Goal: Task Accomplishment & Management: Manage account settings

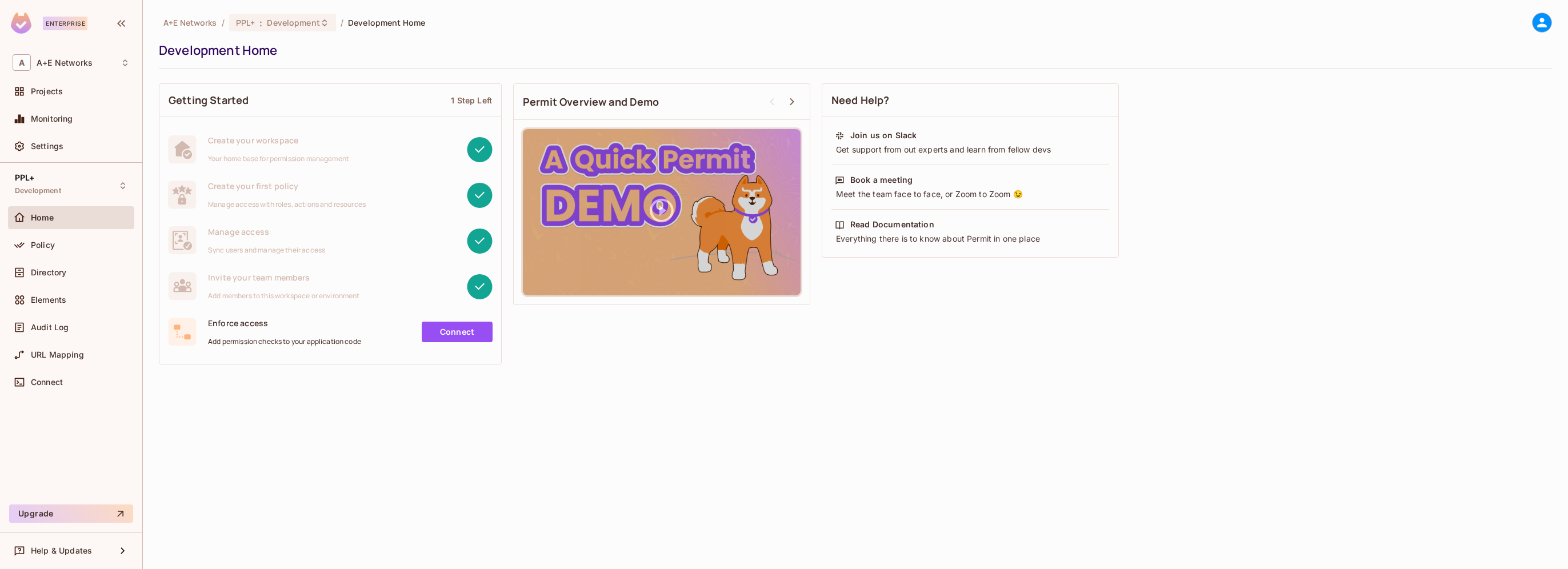
click at [49, 384] on span "Connect" at bounding box center [46, 381] width 32 height 9
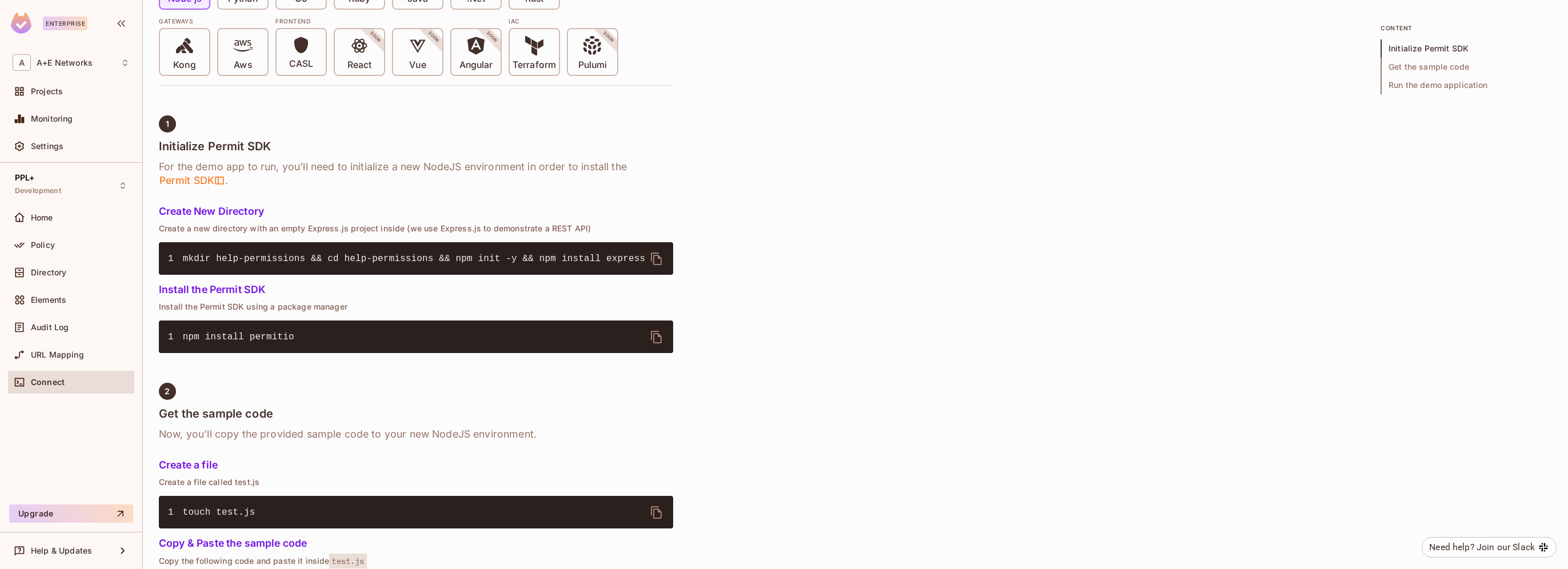
scroll to position [342, 0]
click at [53, 348] on div "URL Mapping" at bounding box center [71, 354] width 117 height 14
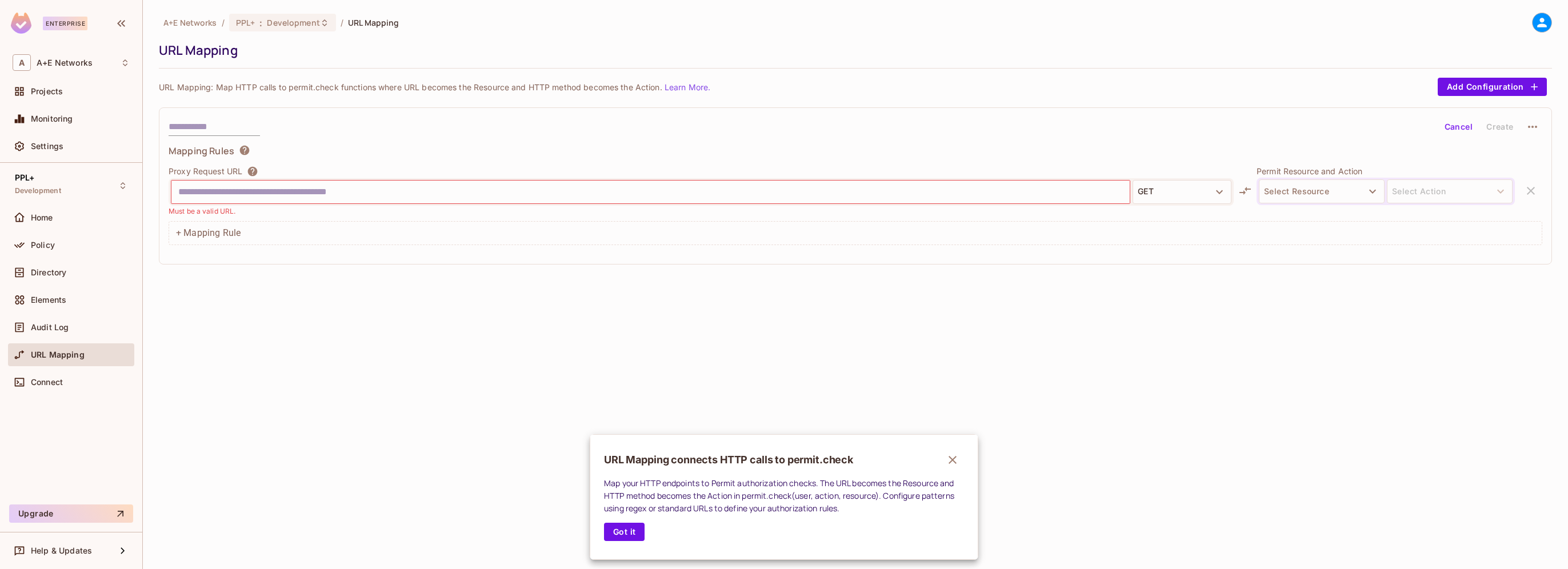
click at [49, 91] on div at bounding box center [784, 284] width 1568 height 569
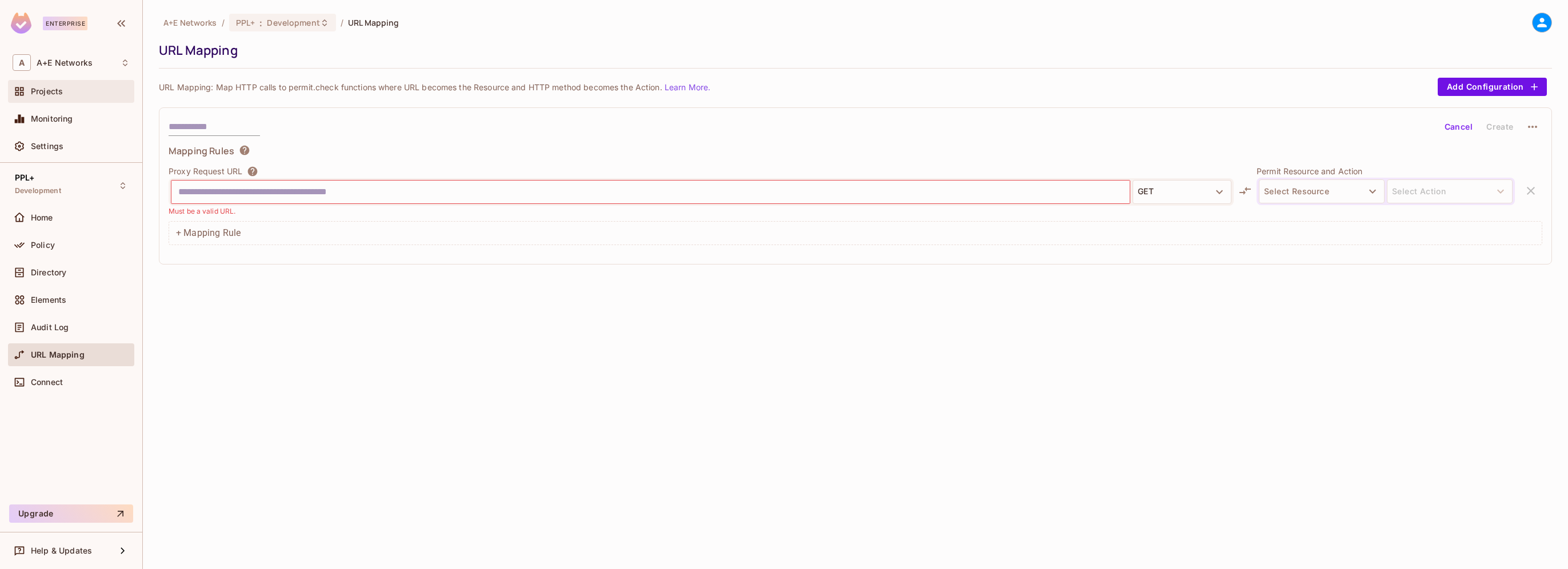
click at [36, 89] on span "Projects" at bounding box center [46, 91] width 32 height 9
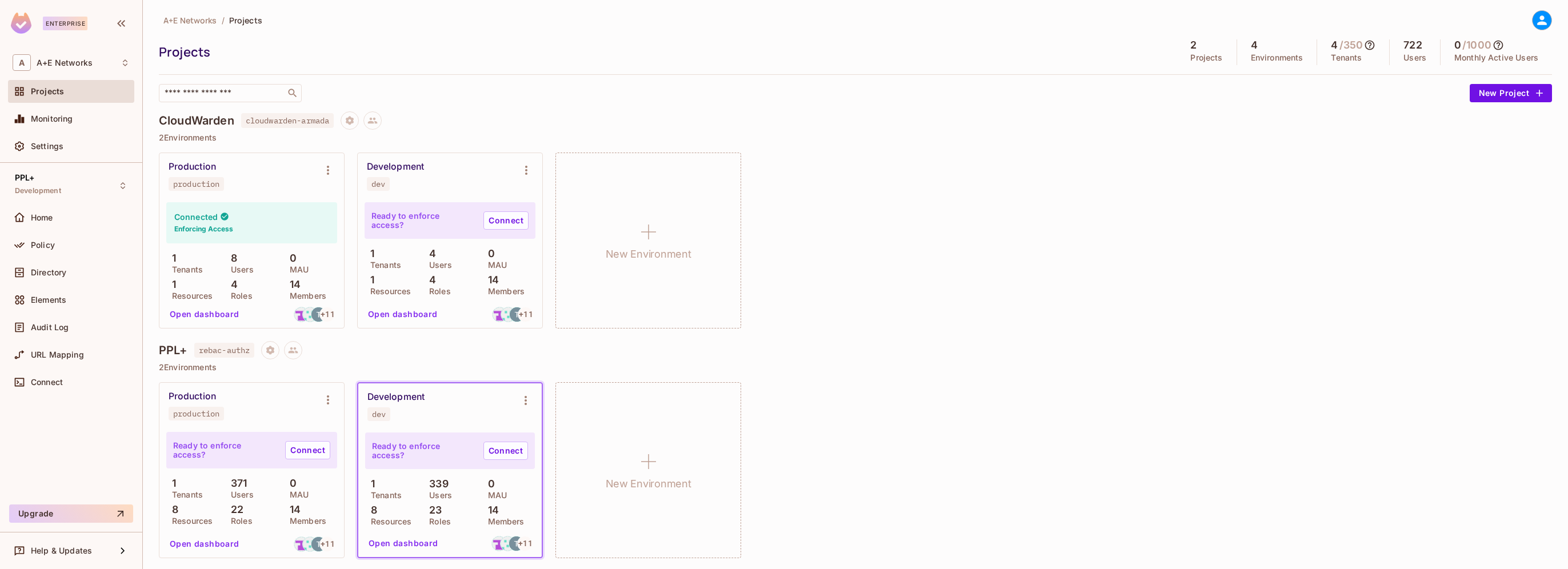
scroll to position [4, 0]
click at [26, 188] on span "Development" at bounding box center [38, 190] width 46 height 9
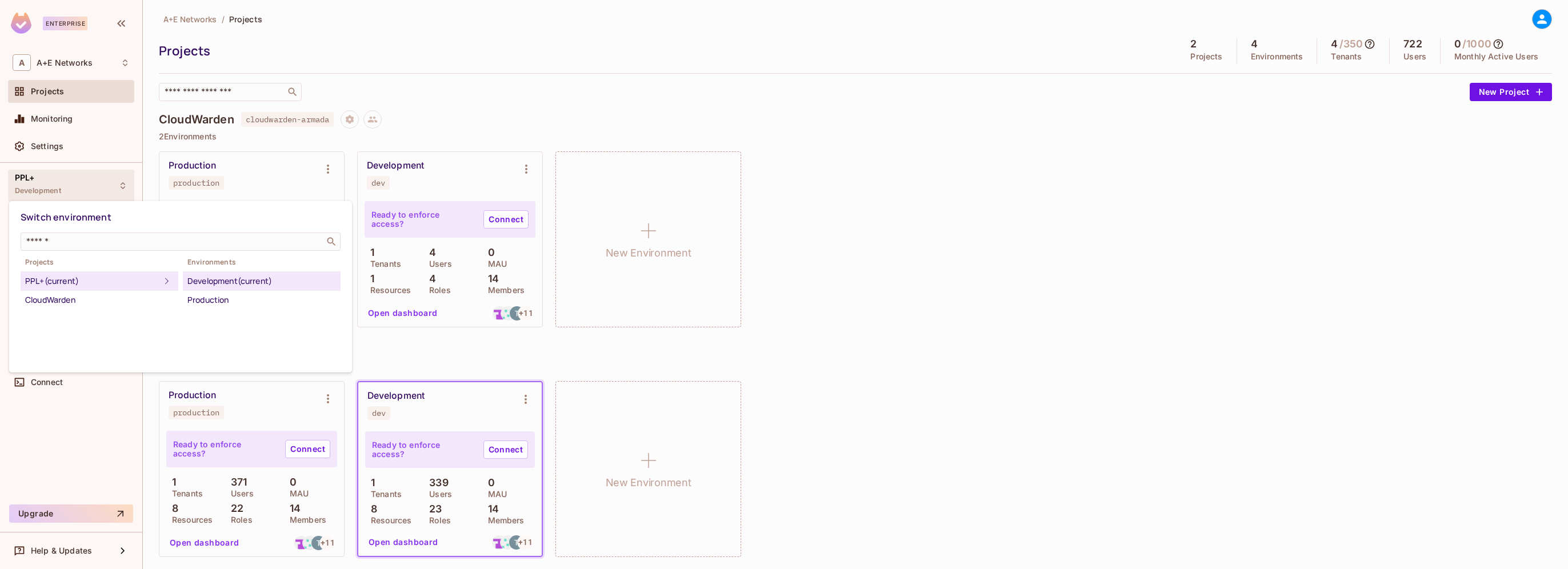
click at [247, 280] on div "Development (current)" at bounding box center [262, 280] width 148 height 14
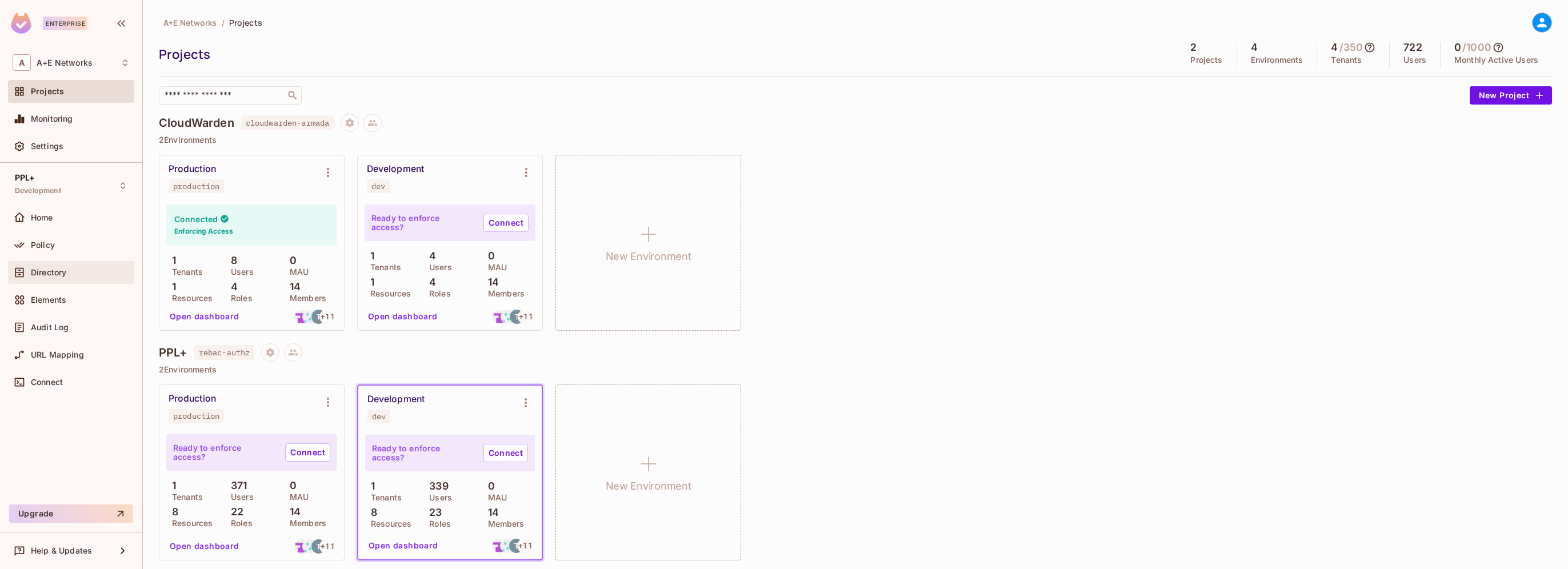
click at [41, 270] on span "Directory" at bounding box center [49, 272] width 36 height 9
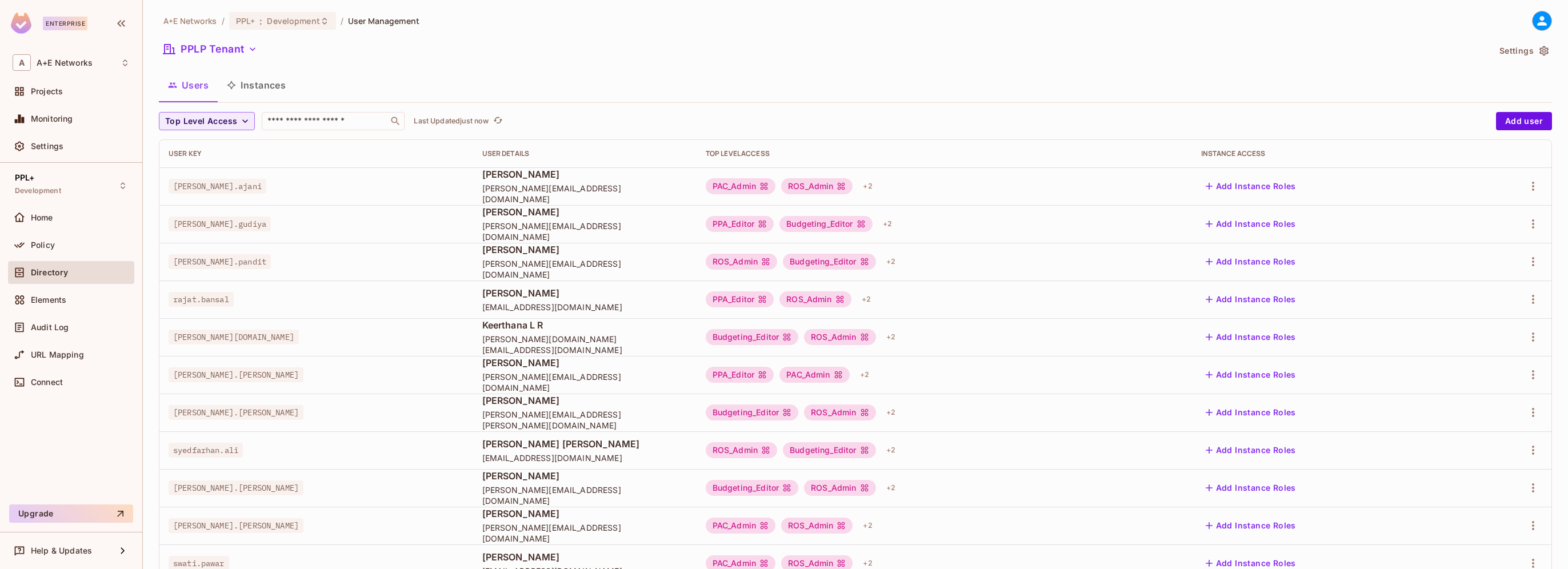
scroll to position [1, 0]
click at [272, 87] on button "Instances" at bounding box center [256, 86] width 77 height 29
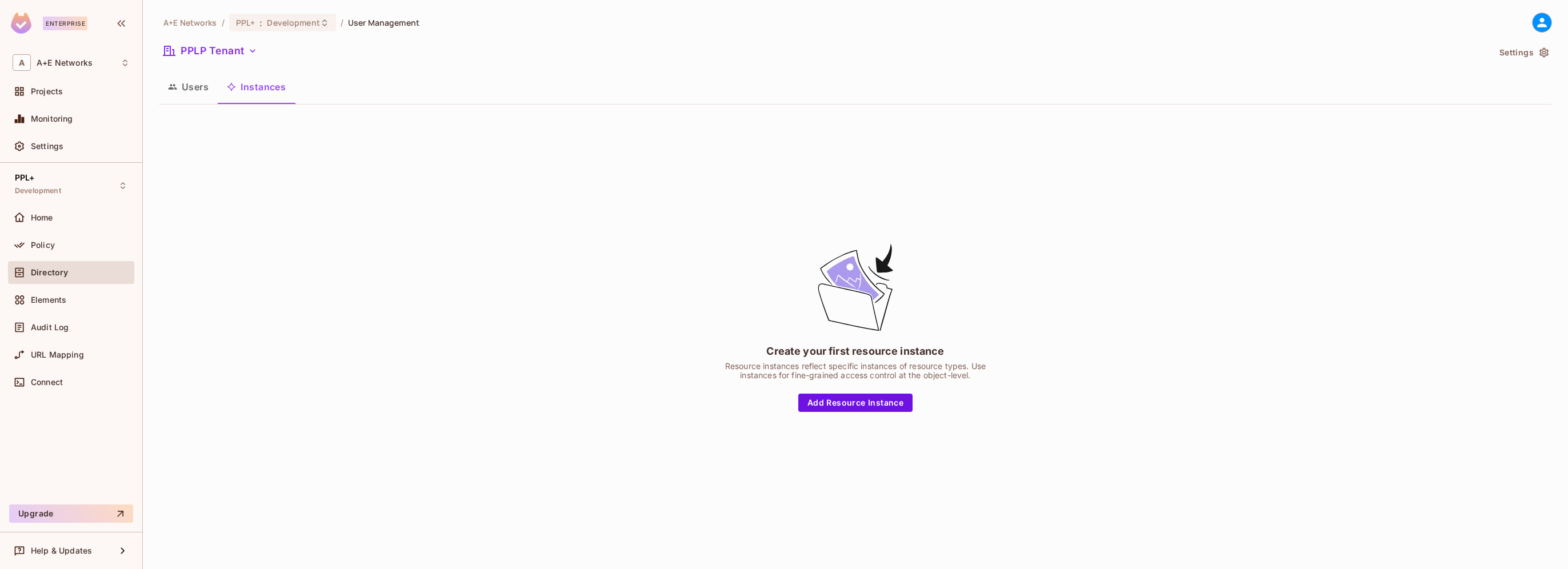
click at [179, 85] on button "Users" at bounding box center [188, 87] width 59 height 29
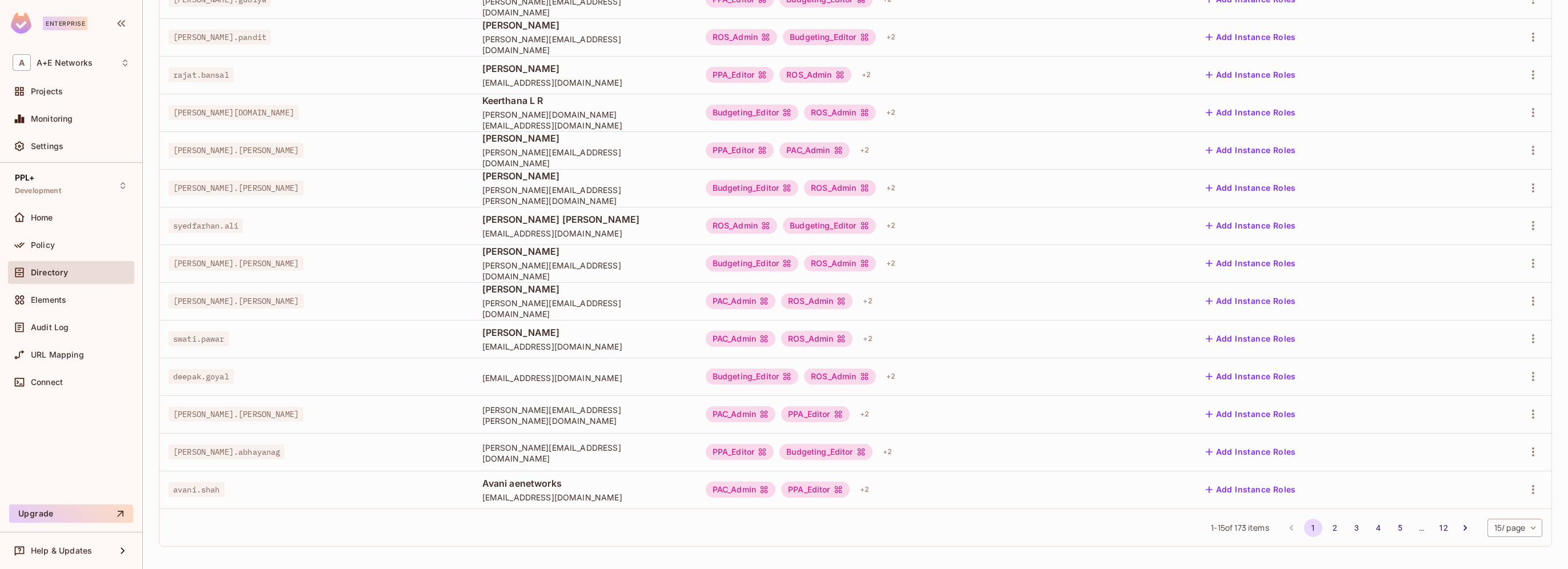
scroll to position [228, 0]
click at [1522, 523] on body "Enterprise A A+E Networks Projects Monitoring Settings PPL+ Development Home Po…" at bounding box center [784, 284] width 1568 height 569
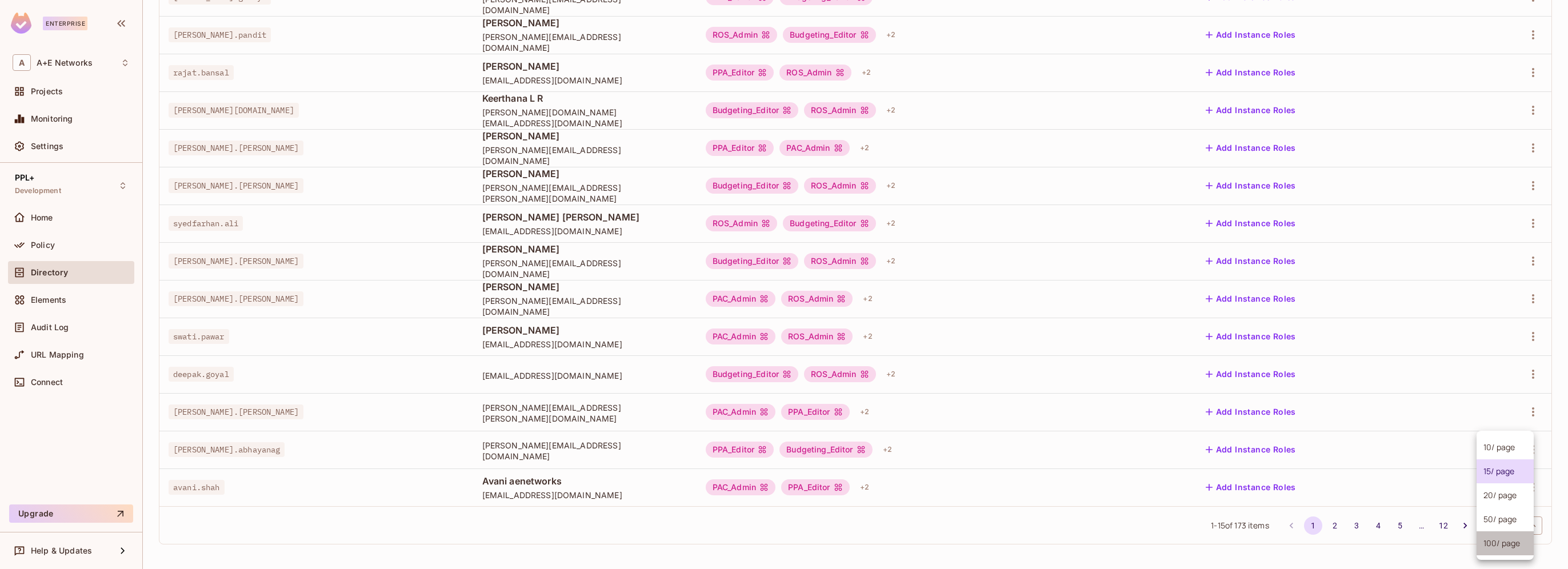
click at [1498, 544] on li "100 / page" at bounding box center [1505, 543] width 57 height 24
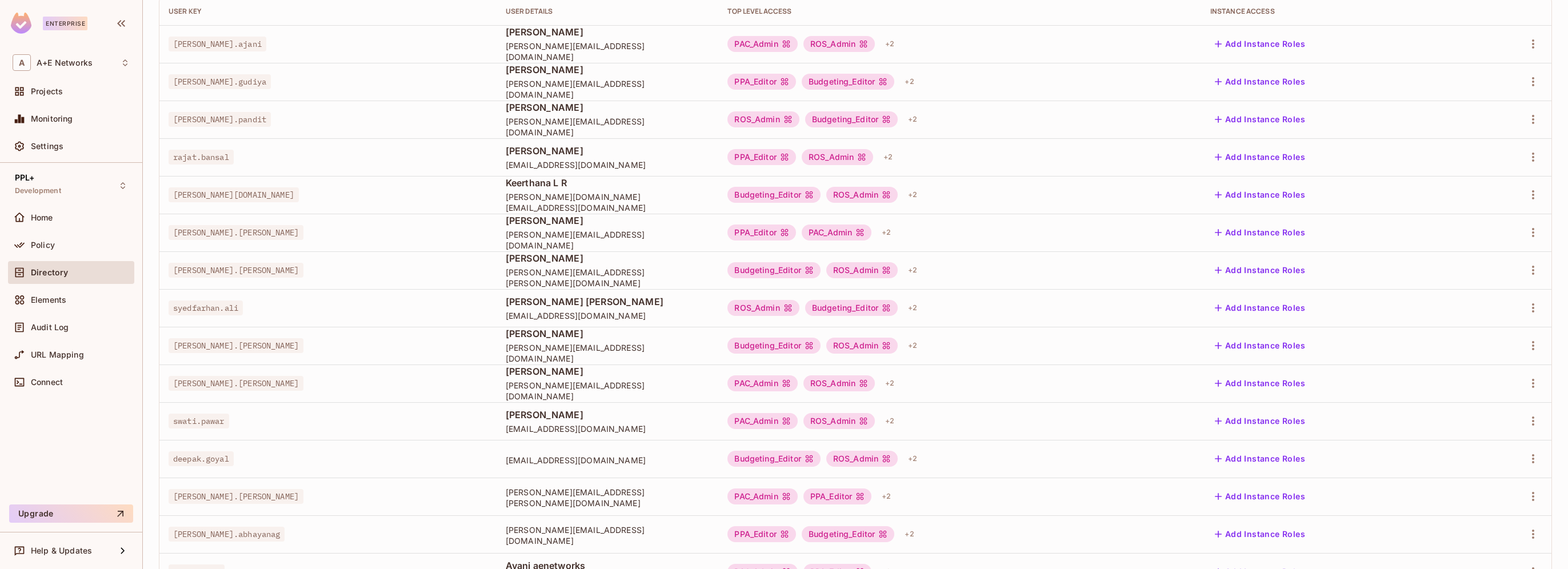
scroll to position [0, 0]
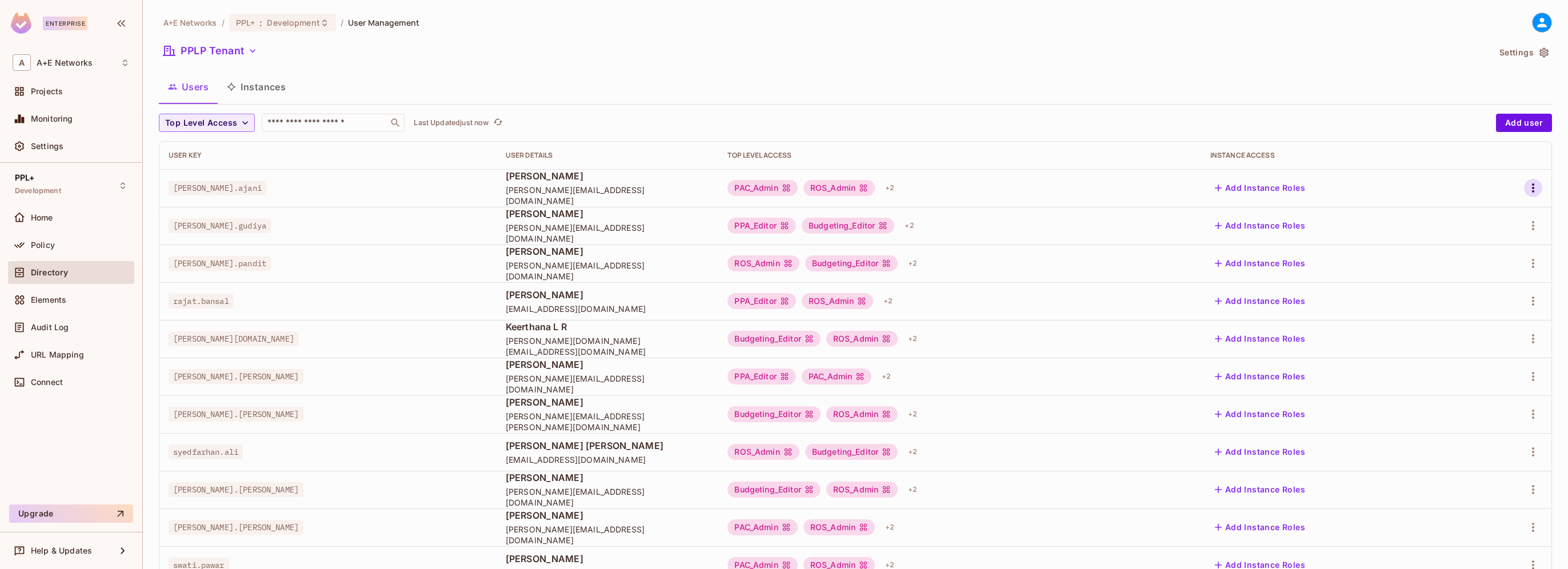
click at [1532, 188] on icon "button" at bounding box center [1533, 188] width 2 height 9
click at [1235, 82] on div at bounding box center [784, 284] width 1568 height 569
click at [1538, 55] on icon "button" at bounding box center [1544, 53] width 11 height 11
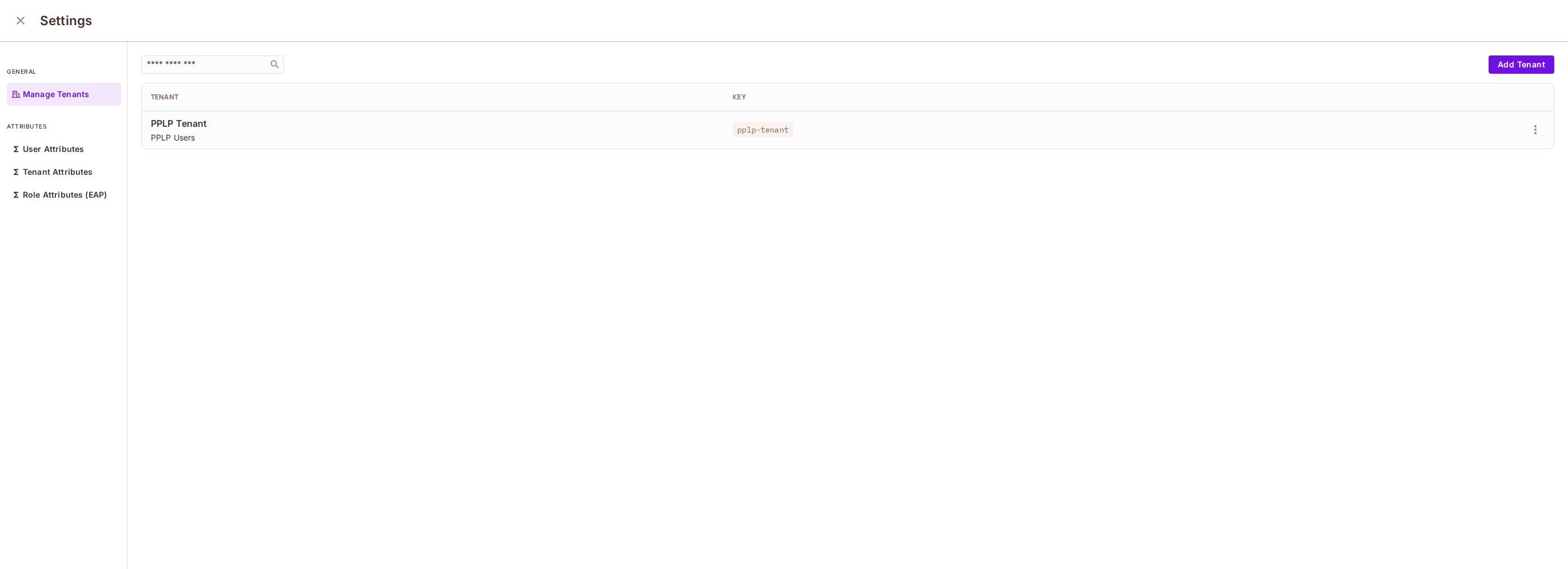
click at [203, 288] on div "​ Add Tenant Tenant Key PPLP Tenant PPLP Users pplp-tenant" at bounding box center [847, 305] width 1440 height 528
click at [161, 135] on span "PPLP Users" at bounding box center [432, 137] width 564 height 11
click at [19, 19] on icon "close" at bounding box center [20, 20] width 14 height 14
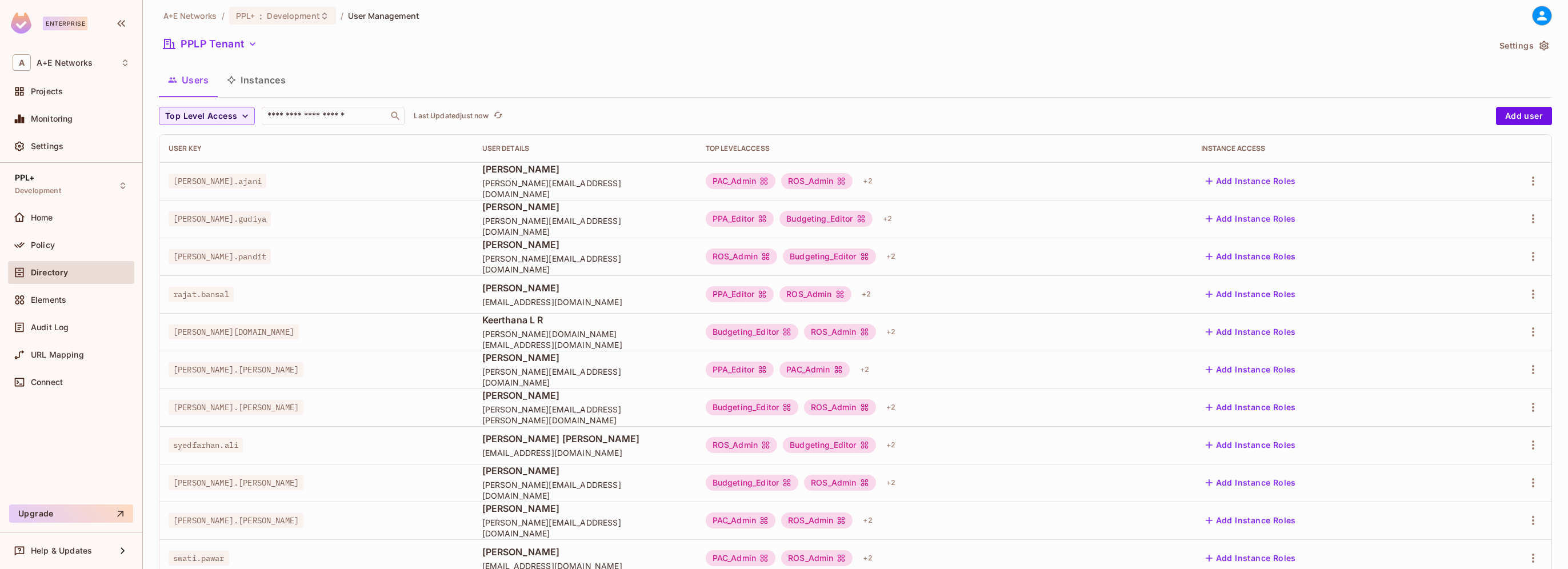
scroll to position [6, 0]
click at [76, 553] on span "Help & Updates" at bounding box center [61, 550] width 61 height 9
click at [190, 550] on span "Docs" at bounding box center [193, 543] width 27 height 19
click at [59, 68] on div "A A+E Networks" at bounding box center [71, 62] width 117 height 16
click at [56, 100] on span "A+E Networks" at bounding box center [64, 96] width 80 height 11
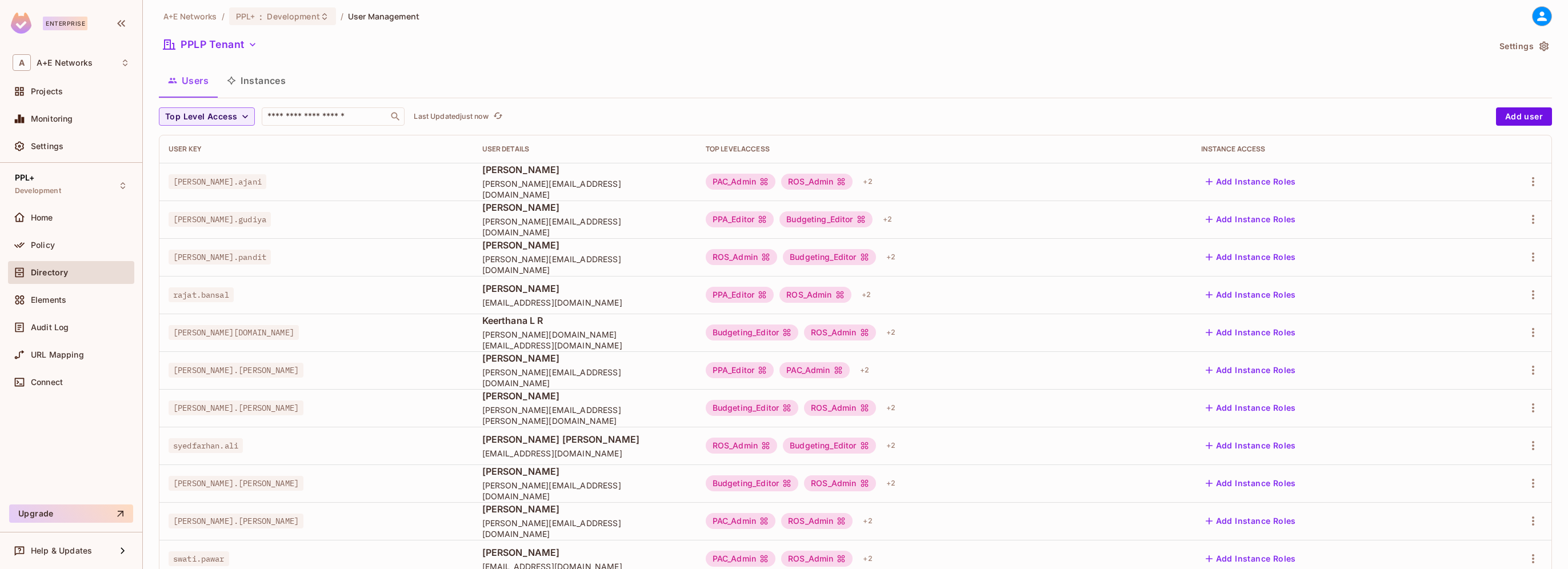
click at [1535, 16] on icon at bounding box center [1542, 16] width 14 height 14
click at [1459, 118] on span "Log out" at bounding box center [1460, 118] width 28 height 11
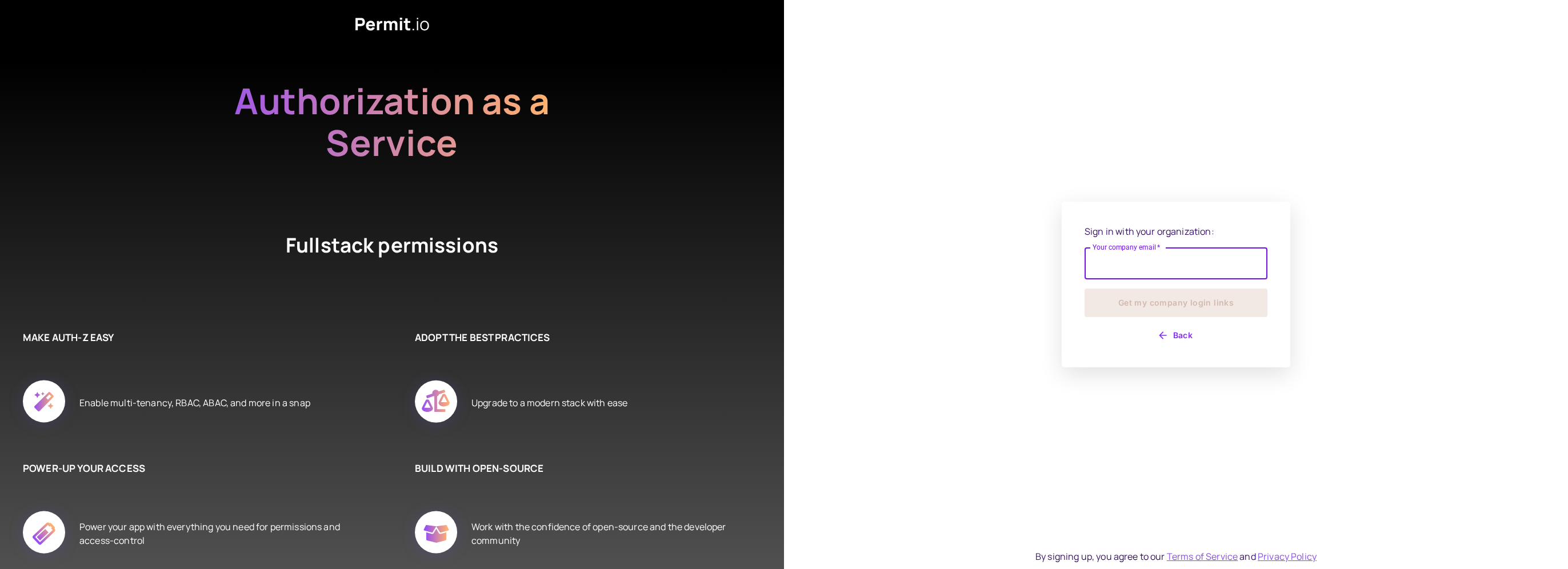
click at [1144, 262] on input "Your company email   *" at bounding box center [1176, 263] width 183 height 32
type input "**********"
click at [1180, 306] on button "Get my company login links" at bounding box center [1176, 303] width 183 height 29
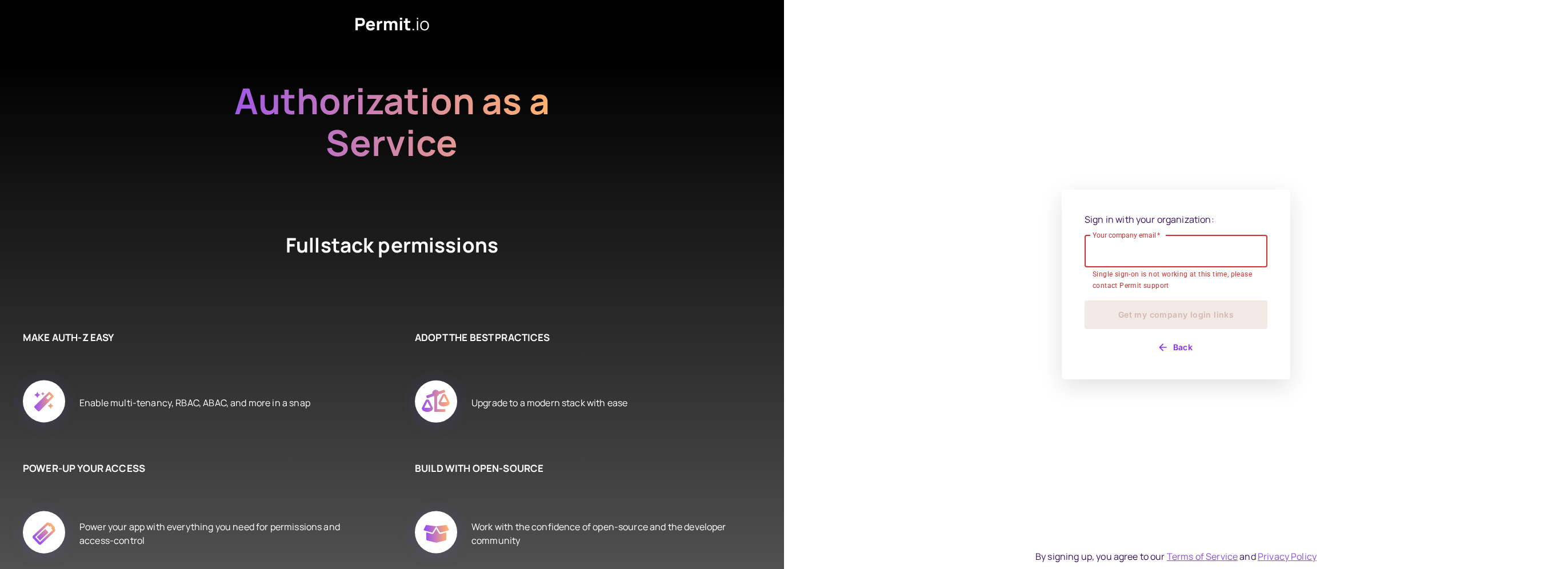
click at [1119, 253] on input "Your company email   *" at bounding box center [1176, 251] width 183 height 32
type input "**********"
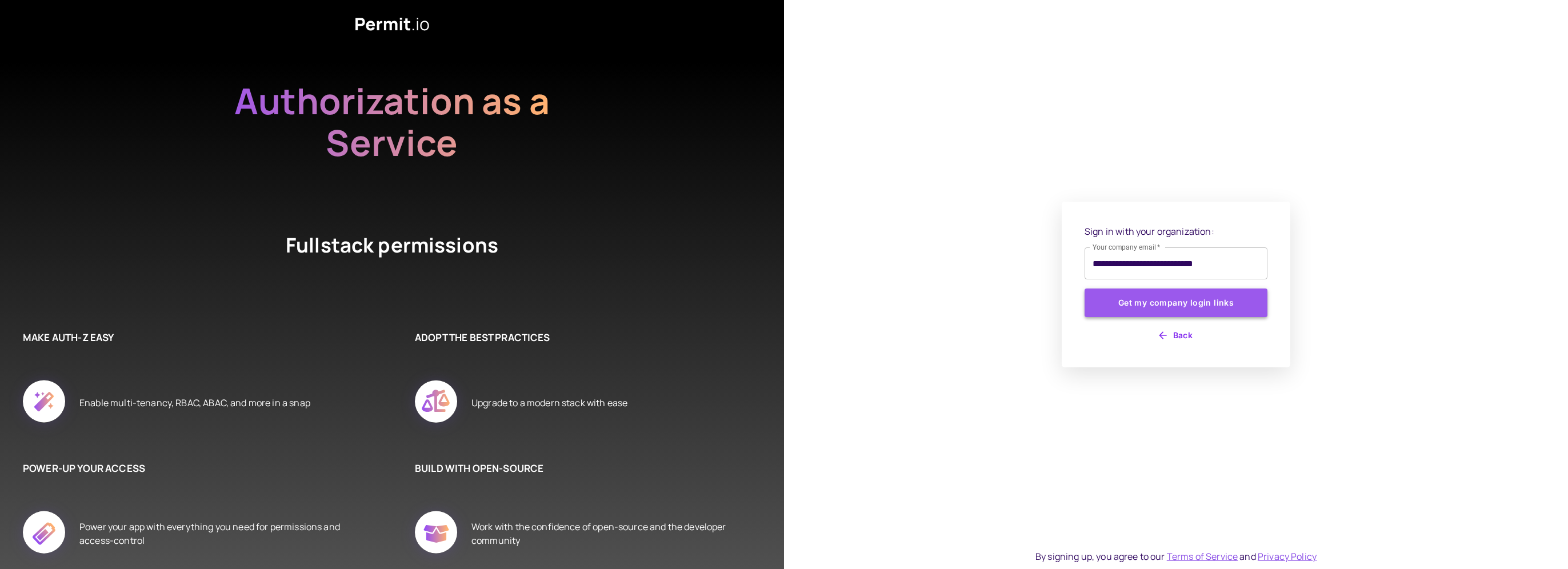
click at [1186, 305] on button "Get my company login links" at bounding box center [1176, 303] width 183 height 29
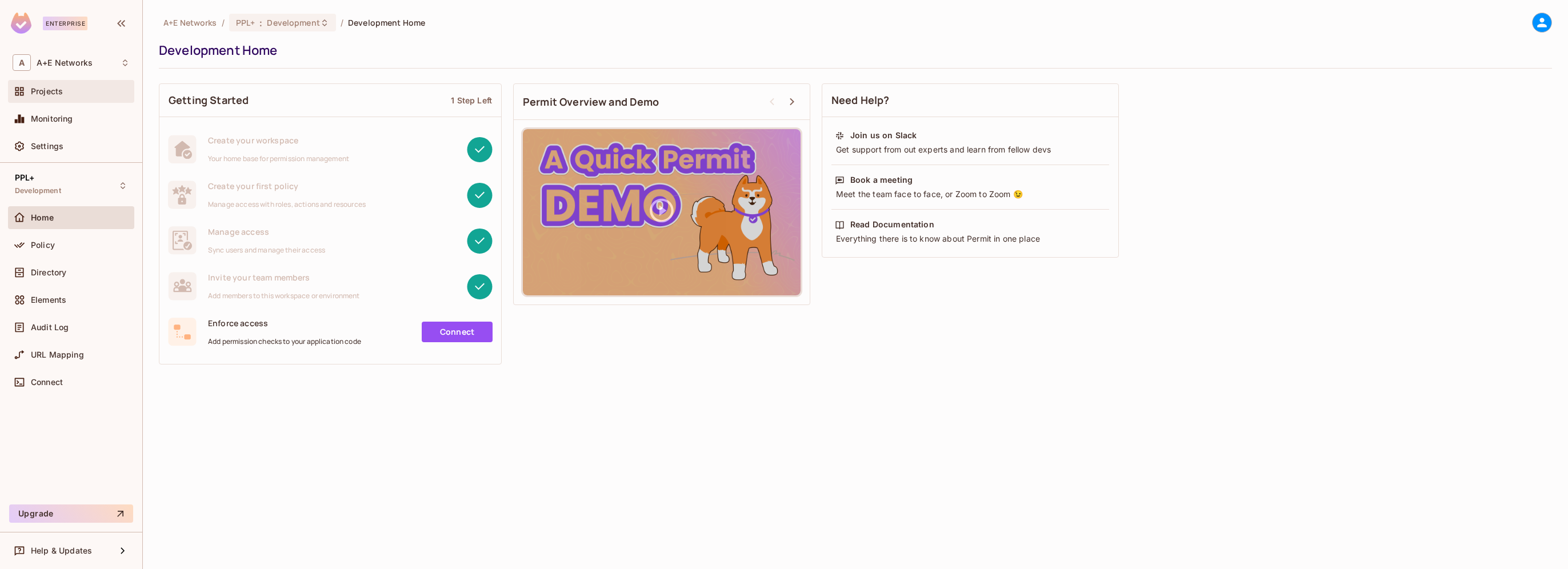
click at [44, 88] on span "Projects" at bounding box center [46, 91] width 32 height 9
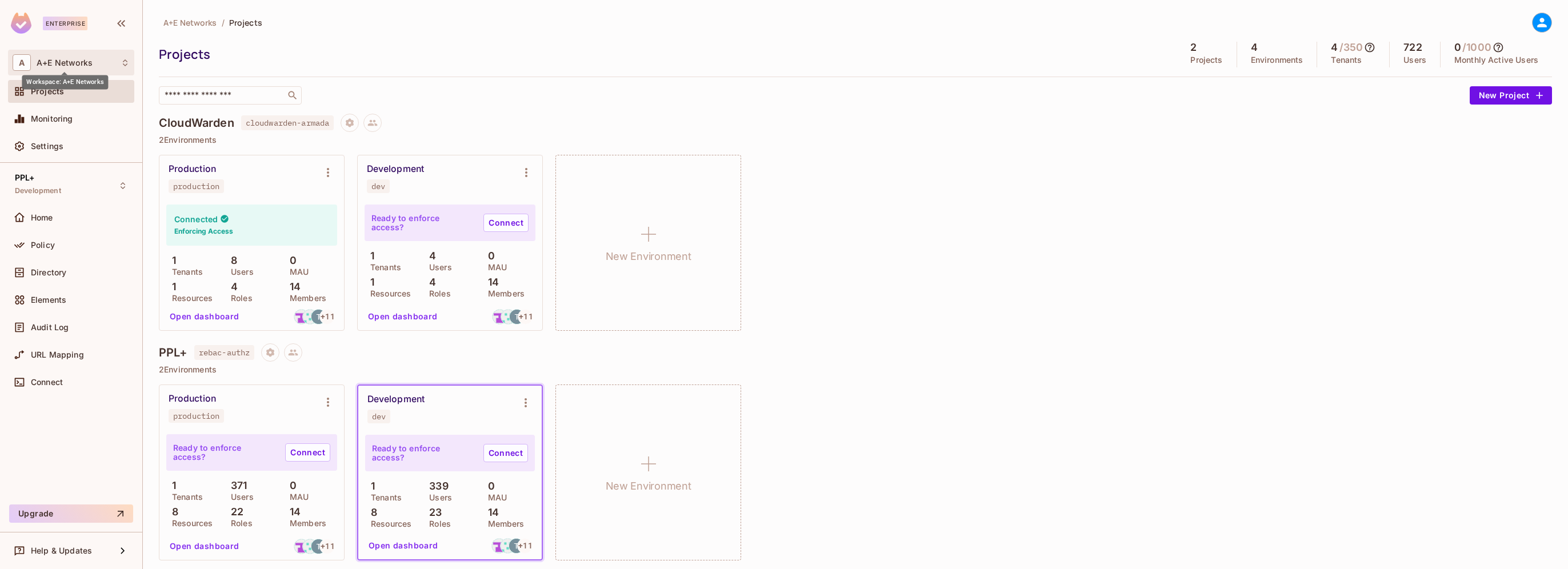
click at [89, 65] on span "A+E Networks" at bounding box center [64, 63] width 56 height 9
click at [133, 98] on span "aenetworks" at bounding box center [133, 96] width 56 height 15
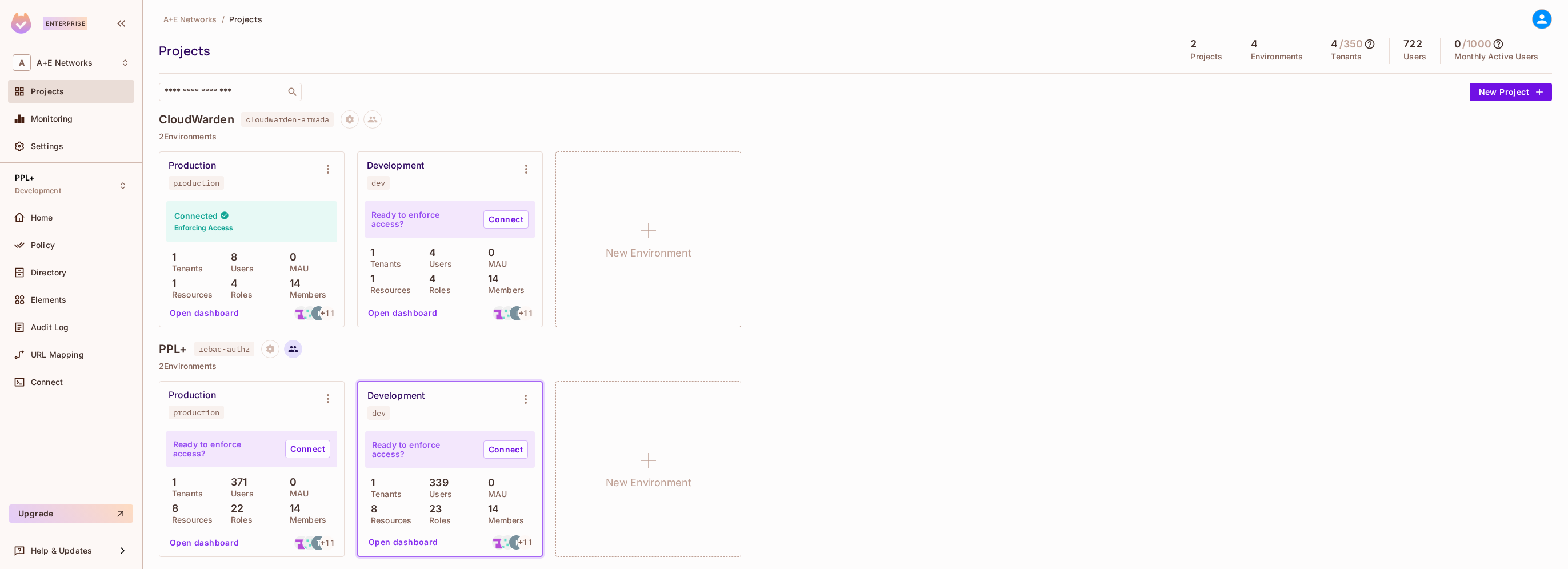
click at [296, 347] on icon at bounding box center [293, 349] width 10 height 10
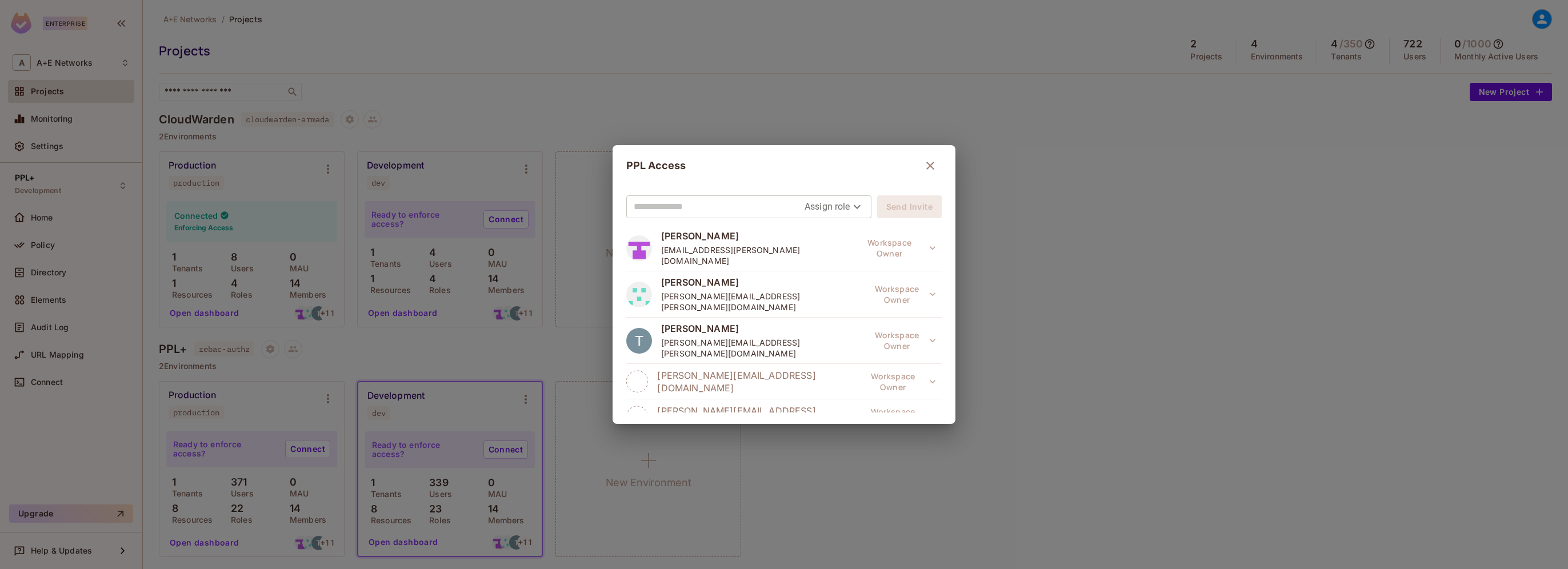
scroll to position [0, 0]
click at [923, 165] on icon "button" at bounding box center [930, 165] width 14 height 14
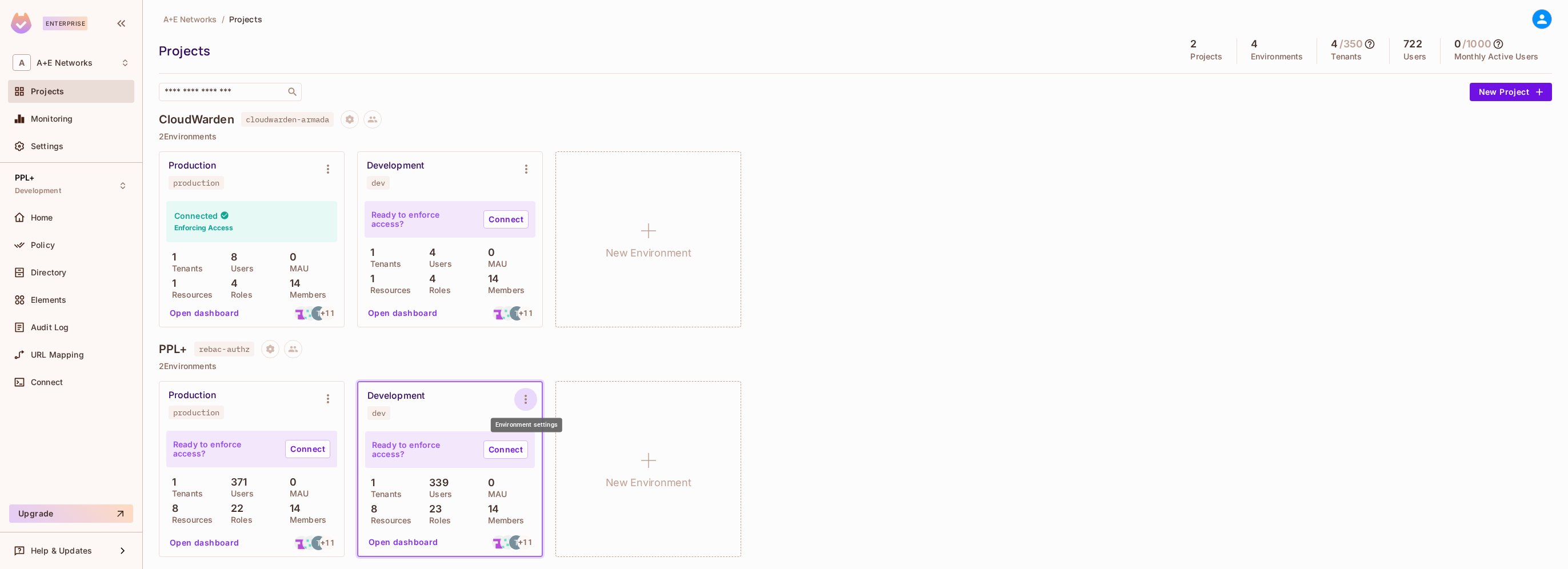
click at [528, 398] on icon "Environment settings" at bounding box center [525, 399] width 14 height 14
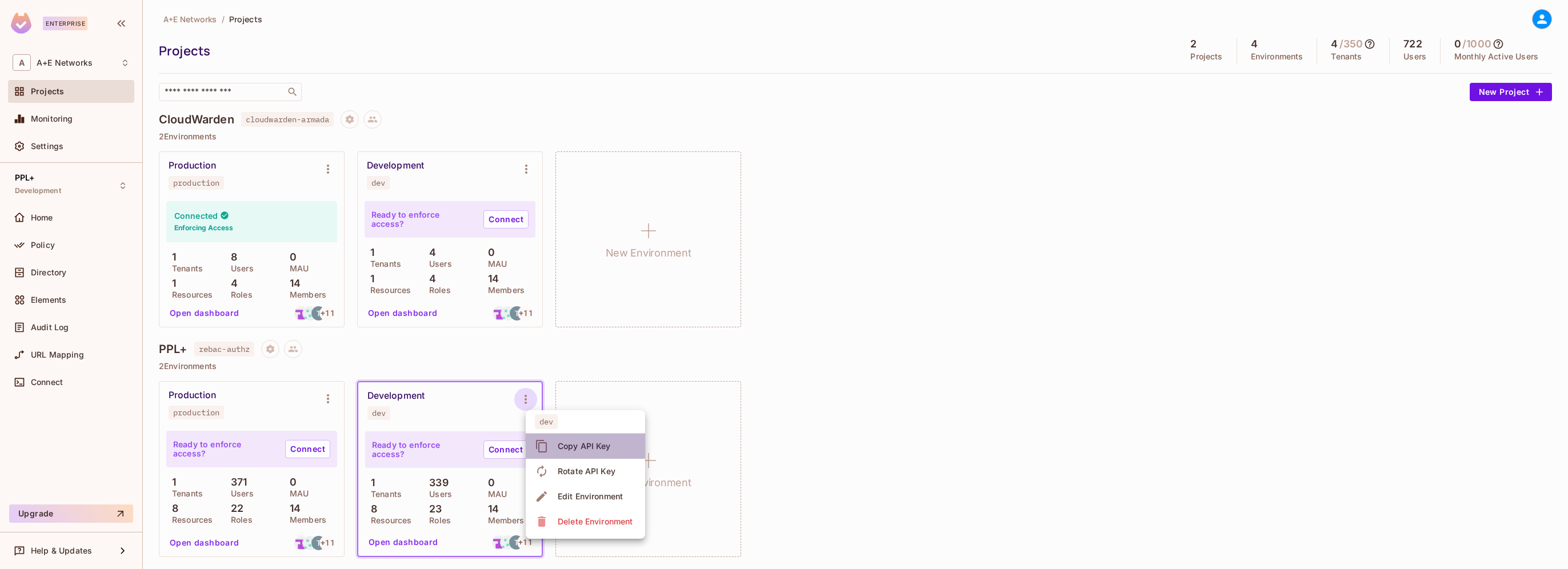
click at [573, 444] on div "Copy API Key" at bounding box center [584, 446] width 53 height 11
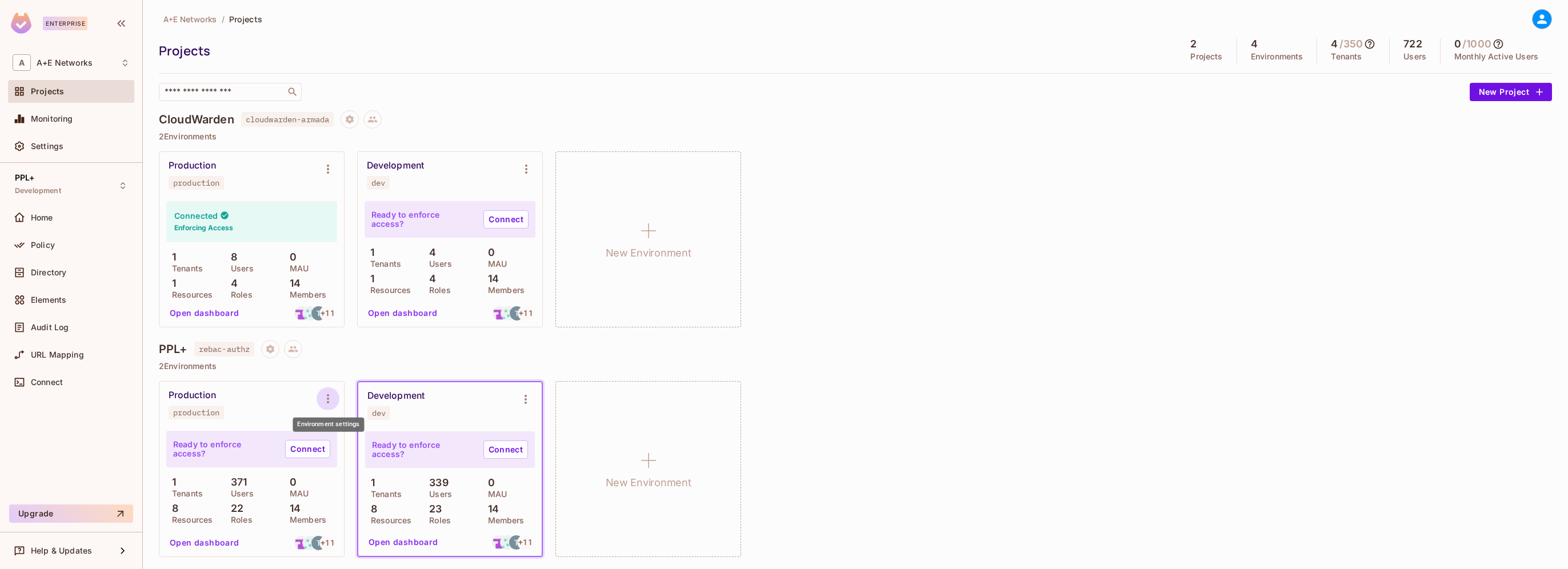
click at [331, 398] on icon "Environment settings" at bounding box center [327, 399] width 14 height 14
click at [383, 445] on div "Copy API Key" at bounding box center [387, 446] width 53 height 11
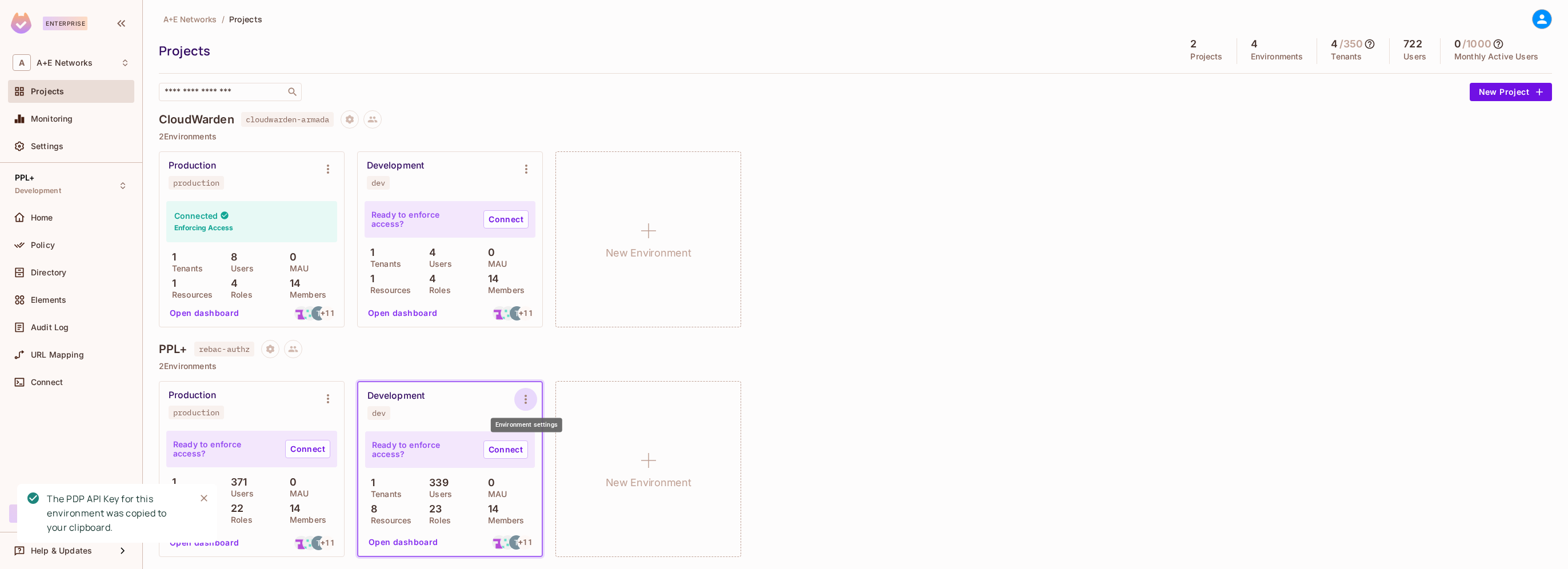
click at [530, 393] on icon "Environment settings" at bounding box center [525, 399] width 14 height 14
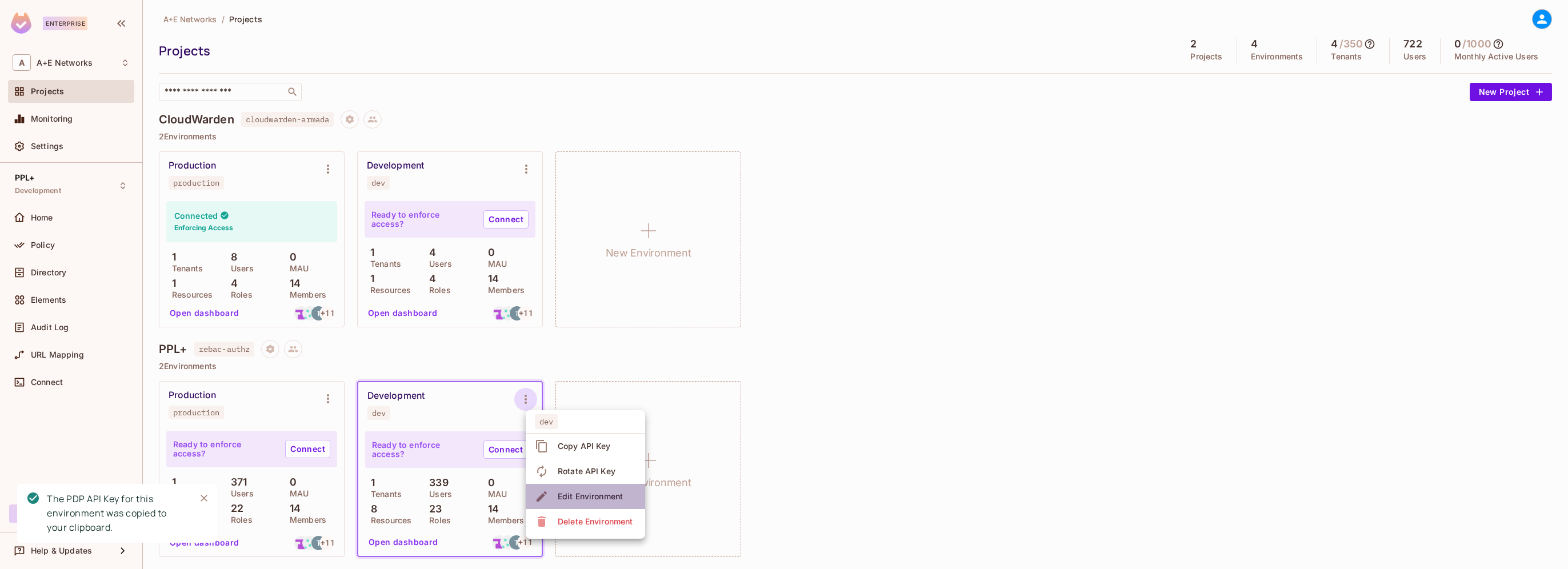
click at [573, 496] on div "Edit Environment" at bounding box center [590, 496] width 65 height 11
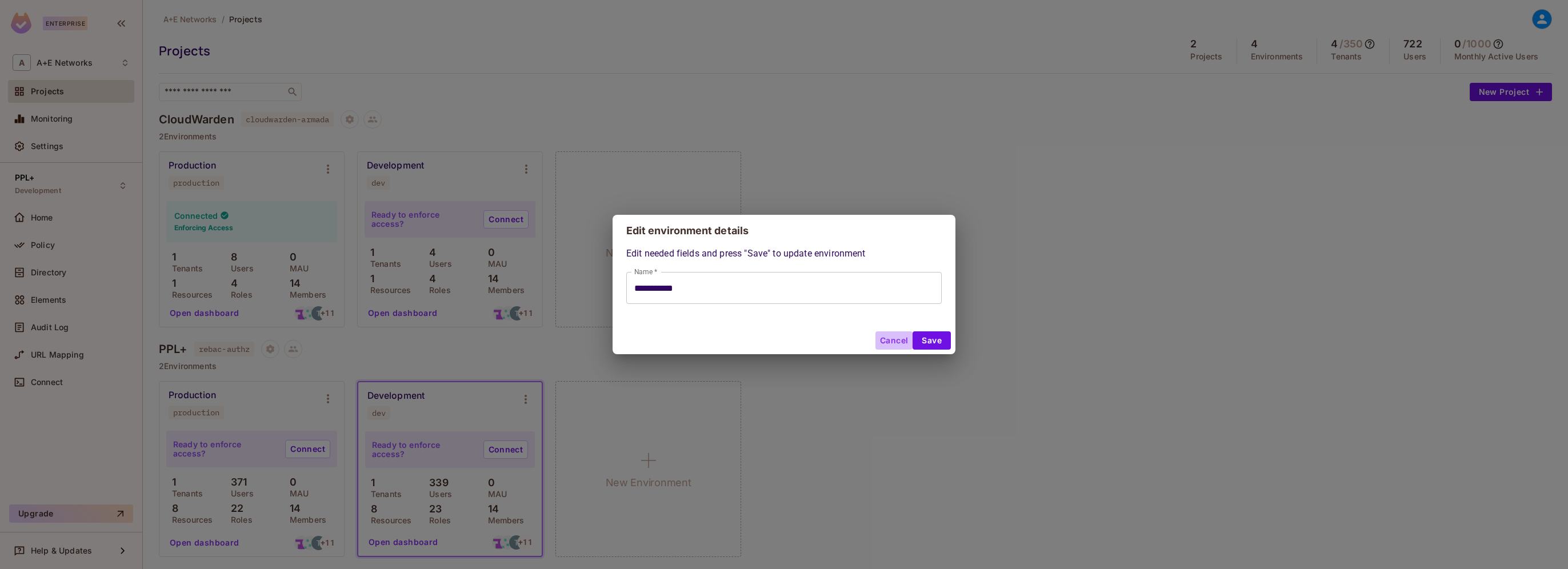
click at [892, 340] on button "Cancel" at bounding box center [894, 341] width 37 height 19
type input "**********"
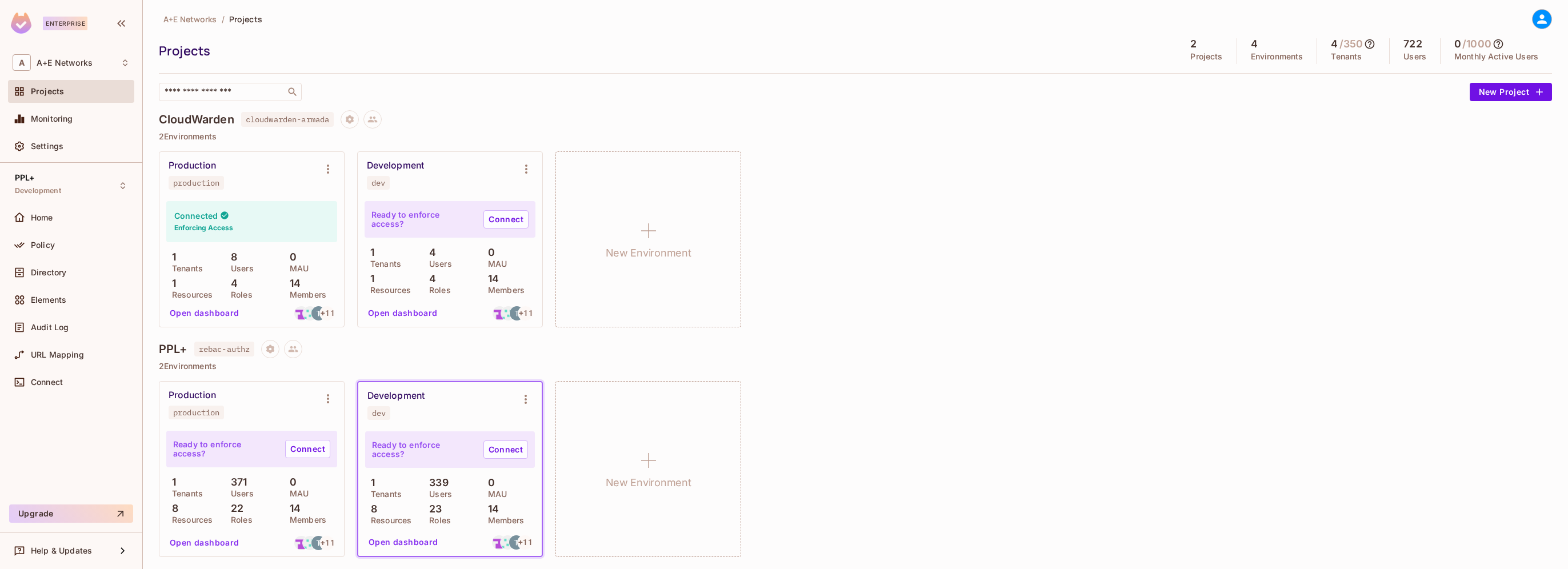
click at [886, 365] on p "2 Environments" at bounding box center [855, 366] width 1393 height 9
click at [68, 63] on span "A+E Networks" at bounding box center [64, 63] width 56 height 9
click at [93, 57] on div at bounding box center [784, 284] width 1568 height 569
click at [68, 59] on span "A+E Networks" at bounding box center [64, 63] width 56 height 9
click at [68, 59] on div at bounding box center [784, 284] width 1568 height 569
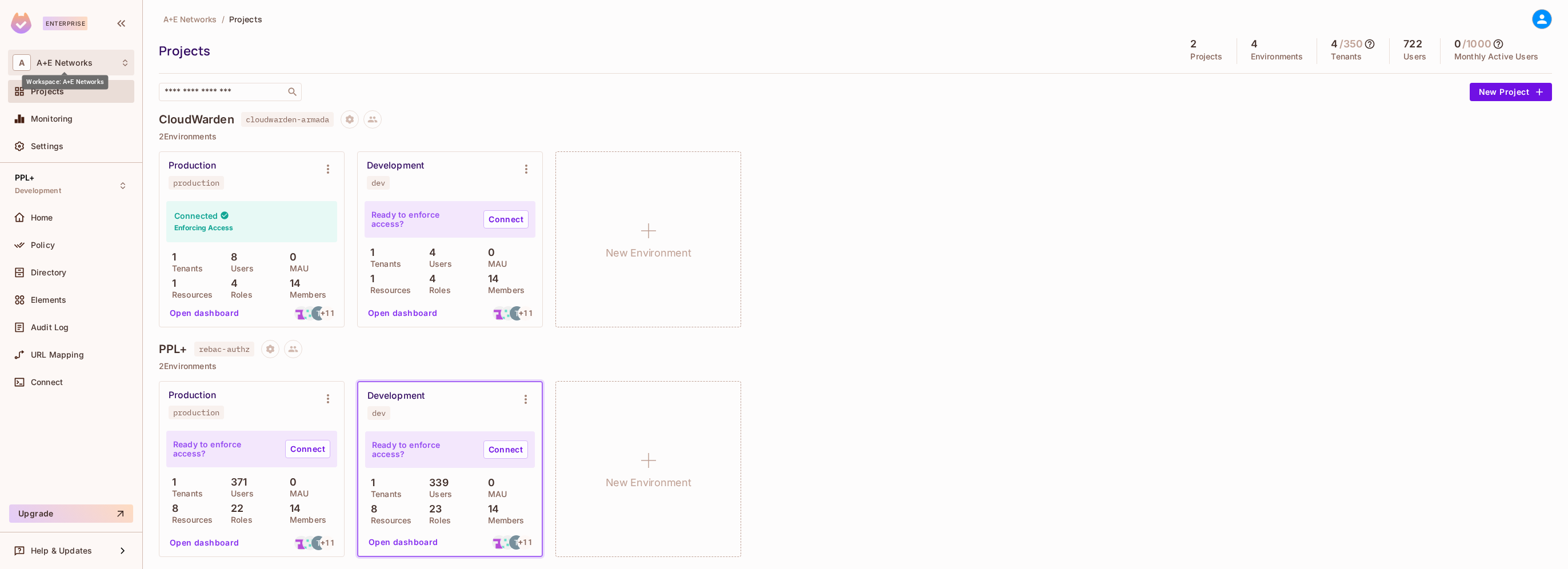
click at [68, 59] on span "A+E Networks" at bounding box center [64, 63] width 56 height 9
click at [14, 58] on div at bounding box center [784, 284] width 1568 height 569
click at [46, 148] on span "Settings" at bounding box center [47, 146] width 33 height 9
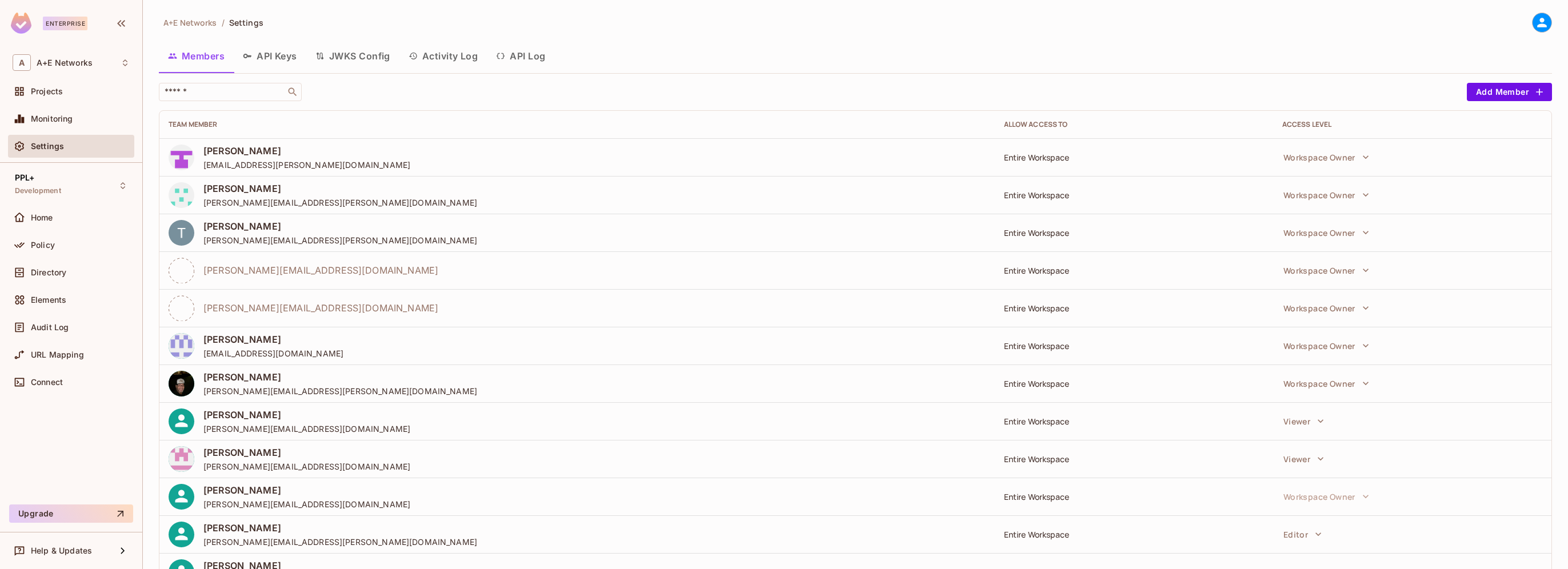
click at [271, 53] on button "API Keys" at bounding box center [270, 56] width 73 height 29
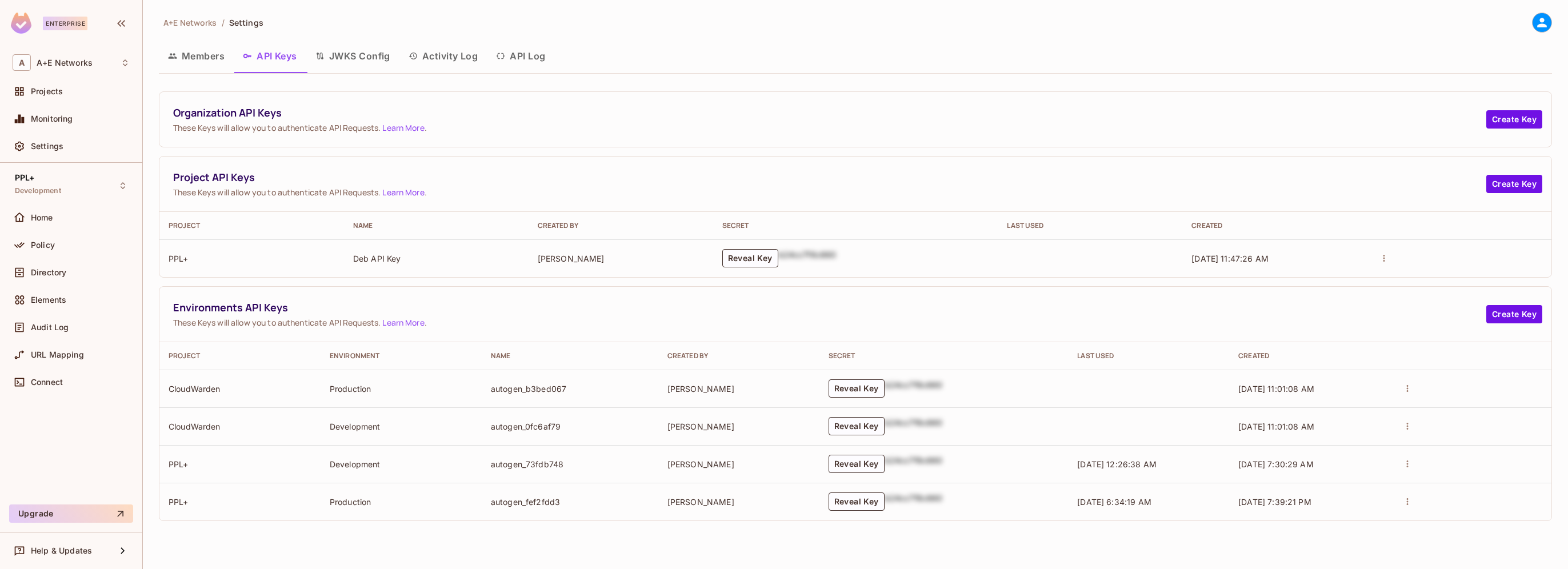
click at [510, 55] on button "API Log" at bounding box center [520, 56] width 68 height 29
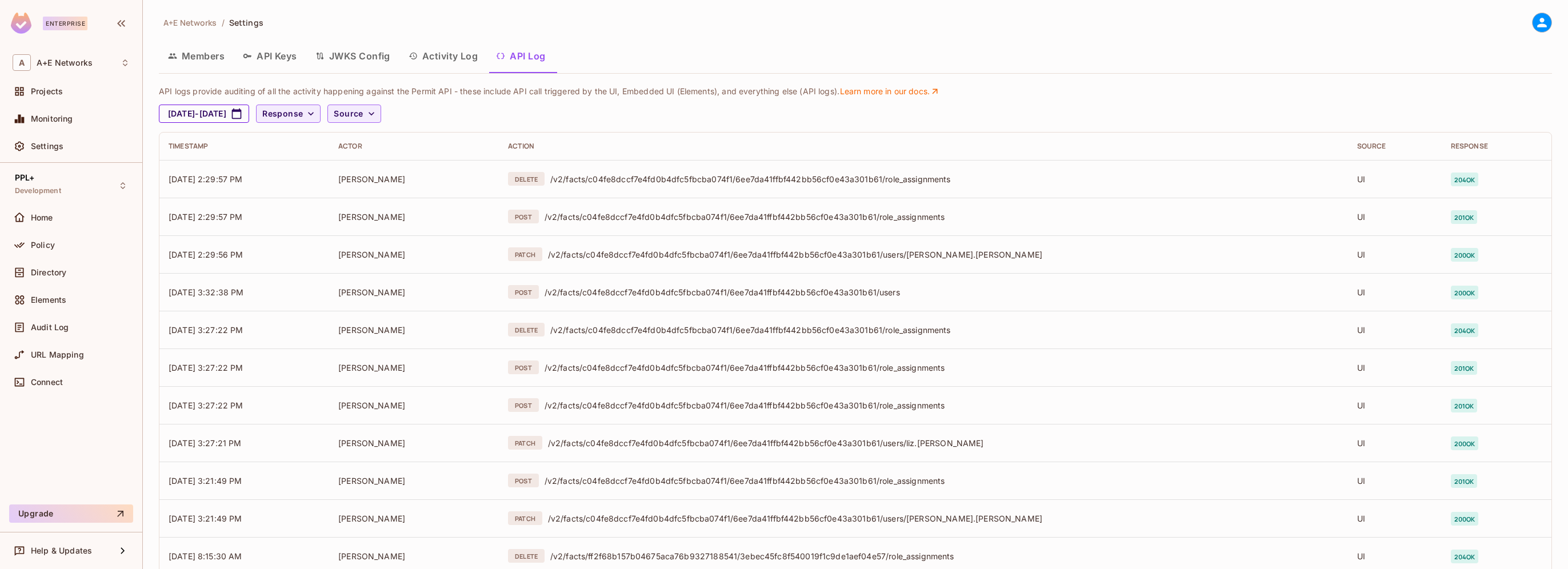
click at [249, 116] on button "Sep 6, 2025 - Oct 6, 2025" at bounding box center [204, 114] width 91 height 19
select select "*"
select select "****"
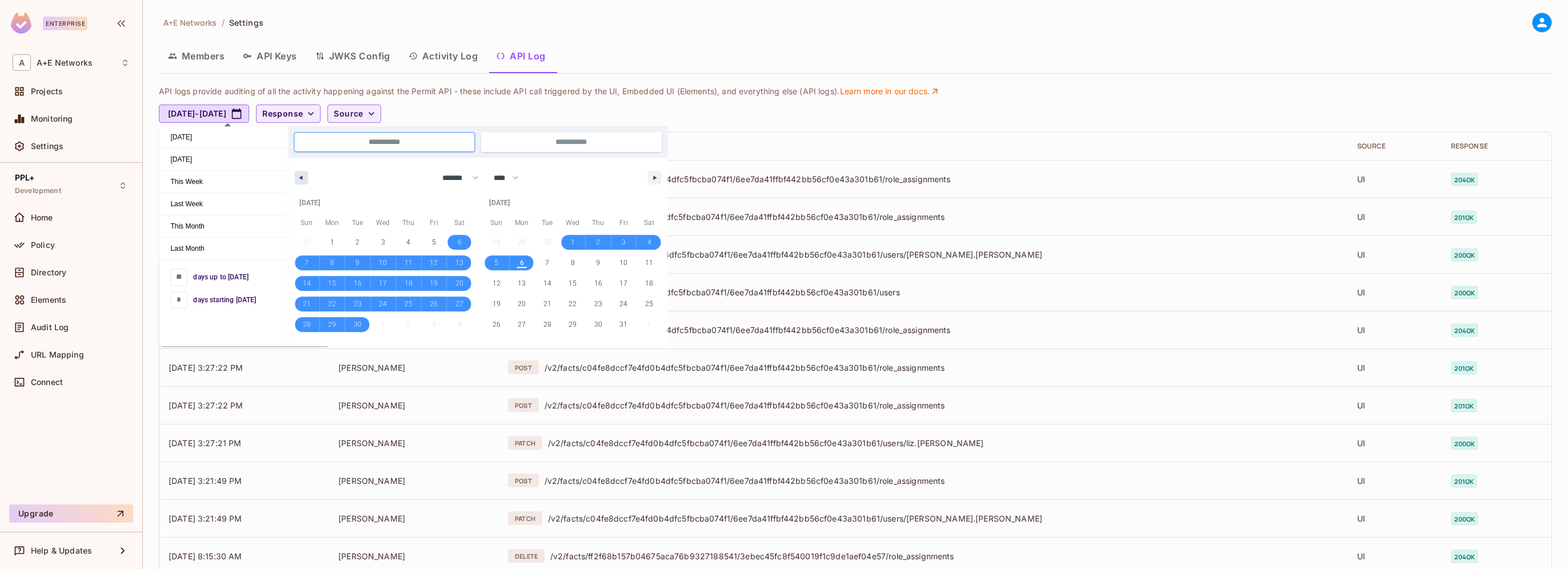
click at [306, 177] on button "button" at bounding box center [301, 178] width 14 height 14
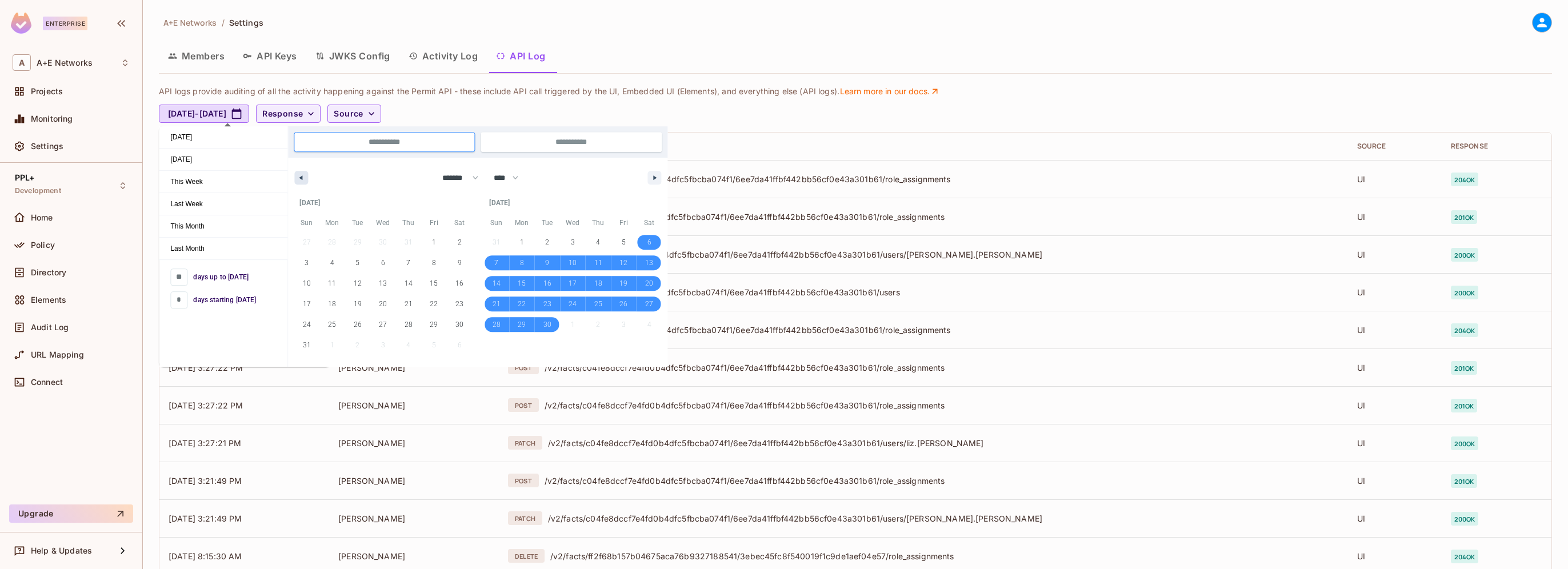
click at [301, 176] on icon "button" at bounding box center [300, 178] width 6 height 4
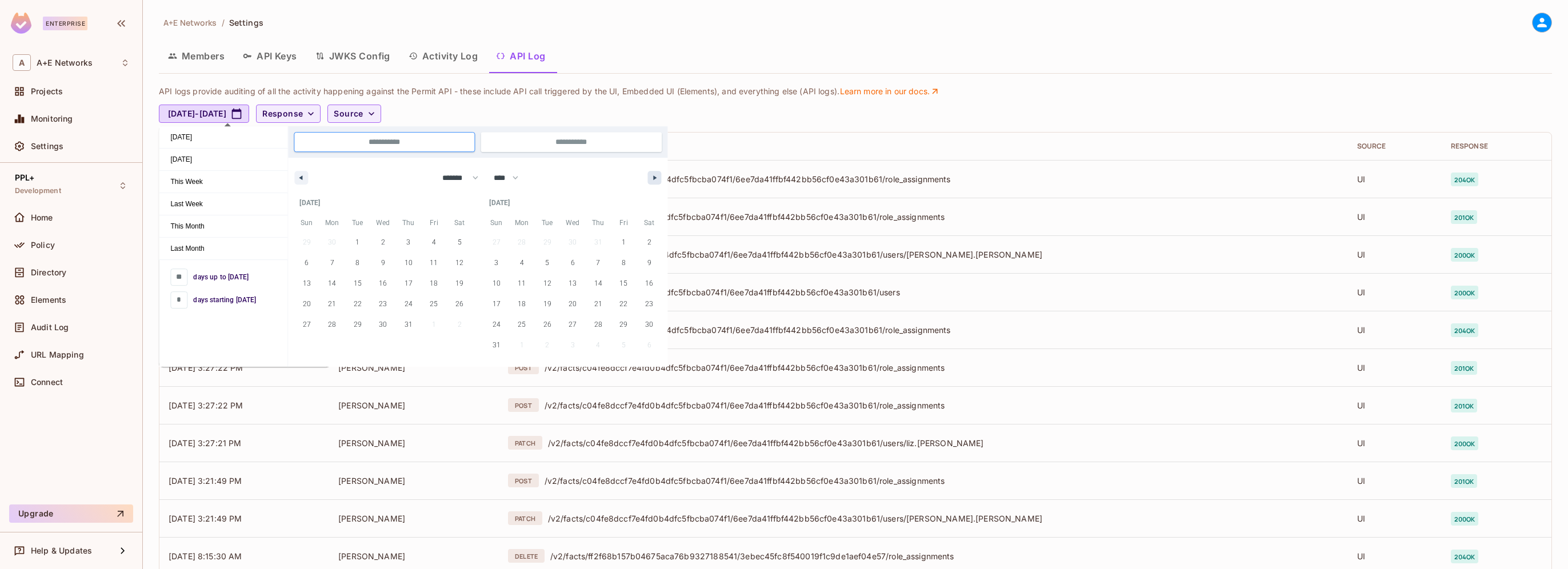
click at [653, 180] on button "button" at bounding box center [654, 178] width 14 height 14
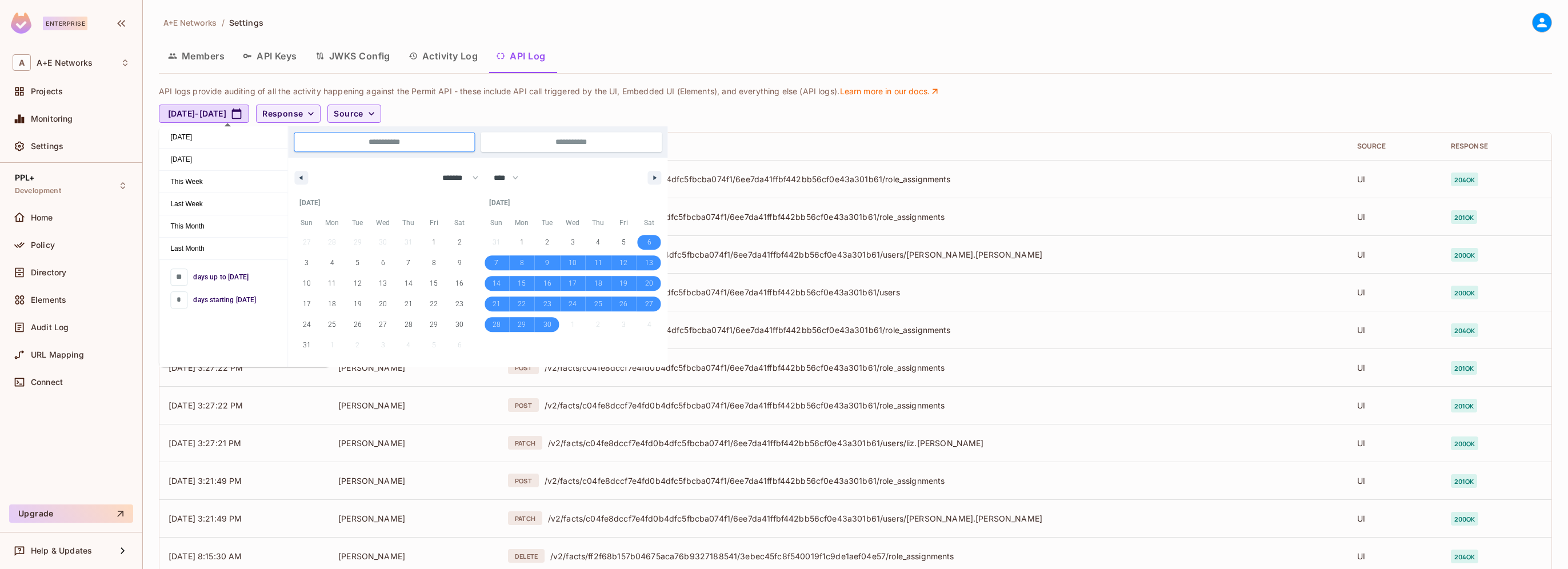
click at [719, 40] on div "A+E Networks / Settings Members API Keys JWKS Config Activity Log API Log API l…" at bounding box center [855, 393] width 1393 height 760
select select "*"
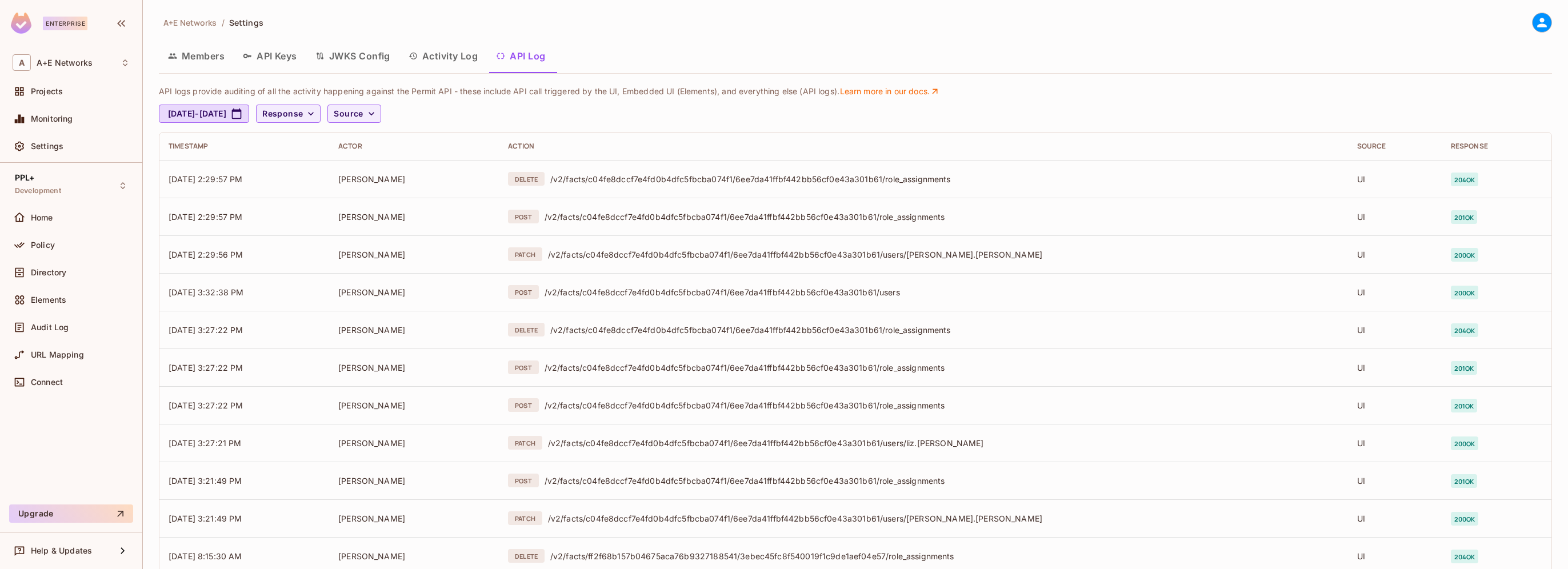
click at [448, 57] on button "Activity Log" at bounding box center [443, 56] width 88 height 29
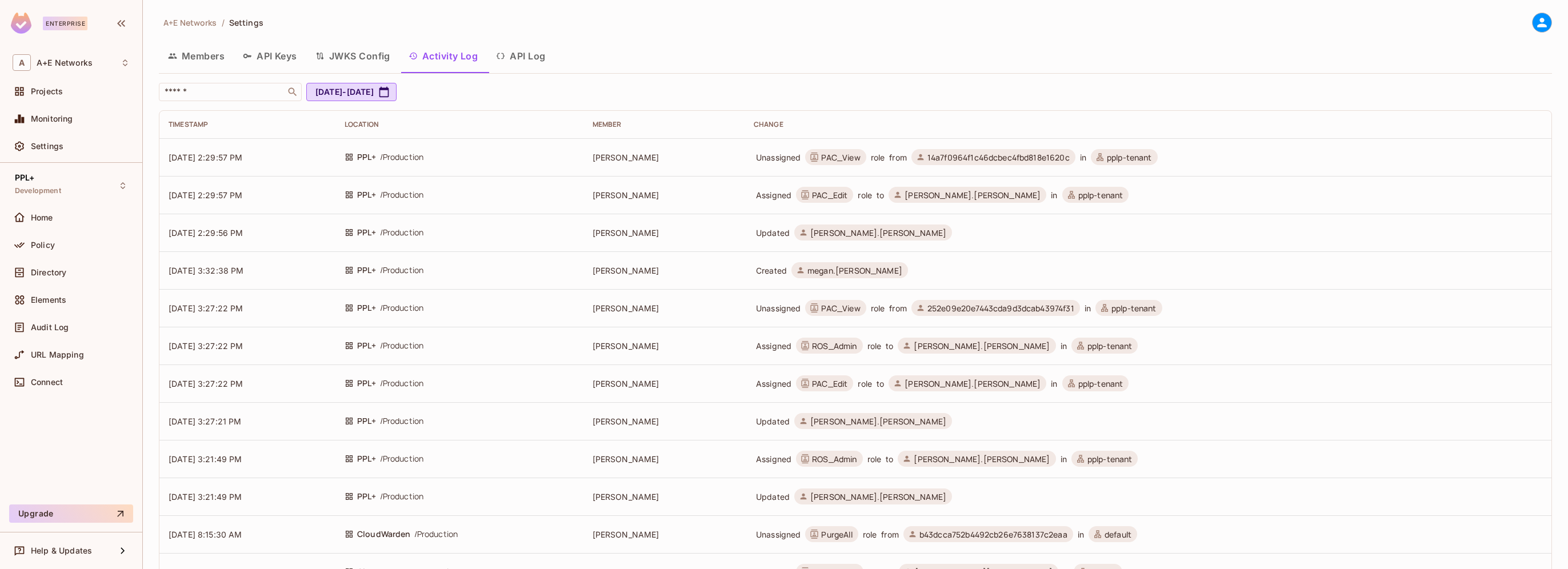
click at [274, 57] on button "API Keys" at bounding box center [270, 56] width 73 height 29
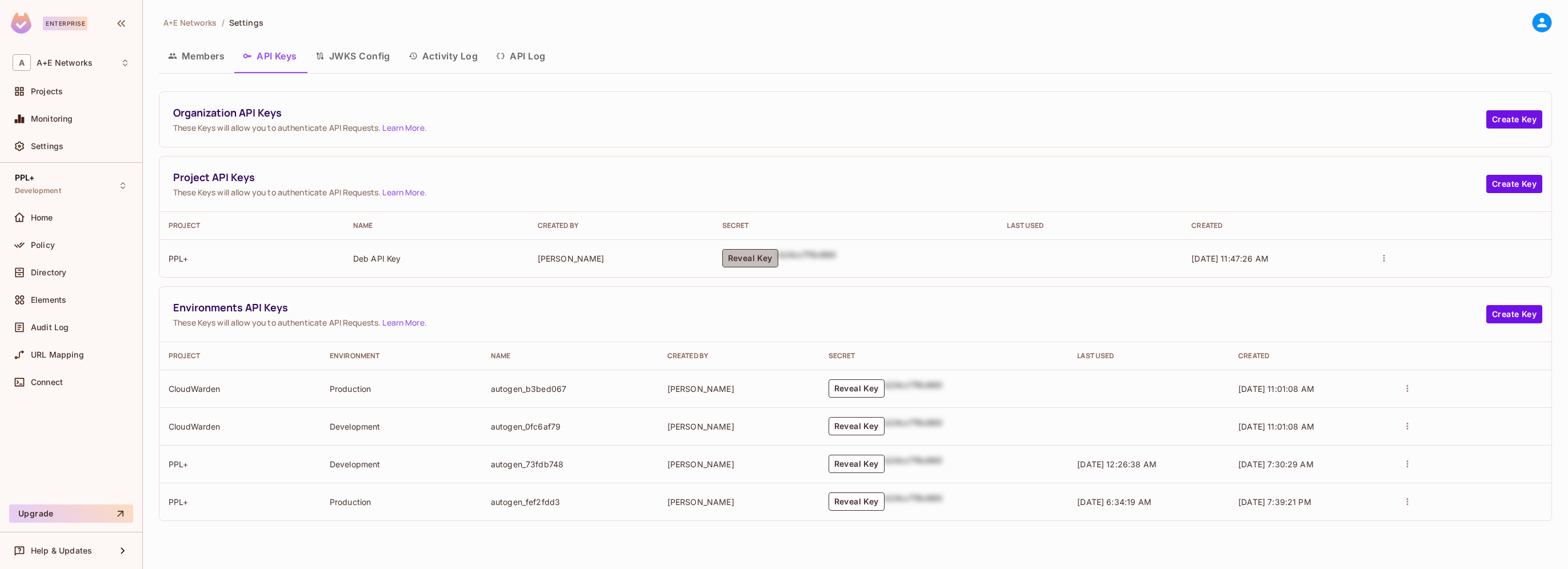
click at [747, 258] on button "Reveal Key" at bounding box center [750, 258] width 56 height 19
click at [861, 504] on button "Reveal Key" at bounding box center [856, 501] width 56 height 19
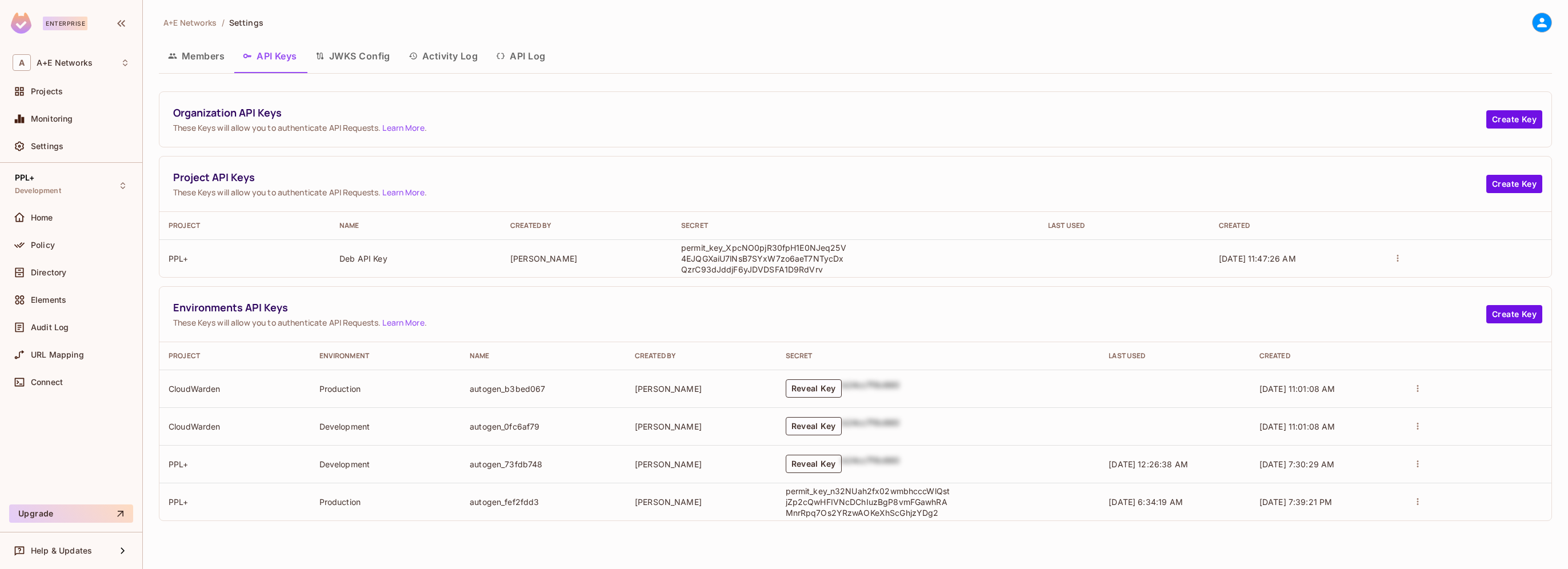
click at [807, 460] on button "Reveal Key" at bounding box center [813, 464] width 56 height 19
click at [1529, 314] on button "Create Key" at bounding box center [1514, 314] width 56 height 19
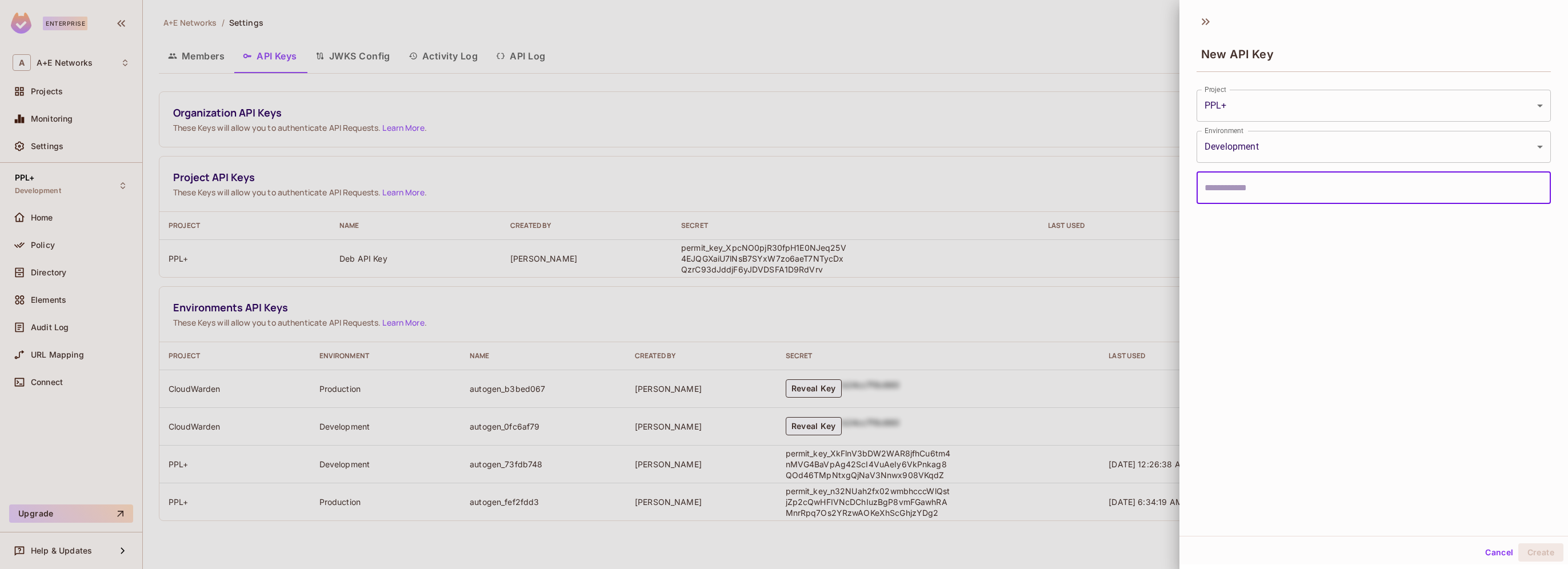
click at [1492, 145] on body "Enterprise A A+E Networks Projects Monitoring Settings PPL+ Development Home Po…" at bounding box center [784, 284] width 1568 height 569
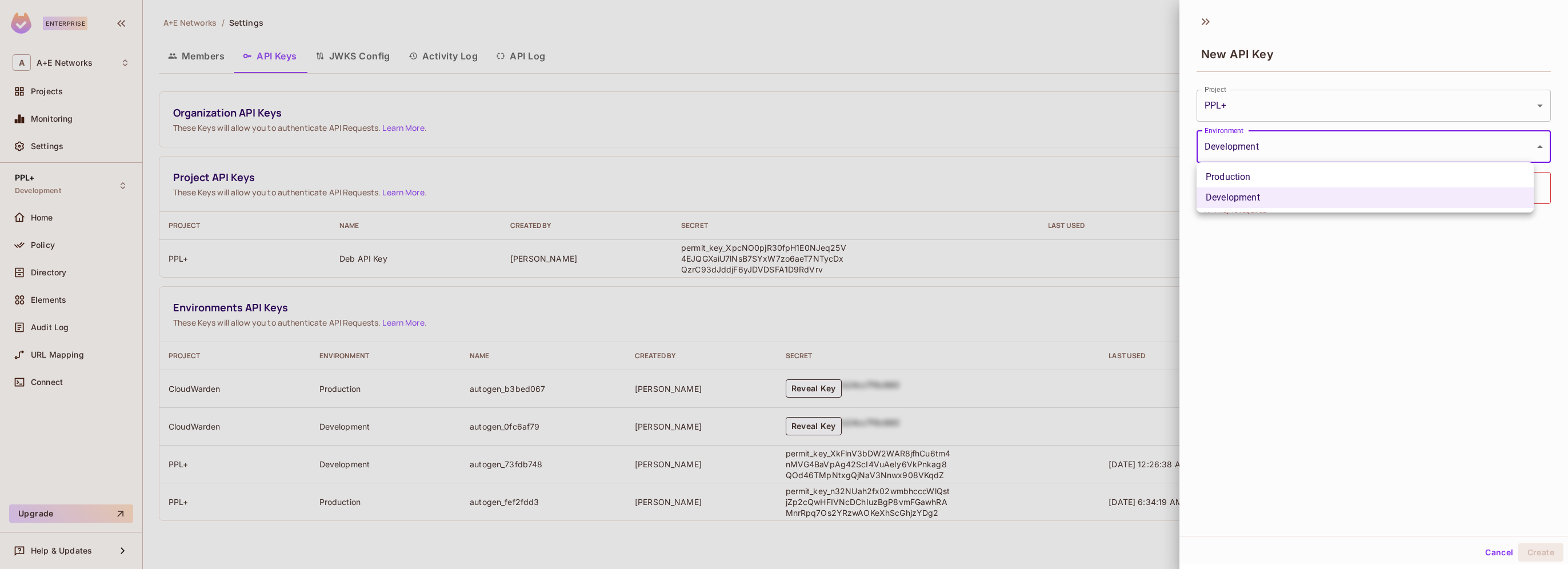
click at [1554, 131] on div at bounding box center [784, 284] width 1568 height 569
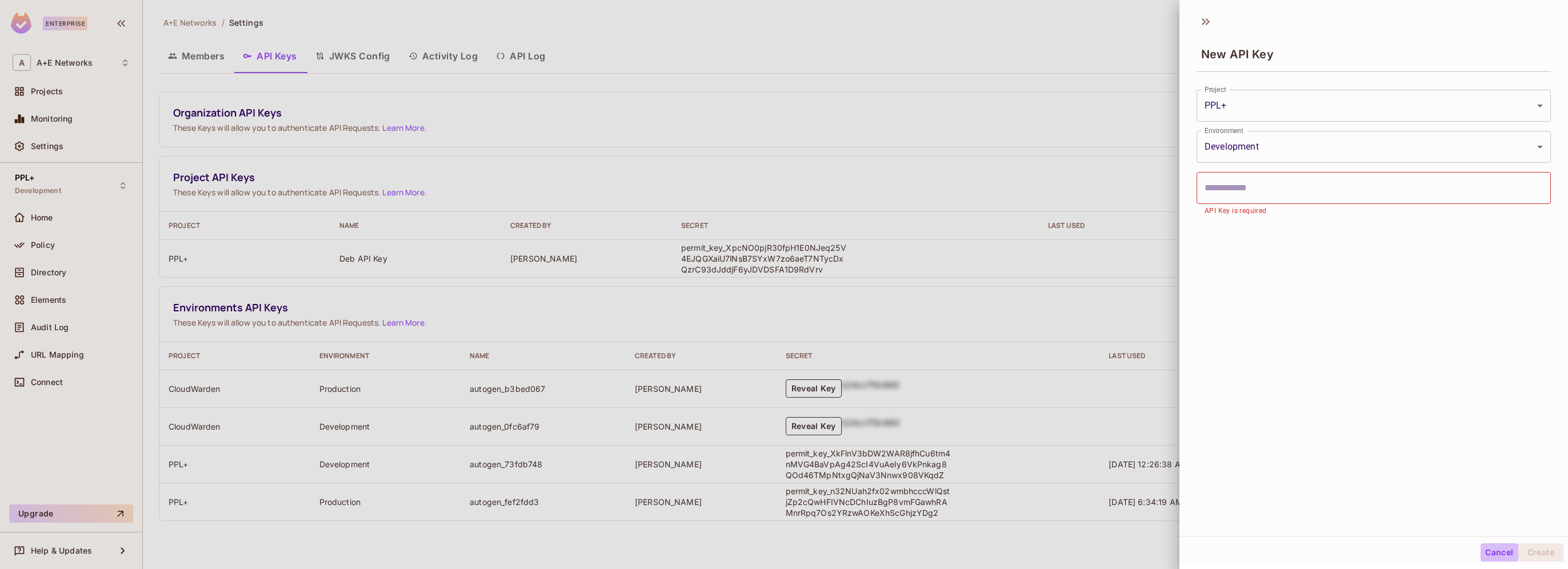
click at [1493, 553] on button "Cancel" at bounding box center [1499, 553] width 37 height 19
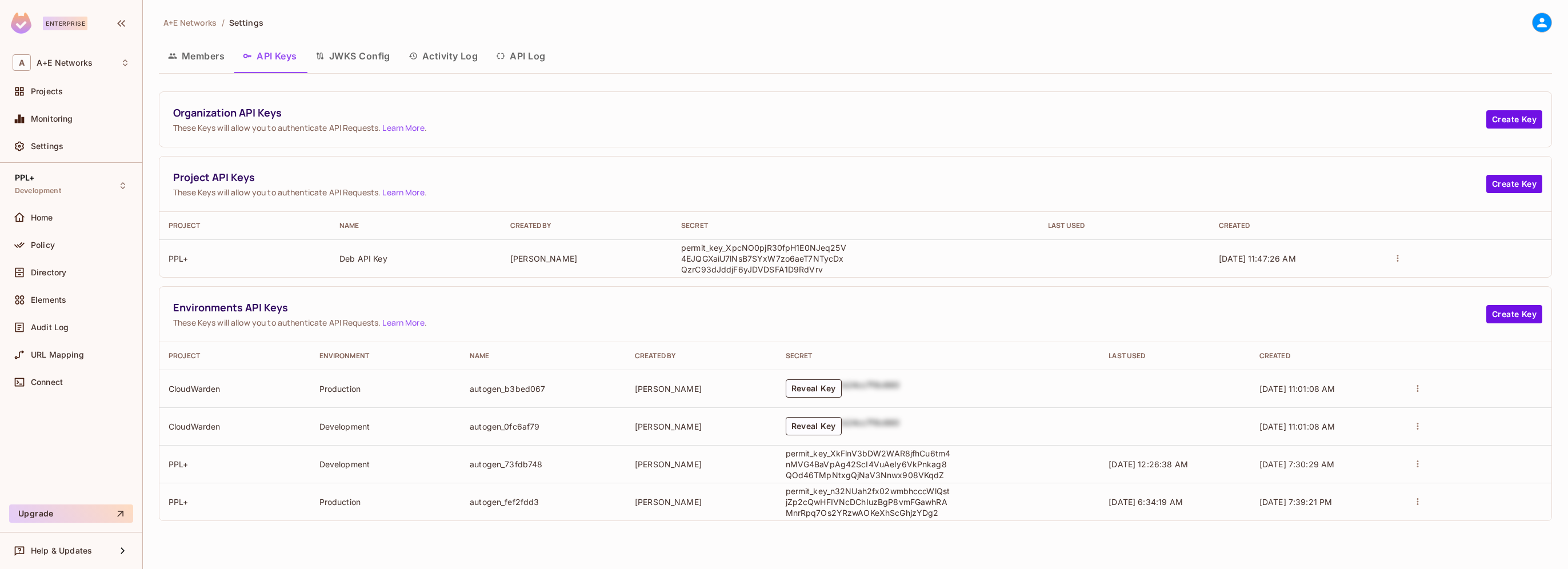
click at [407, 191] on link "Learn More" at bounding box center [403, 192] width 41 height 11
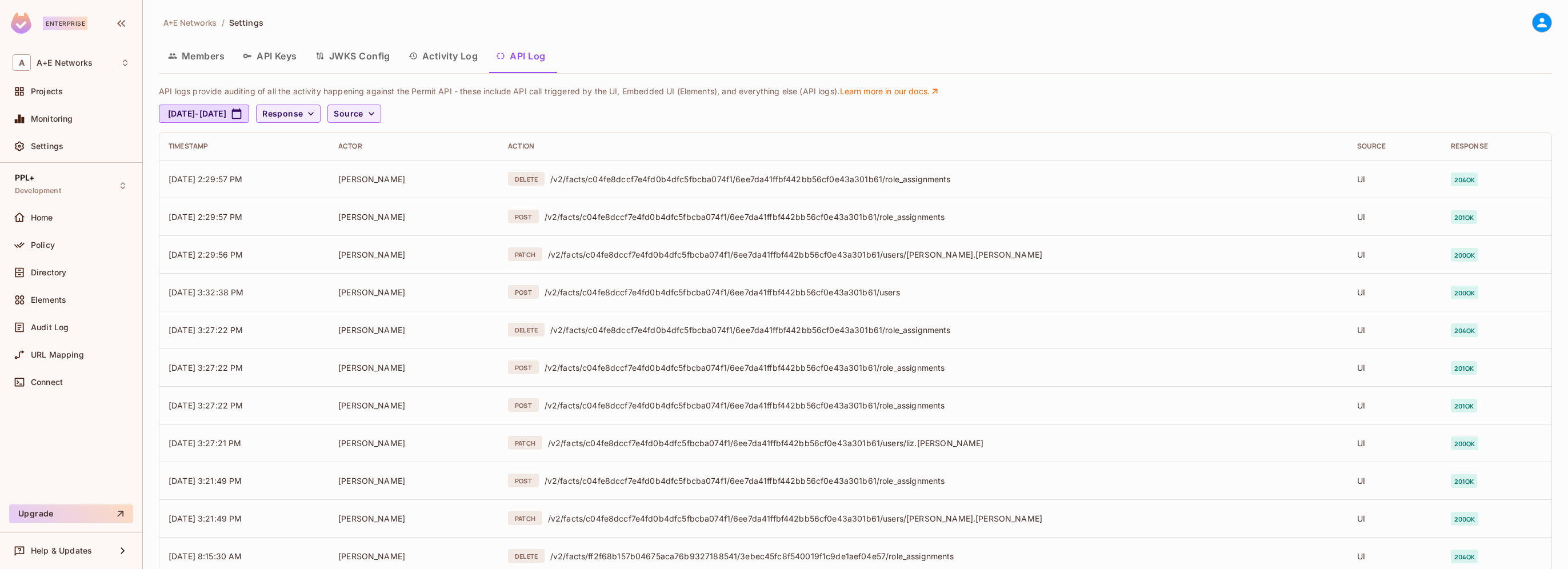
click at [286, 59] on button "API Keys" at bounding box center [270, 56] width 73 height 29
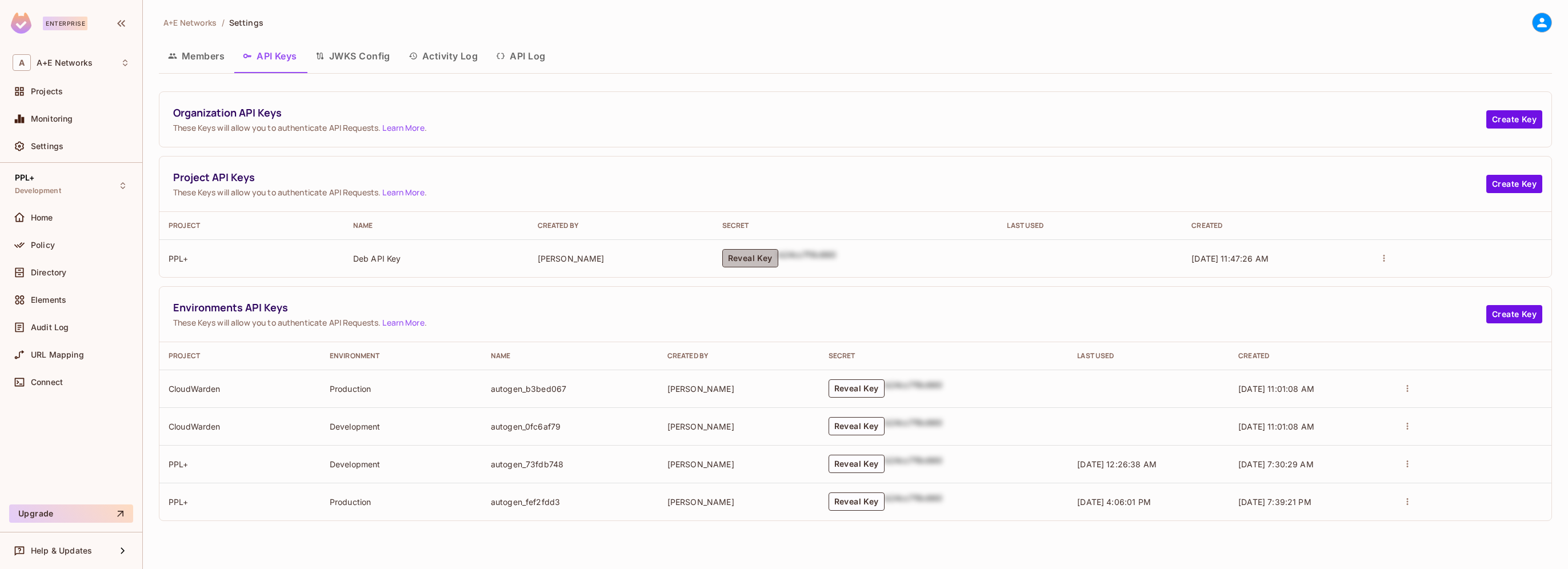
click at [745, 256] on button "Reveal Key" at bounding box center [750, 258] width 56 height 19
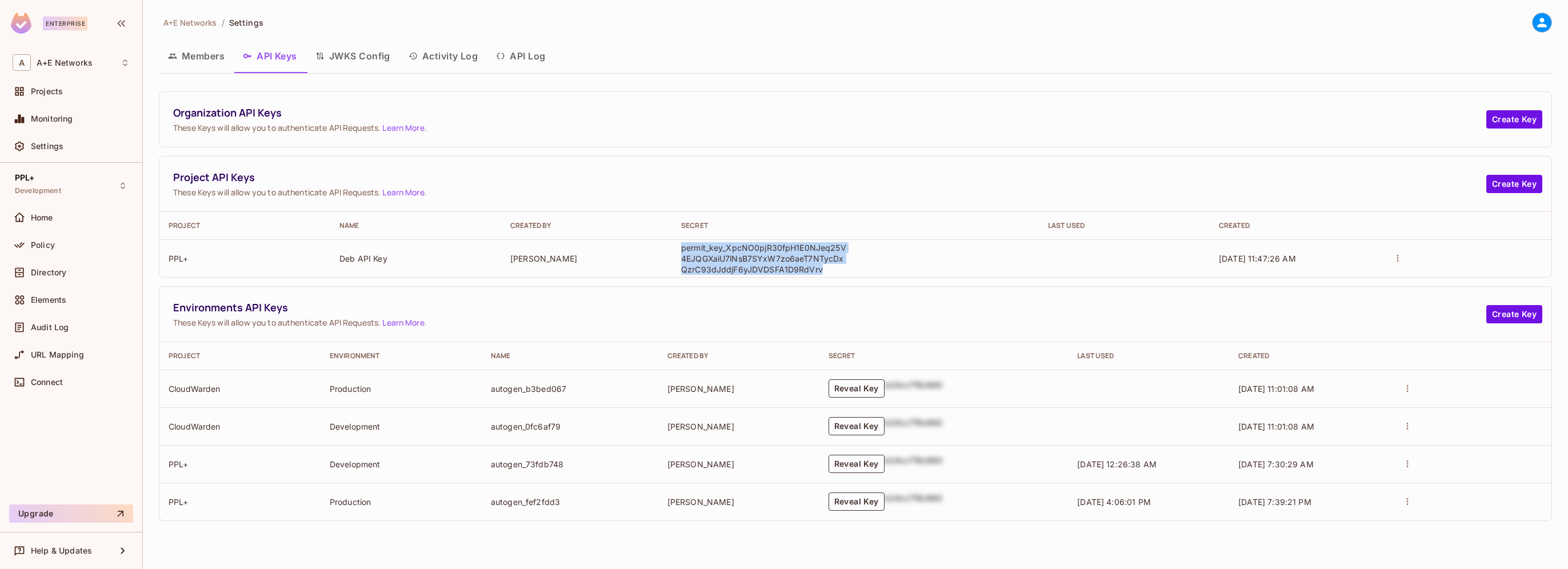
drag, startPoint x: 828, startPoint y: 269, endPoint x: 683, endPoint y: 247, distance: 146.7
click at [683, 247] on p "permit_key_XpcNO0pjR30fpH1E0NJeq25V4EJQGXaiU7lNsB7SYxW7zo6aeT7NTycDxQzrC93dJddj…" at bounding box center [764, 259] width 166 height 33
copy p "permit_key_XpcNO0pjR30fpH1E0NJeq25V4EJQGXaiU7lNsB7SYxW7zo6aeT7NTycDxQzrC93dJddj…"
click at [1519, 120] on button "Create Key" at bounding box center [1514, 120] width 56 height 19
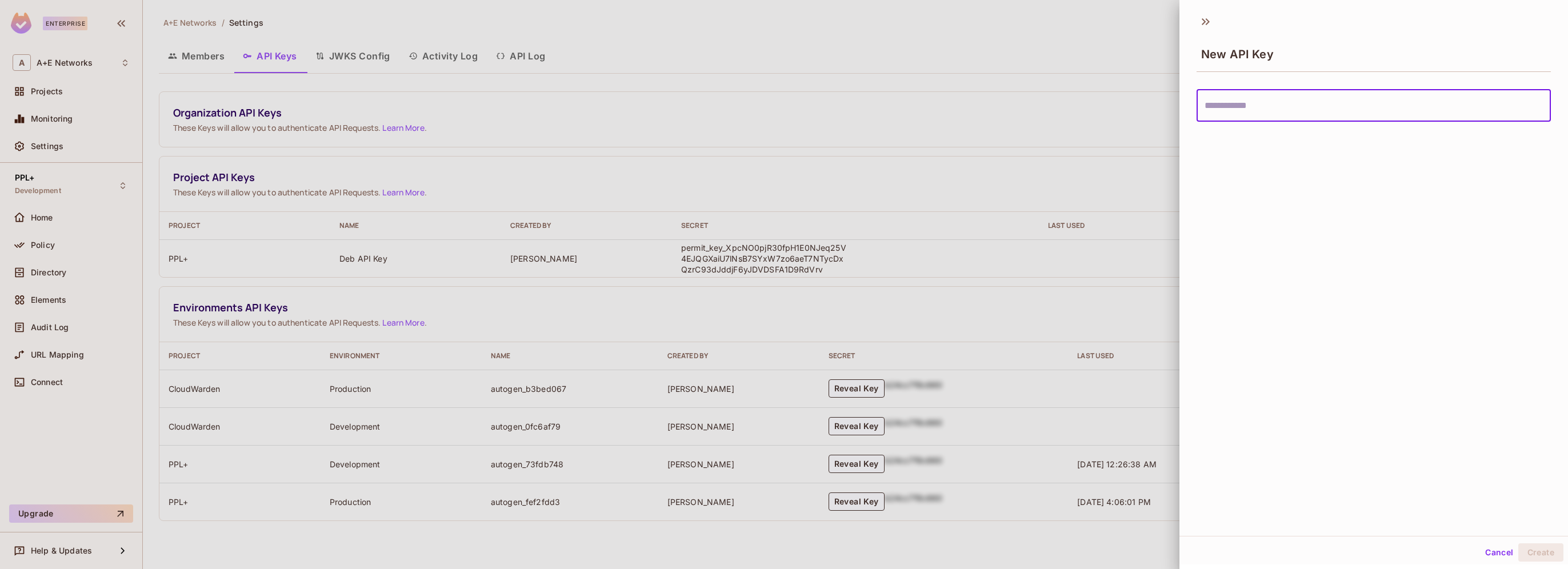
click at [1486, 550] on button "Cancel" at bounding box center [1499, 553] width 37 height 19
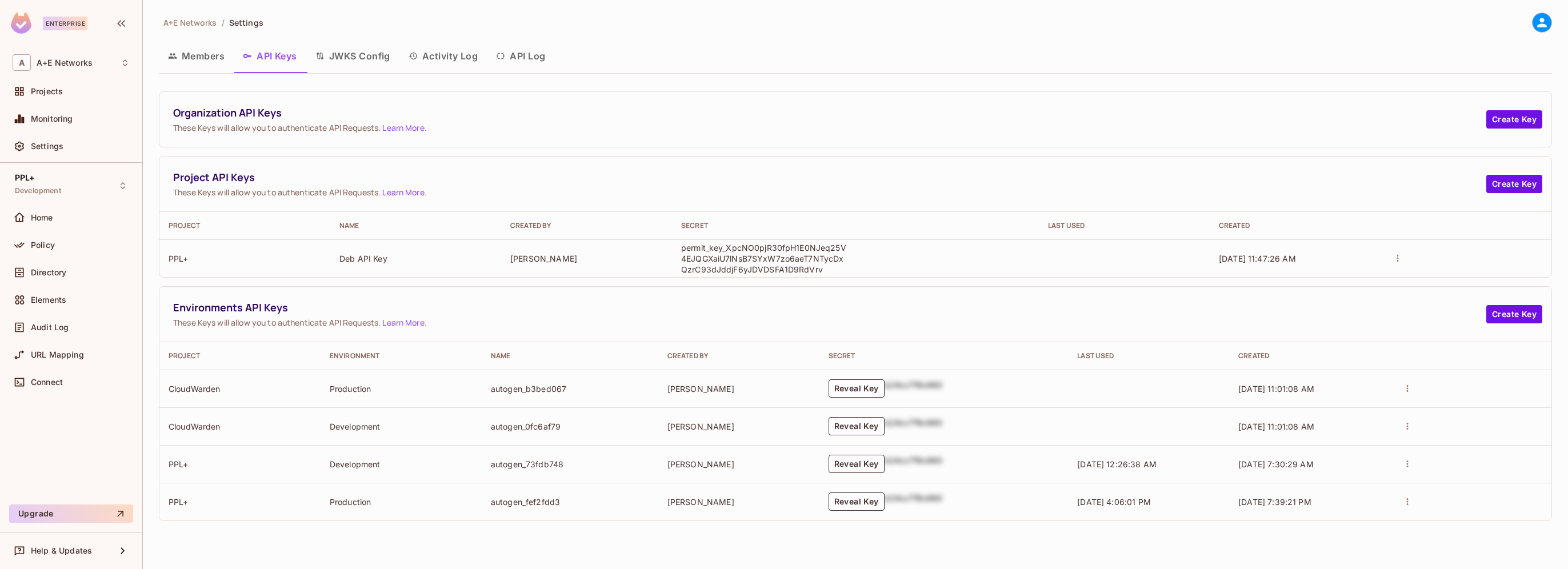
click at [1398, 260] on icon "actions" at bounding box center [1398, 258] width 1 height 7
click at [810, 114] on div at bounding box center [784, 284] width 1568 height 569
click at [917, 319] on span "These Keys will allow you to authenticate API Requests. Learn More ." at bounding box center [830, 322] width 1313 height 11
click at [188, 257] on td "PPL+" at bounding box center [245, 258] width 171 height 38
click at [174, 260] on td "PPL+" at bounding box center [245, 258] width 171 height 38
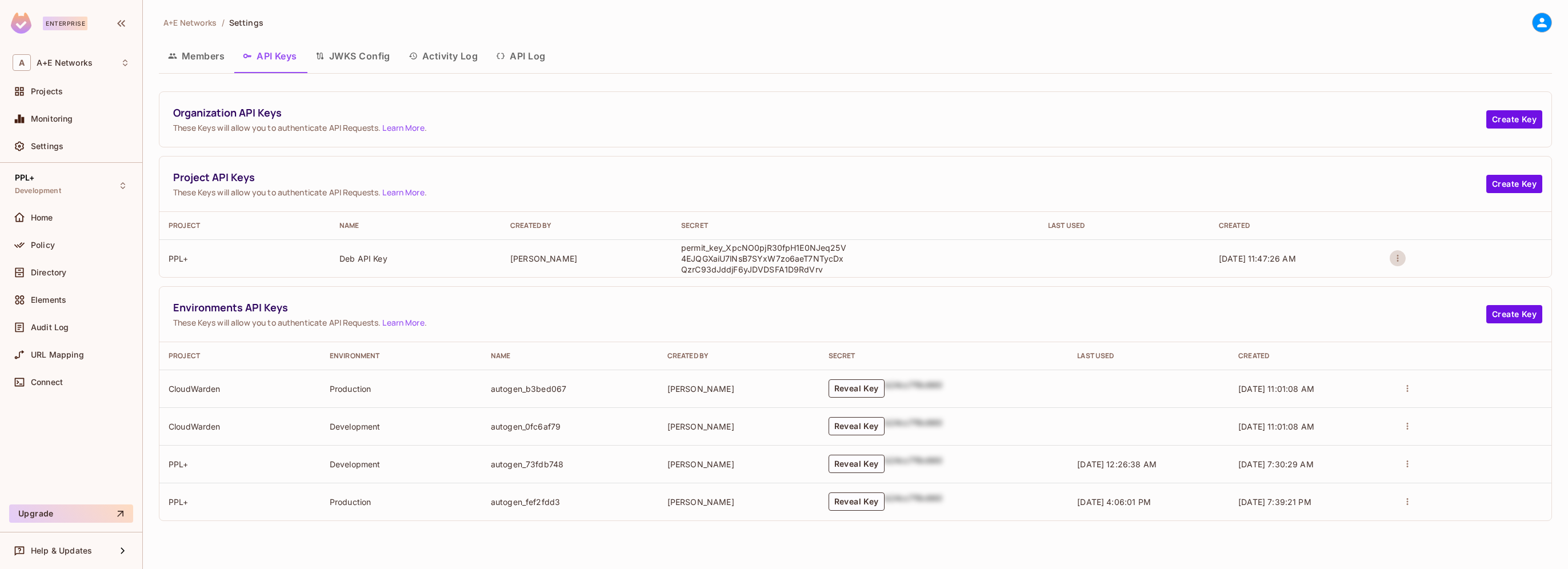
click at [1397, 258] on icon "actions" at bounding box center [1398, 258] width 10 height 10
click at [862, 265] on div at bounding box center [784, 284] width 1568 height 569
click at [170, 260] on td "PPL+" at bounding box center [245, 258] width 171 height 38
click at [1518, 186] on button "Create Key" at bounding box center [1514, 184] width 56 height 19
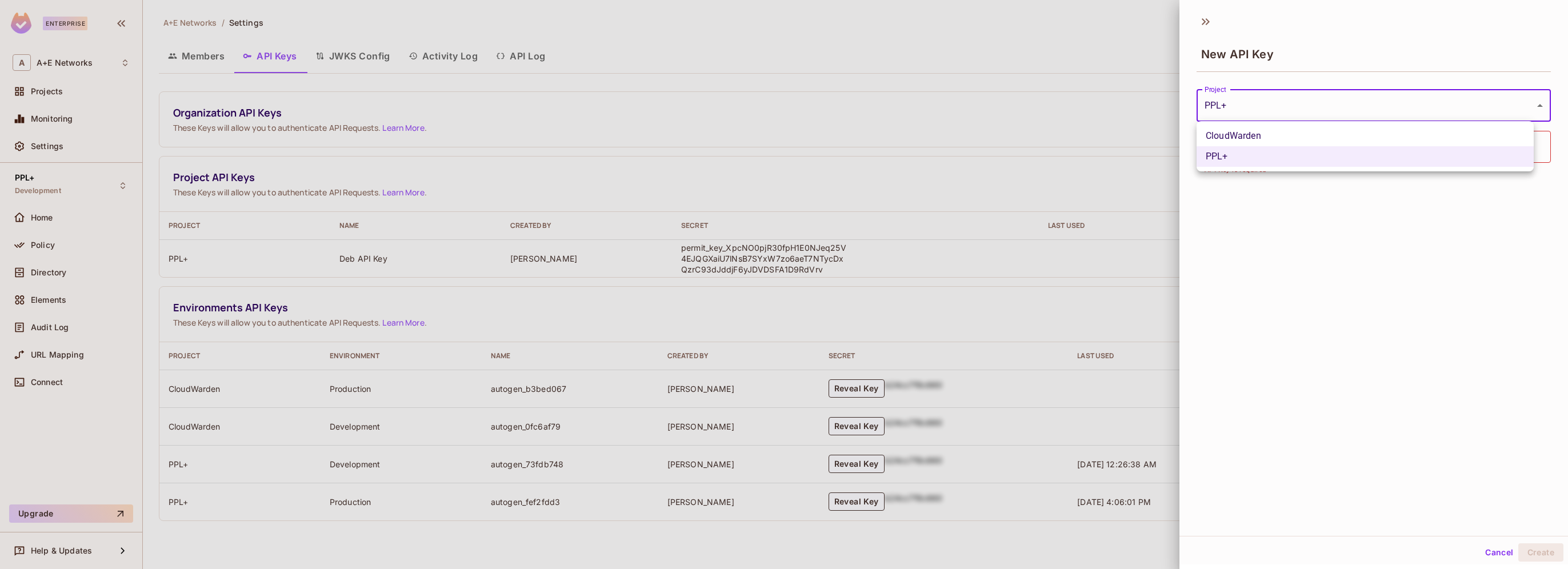
click at [1515, 105] on body "Enterprise A A+E Networks Projects Monitoring Settings PPL+ Development Home Po…" at bounding box center [784, 284] width 1568 height 569
click at [217, 272] on div at bounding box center [784, 284] width 1568 height 569
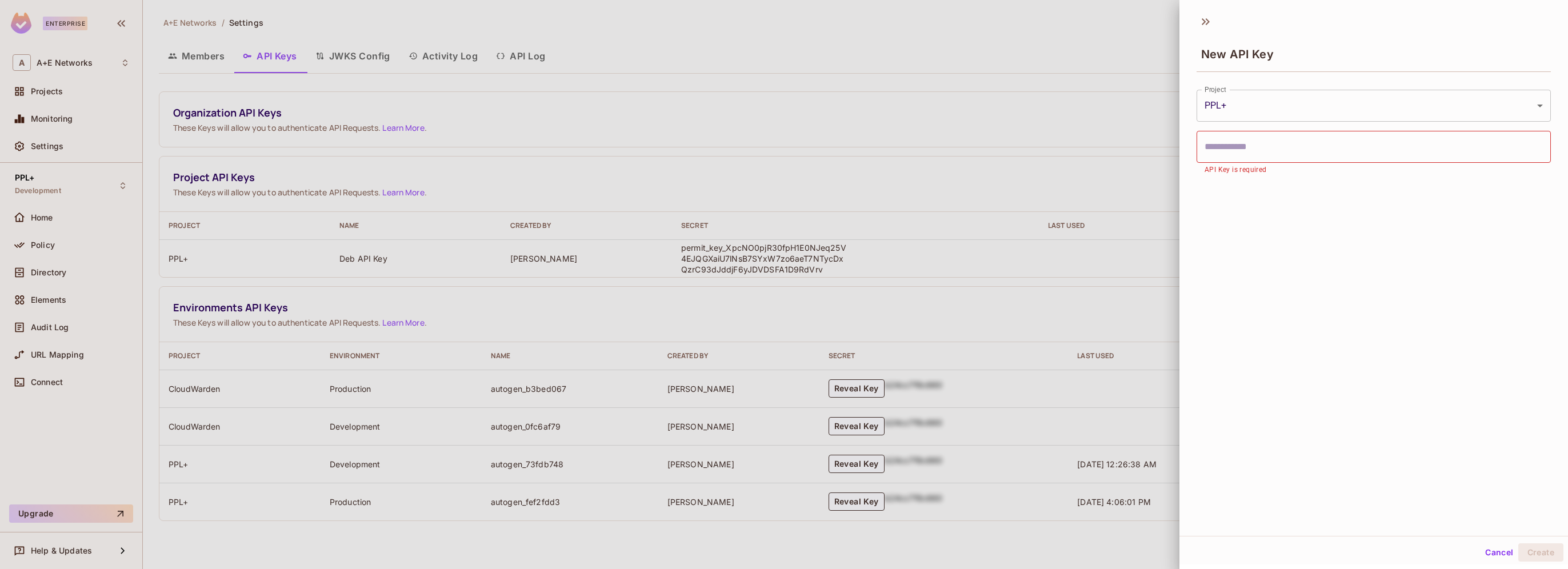
click at [183, 258] on div at bounding box center [784, 284] width 1568 height 569
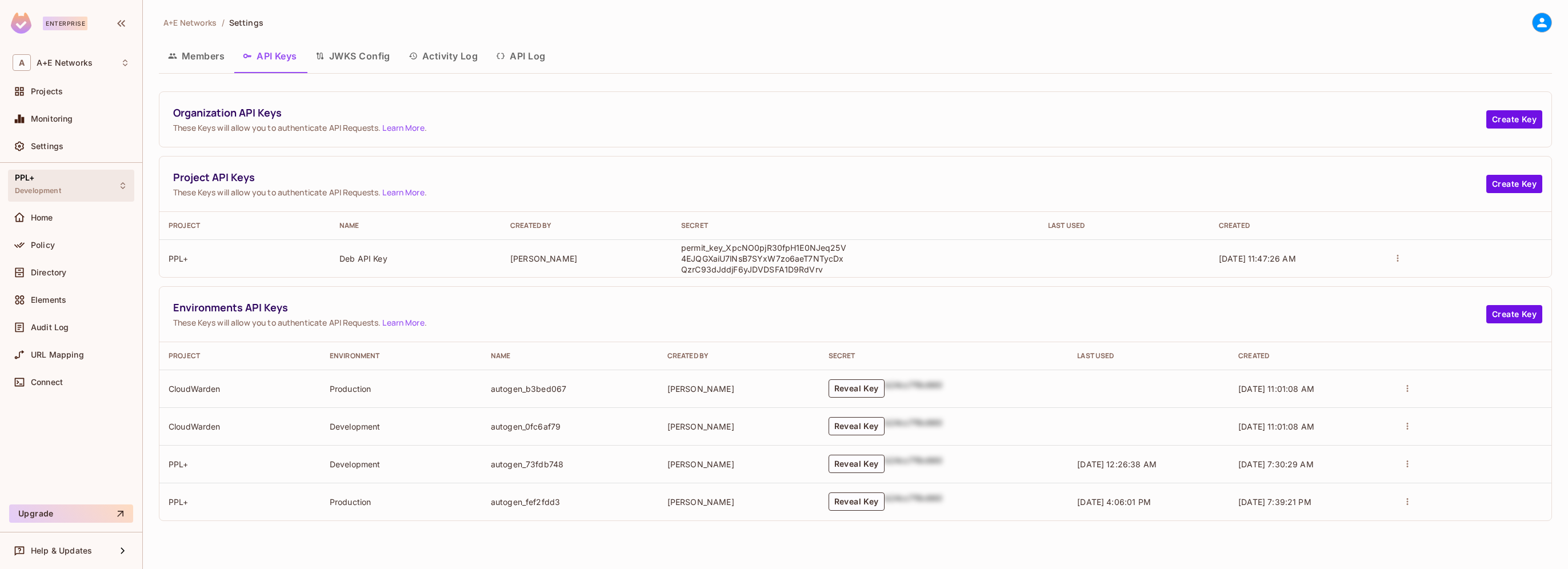
click at [41, 180] on div "PPL+ Development" at bounding box center [38, 185] width 46 height 24
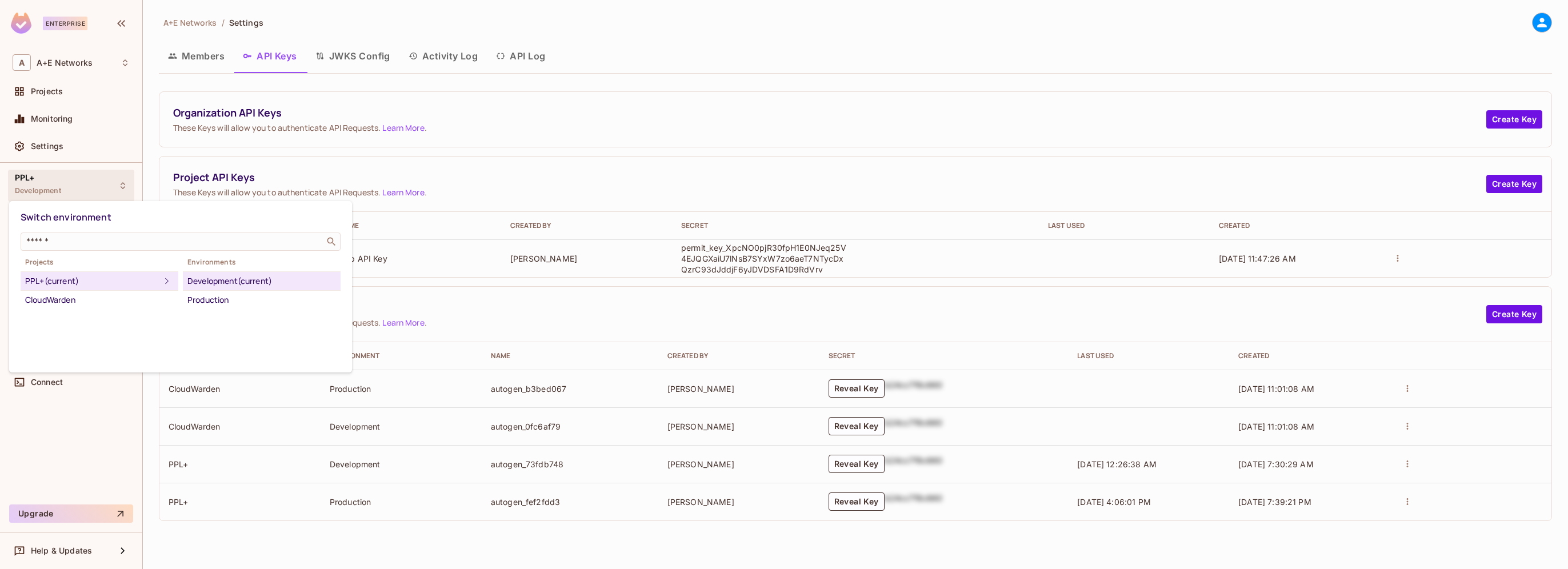
click at [208, 281] on div "Development (current)" at bounding box center [262, 280] width 148 height 14
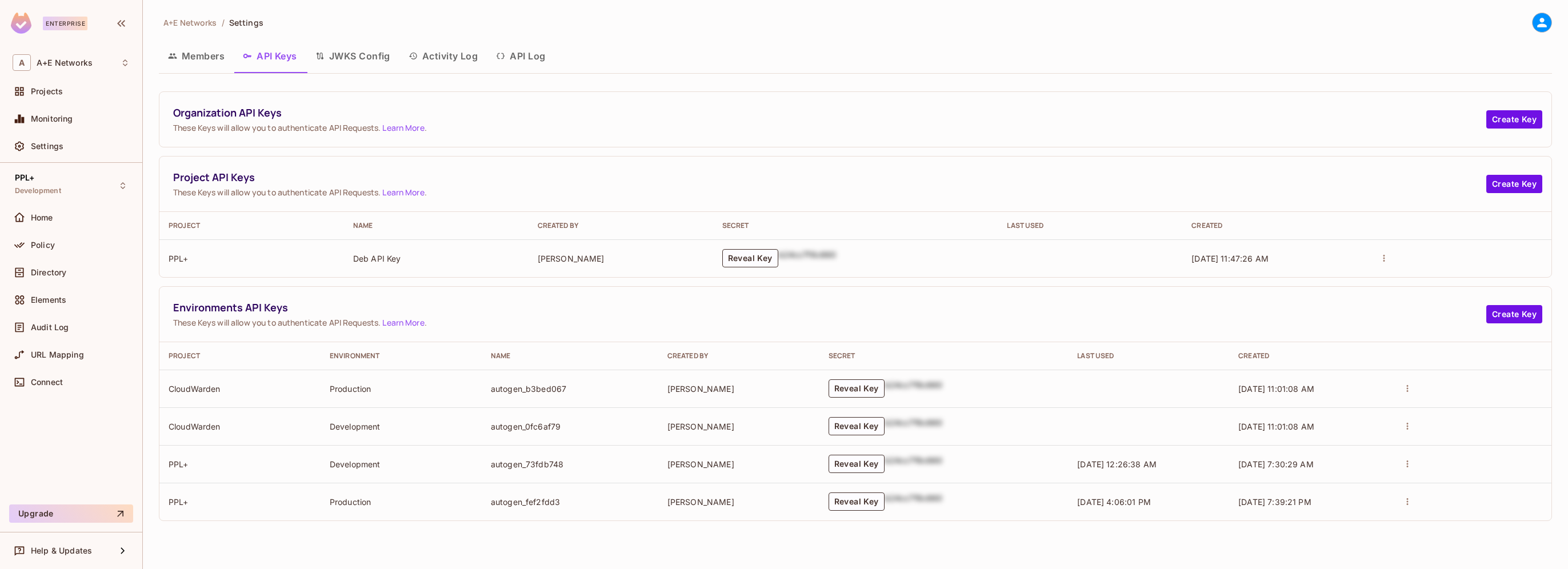
click at [243, 21] on span "Settings" at bounding box center [246, 22] width 34 height 11
click at [203, 59] on button "Members" at bounding box center [196, 56] width 75 height 29
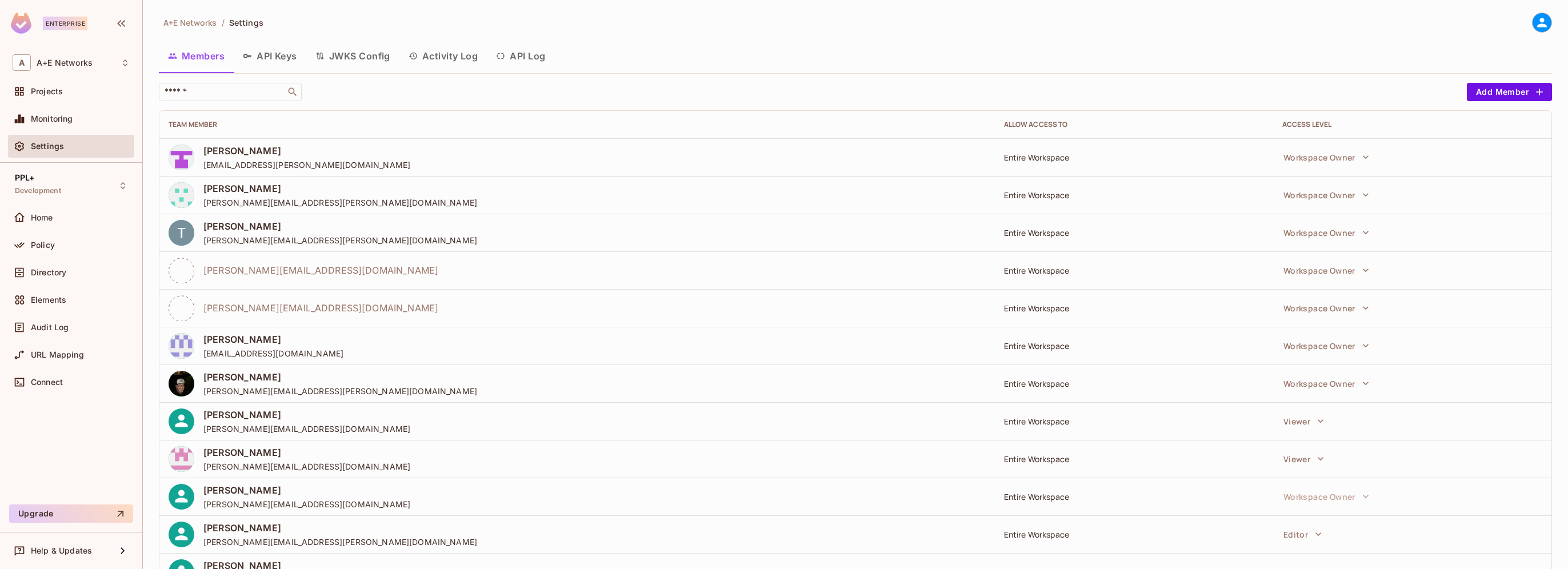
click at [1535, 18] on icon at bounding box center [1542, 23] width 14 height 14
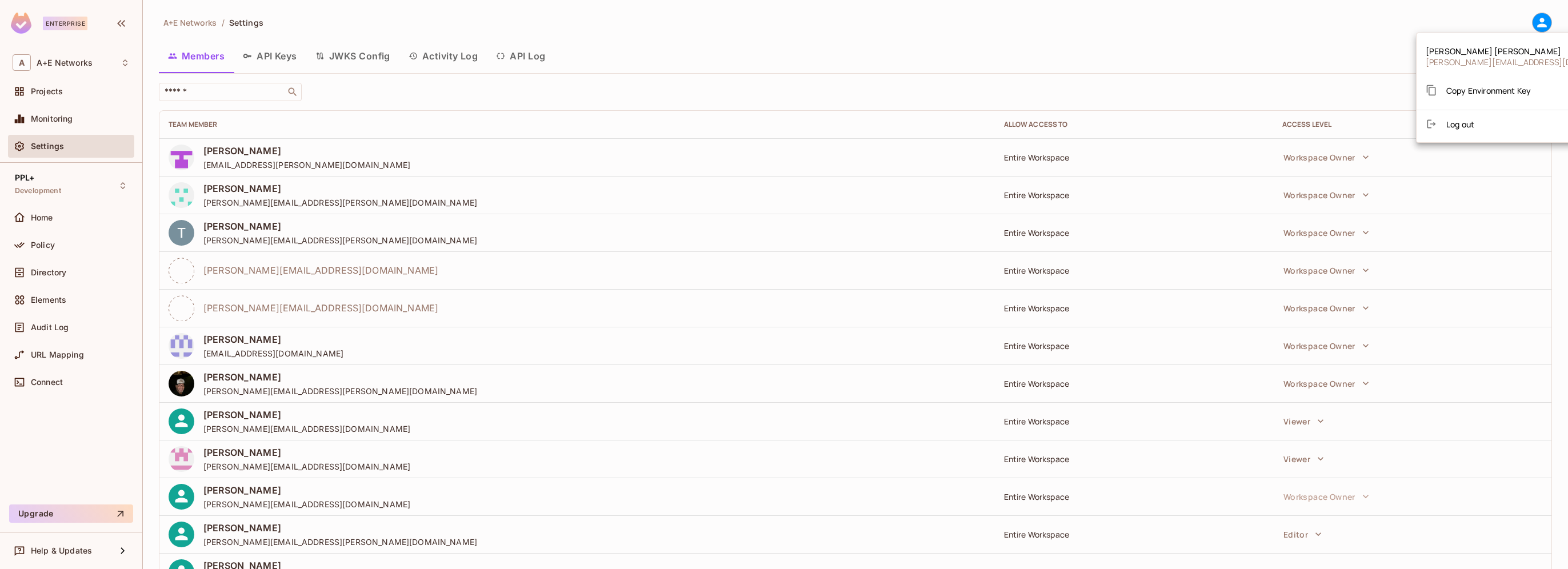
click at [41, 221] on div at bounding box center [784, 284] width 1568 height 569
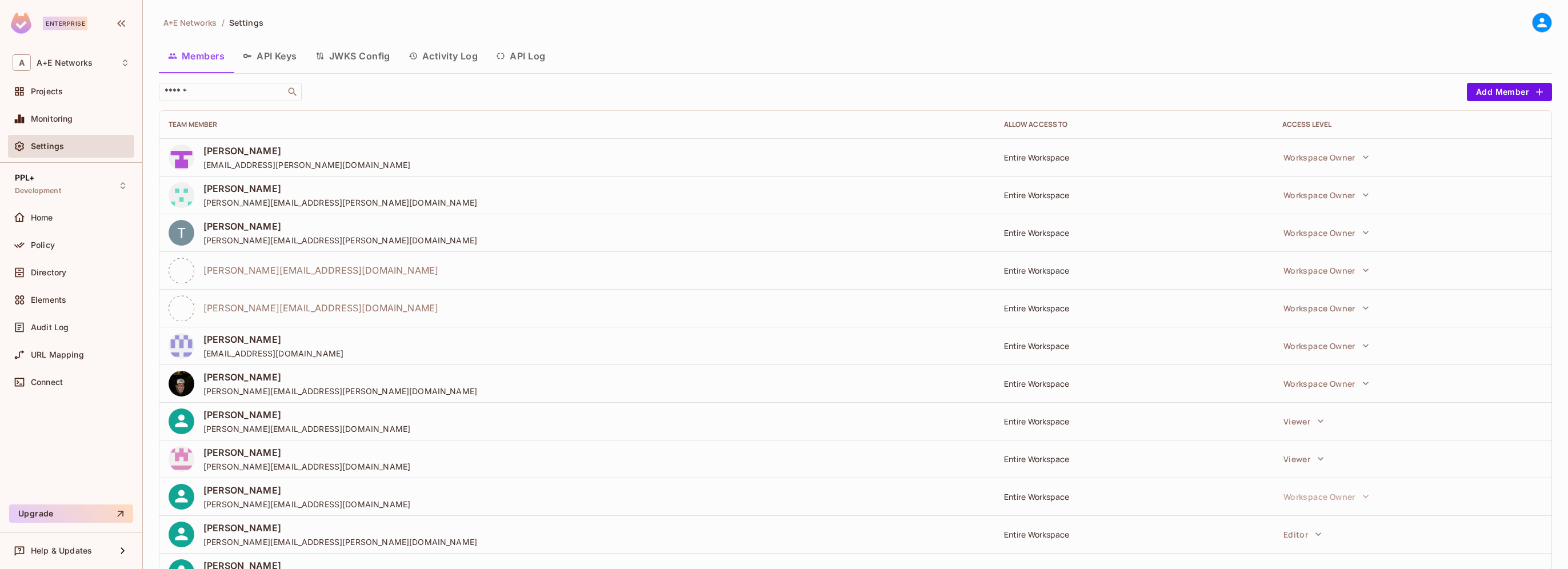
click at [43, 215] on span "Home" at bounding box center [41, 217] width 22 height 9
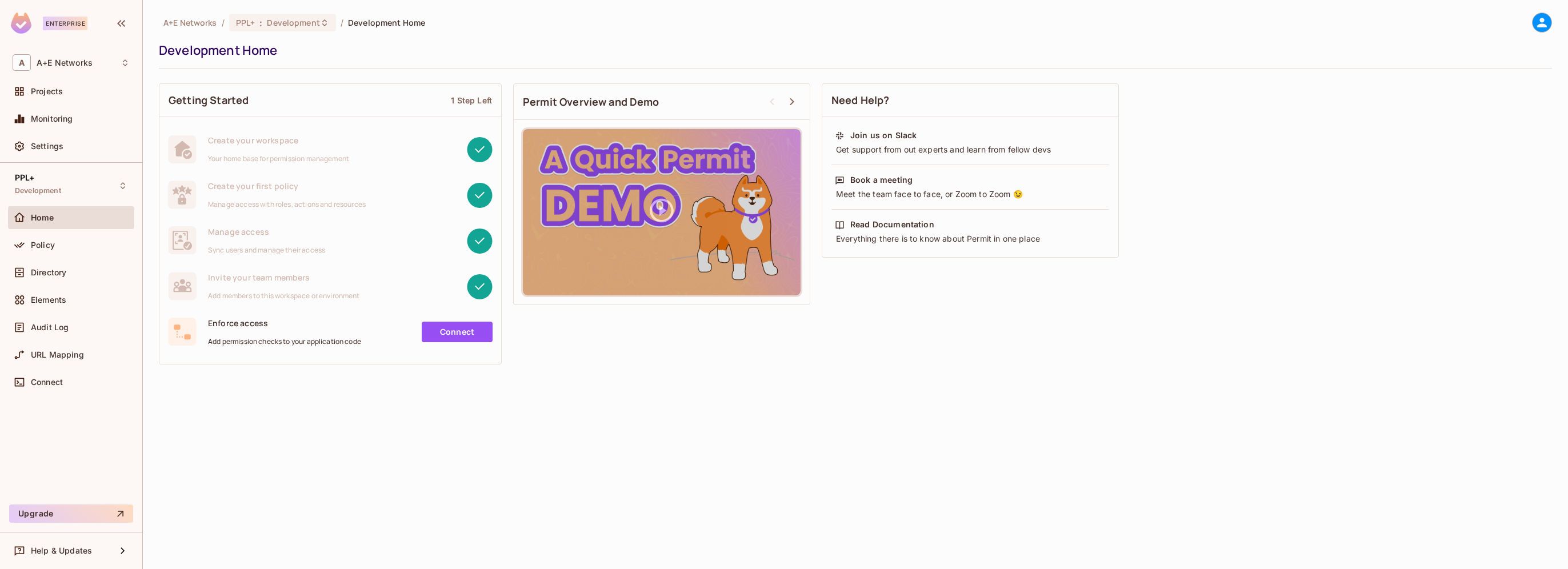
click at [1537, 23] on icon at bounding box center [1542, 23] width 14 height 14
click at [268, 21] on div at bounding box center [784, 284] width 1568 height 569
click at [180, 26] on span "A+E Networks" at bounding box center [190, 22] width 54 height 11
click at [183, 24] on span "A+E Networks" at bounding box center [190, 22] width 54 height 11
click at [188, 20] on span "A+E Networks" at bounding box center [190, 22] width 54 height 11
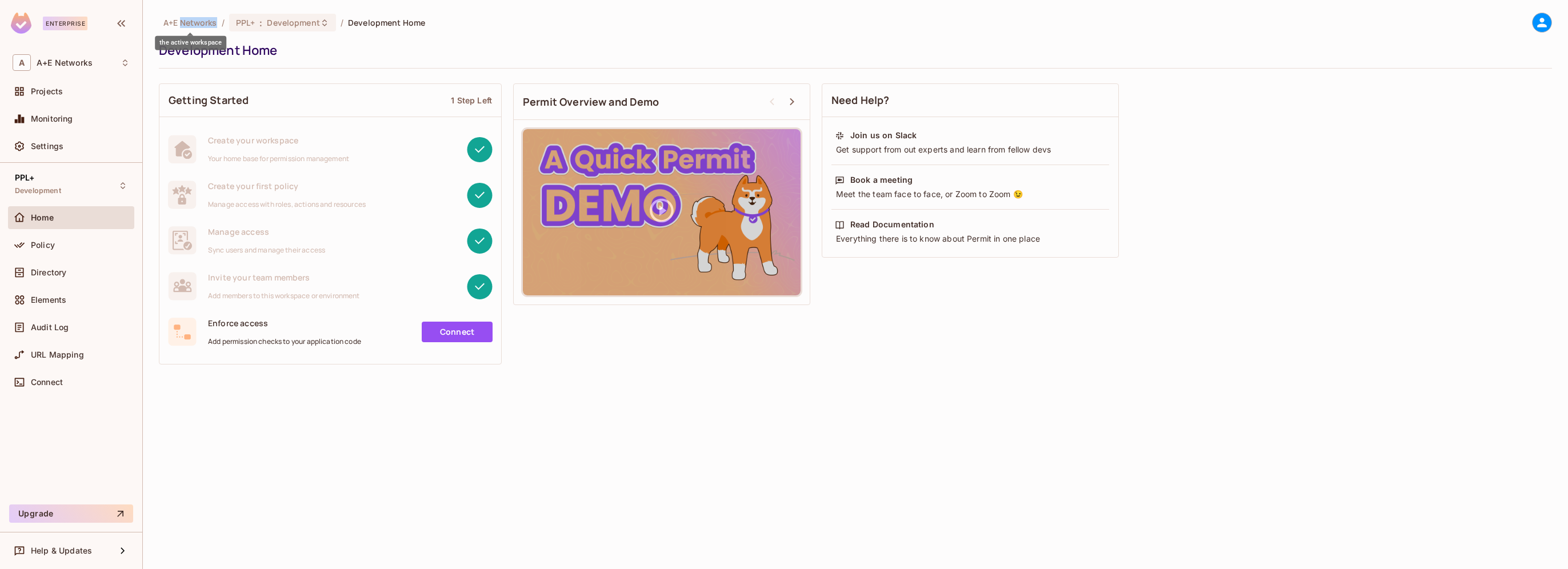
click at [188, 20] on span "A+E Networks" at bounding box center [190, 22] width 54 height 11
click at [300, 488] on div "A+E Networks / PPL+ : Development / Development Home Development Home Getting S…" at bounding box center [855, 284] width 1425 height 569
click at [53, 97] on div "Projects" at bounding box center [71, 91] width 117 height 14
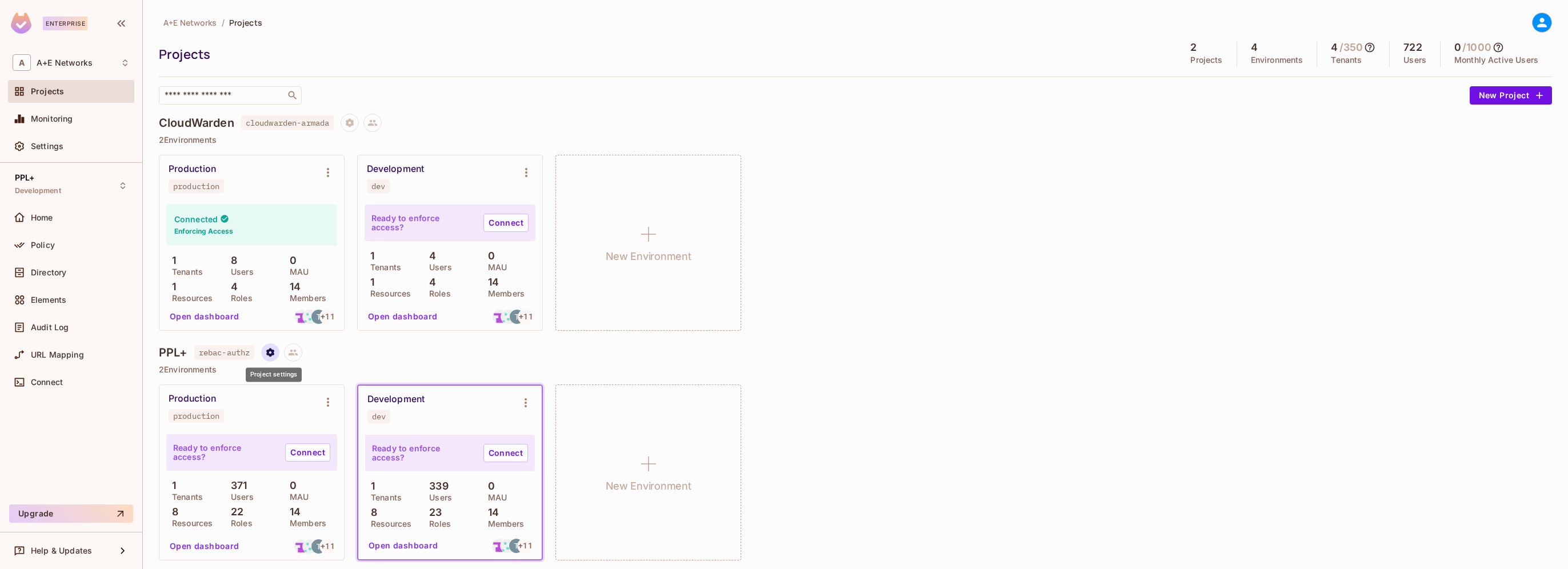
click at [274, 354] on icon "Project settings" at bounding box center [270, 352] width 8 height 9
click at [310, 394] on div "Edit Project" at bounding box center [327, 395] width 45 height 11
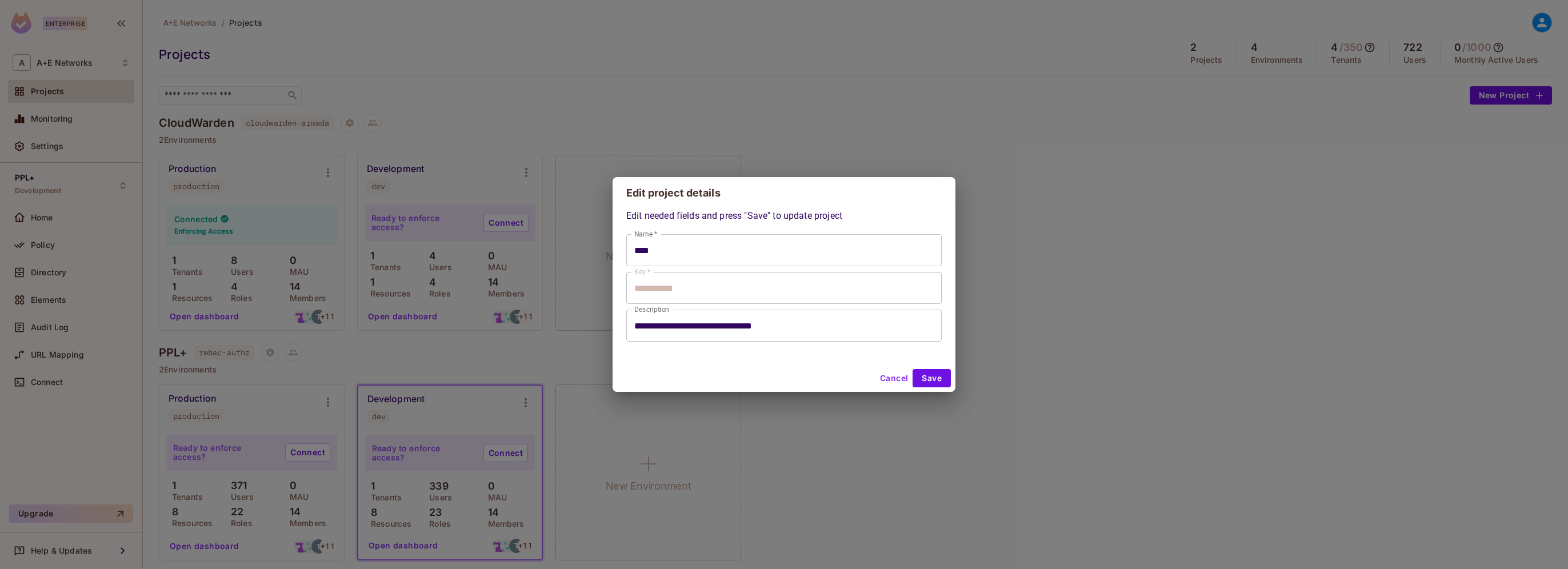
click at [889, 378] on button "Cancel" at bounding box center [894, 378] width 37 height 19
type input "****"
type input "**********"
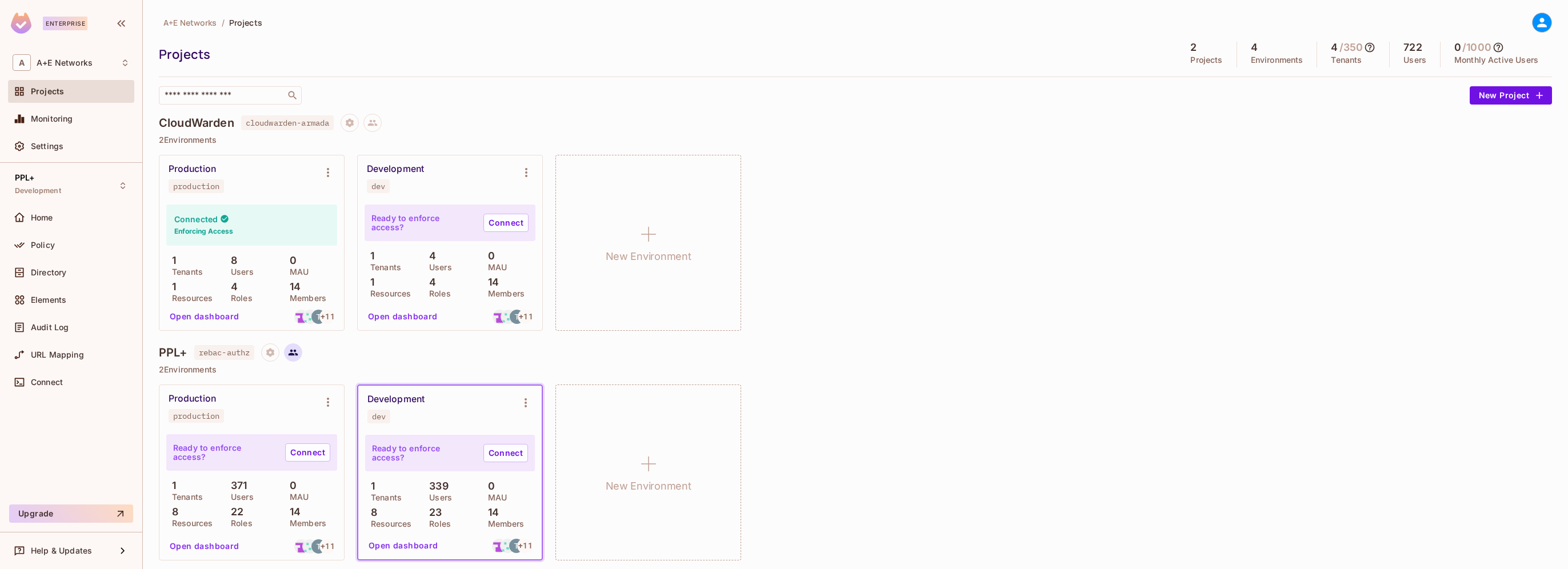
click at [294, 354] on icon at bounding box center [294, 352] width 10 height 6
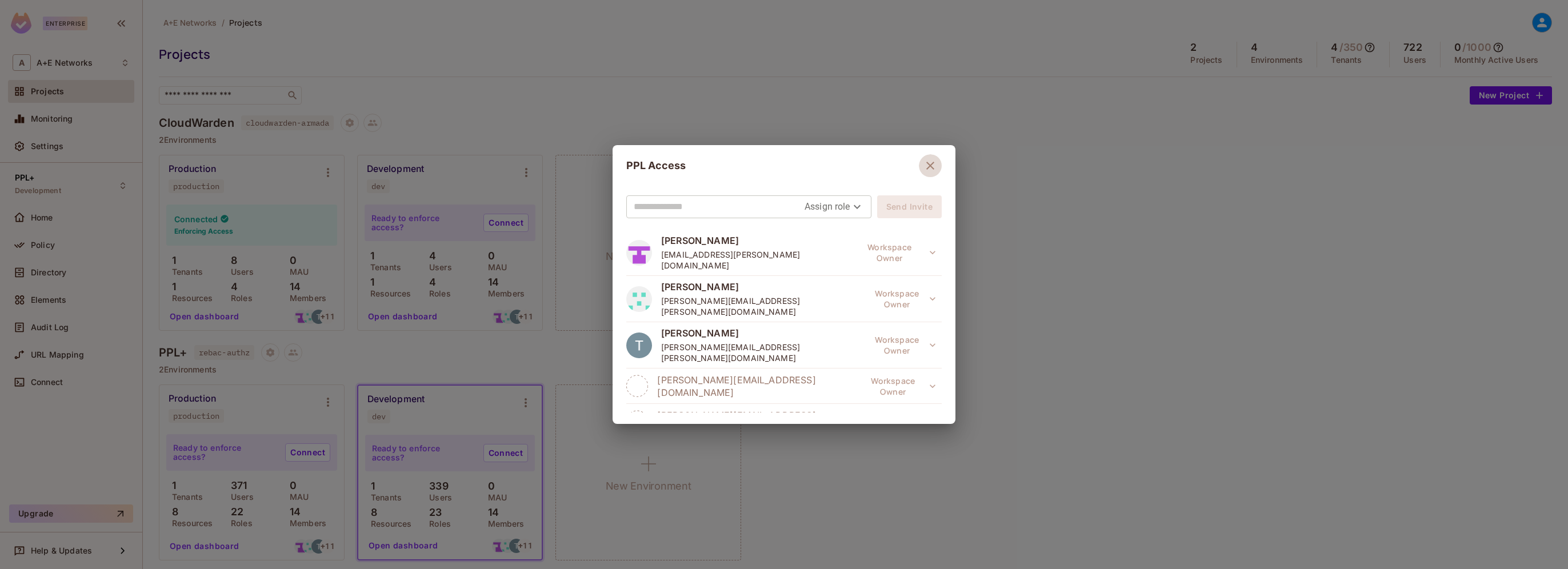
click at [923, 168] on icon "button" at bounding box center [930, 165] width 14 height 14
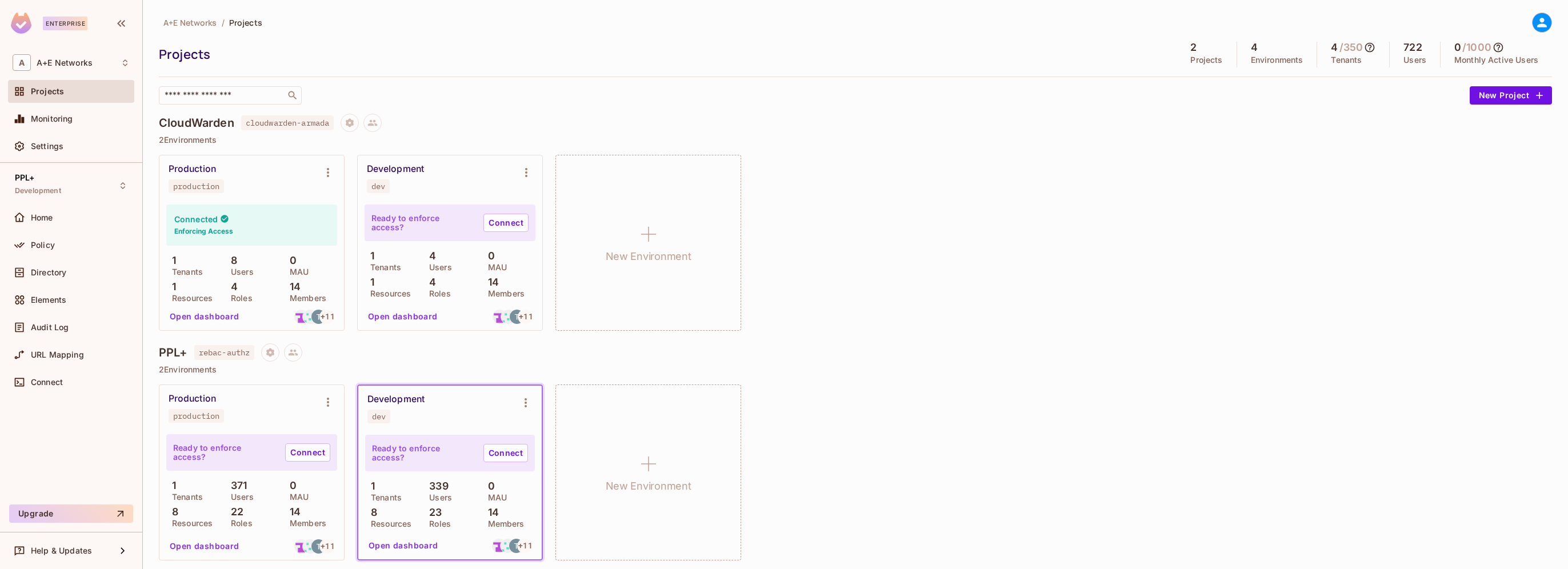
click at [389, 397] on div "Development" at bounding box center [396, 399] width 57 height 11
click at [526, 402] on icon "Environment settings" at bounding box center [525, 402] width 2 height 9
click at [581, 501] on div "Edit Environment" at bounding box center [590, 500] width 65 height 11
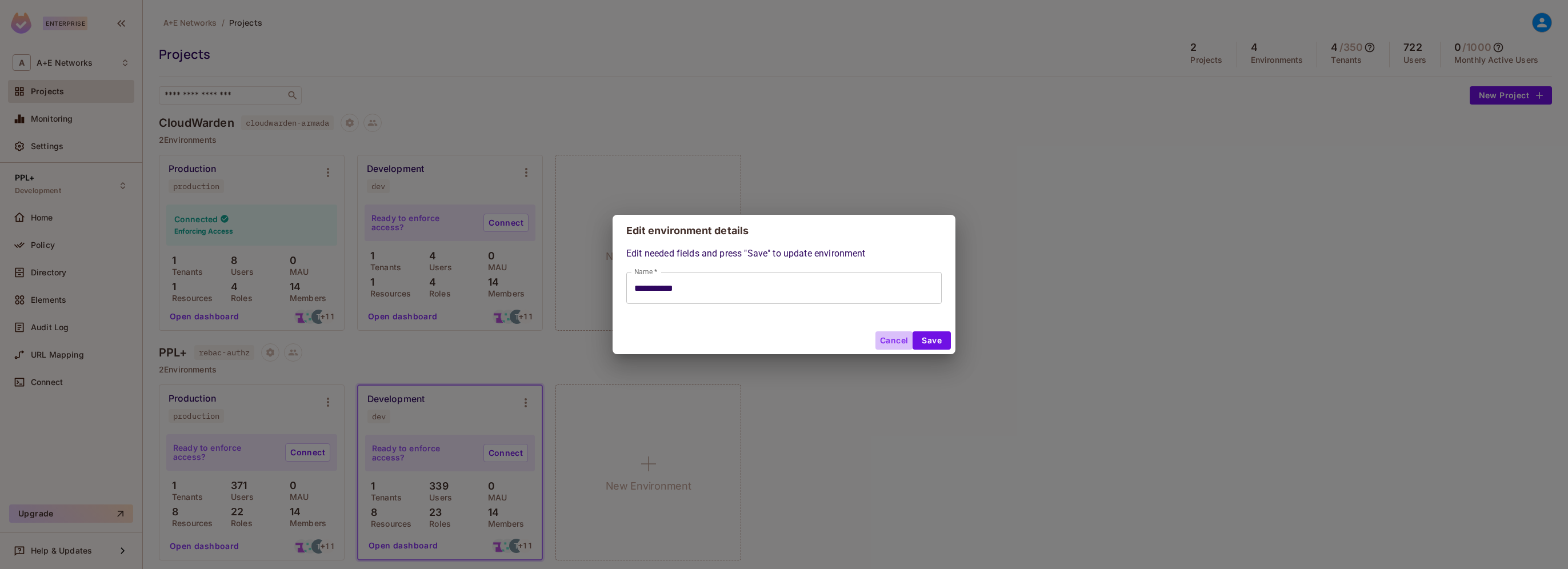
click at [890, 341] on button "Cancel" at bounding box center [894, 341] width 37 height 19
type input "**********"
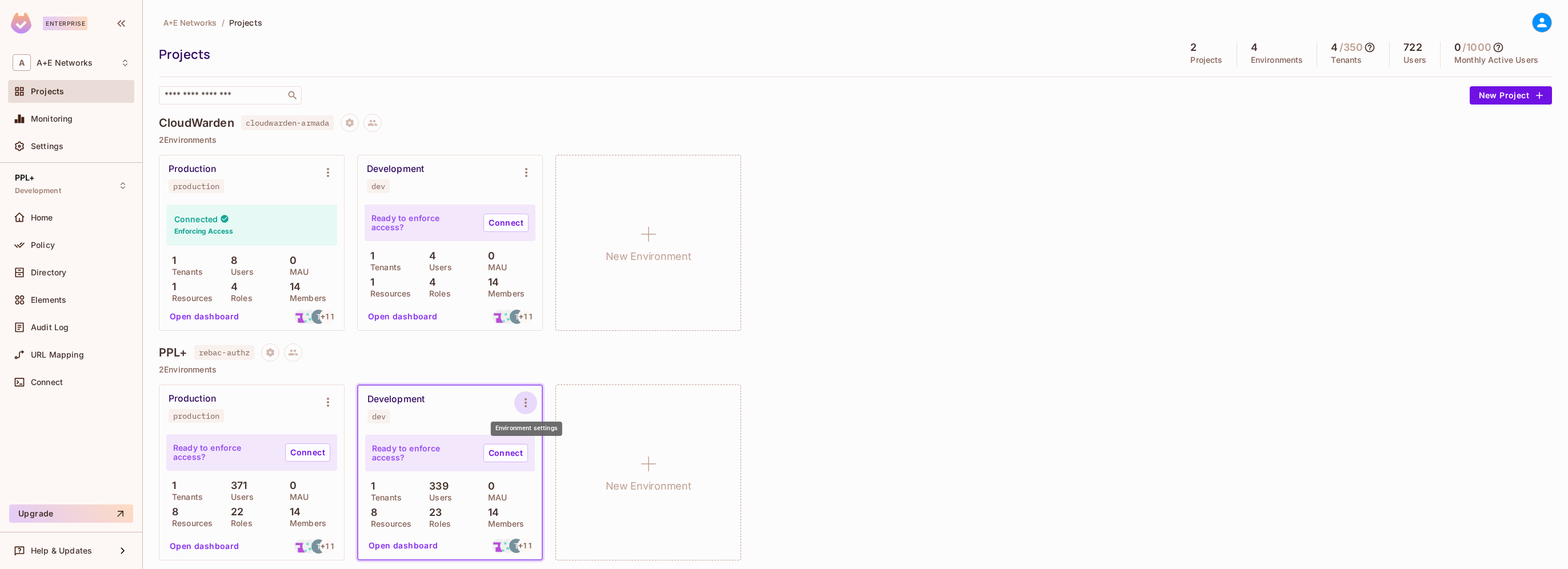
click at [524, 401] on icon "Environment settings" at bounding box center [525, 402] width 14 height 14
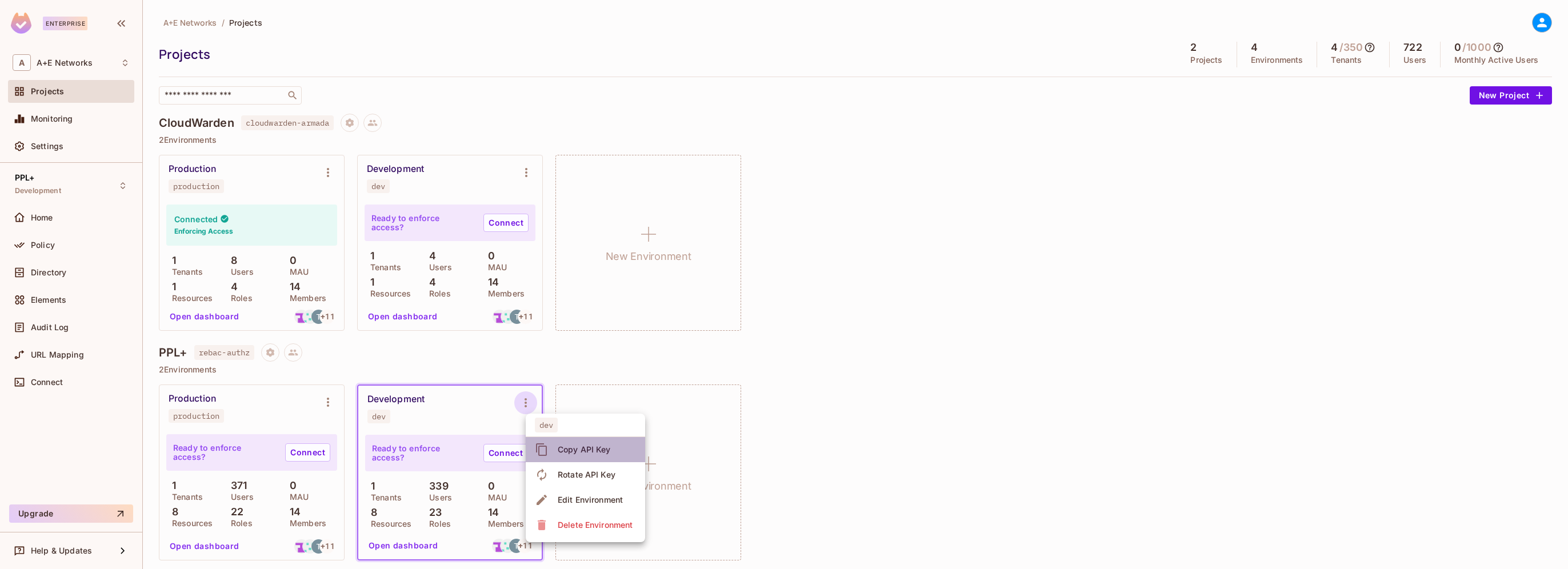
click at [573, 448] on div "Copy API Key" at bounding box center [584, 449] width 53 height 11
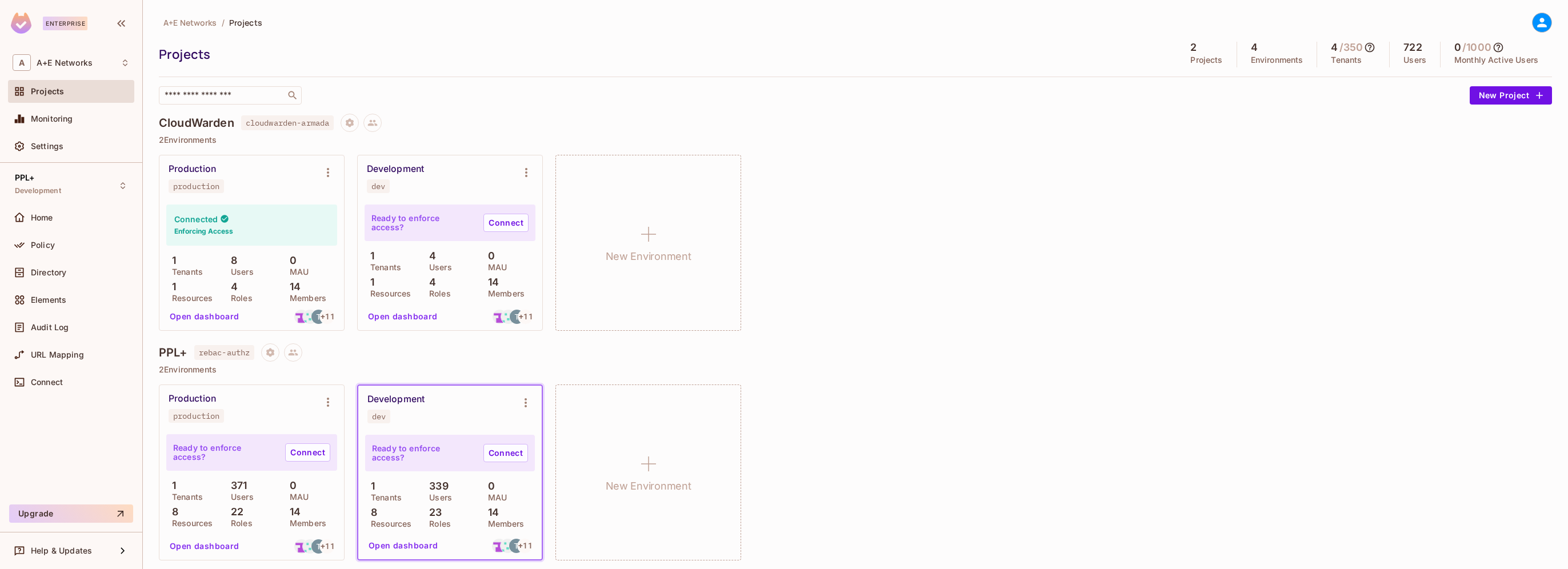
click at [223, 355] on span "rebac-authz" at bounding box center [224, 352] width 61 height 15
drag, startPoint x: 223, startPoint y: 355, endPoint x: 202, endPoint y: 354, distance: 21.0
click at [202, 354] on span "rebac-authz" at bounding box center [224, 352] width 61 height 15
click at [180, 374] on p "2 Environments" at bounding box center [855, 369] width 1393 height 9
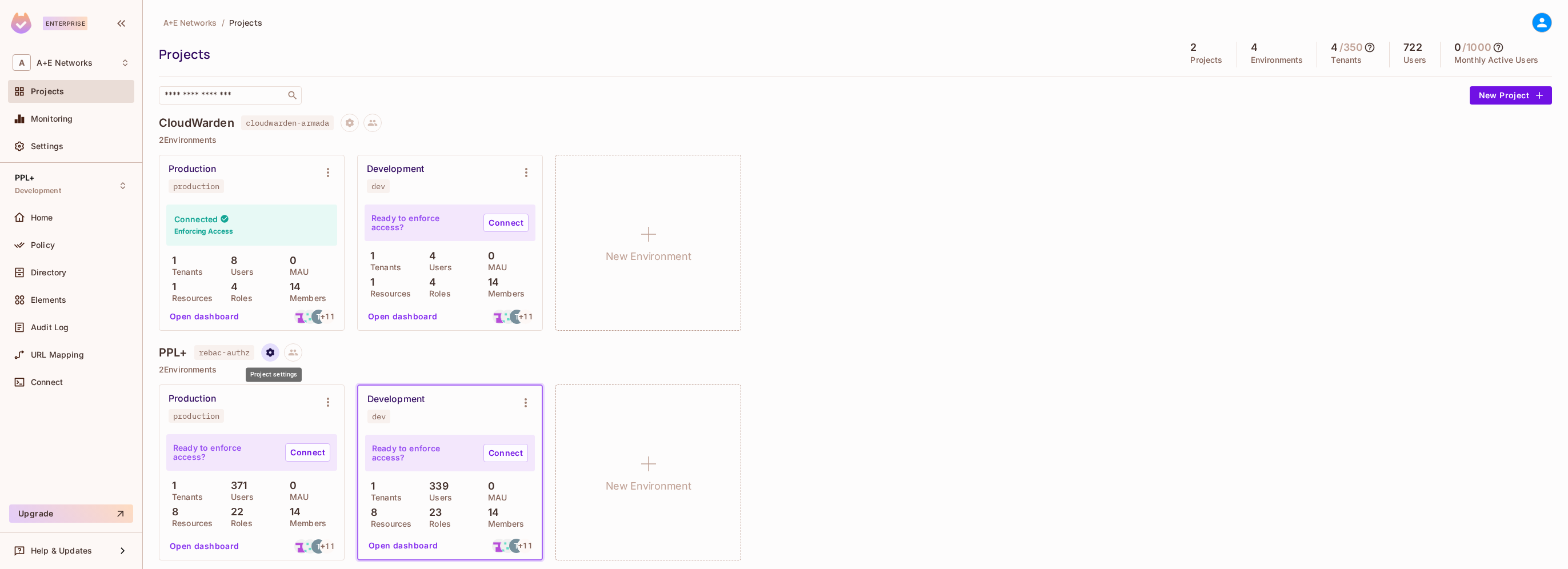
click at [272, 355] on icon "Project settings" at bounding box center [270, 352] width 8 height 9
click at [300, 396] on div "Edit Project" at bounding box center [318, 395] width 71 height 19
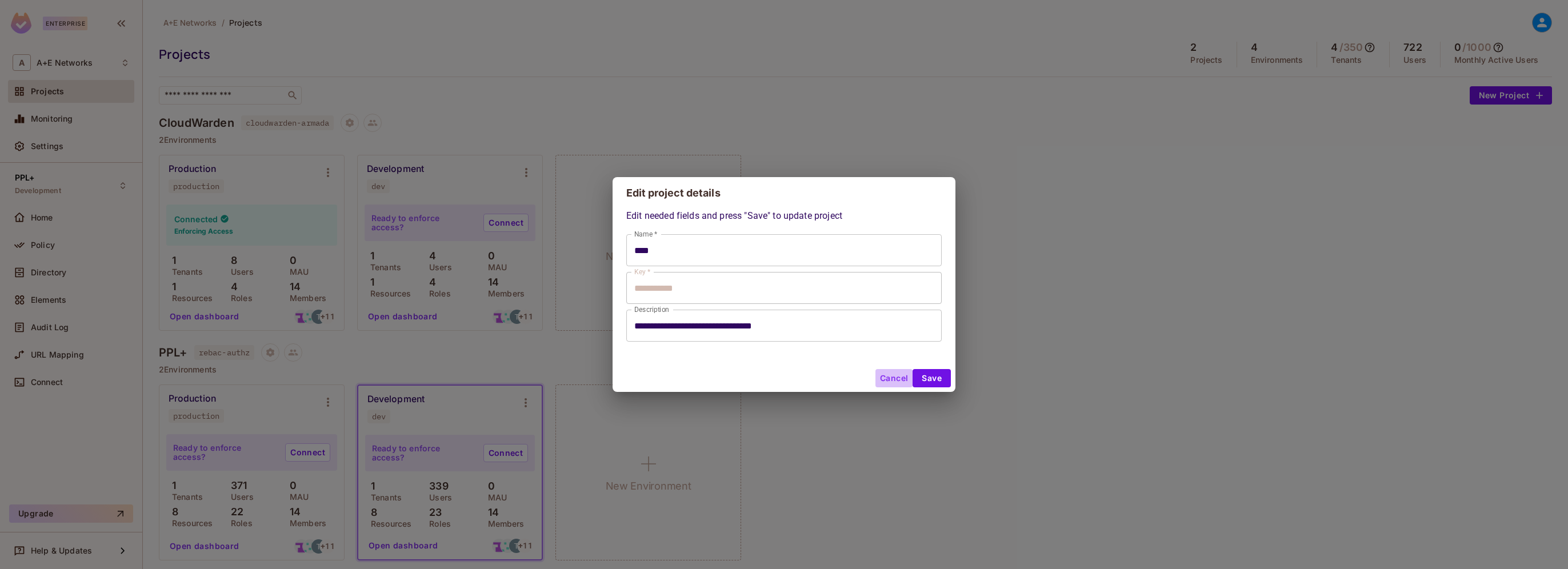
click at [892, 377] on button "Cancel" at bounding box center [894, 378] width 37 height 19
type input "****"
type input "**********"
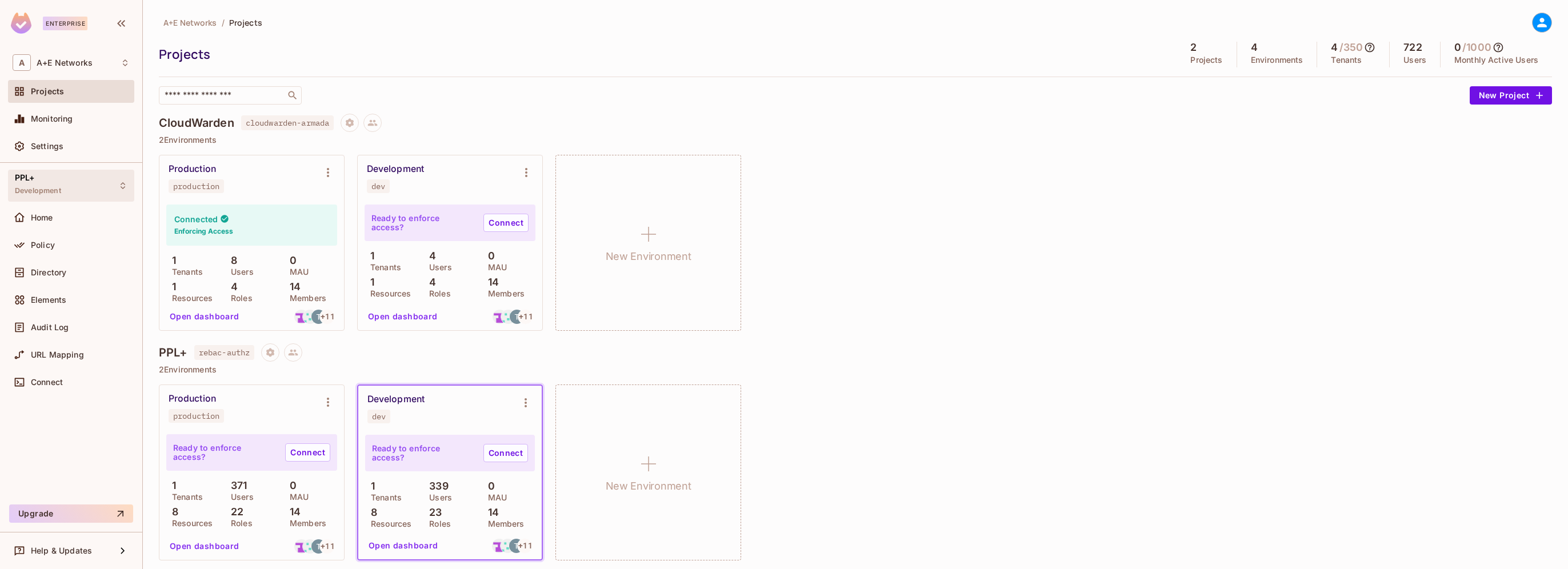
click at [29, 174] on span "PPL+" at bounding box center [25, 178] width 20 height 9
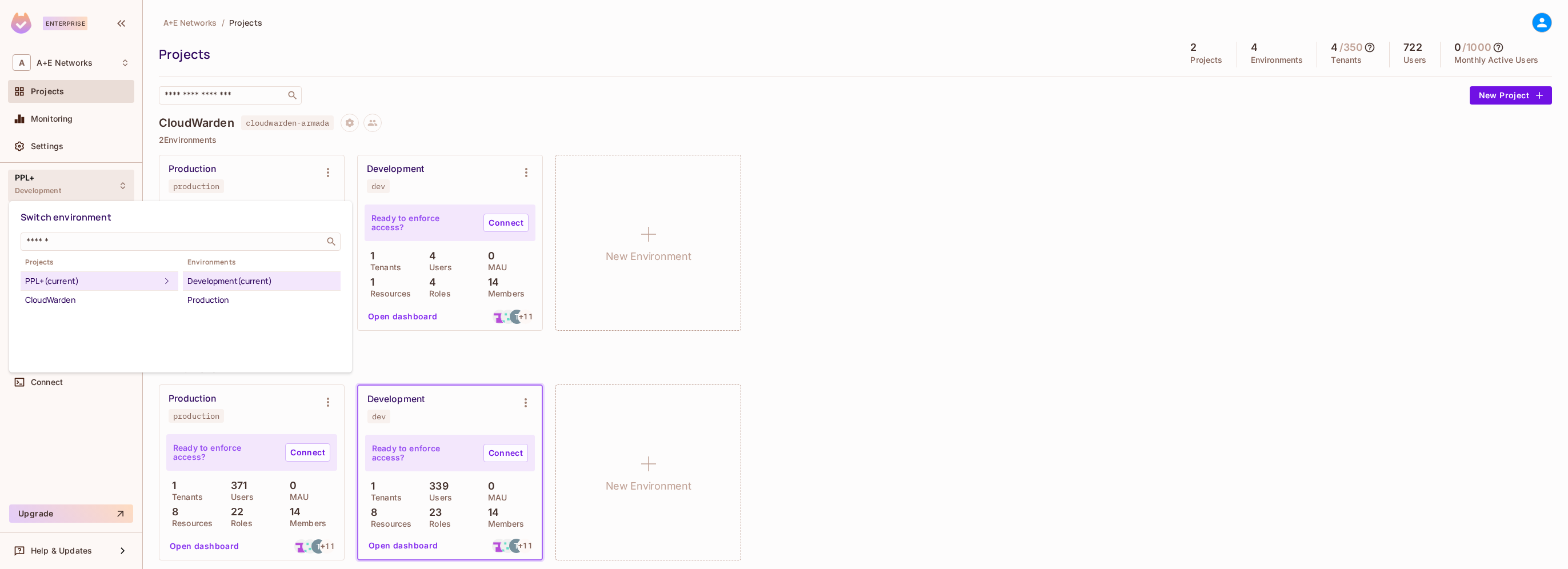
click at [217, 282] on div "Development (current)" at bounding box center [262, 280] width 148 height 14
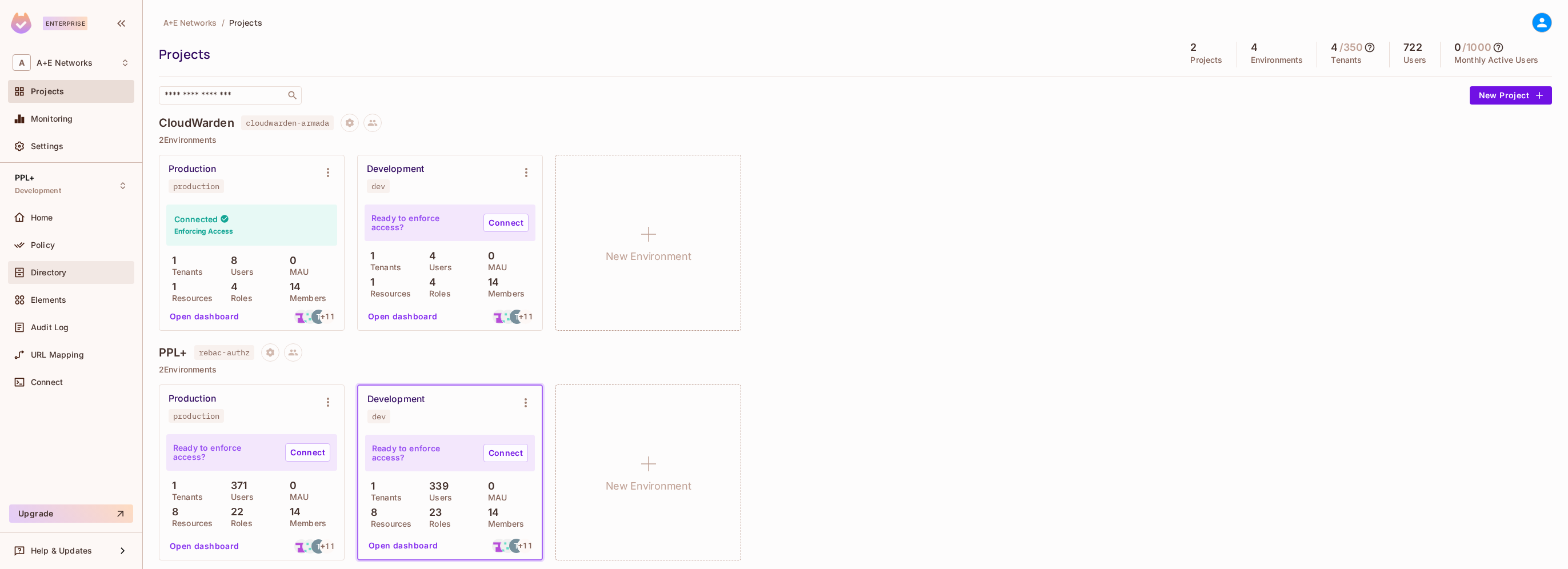
click at [53, 271] on span "Directory" at bounding box center [49, 272] width 36 height 9
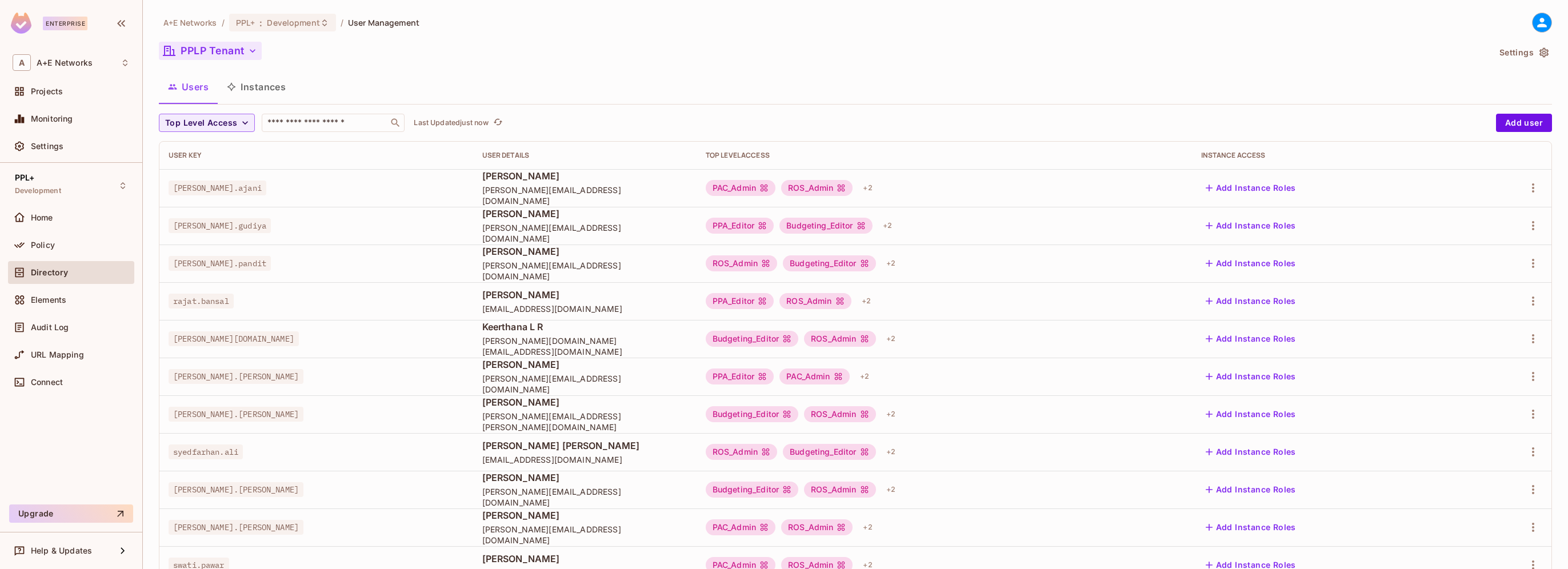
click at [251, 47] on icon "button" at bounding box center [253, 51] width 11 height 11
click at [428, 85] on div at bounding box center [784, 284] width 1568 height 569
click at [1347, 68] on div "A+E Networks / PPL+ : Development / User Management PPLP Tenant Settings Users …" at bounding box center [855, 397] width 1393 height 769
click at [100, 189] on div "PPL+ Development" at bounding box center [71, 185] width 126 height 31
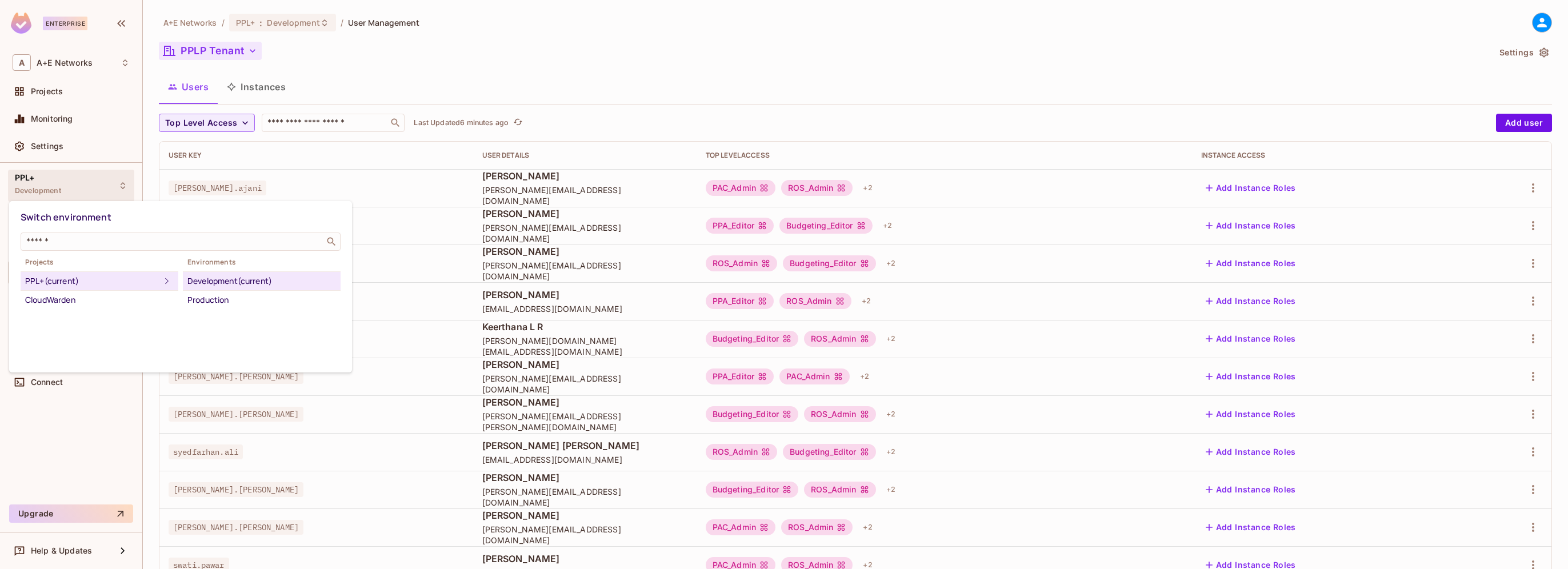
click at [622, 91] on div at bounding box center [784, 284] width 1568 height 569
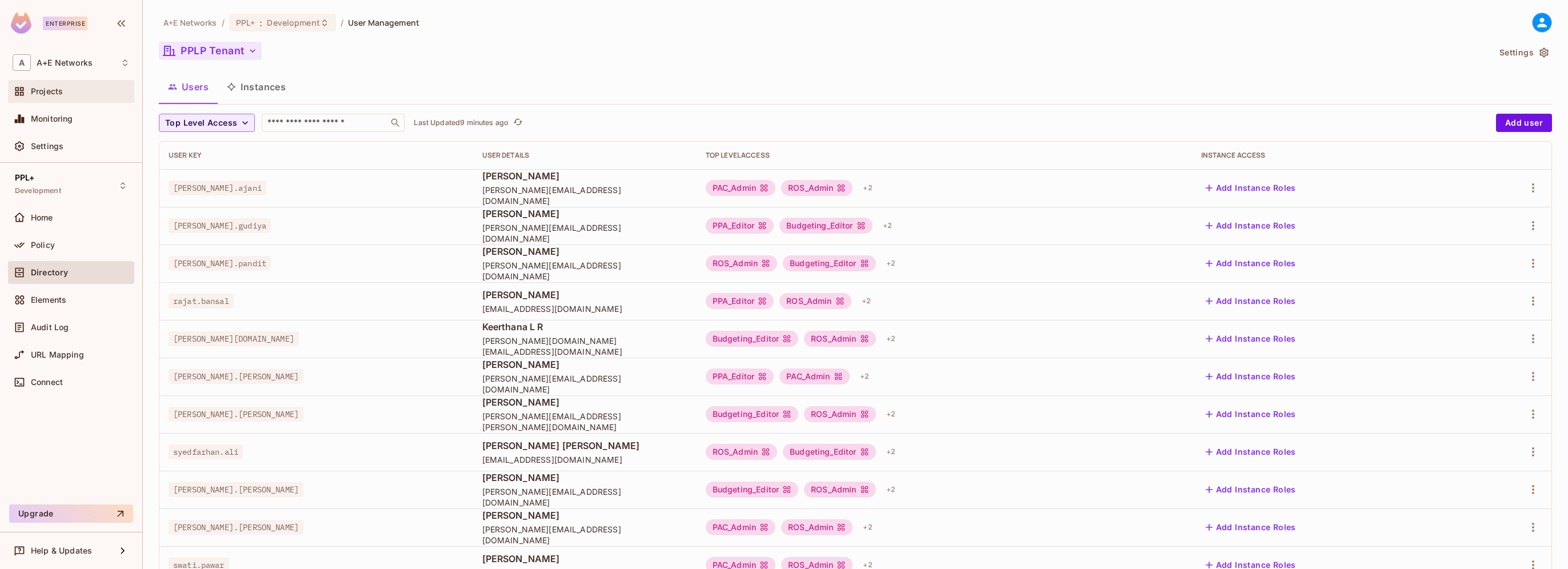
click at [63, 91] on div "Projects" at bounding box center [80, 91] width 99 height 9
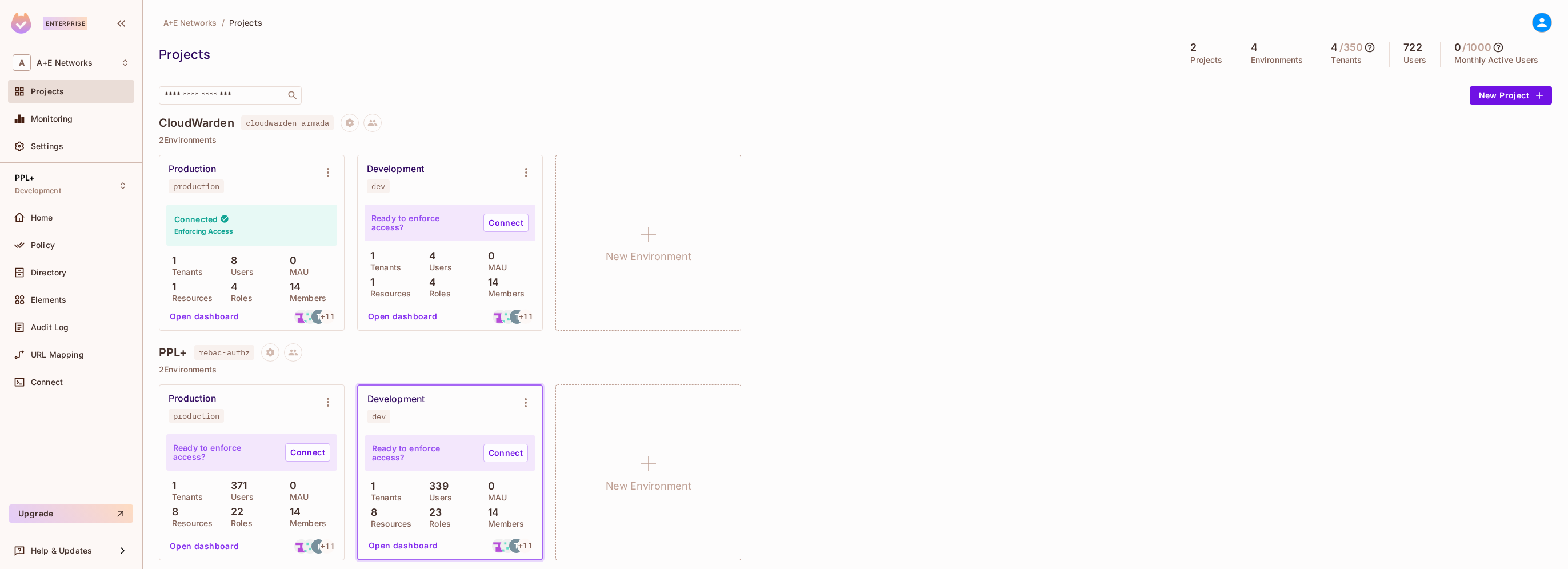
click at [1387, 192] on div "Production production Connected Enforcing Access 1 Tenants 8 Users 0 MAU 1 Reso…" at bounding box center [855, 242] width 1393 height 176
click at [325, 398] on icon "Environment settings" at bounding box center [327, 401] width 14 height 14
click at [382, 448] on div "Copy API Key" at bounding box center [387, 449] width 53 height 11
click at [1297, 271] on div "Production production Connected Enforcing Access 1 Tenants 8 Users 0 MAU 1 Reso…" at bounding box center [855, 242] width 1393 height 176
click at [39, 178] on div "PPL+ Development" at bounding box center [38, 185] width 46 height 24
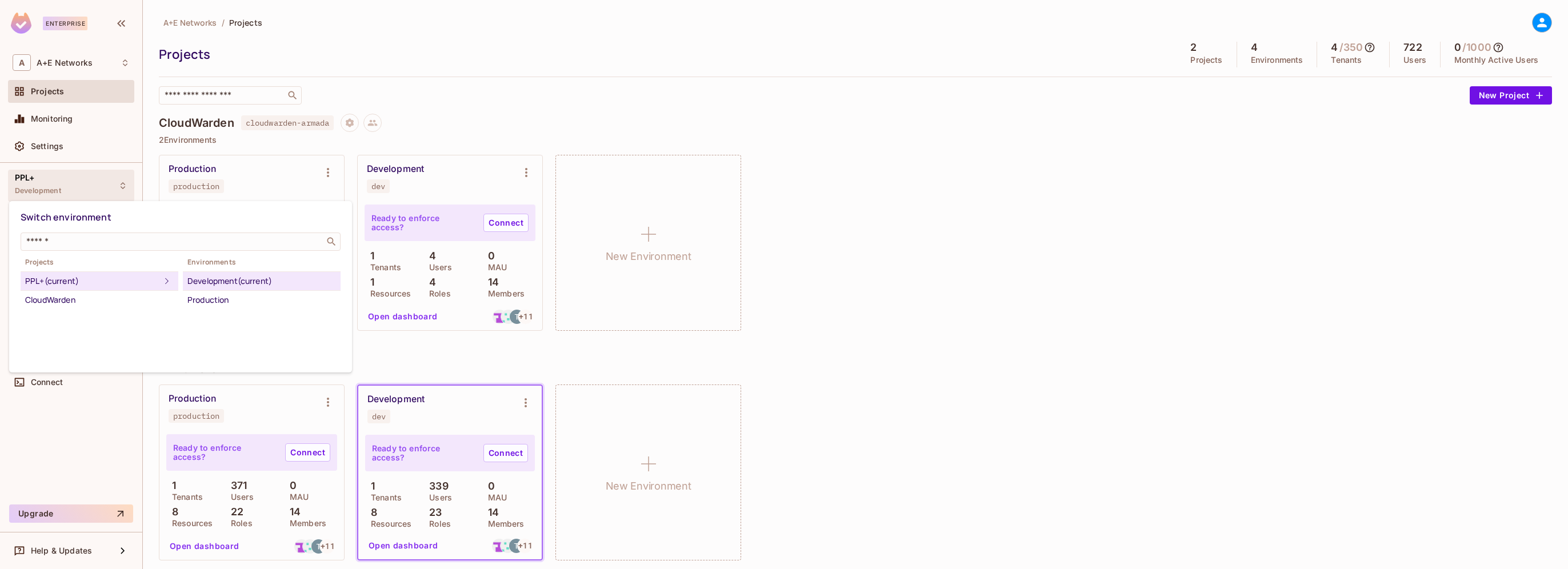
click at [56, 83] on div at bounding box center [784, 284] width 1568 height 569
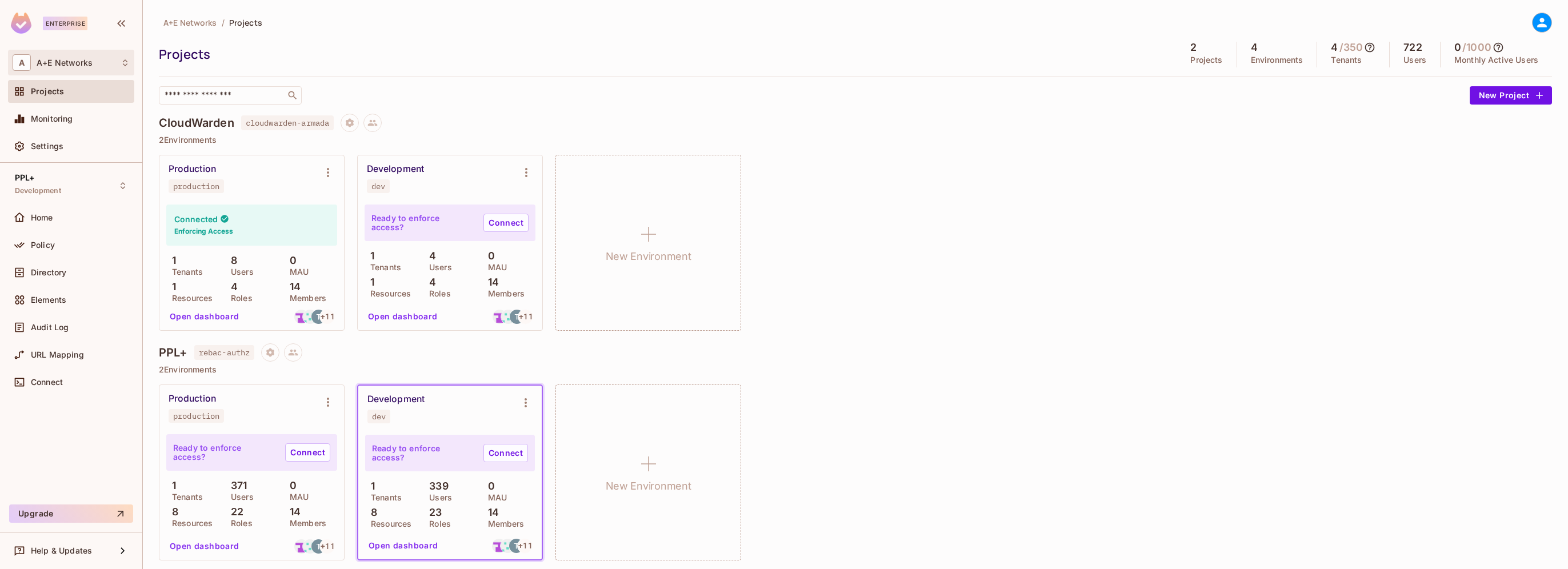
click at [55, 69] on div "A A+E Networks" at bounding box center [71, 62] width 117 height 16
click at [51, 95] on span "A+E Networks" at bounding box center [64, 96] width 80 height 11
click at [34, 180] on span "PPL+" at bounding box center [25, 178] width 20 height 9
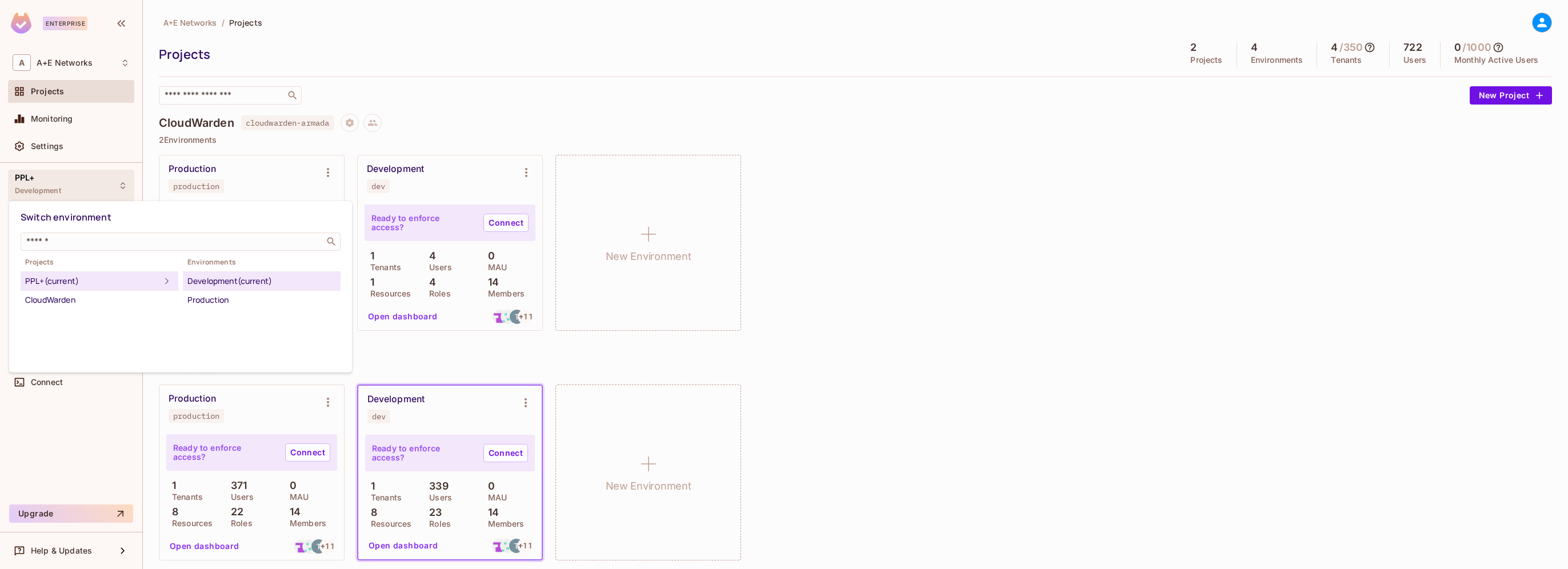
click at [242, 282] on div "Development (current)" at bounding box center [262, 280] width 148 height 14
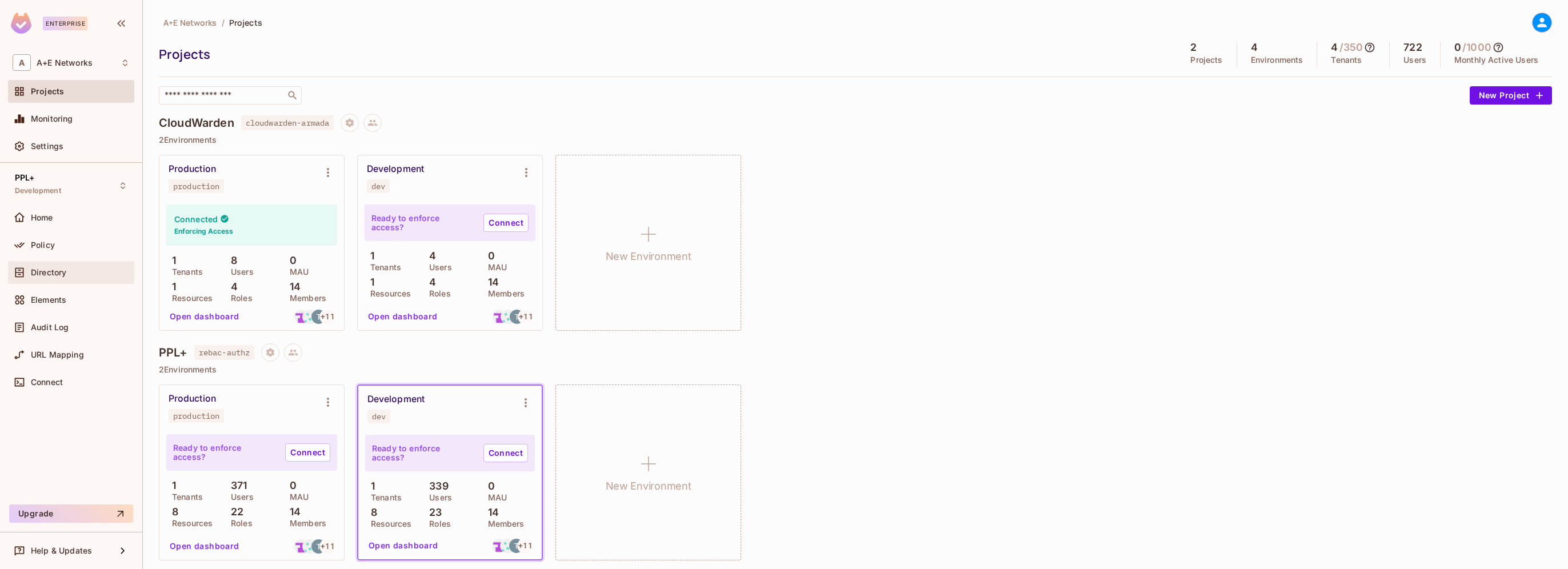
click at [41, 266] on div "Directory" at bounding box center [71, 272] width 117 height 14
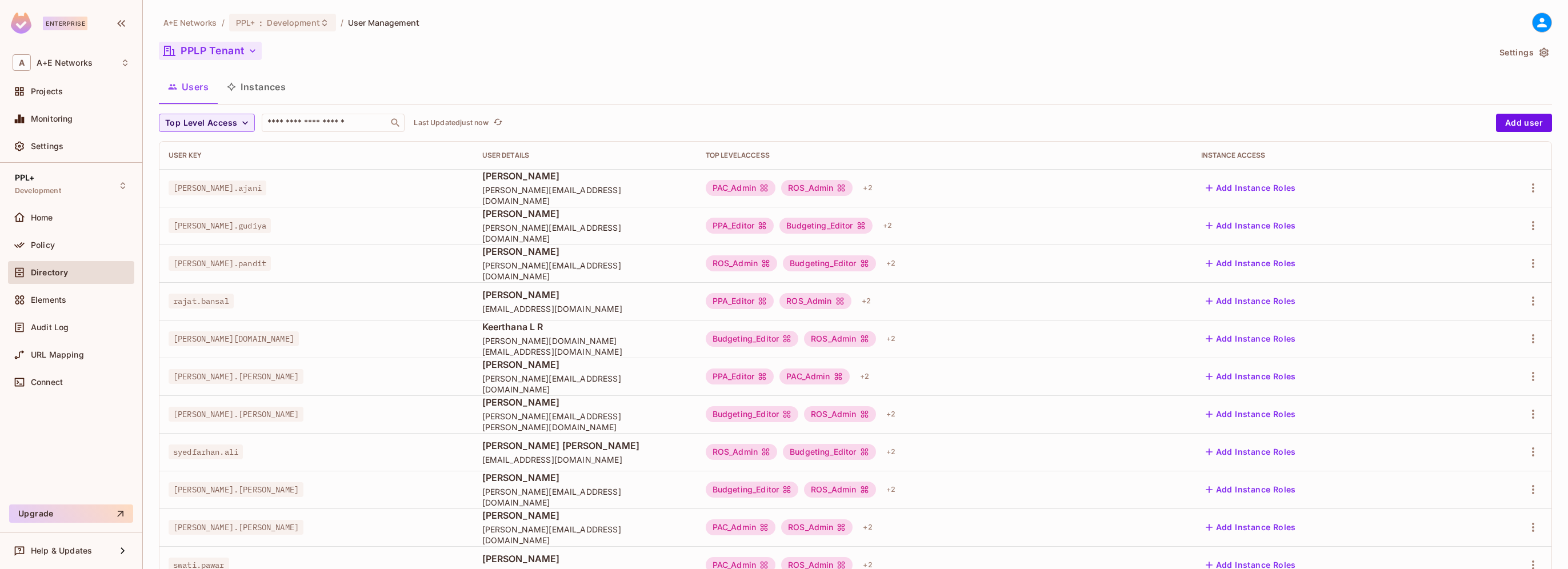
click at [253, 50] on icon "button" at bounding box center [253, 51] width 11 height 11
click at [384, 88] on div at bounding box center [784, 284] width 1568 height 569
click at [294, 23] on span "Development" at bounding box center [293, 22] width 53 height 11
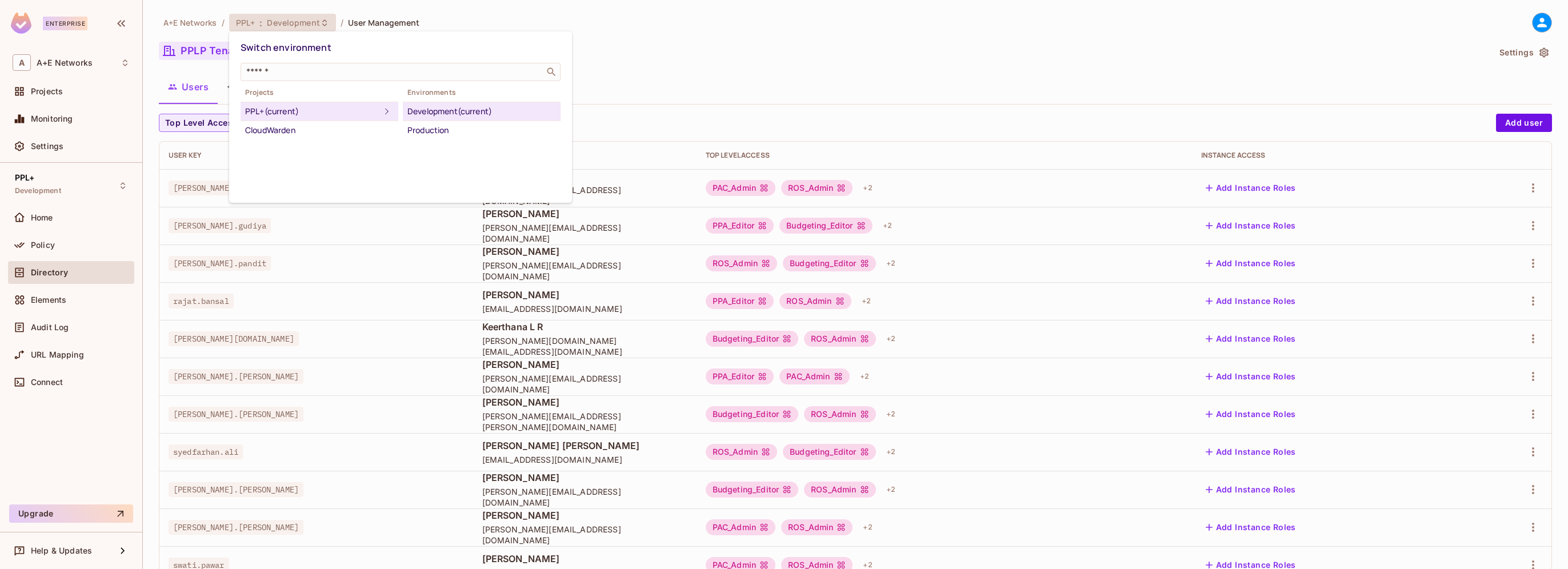
click at [432, 110] on div "Development (current)" at bounding box center [482, 111] width 148 height 14
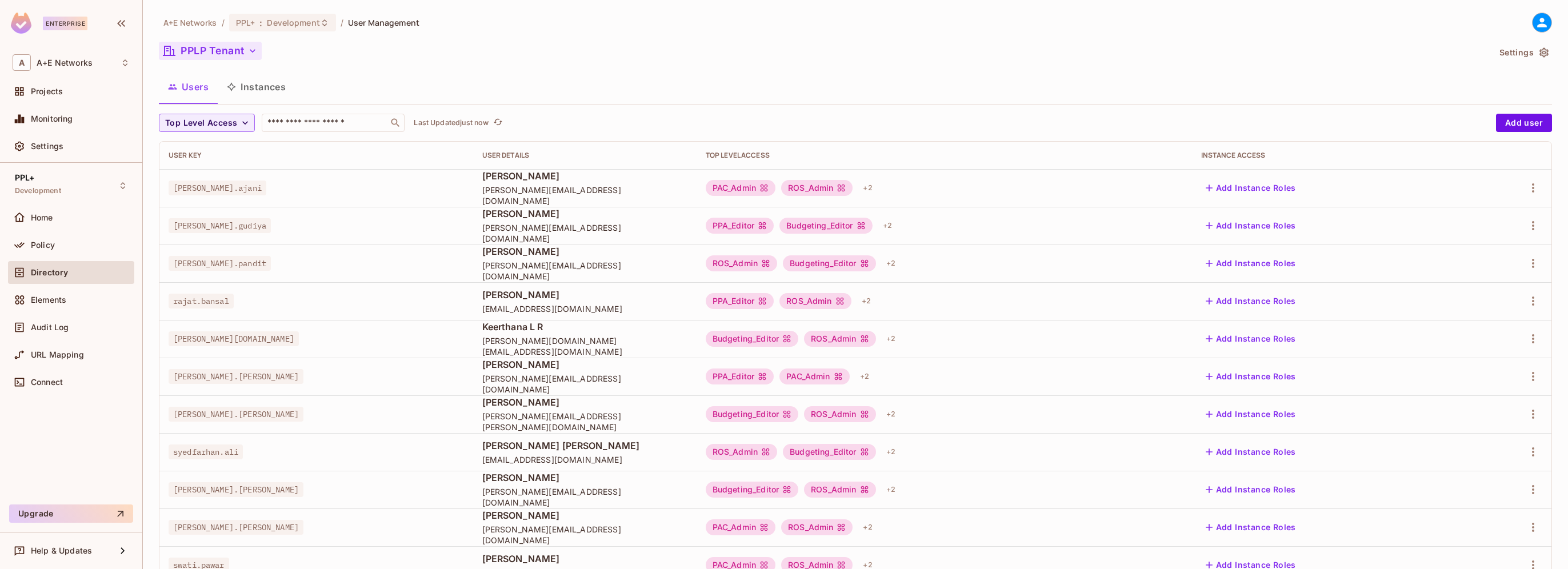
click at [252, 49] on icon "button" at bounding box center [253, 51] width 11 height 11
click at [390, 86] on div at bounding box center [784, 284] width 1568 height 569
click at [320, 24] on icon at bounding box center [325, 23] width 9 height 9
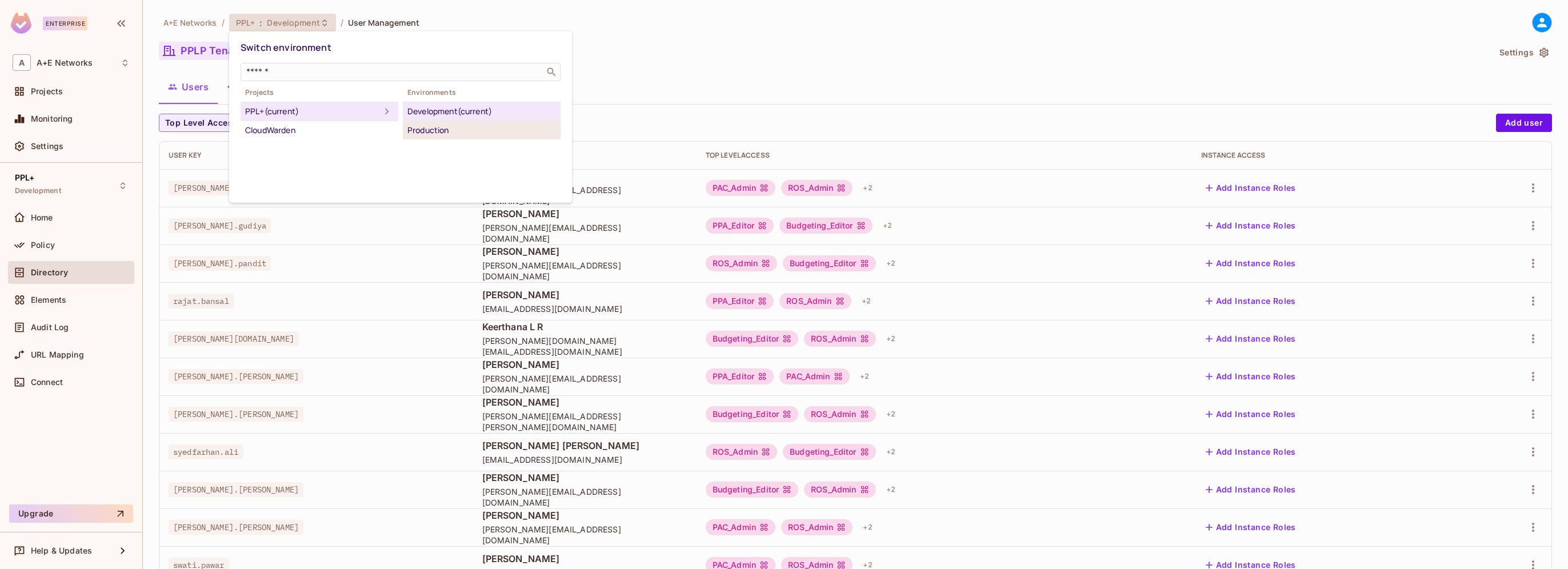
click at [429, 125] on div "Production" at bounding box center [482, 130] width 148 height 14
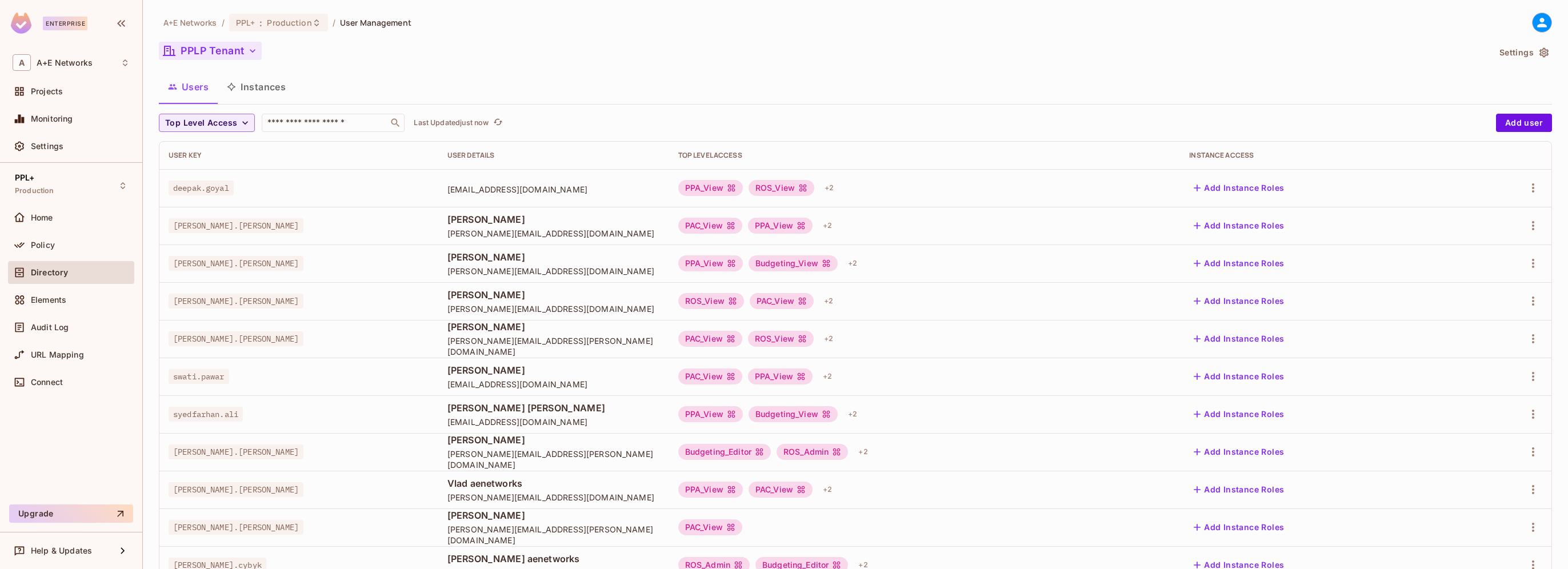
click at [253, 47] on icon "button" at bounding box center [253, 51] width 11 height 11
click at [1261, 76] on div at bounding box center [784, 284] width 1568 height 569
click at [200, 185] on span "deepak.goyal" at bounding box center [200, 188] width 65 height 15
click at [1531, 188] on icon "button" at bounding box center [1533, 188] width 14 height 14
click at [1472, 215] on span "Edit" at bounding box center [1464, 215] width 22 height 19
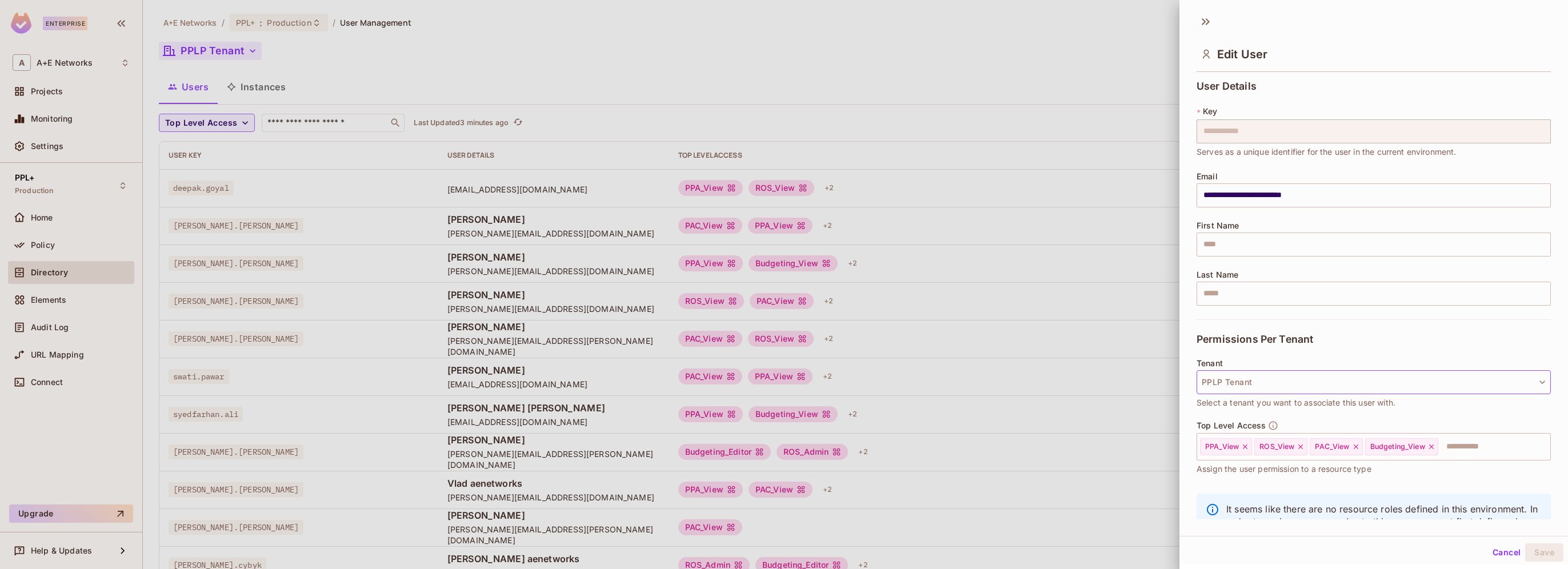
click at [1537, 382] on icon "button" at bounding box center [1542, 382] width 11 height 11
click at [1442, 34] on div at bounding box center [784, 284] width 1568 height 569
click at [1320, 21] on div "Edit User" at bounding box center [1373, 44] width 389 height 63
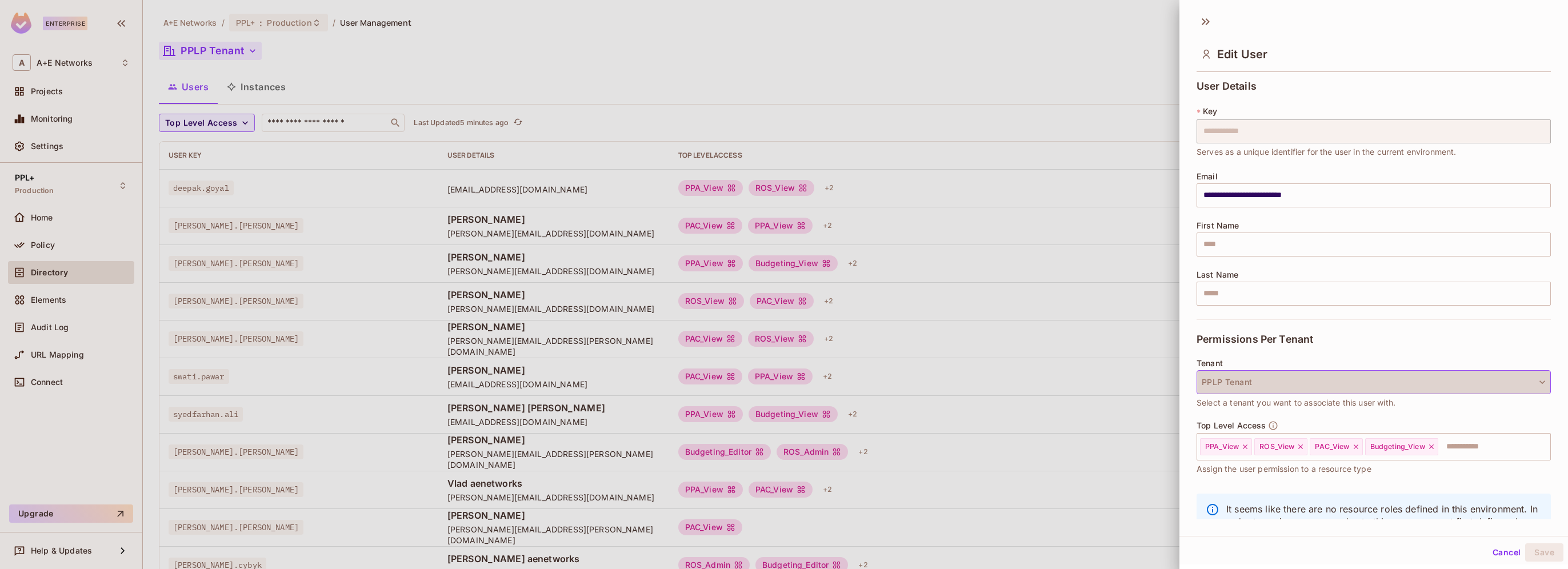
click at [1513, 385] on button "PPLP Tenant" at bounding box center [1373, 382] width 355 height 24
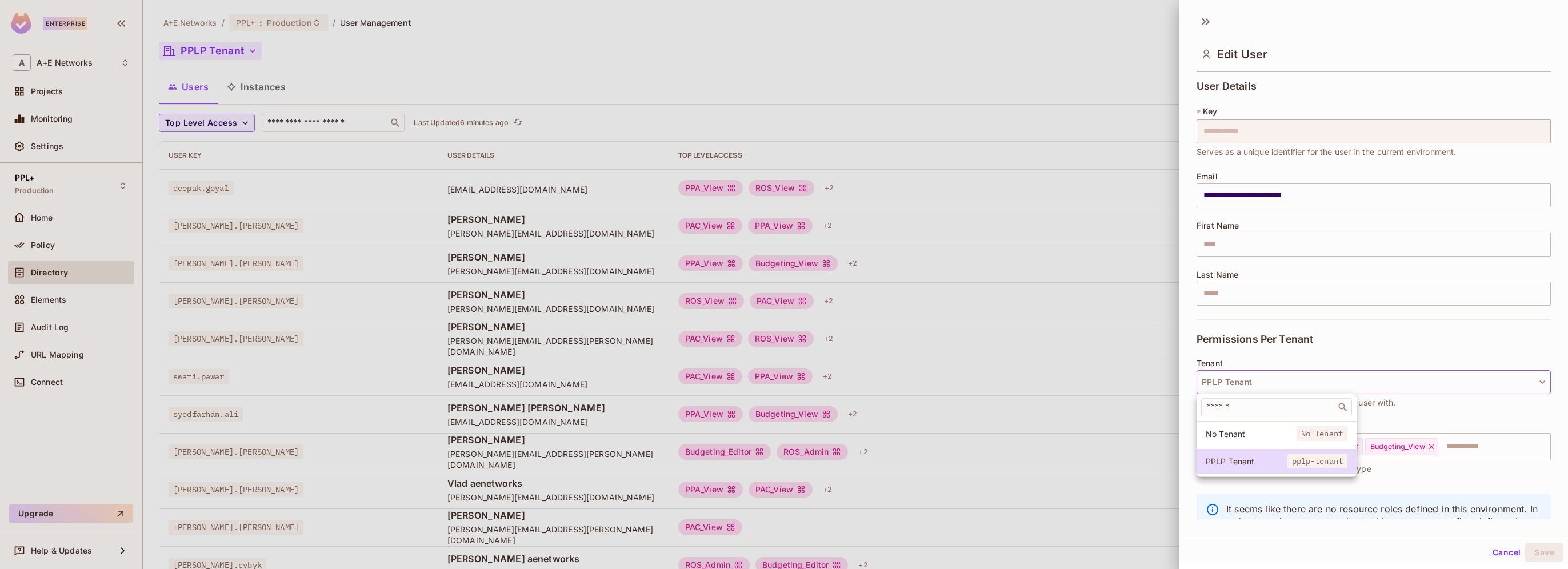
click at [1167, 30] on div at bounding box center [784, 284] width 1568 height 569
click at [54, 275] on div at bounding box center [784, 284] width 1568 height 569
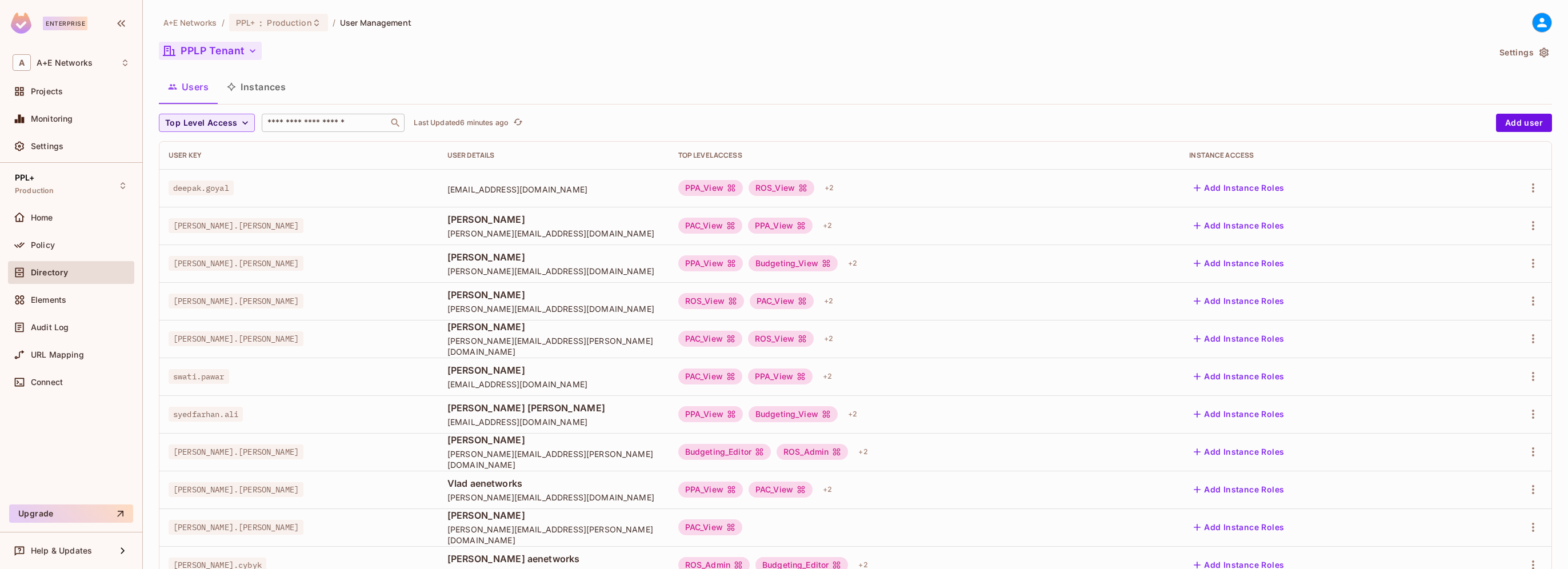
click at [280, 125] on input "text" at bounding box center [325, 123] width 120 height 11
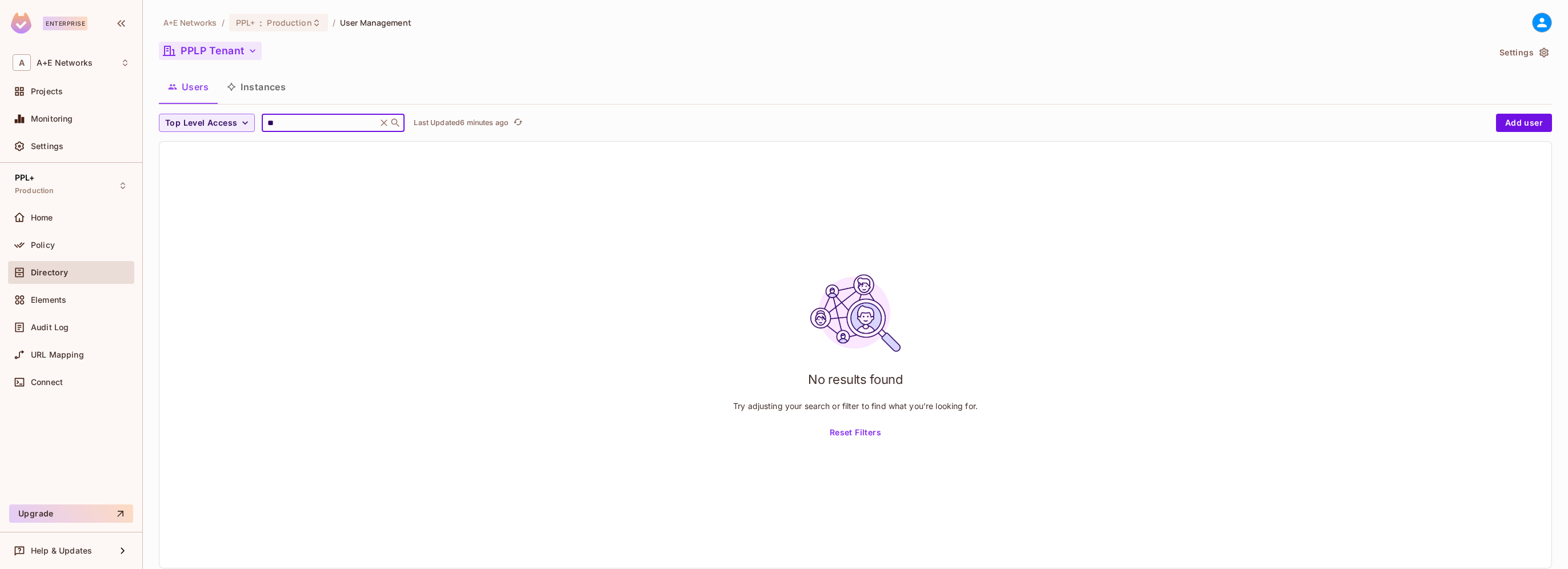
type input "*"
type input "****"
click at [233, 119] on span "Top Level Access" at bounding box center [200, 123] width 72 height 14
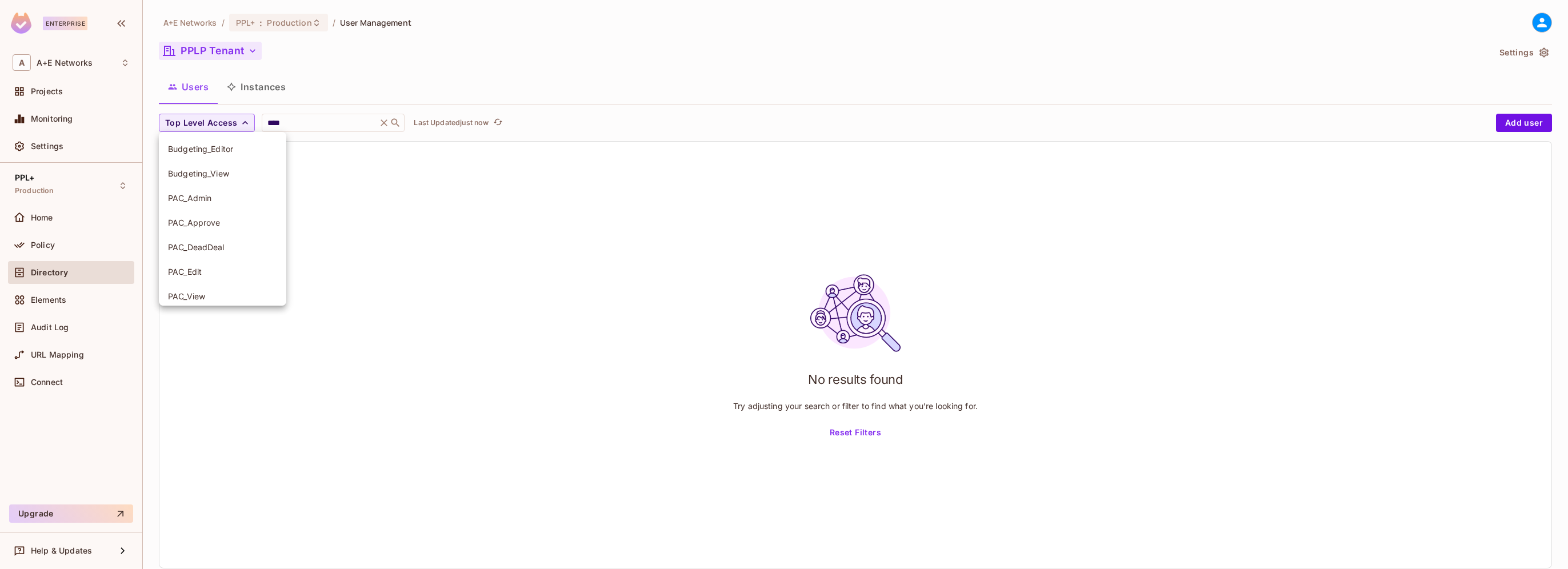
click at [47, 279] on div at bounding box center [784, 284] width 1568 height 569
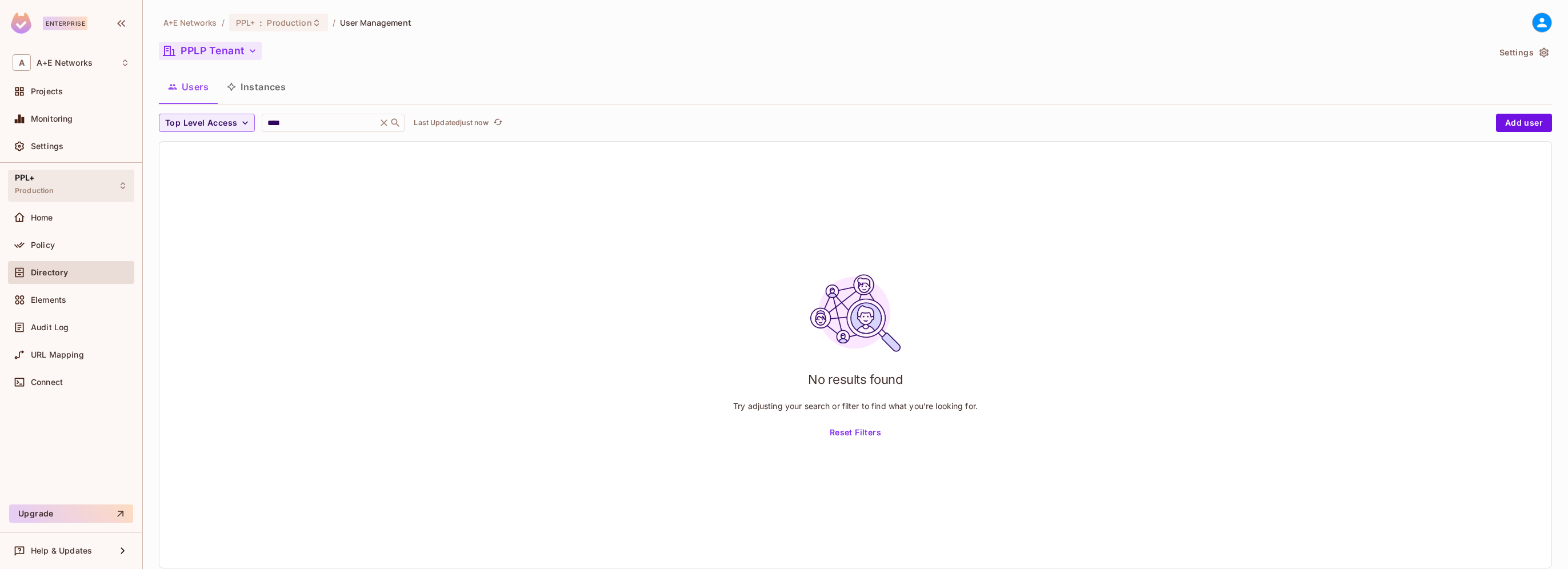
click at [47, 179] on div "PPL+ Production" at bounding box center [34, 185] width 39 height 24
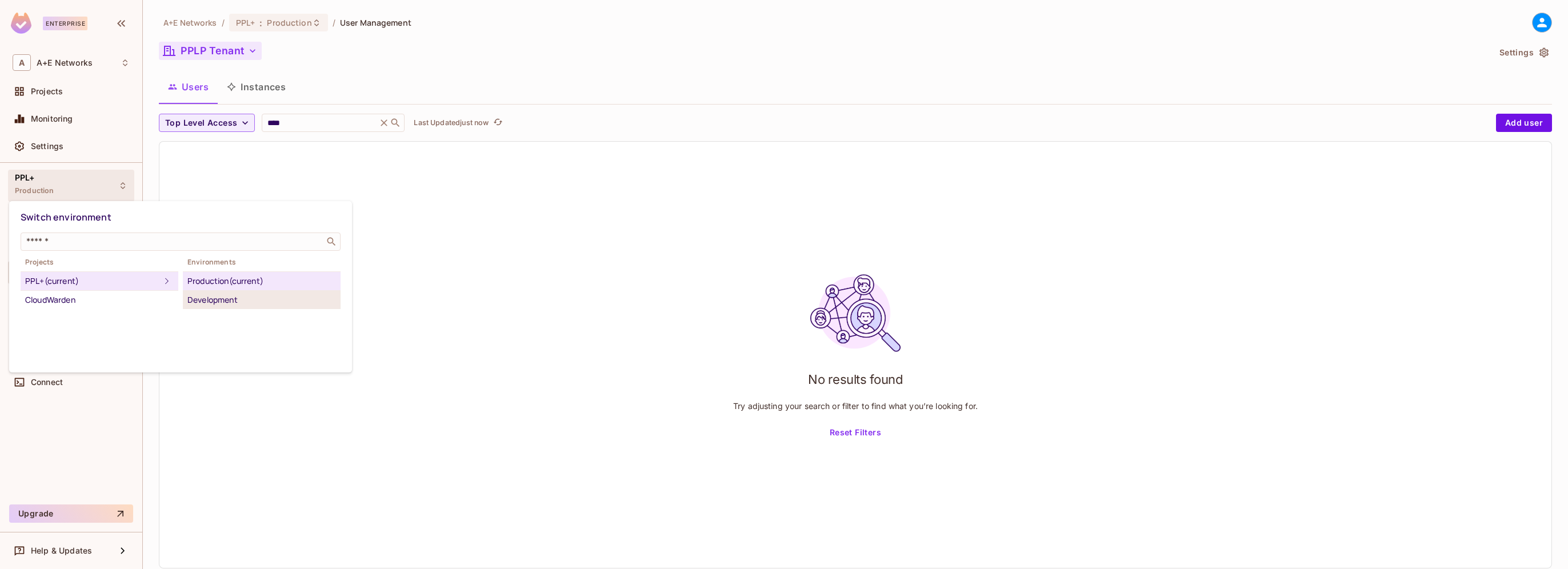
click at [215, 297] on div "Development" at bounding box center [262, 299] width 148 height 14
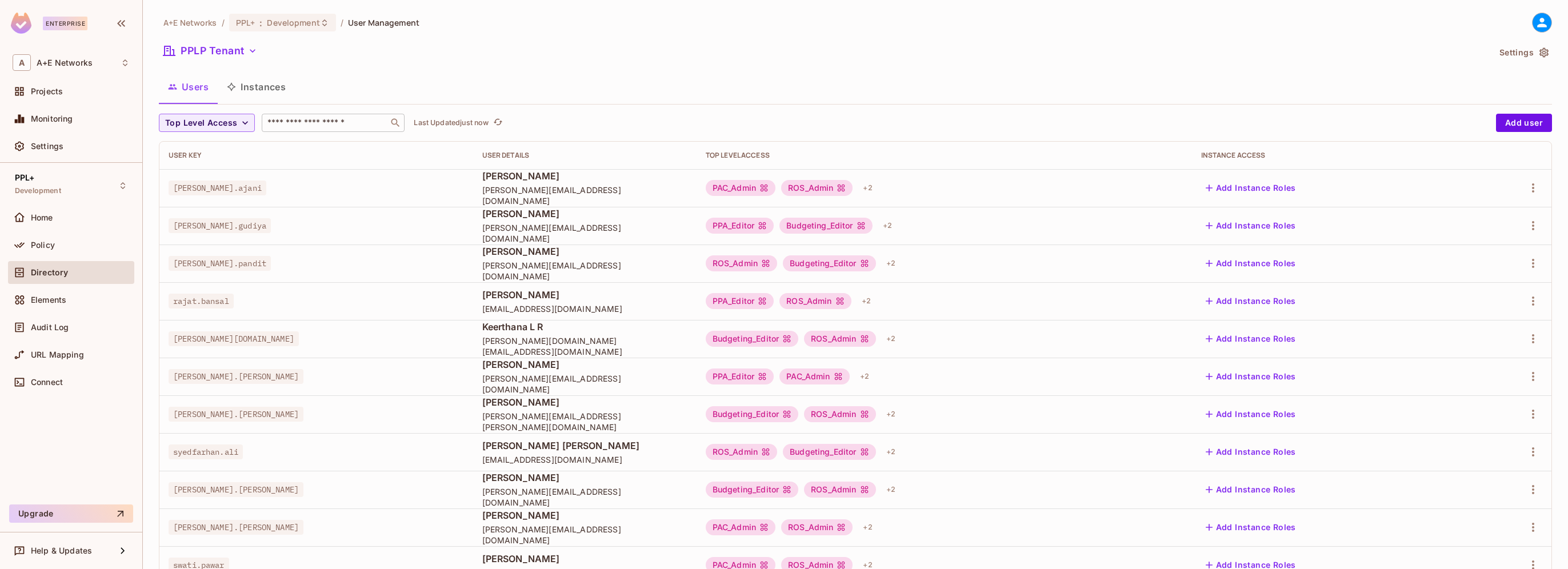
click at [283, 120] on input "text" at bounding box center [325, 123] width 120 height 11
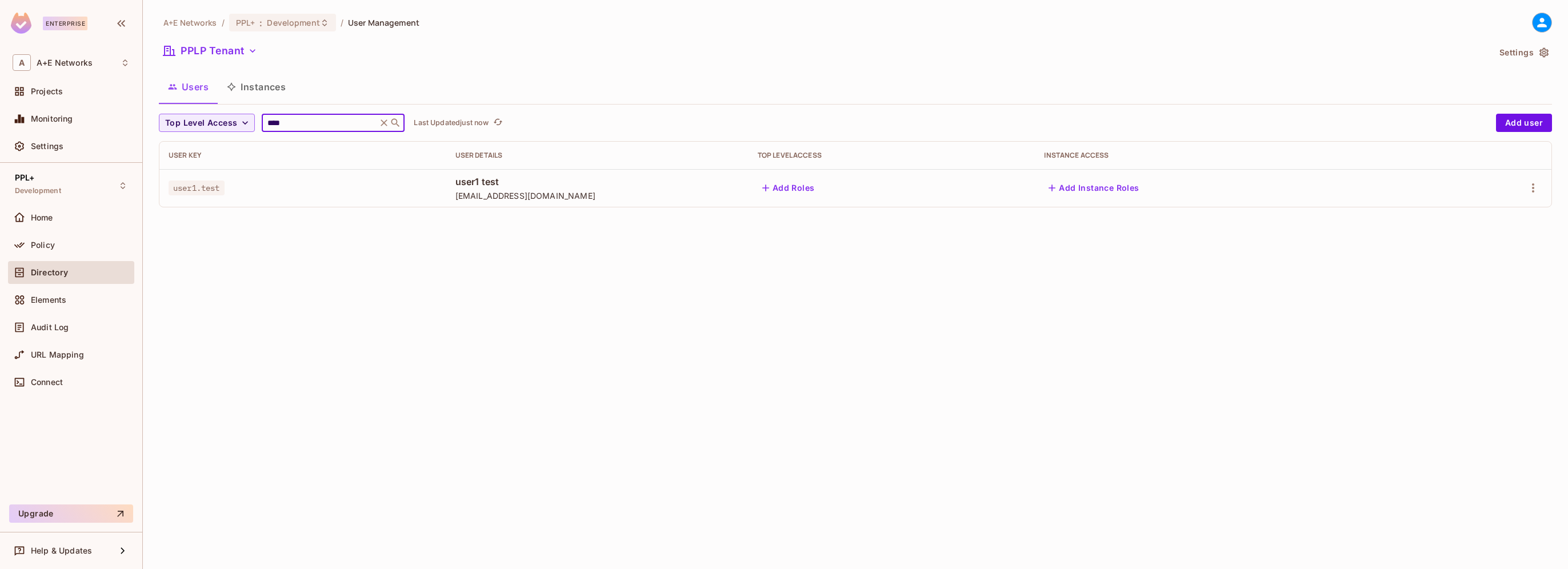
type input "****"
click at [199, 192] on span "user1.test" at bounding box center [196, 188] width 56 height 15
click at [494, 183] on span "user1 test" at bounding box center [597, 182] width 284 height 13
click at [1529, 184] on icon "button" at bounding box center [1533, 188] width 14 height 14
click at [1477, 262] on div "Delete User" at bounding box center [1487, 265] width 45 height 11
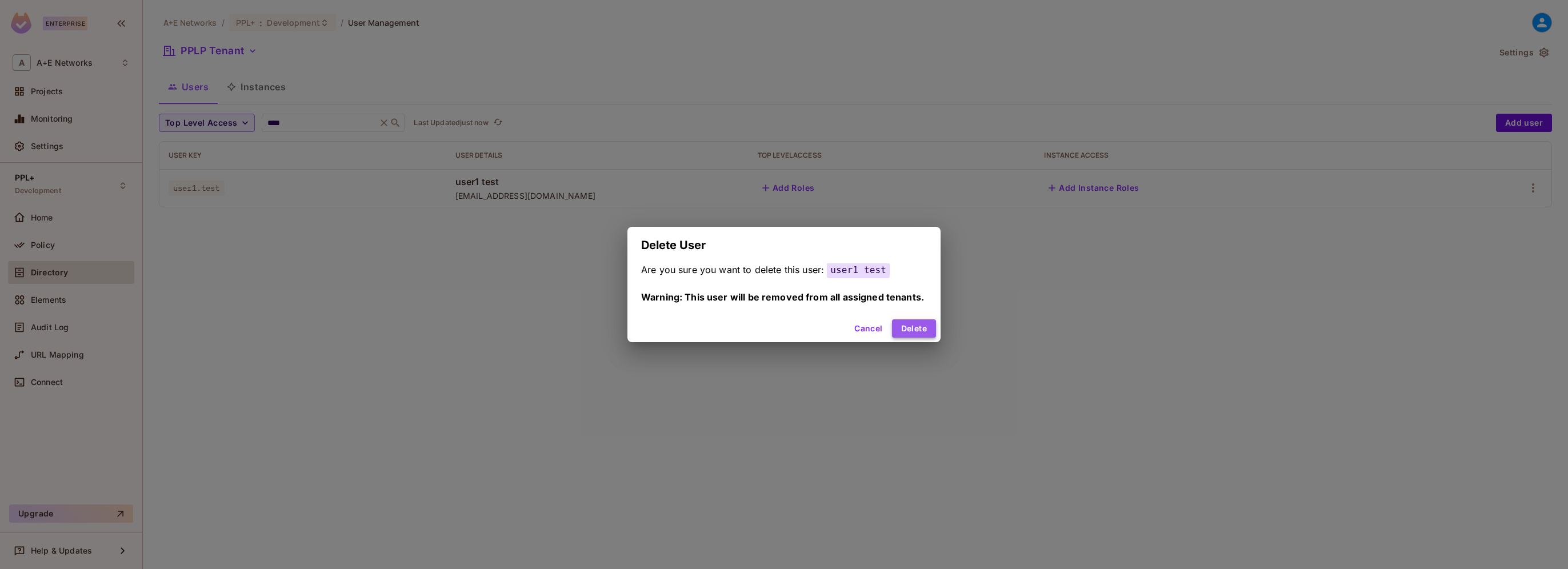
click at [904, 329] on button "Delete" at bounding box center [914, 329] width 44 height 19
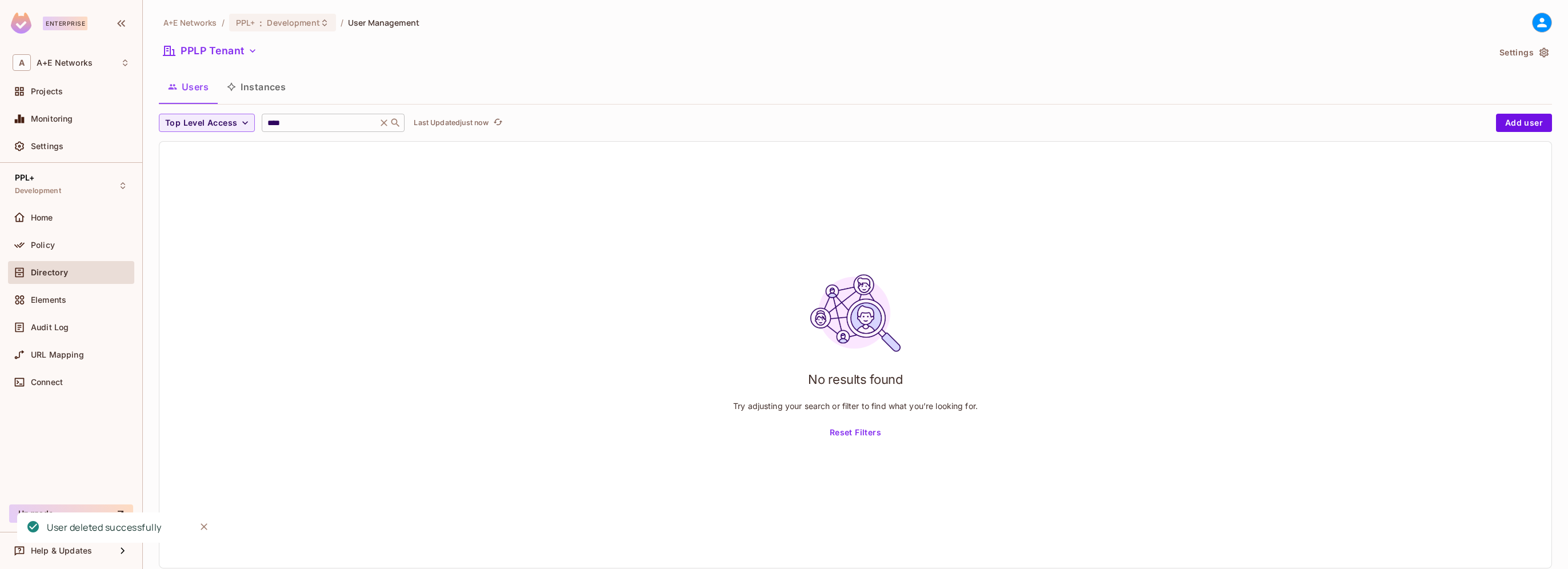
click at [390, 126] on icon at bounding box center [384, 123] width 11 height 11
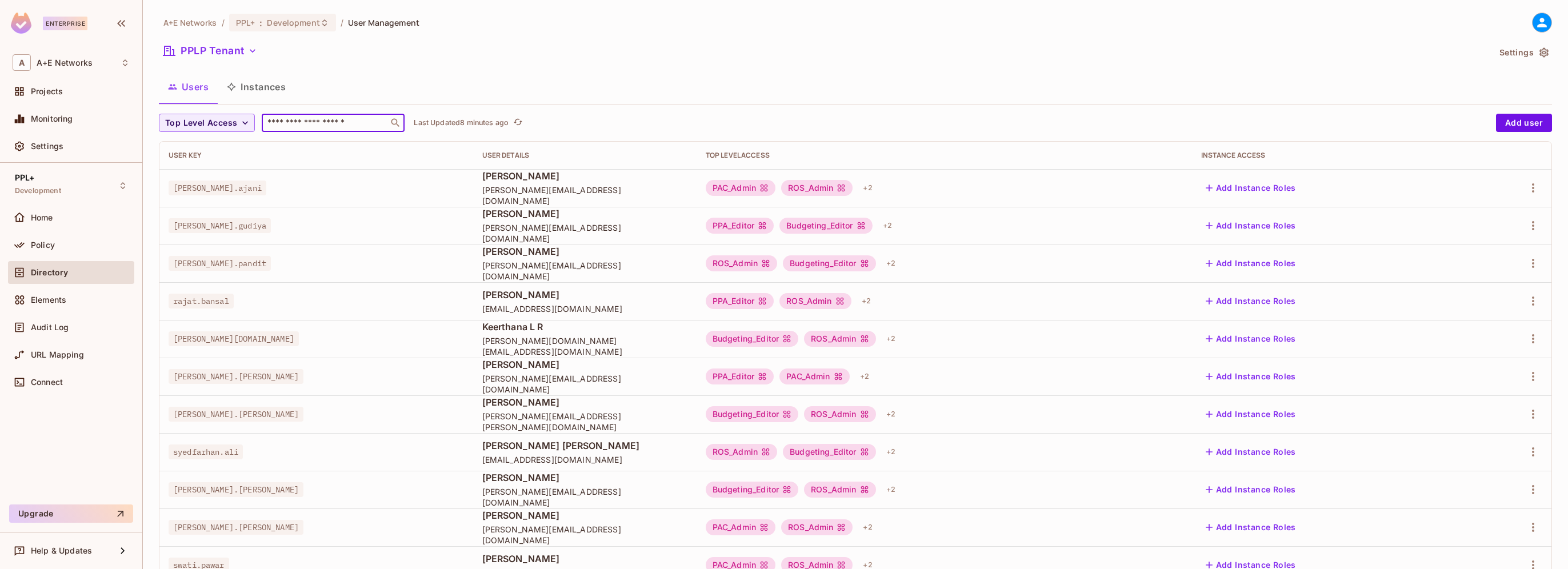
click at [288, 118] on input "text" at bounding box center [325, 123] width 120 height 11
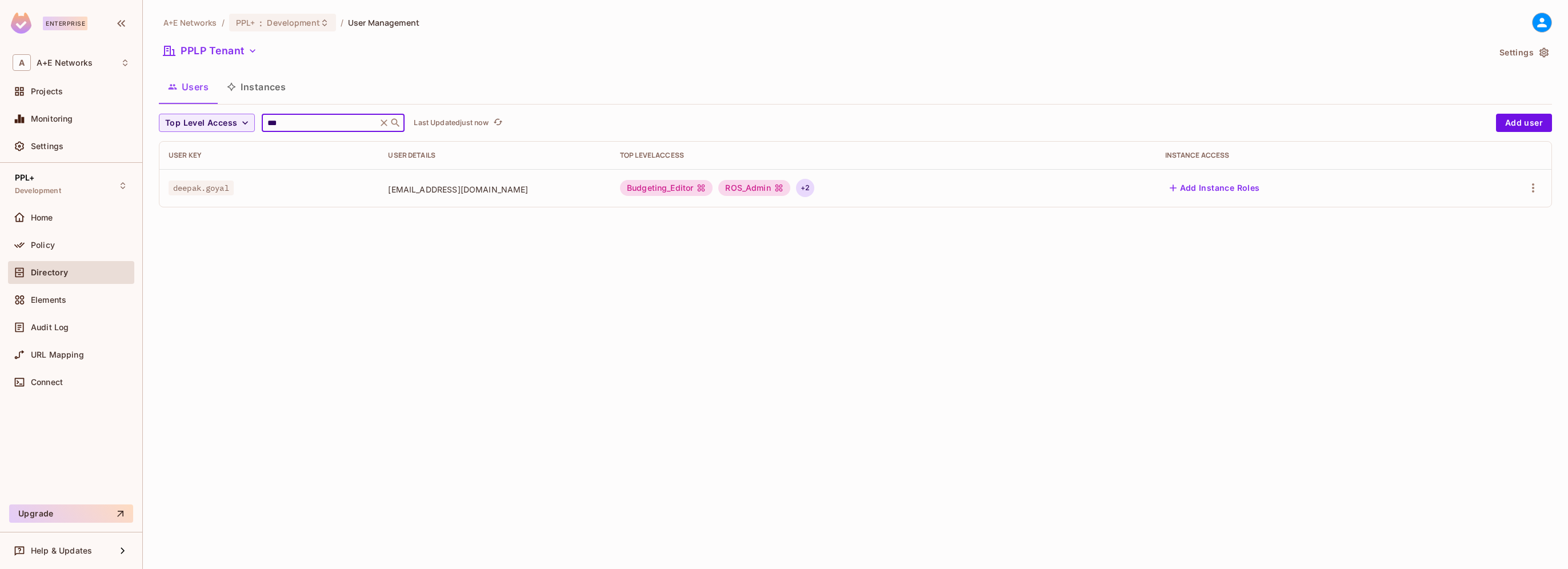
type input "***"
click at [814, 188] on div "+ 2" at bounding box center [805, 188] width 19 height 19
click at [1533, 186] on div at bounding box center [784, 284] width 1568 height 569
click at [1533, 186] on icon "button" at bounding box center [1533, 188] width 14 height 14
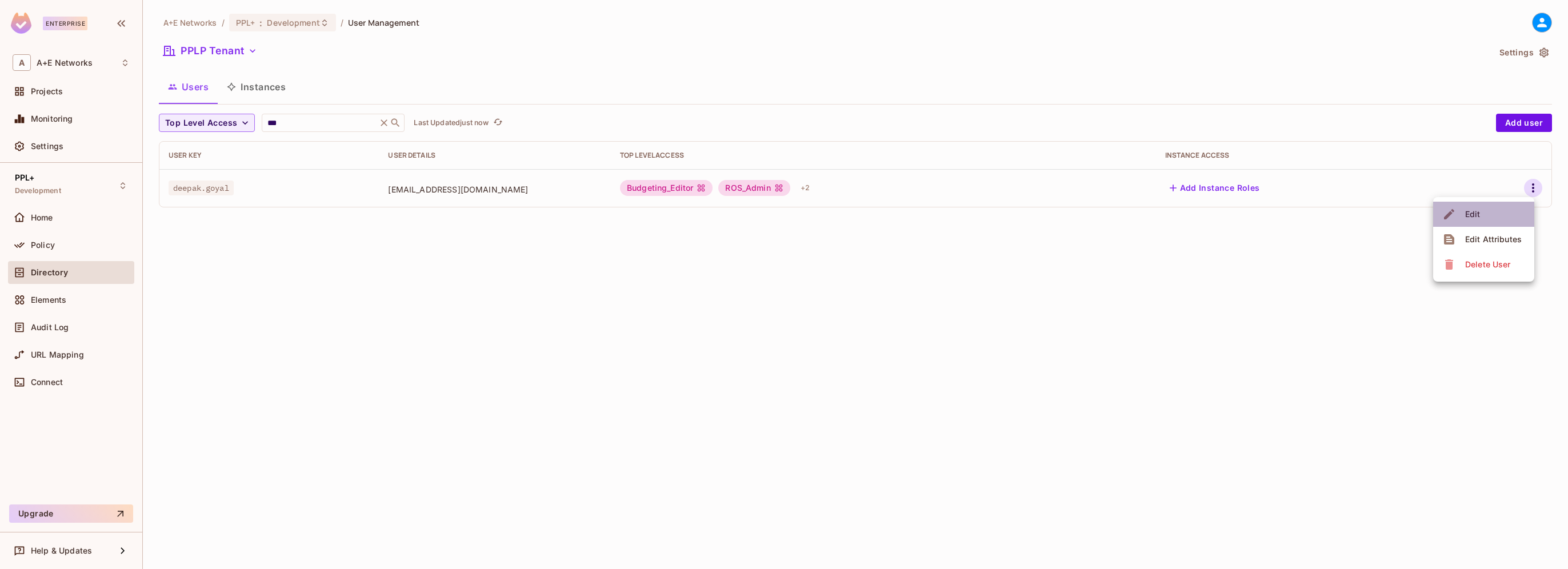
click at [1492, 221] on li "Edit" at bounding box center [1484, 214] width 101 height 25
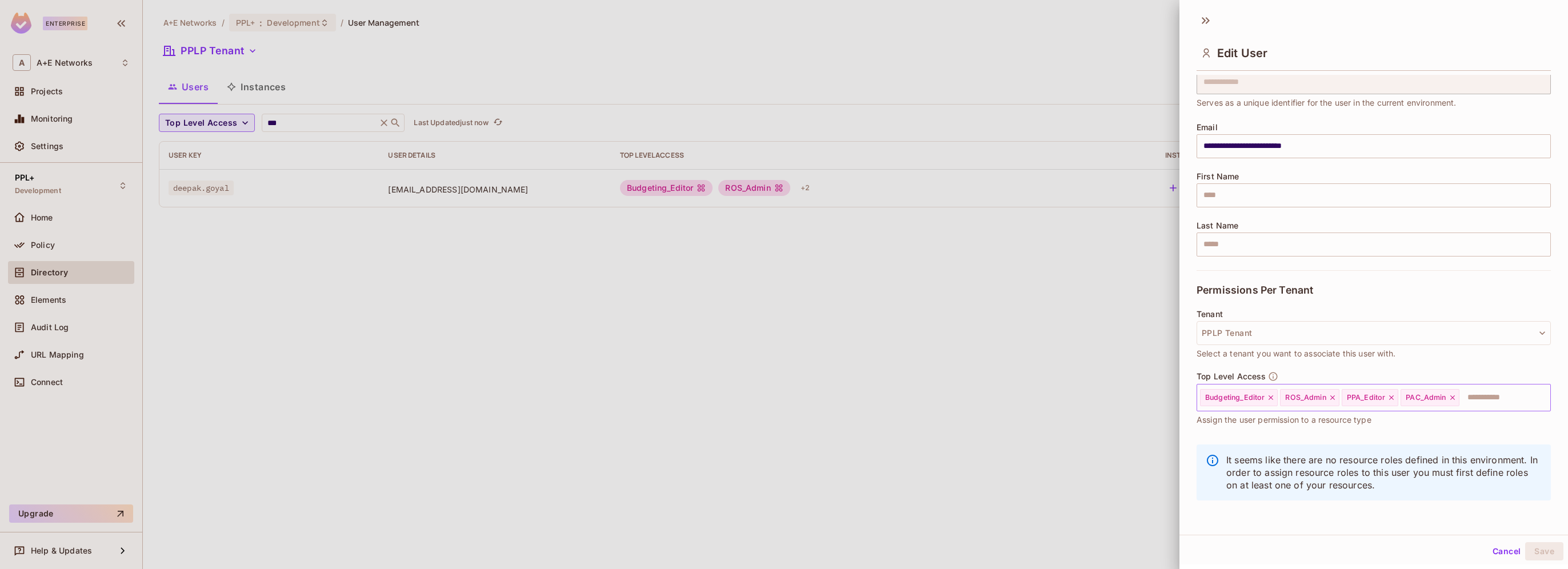
scroll to position [1, 0]
click at [1268, 377] on icon "button" at bounding box center [1273, 376] width 10 height 10
click at [1272, 376] on icon "button" at bounding box center [1273, 376] width 9 height 9
click at [653, 383] on div at bounding box center [784, 284] width 1568 height 569
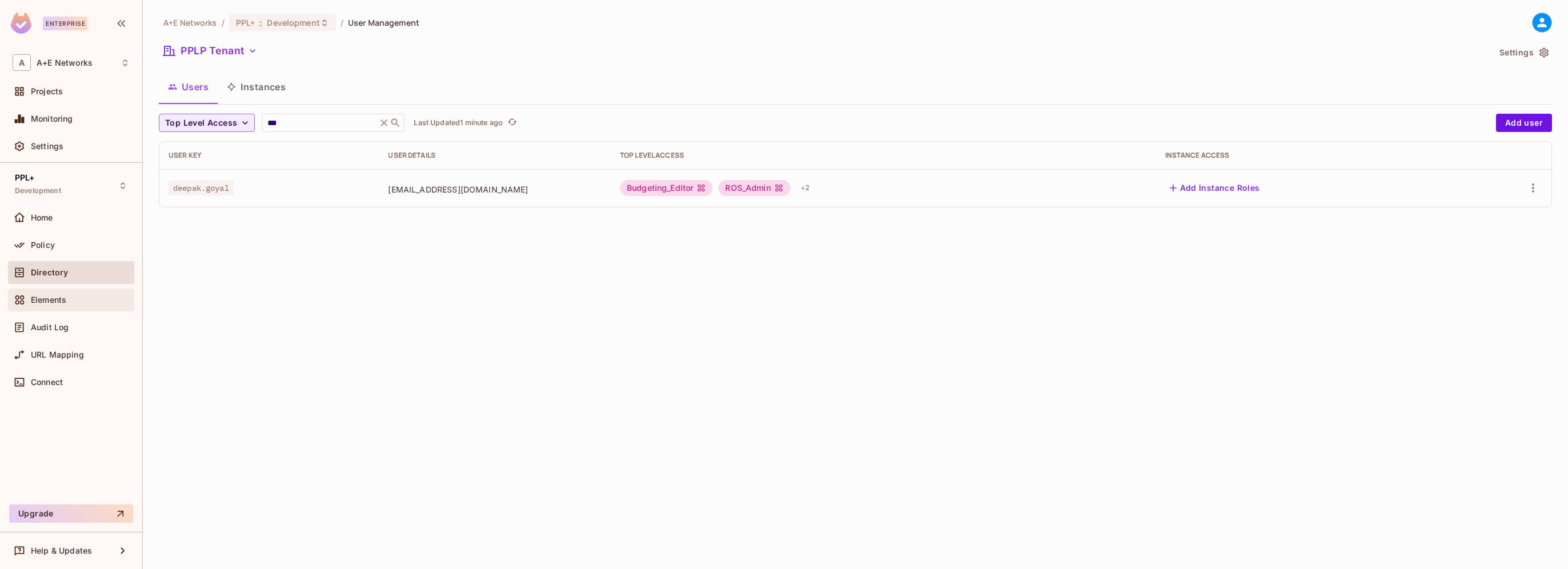
click at [39, 303] on span "Elements" at bounding box center [49, 299] width 36 height 9
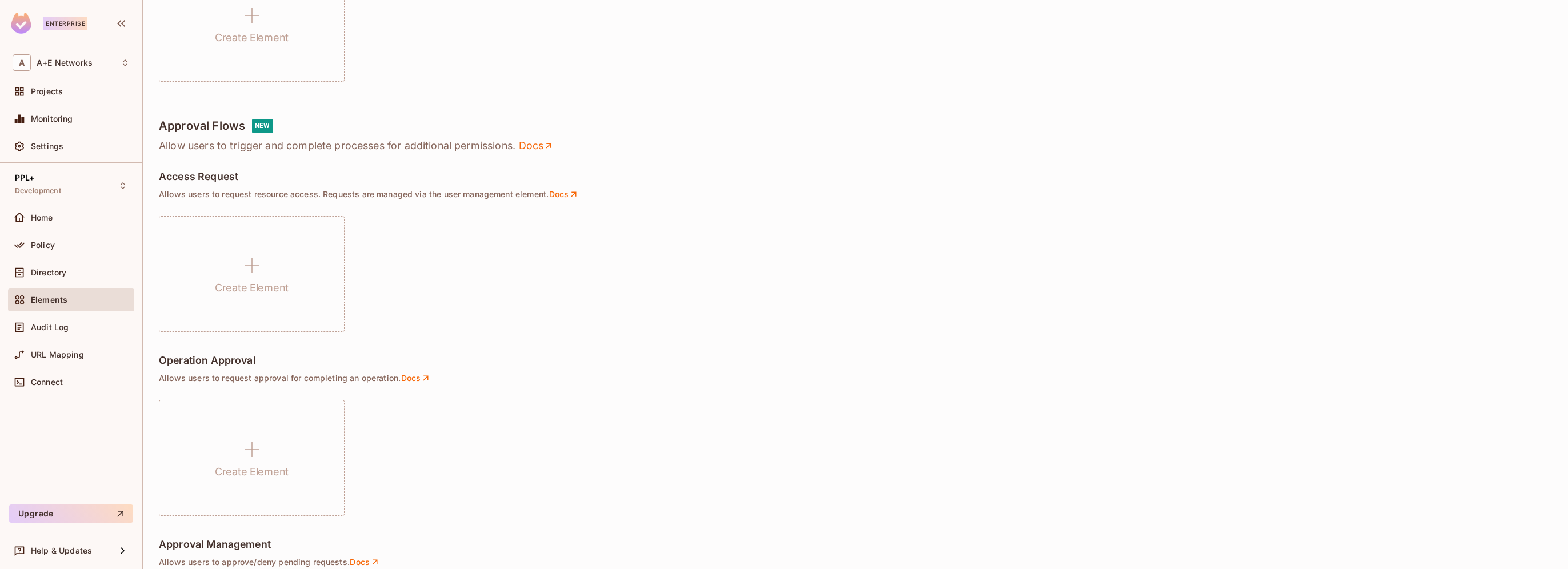
scroll to position [703, 0]
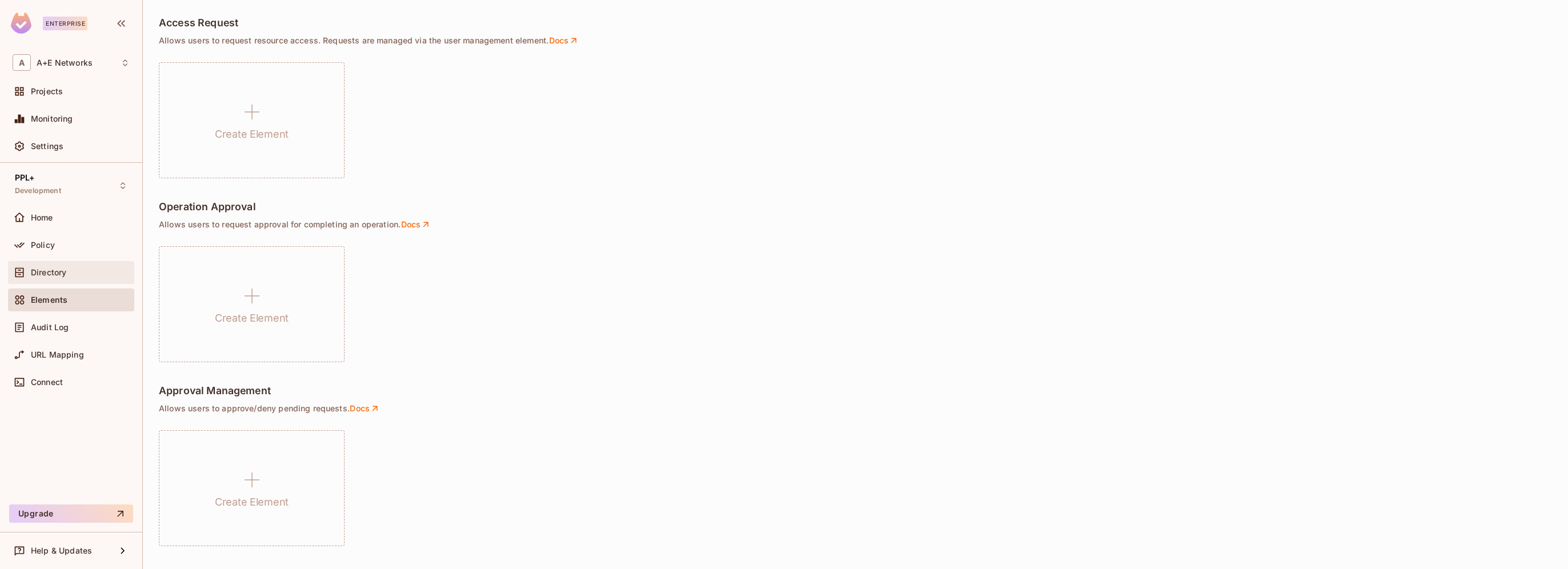
click at [46, 270] on span "Directory" at bounding box center [49, 272] width 36 height 9
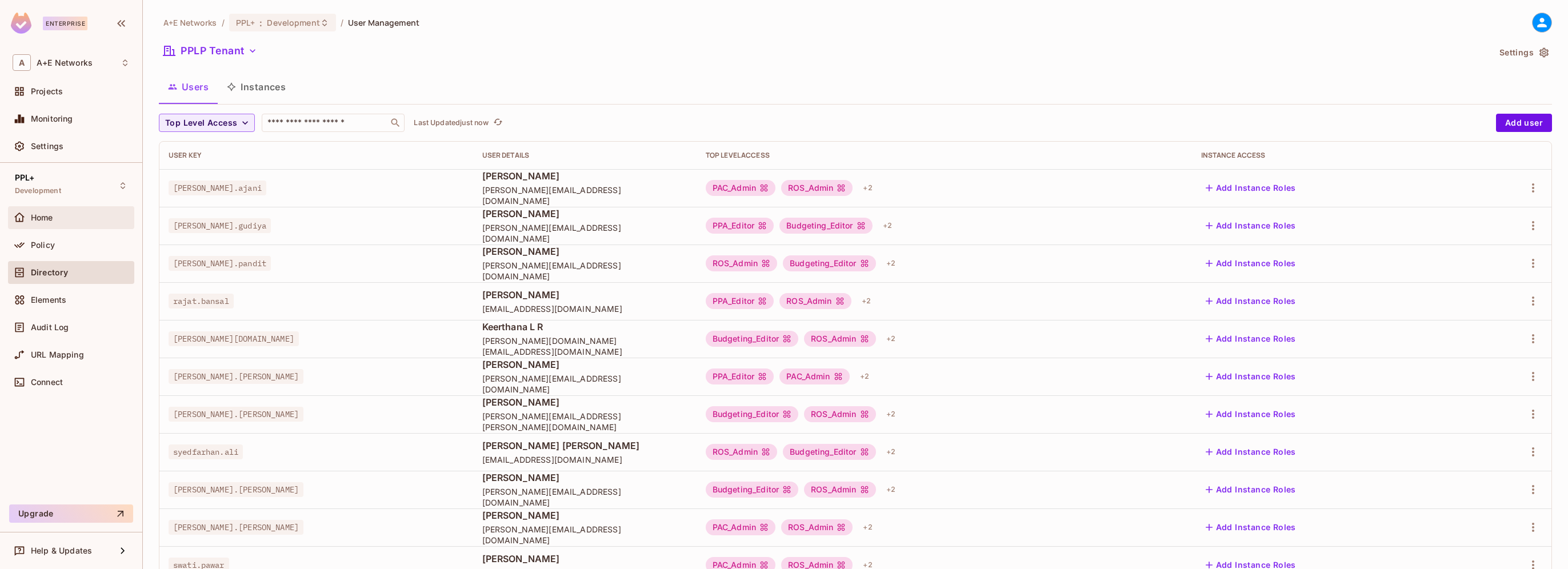
click at [45, 213] on span "Home" at bounding box center [41, 217] width 22 height 9
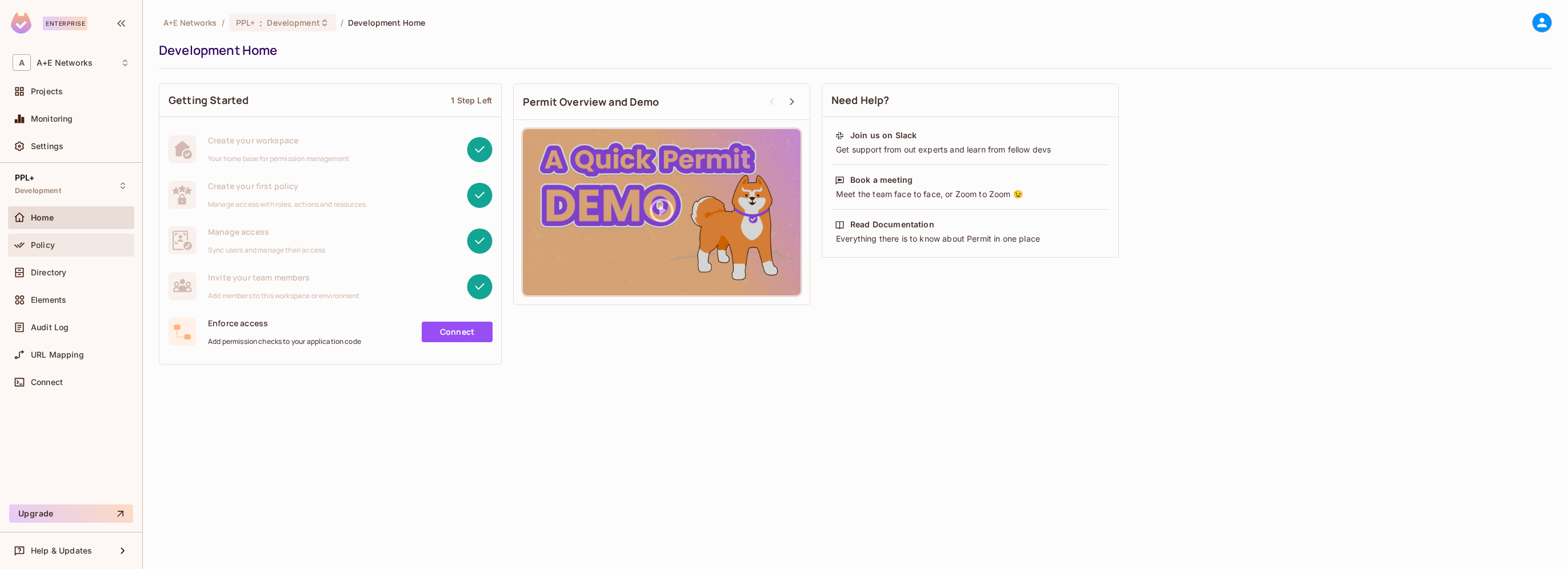
click at [44, 241] on span "Policy" at bounding box center [43, 245] width 24 height 9
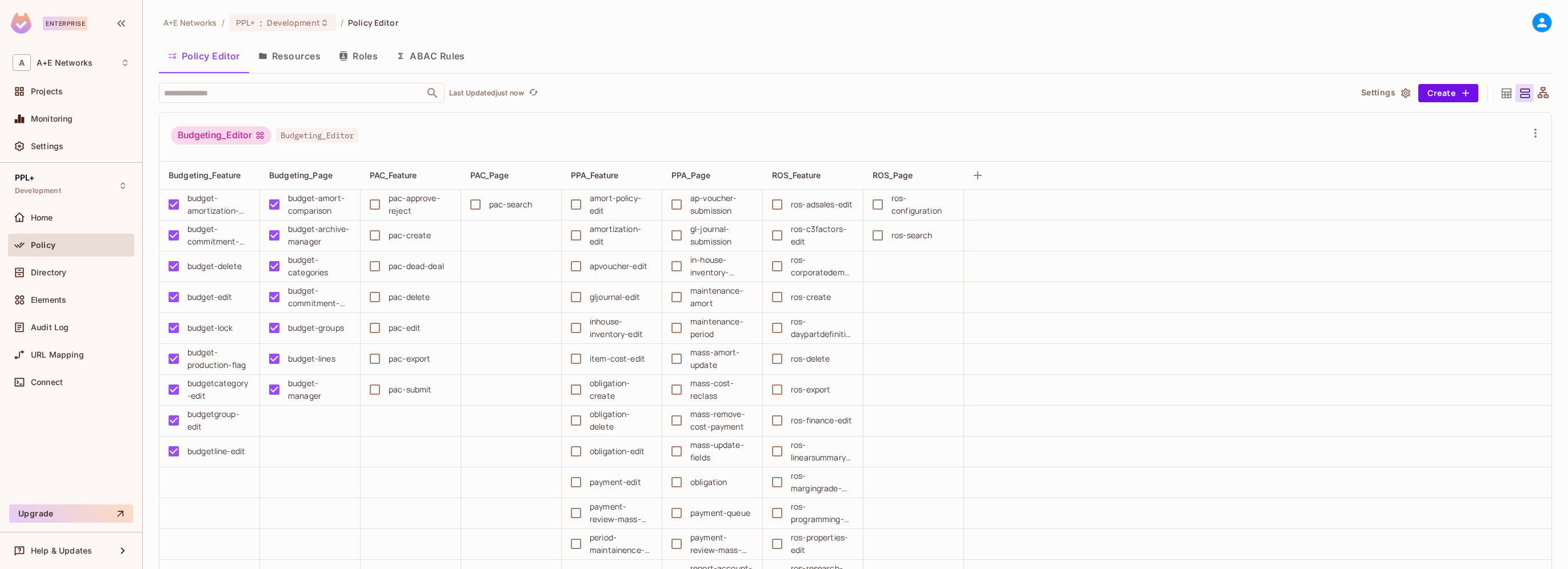
click at [363, 56] on button "Roles" at bounding box center [358, 56] width 57 height 29
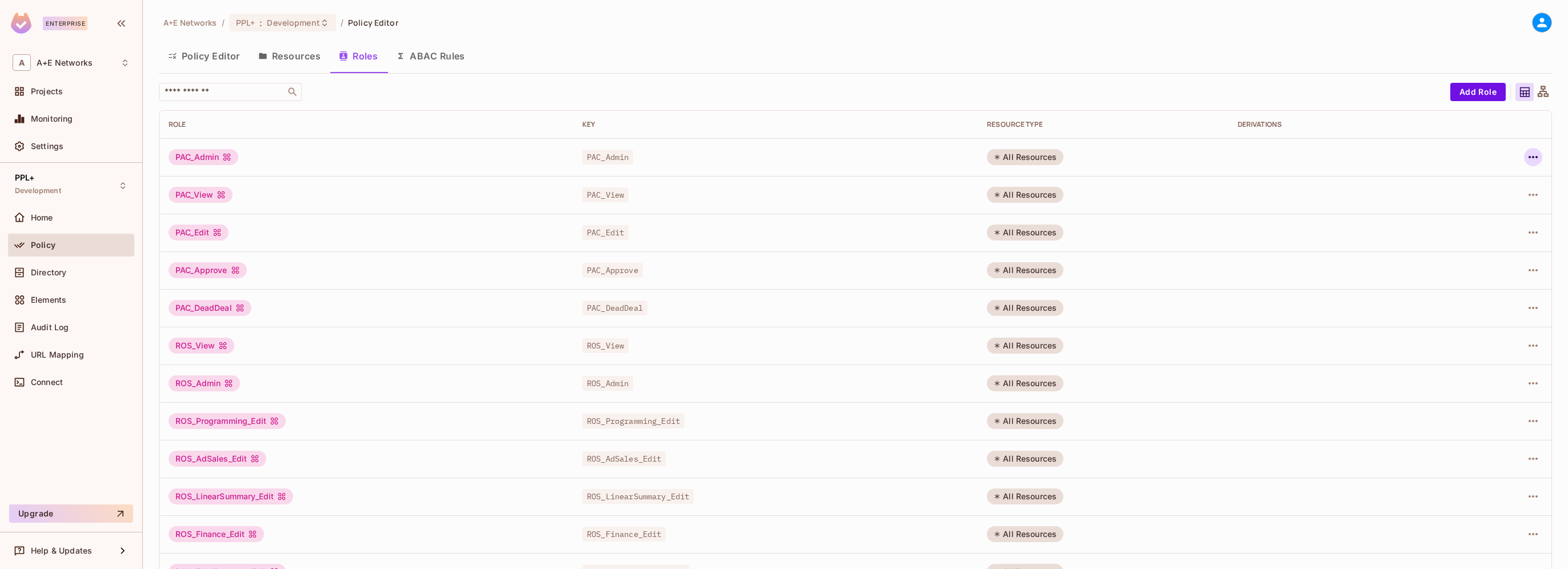
click at [1527, 154] on icon "button" at bounding box center [1533, 157] width 14 height 14
click at [1469, 185] on div "Edit Role" at bounding box center [1474, 183] width 34 height 11
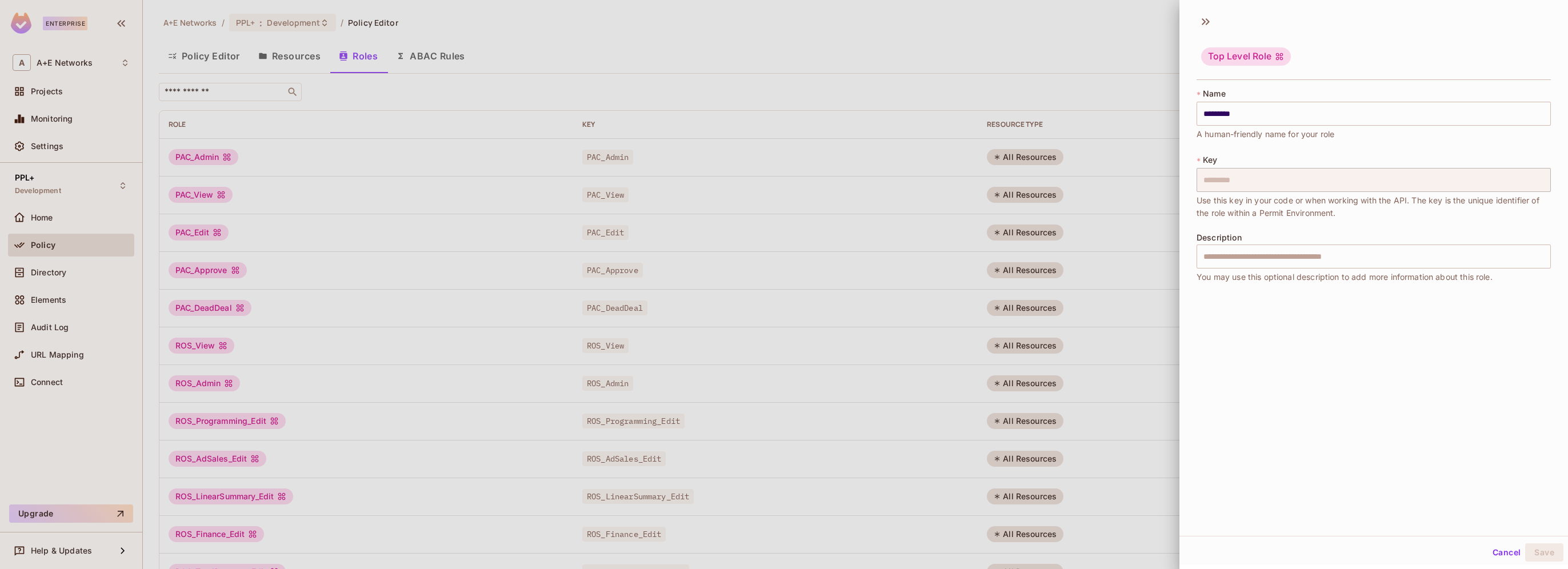
click at [1493, 553] on button "Cancel" at bounding box center [1507, 553] width 37 height 19
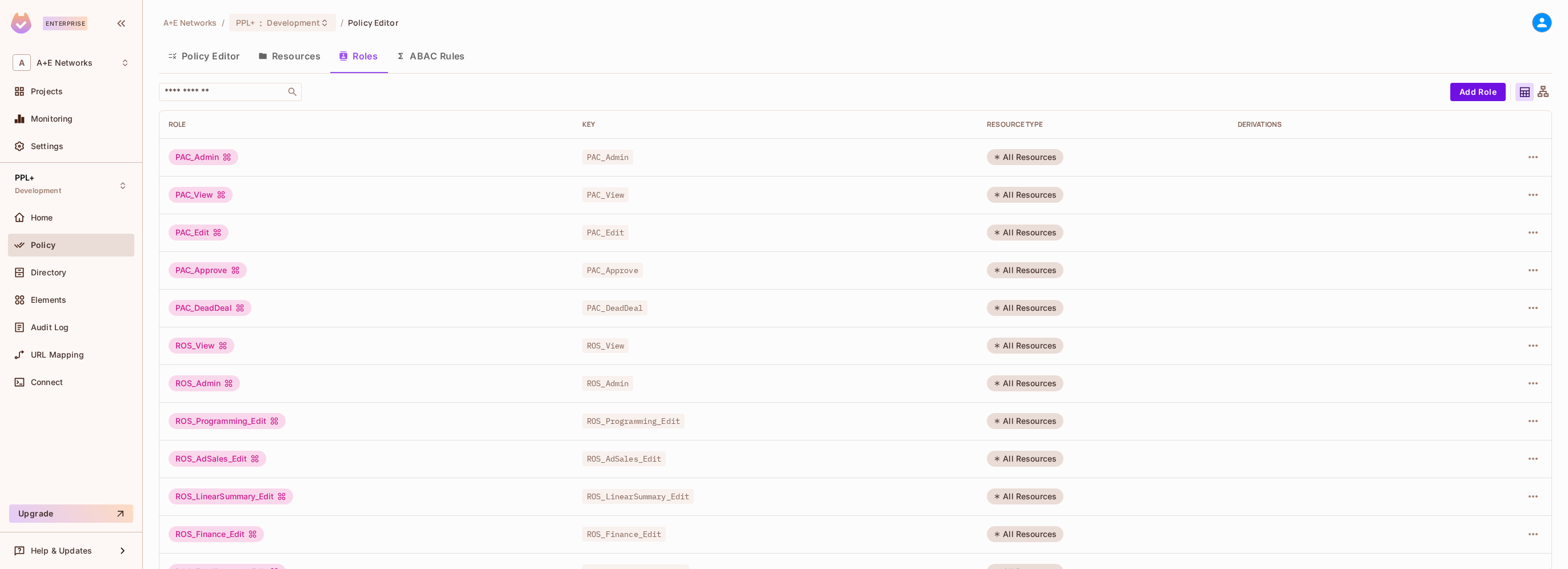
click at [295, 56] on button "Resources" at bounding box center [289, 56] width 81 height 29
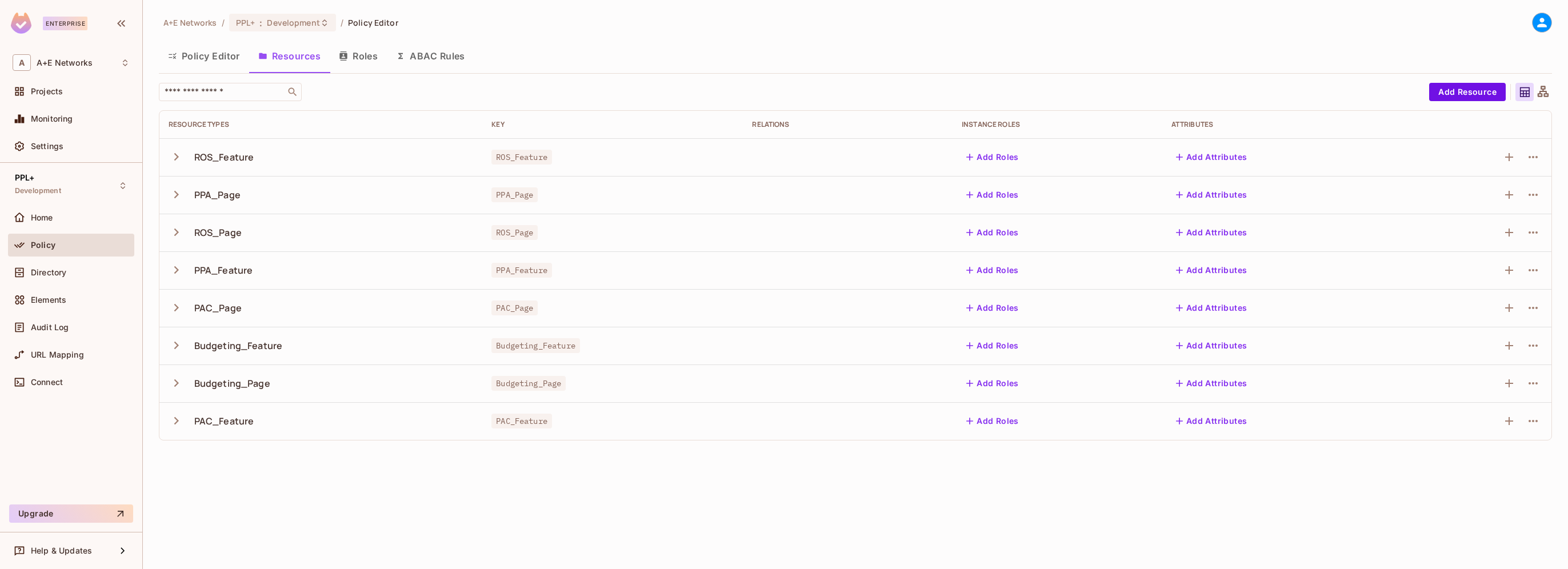
click at [213, 59] on button "Policy Editor" at bounding box center [204, 56] width 91 height 29
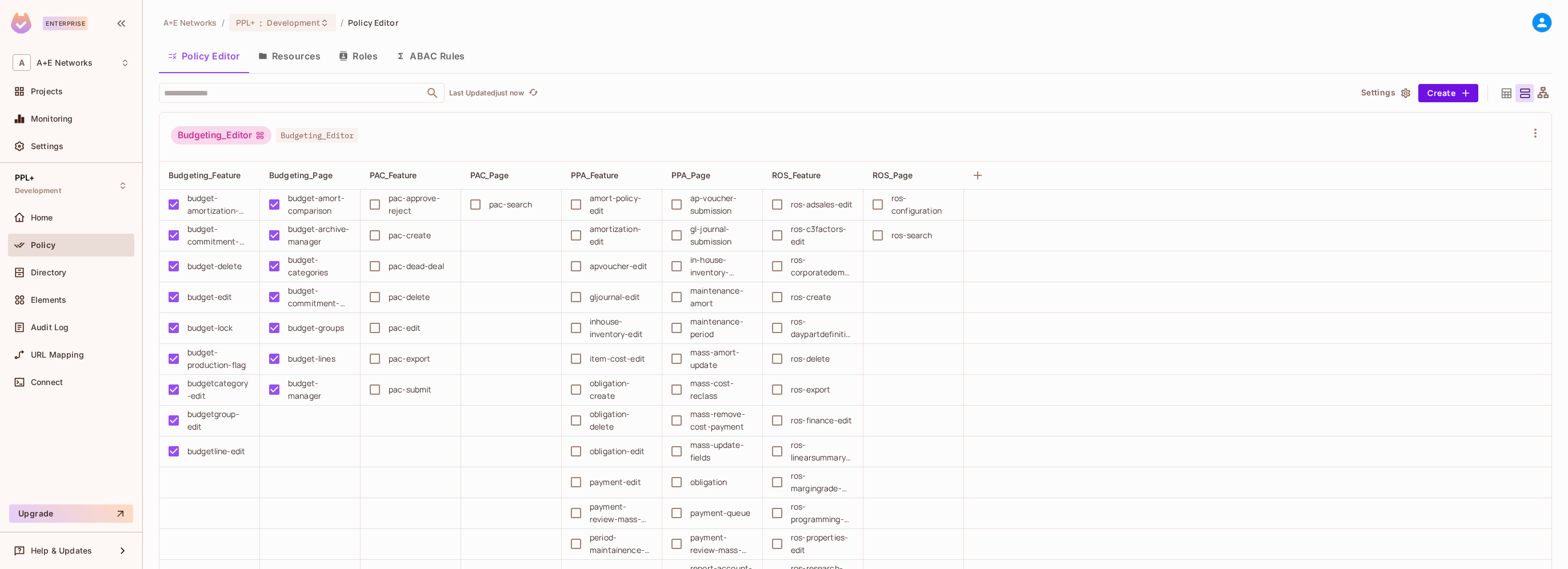
click at [278, 56] on button "Resources" at bounding box center [289, 56] width 81 height 29
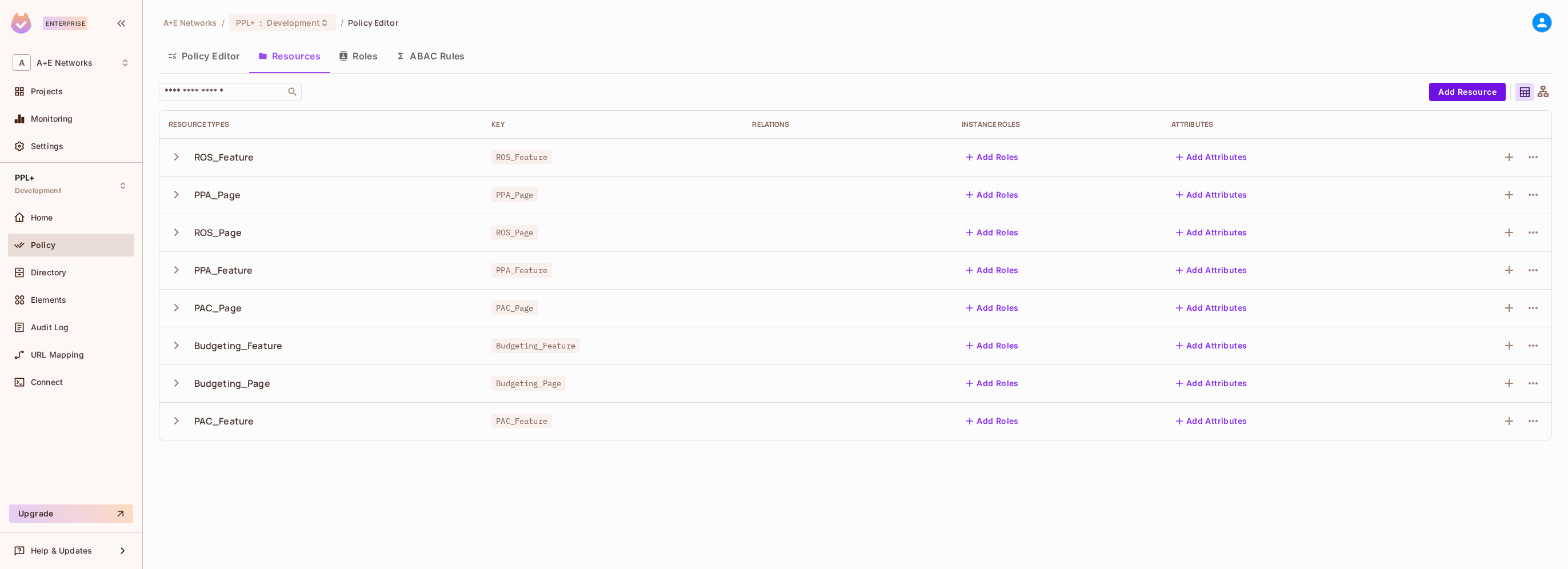
click at [361, 56] on button "Roles" at bounding box center [358, 56] width 57 height 29
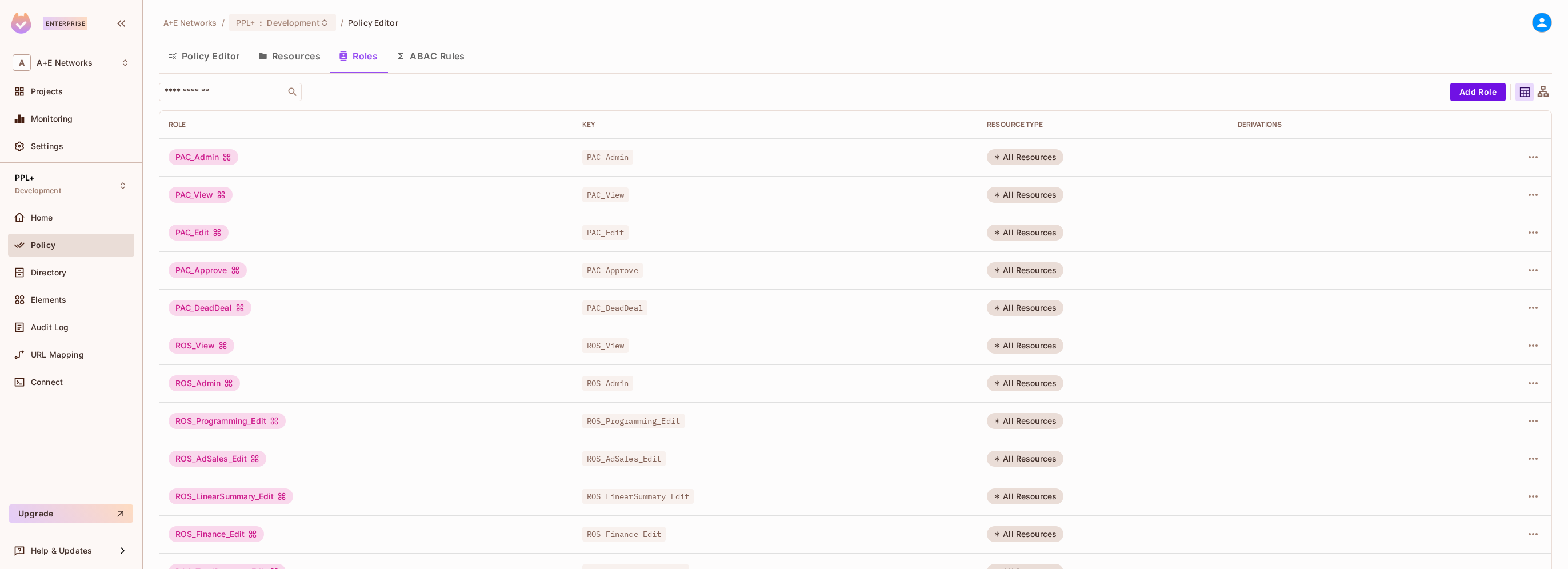
click at [436, 57] on button "ABAC Rules" at bounding box center [430, 56] width 88 height 29
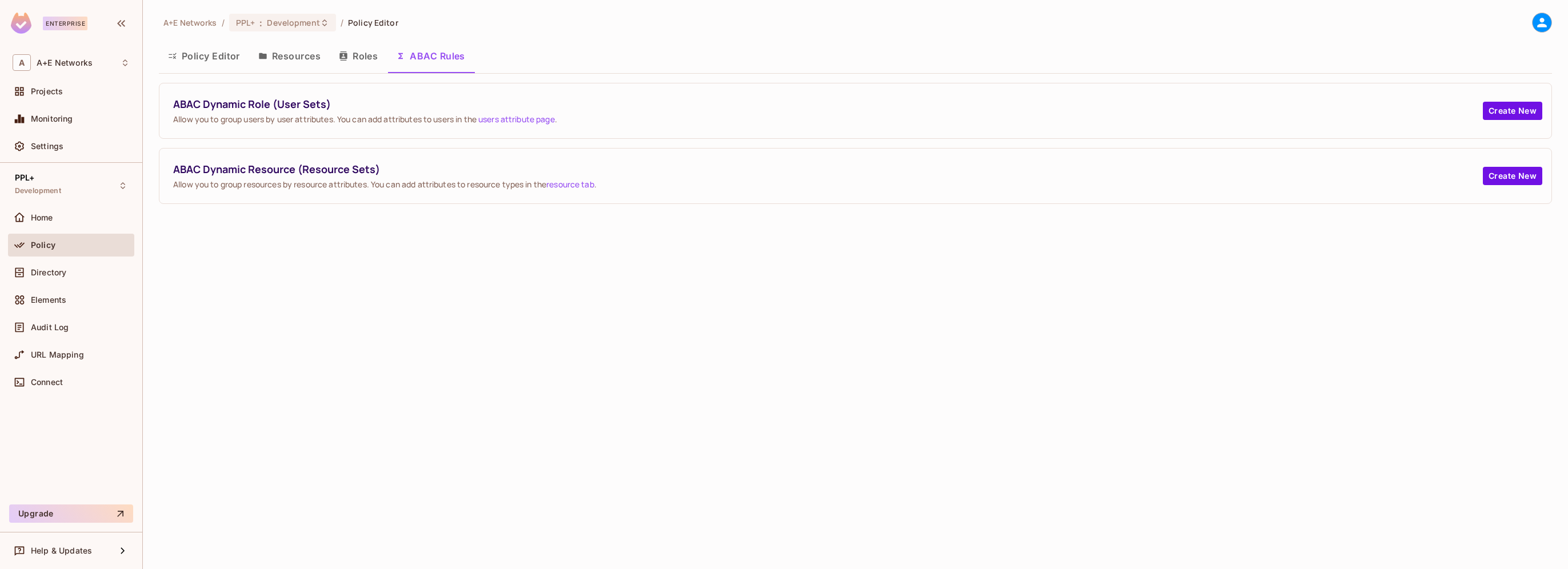
click at [354, 57] on button "Roles" at bounding box center [358, 56] width 57 height 29
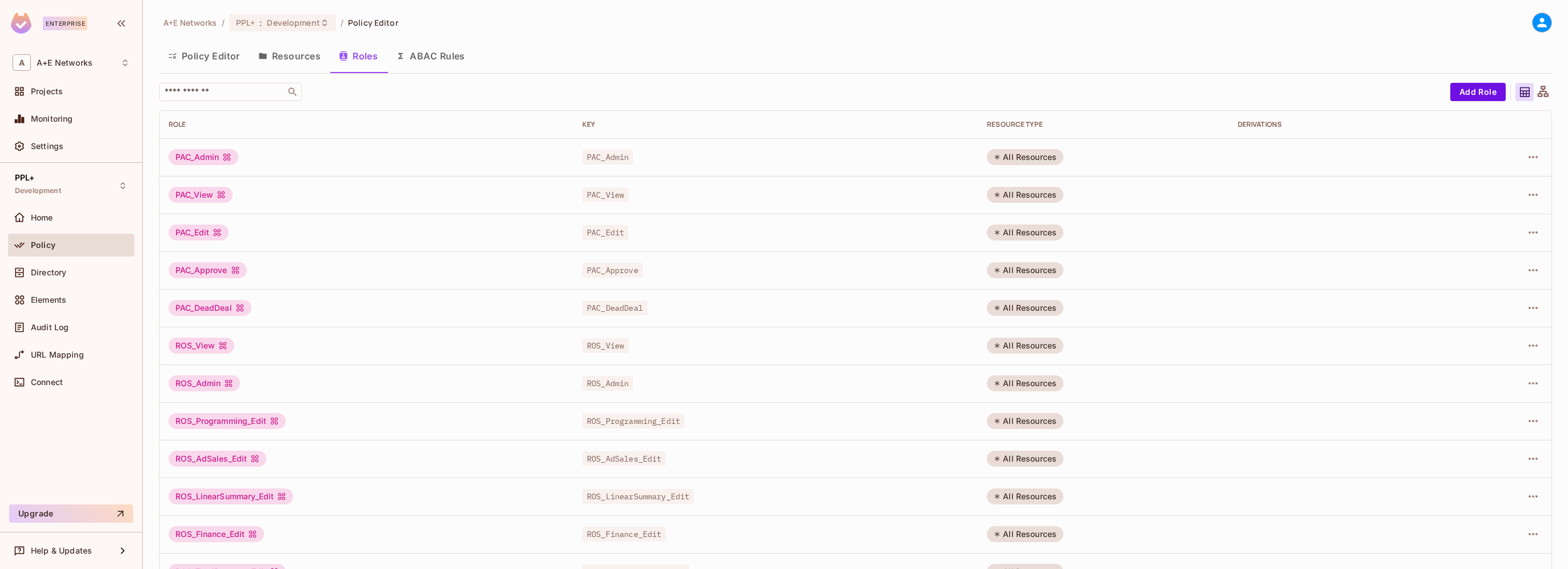
click at [198, 57] on button "Policy Editor" at bounding box center [204, 56] width 91 height 29
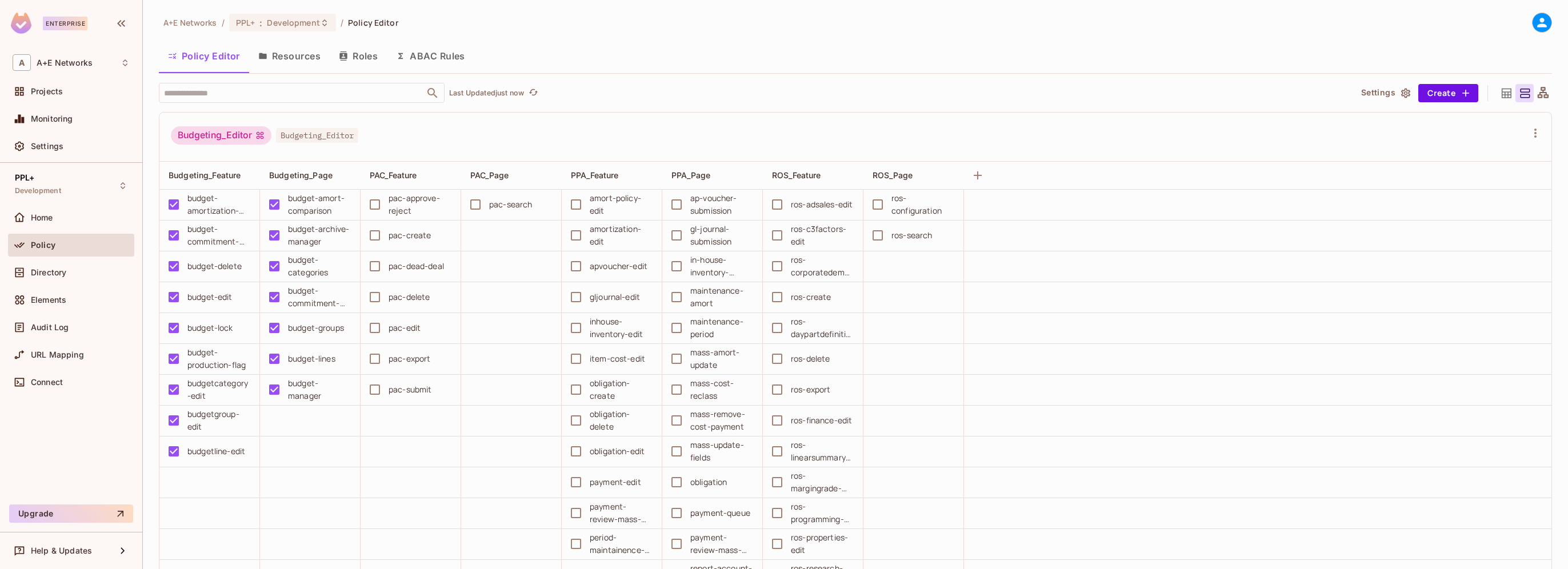
click at [374, 51] on button "Roles" at bounding box center [358, 56] width 57 height 29
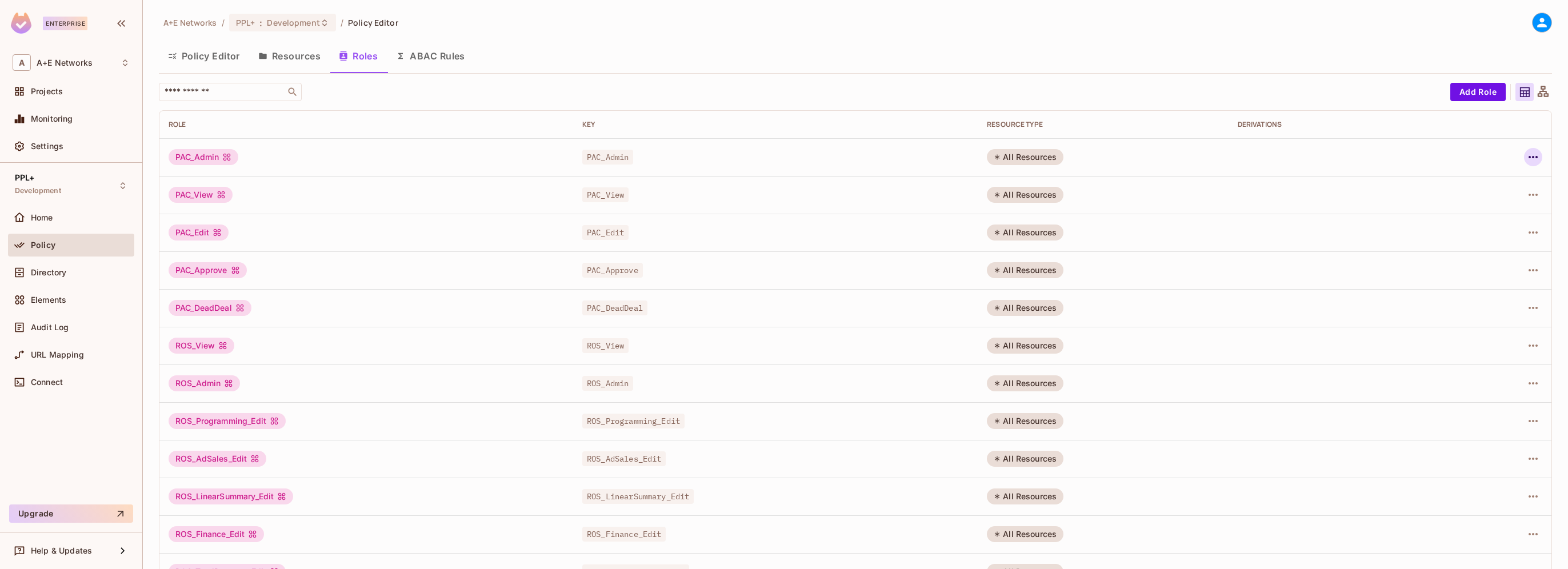
click at [1527, 155] on icon "button" at bounding box center [1533, 157] width 14 height 14
click at [1478, 208] on div "Edit Attributes" at bounding box center [1485, 208] width 56 height 11
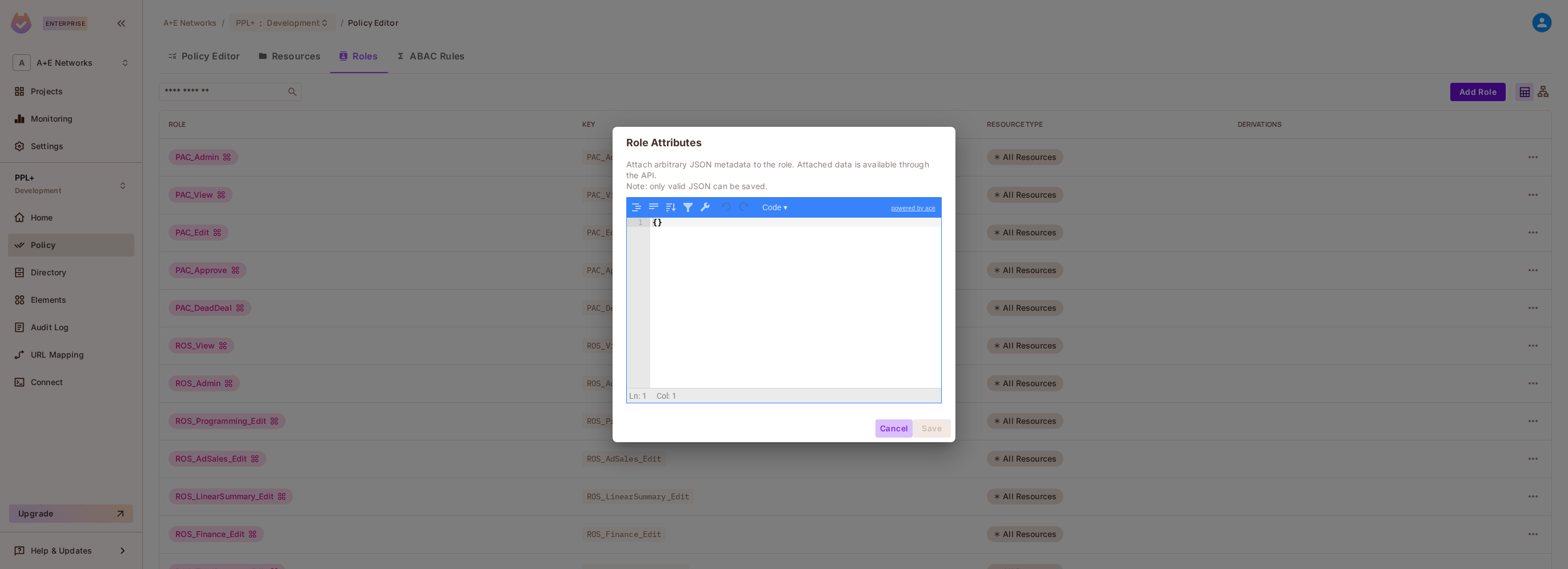
click at [882, 430] on button "Cancel" at bounding box center [894, 429] width 37 height 19
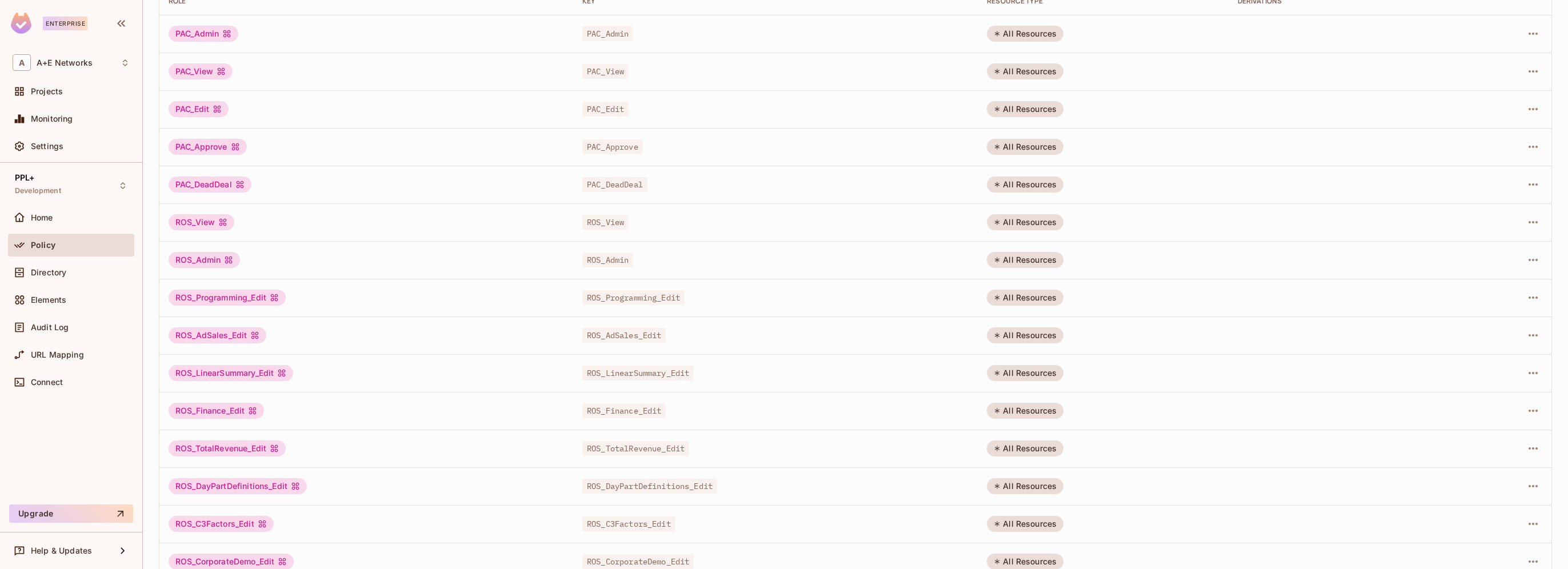
scroll to position [182, 0]
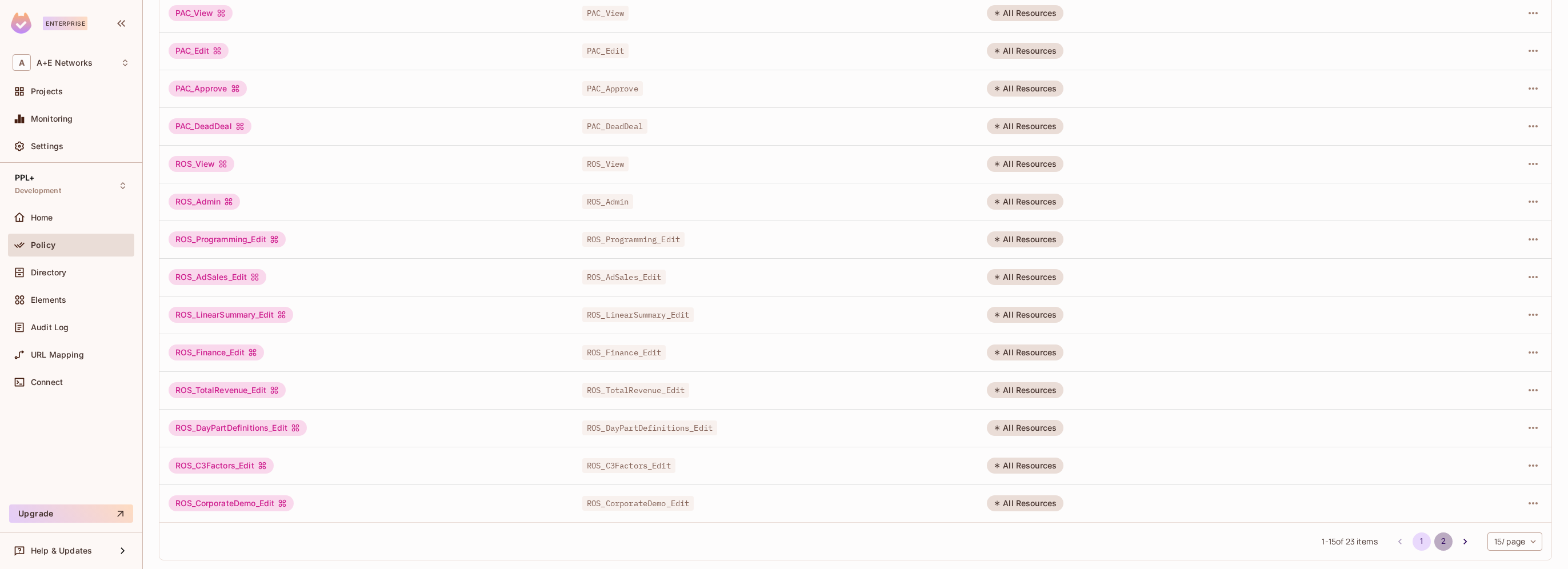
click at [1435, 538] on button "2" at bounding box center [1444, 542] width 19 height 19
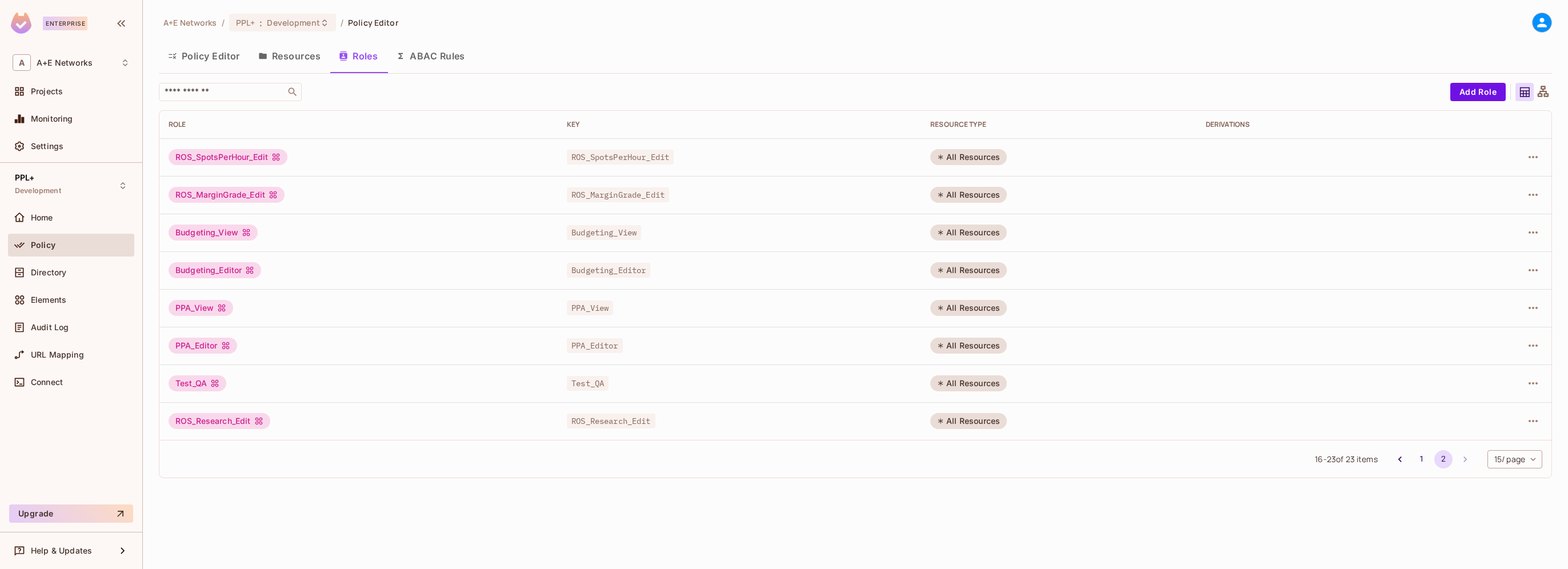
click at [192, 160] on div "ROS_SpotsPerHour_Edit" at bounding box center [228, 157] width 119 height 16
click at [579, 162] on span "ROS_SpotsPerHour_Edit" at bounding box center [621, 157] width 107 height 15
click at [959, 159] on div "All Resources" at bounding box center [968, 157] width 76 height 16
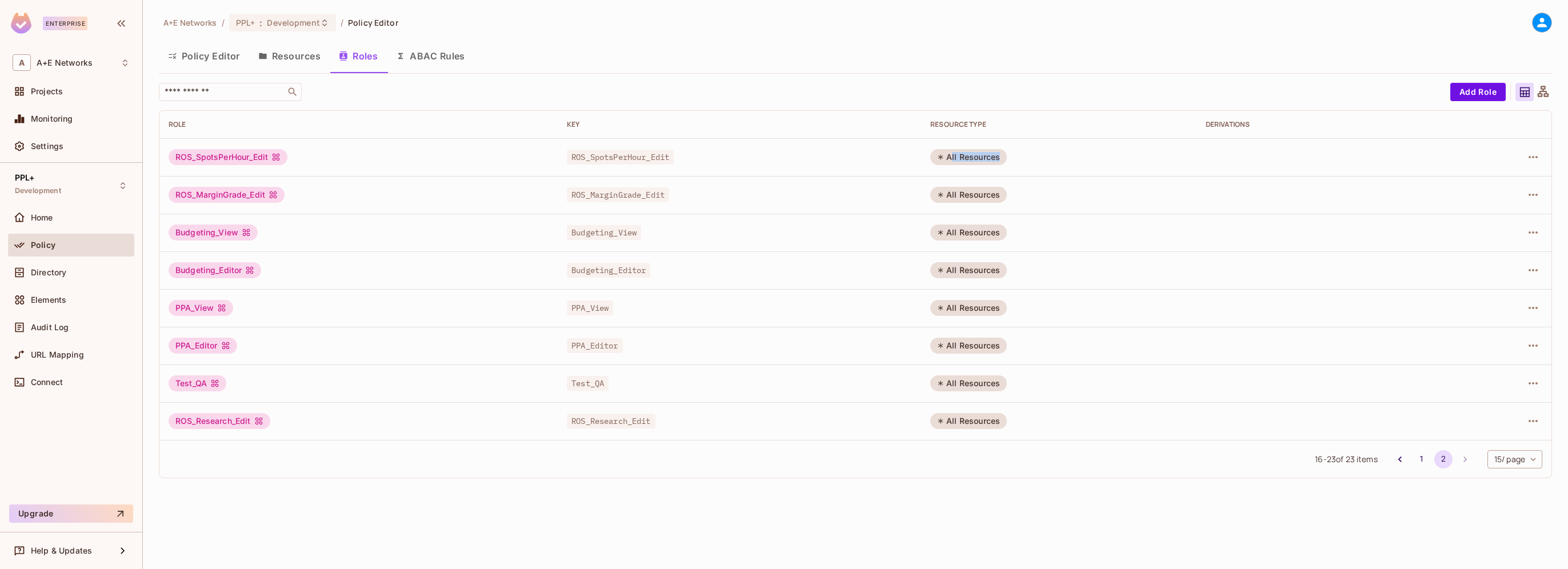
click at [959, 159] on div "All Resources" at bounding box center [968, 157] width 76 height 16
click at [1530, 159] on icon "button" at bounding box center [1533, 157] width 14 height 14
click at [243, 510] on div at bounding box center [784, 284] width 1568 height 569
click at [42, 272] on span "Directory" at bounding box center [49, 272] width 36 height 9
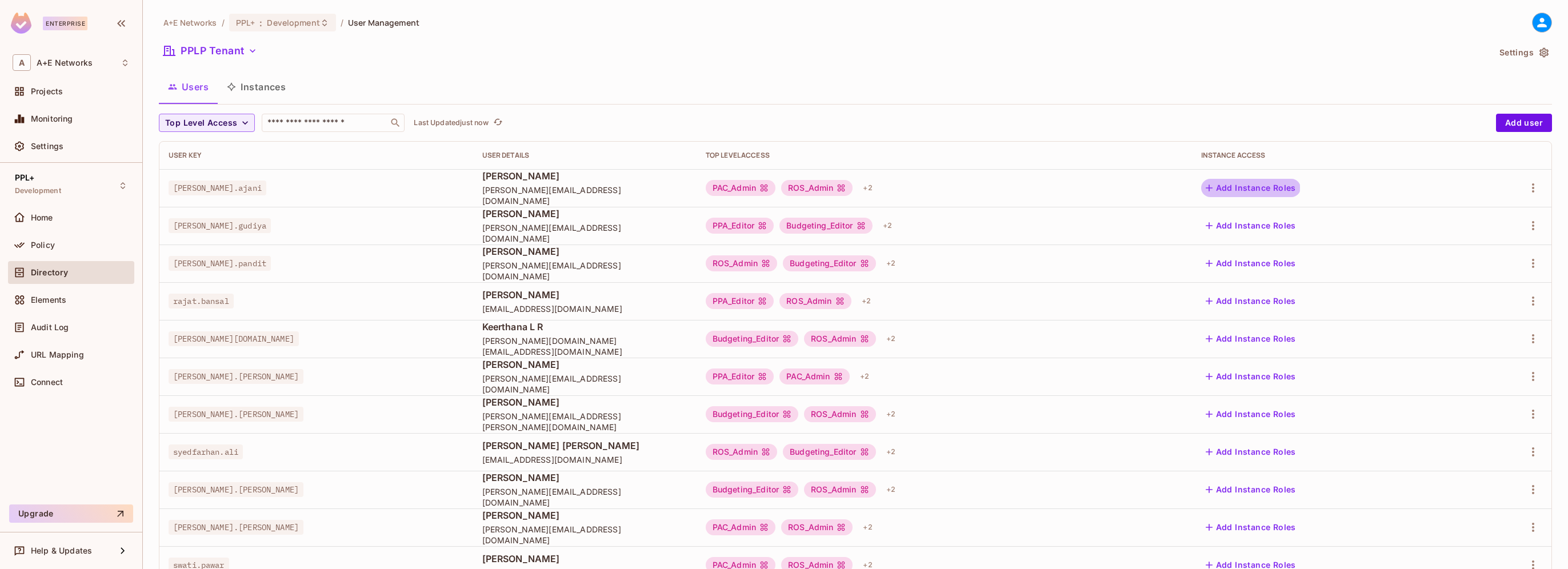
click at [1268, 188] on button "Add Instance Roles" at bounding box center [1251, 188] width 99 height 19
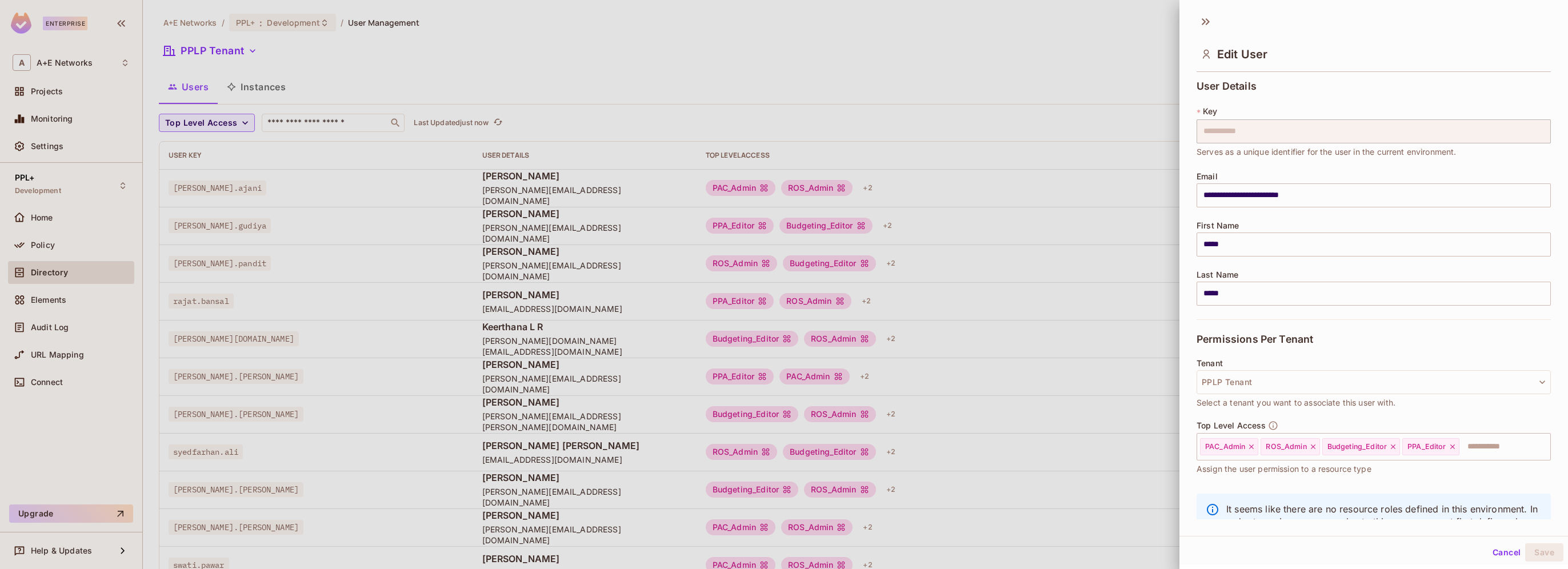
click at [1498, 554] on button "Cancel" at bounding box center [1507, 553] width 37 height 19
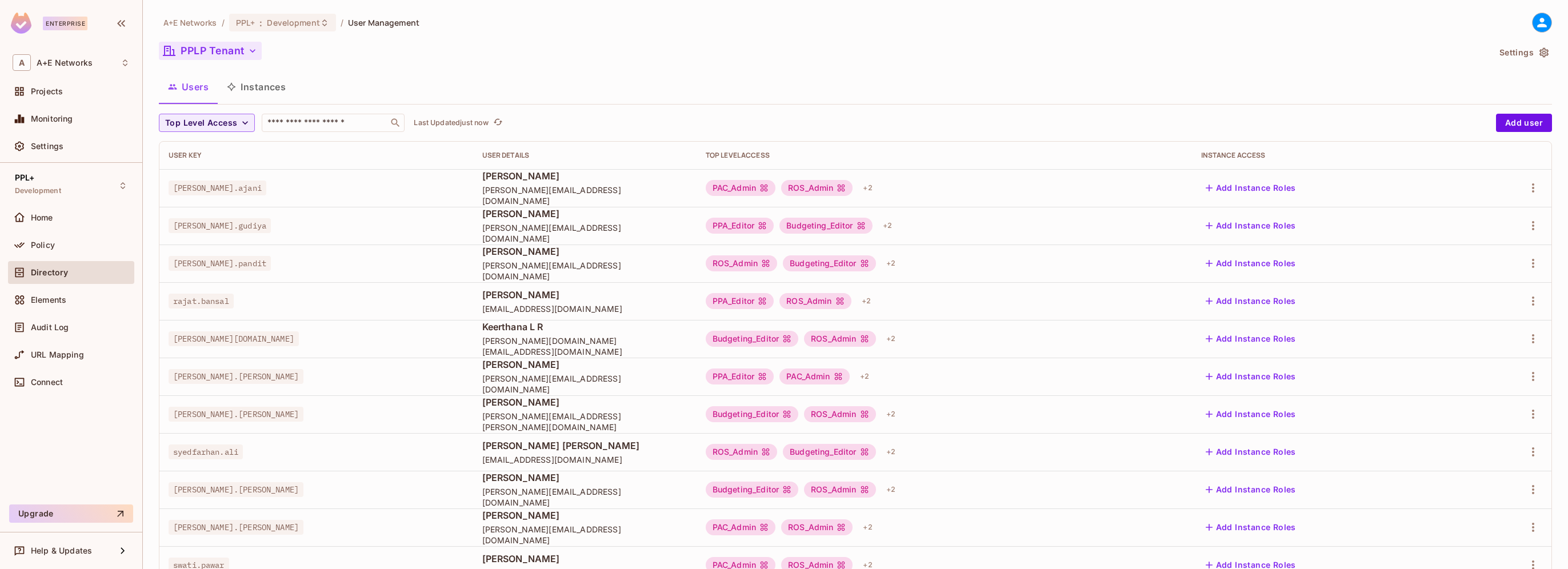
click at [210, 51] on button "PPLP Tenant" at bounding box center [210, 51] width 103 height 19
click at [48, 185] on div at bounding box center [784, 284] width 1568 height 569
click at [113, 185] on div "PPL+ Development" at bounding box center [71, 185] width 126 height 31
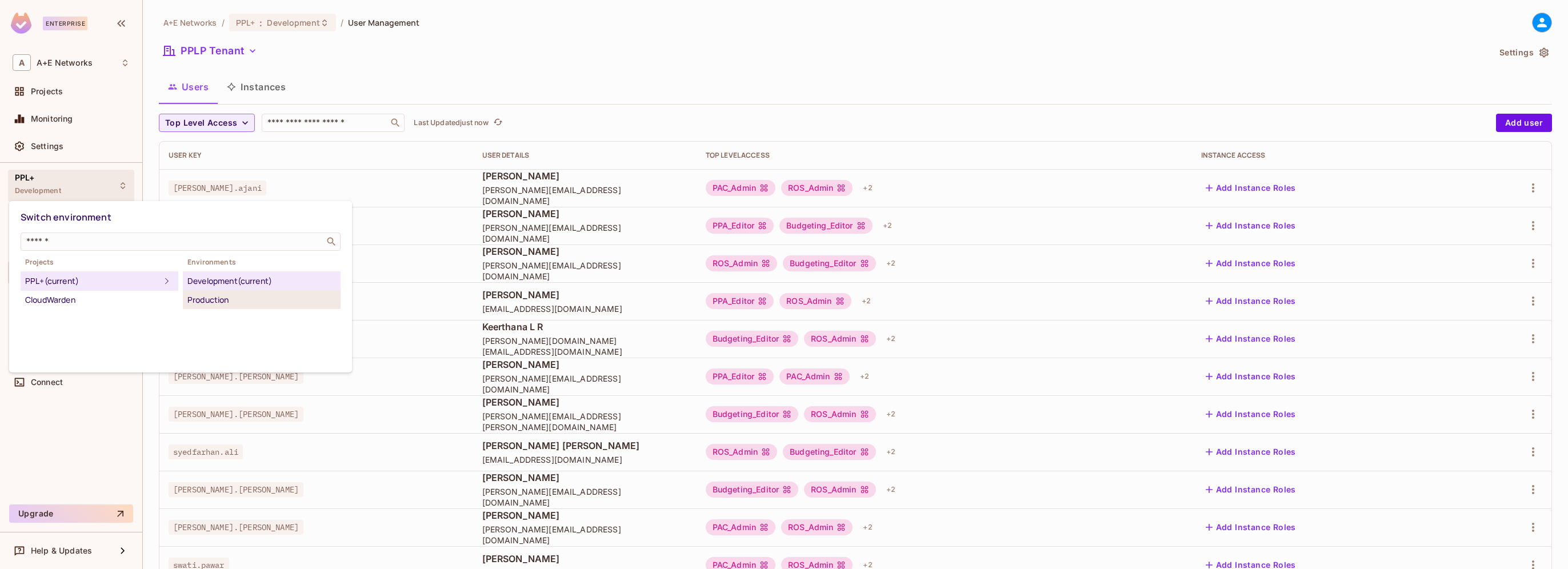
click at [205, 297] on div "Production" at bounding box center [262, 299] width 148 height 14
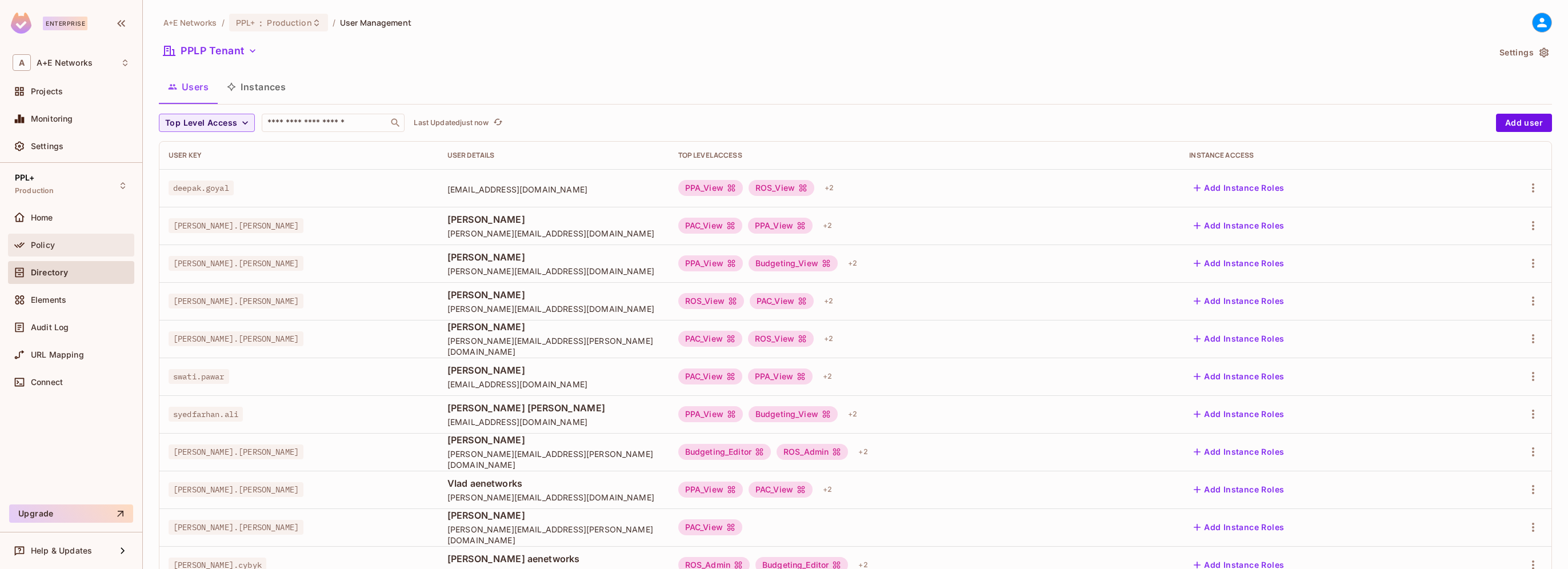
click at [39, 240] on span "Policy" at bounding box center [43, 245] width 24 height 9
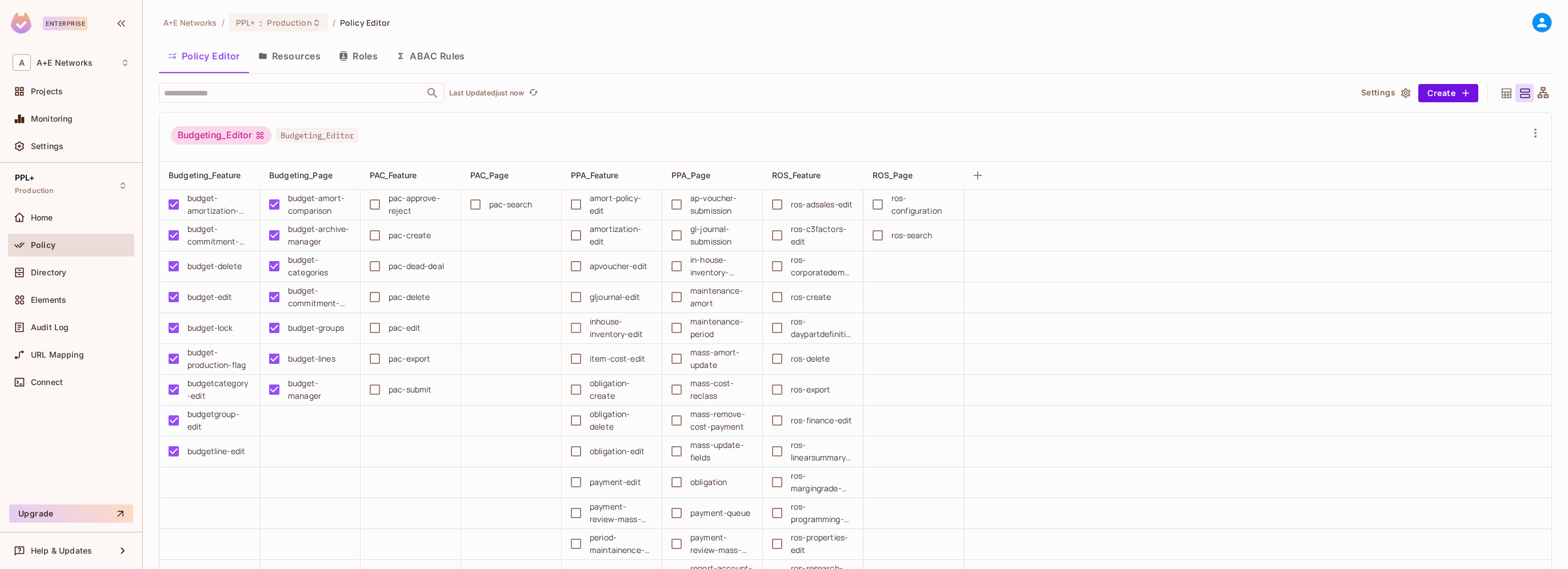
click at [361, 62] on button "Roles" at bounding box center [358, 56] width 57 height 29
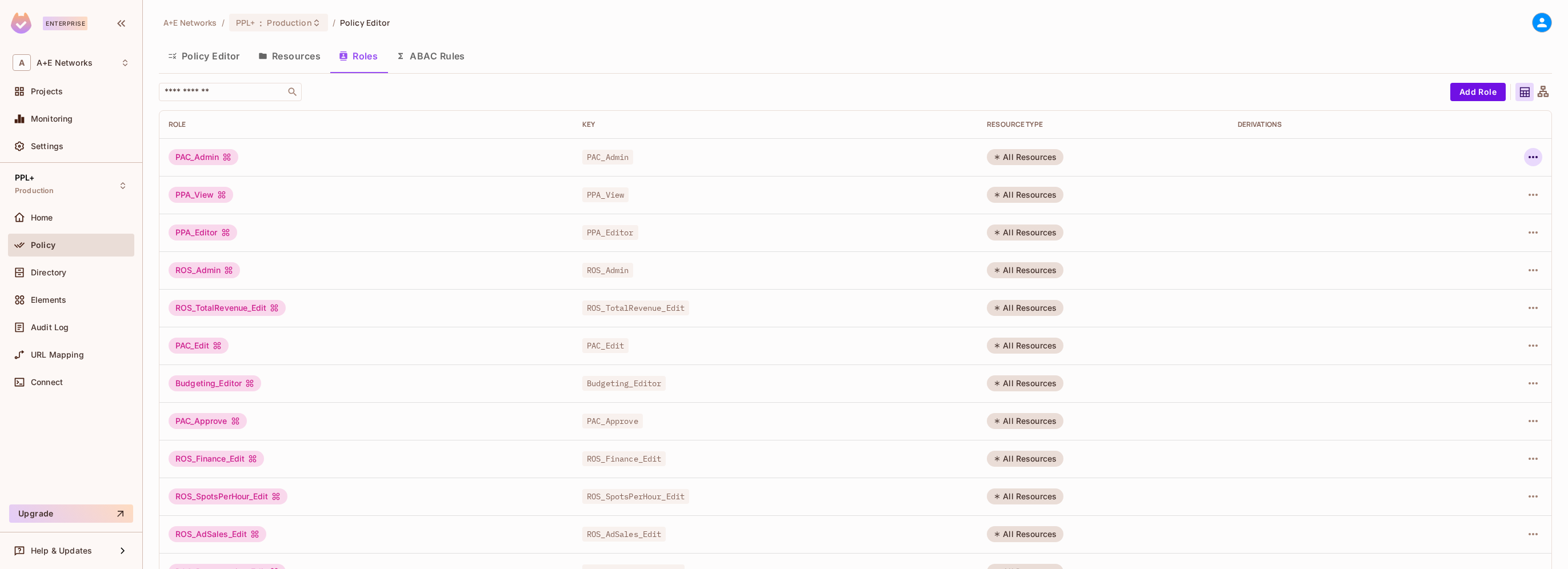
click at [1527, 160] on icon "button" at bounding box center [1533, 157] width 14 height 14
click at [1475, 183] on div "Edit Role" at bounding box center [1474, 183] width 34 height 11
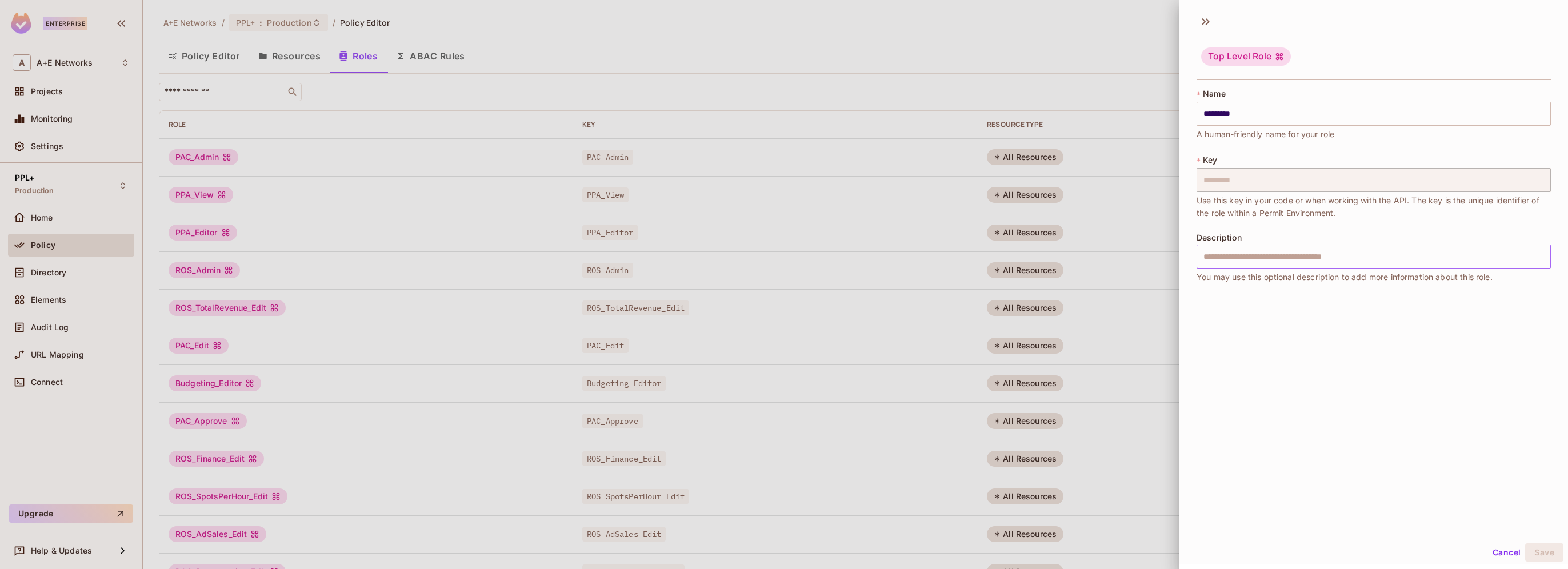
scroll to position [1, 0]
click at [1496, 547] on button "Cancel" at bounding box center [1507, 550] width 37 height 19
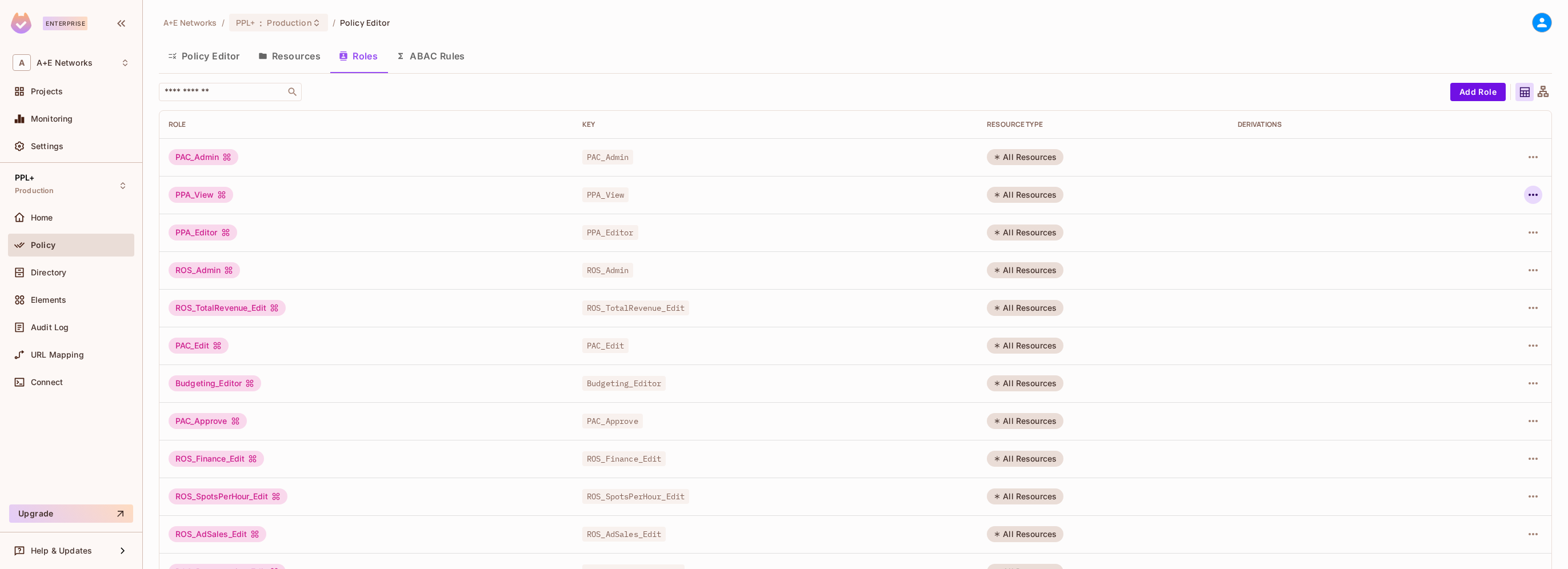
click at [1529, 195] on icon "button" at bounding box center [1533, 195] width 9 height 2
click at [1470, 216] on div "Edit Role" at bounding box center [1474, 221] width 34 height 11
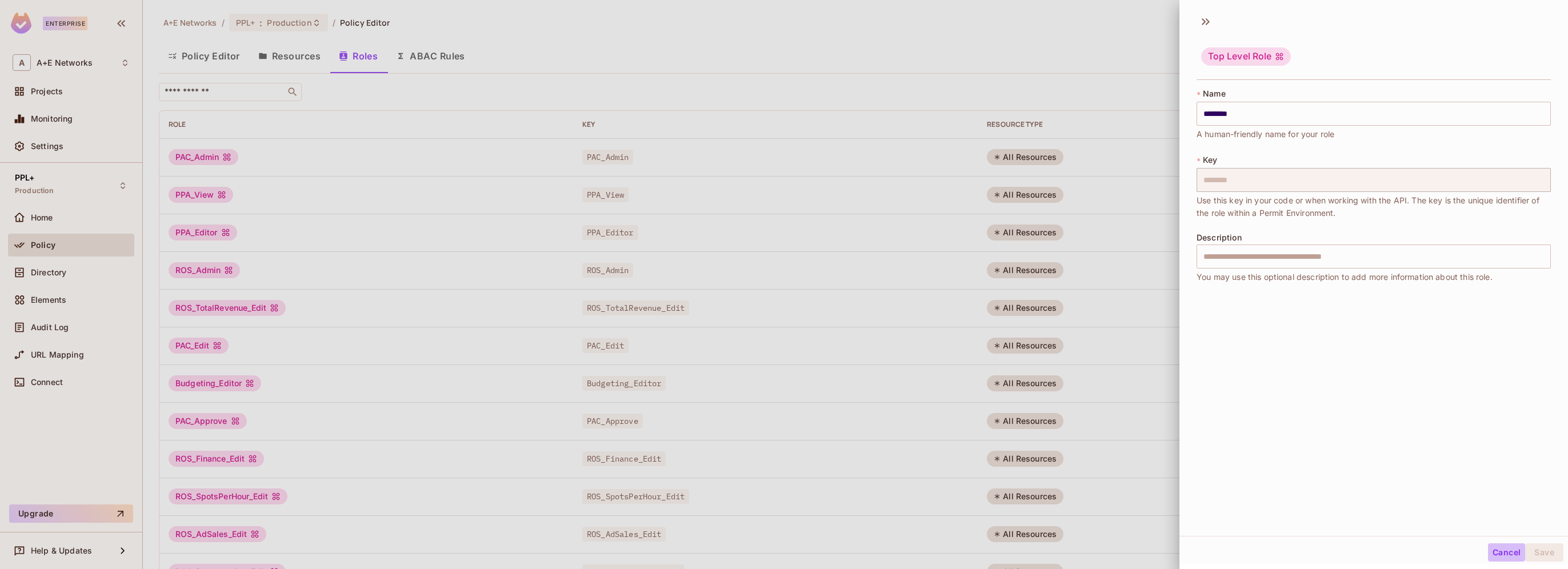
click at [1488, 550] on button "Cancel" at bounding box center [1507, 553] width 37 height 19
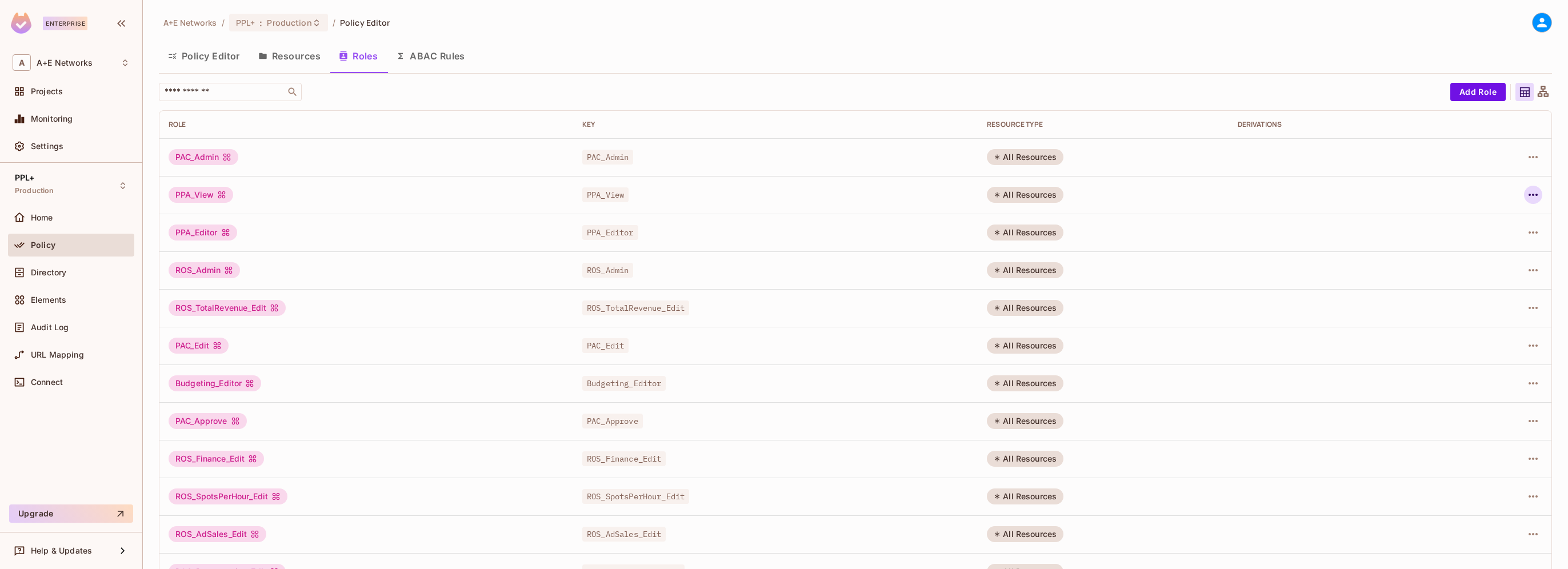
click at [1529, 194] on icon "button" at bounding box center [1533, 195] width 14 height 14
click at [1489, 247] on div "Edit Attributes" at bounding box center [1485, 246] width 56 height 11
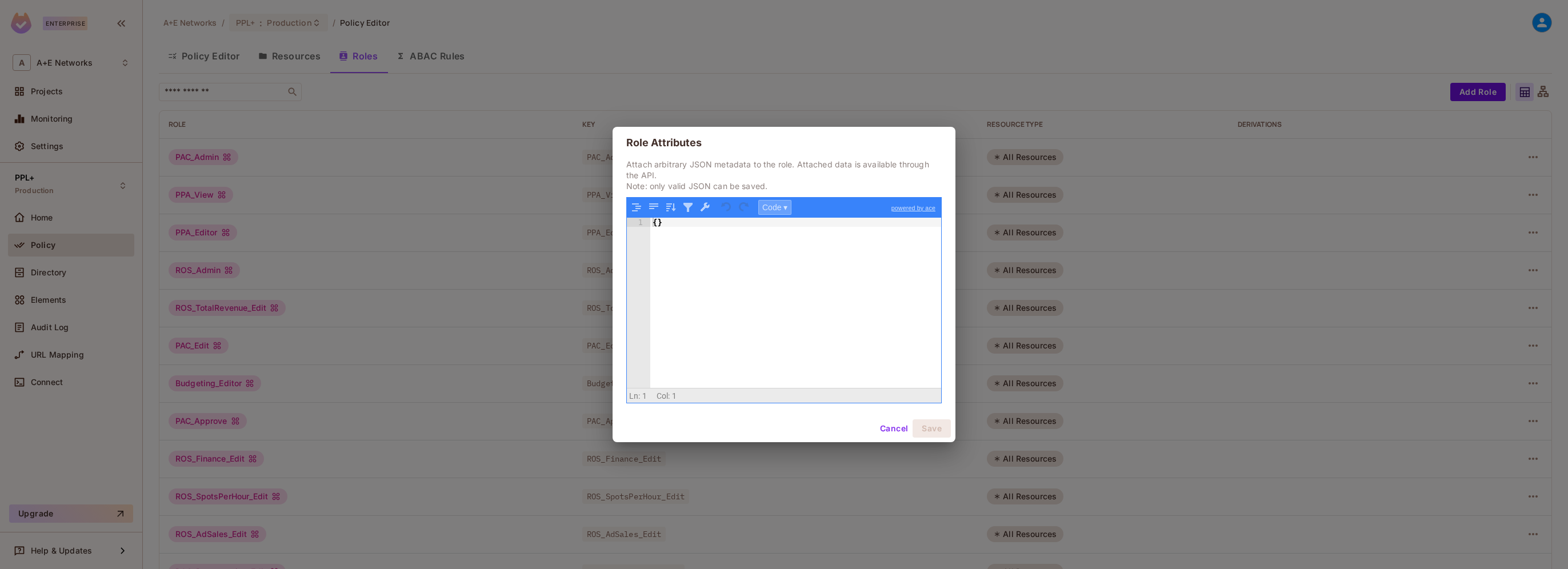
click at [784, 205] on button "Code ▾" at bounding box center [775, 207] width 33 height 15
click at [776, 234] on div "Tree" at bounding box center [793, 237] width 68 height 14
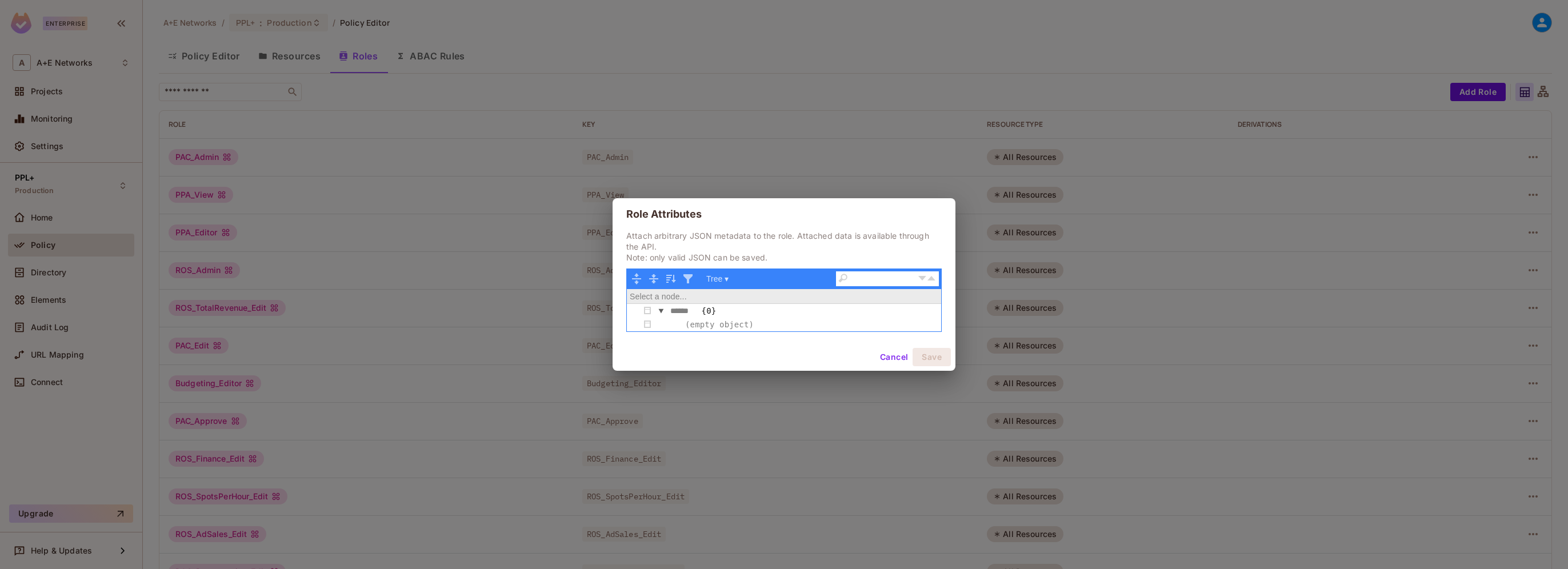
click at [887, 354] on button "Cancel" at bounding box center [894, 357] width 37 height 19
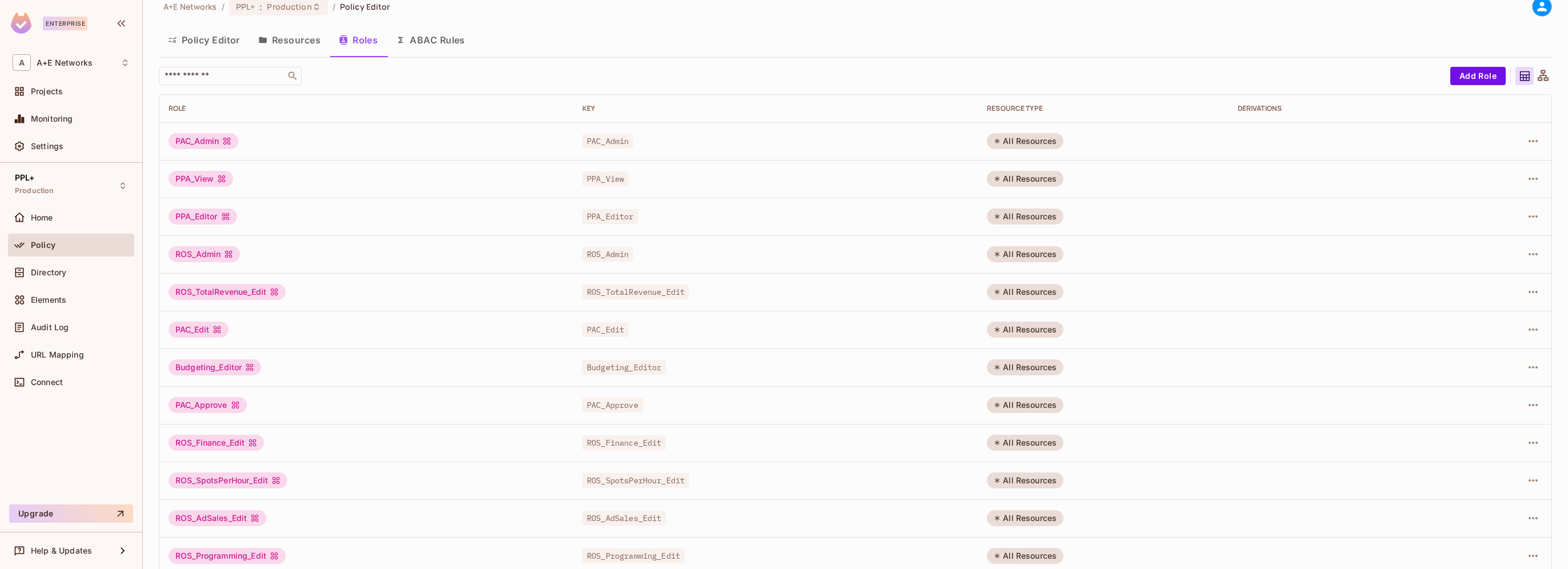
scroll to position [0, 0]
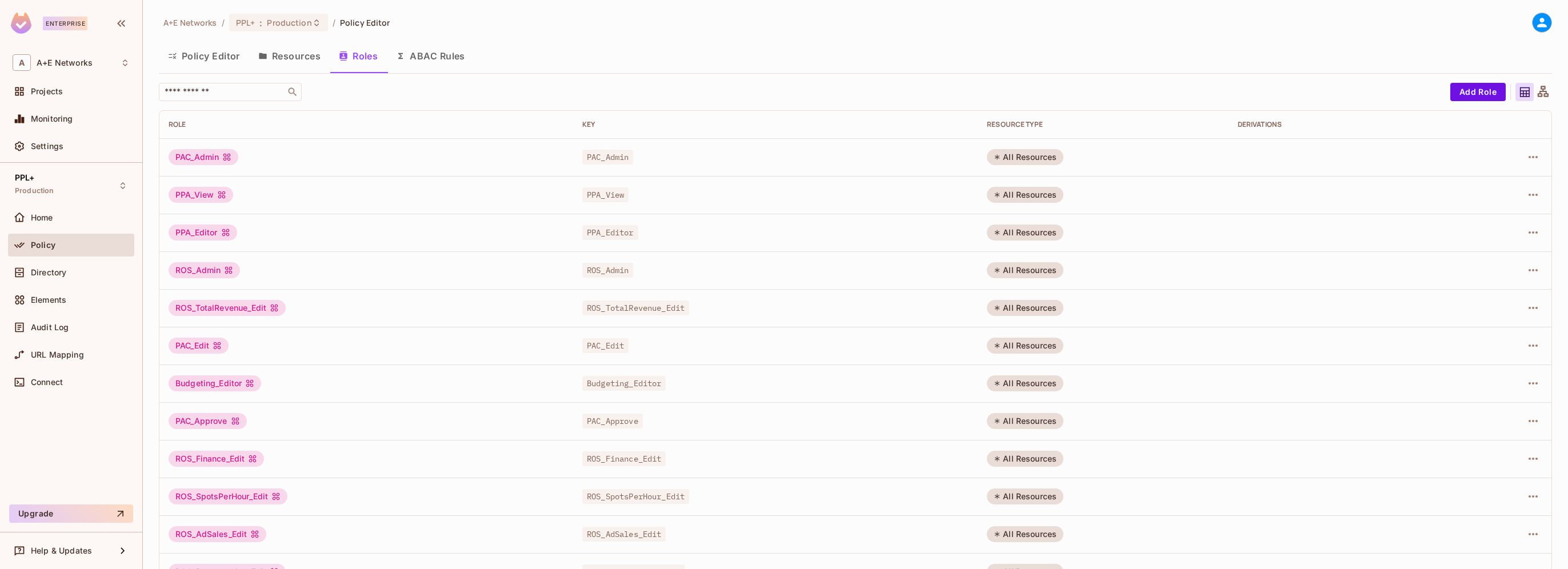
click at [292, 58] on button "Resources" at bounding box center [289, 56] width 81 height 29
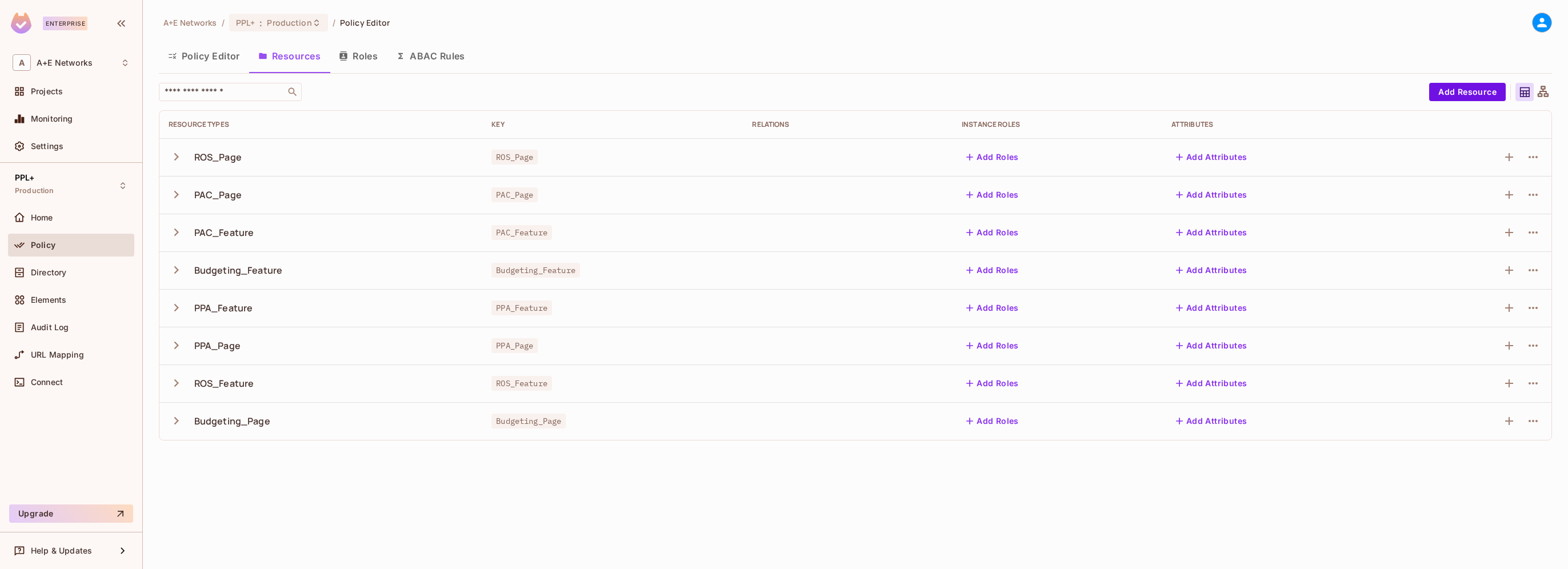
click at [212, 59] on button "Policy Editor" at bounding box center [204, 56] width 91 height 29
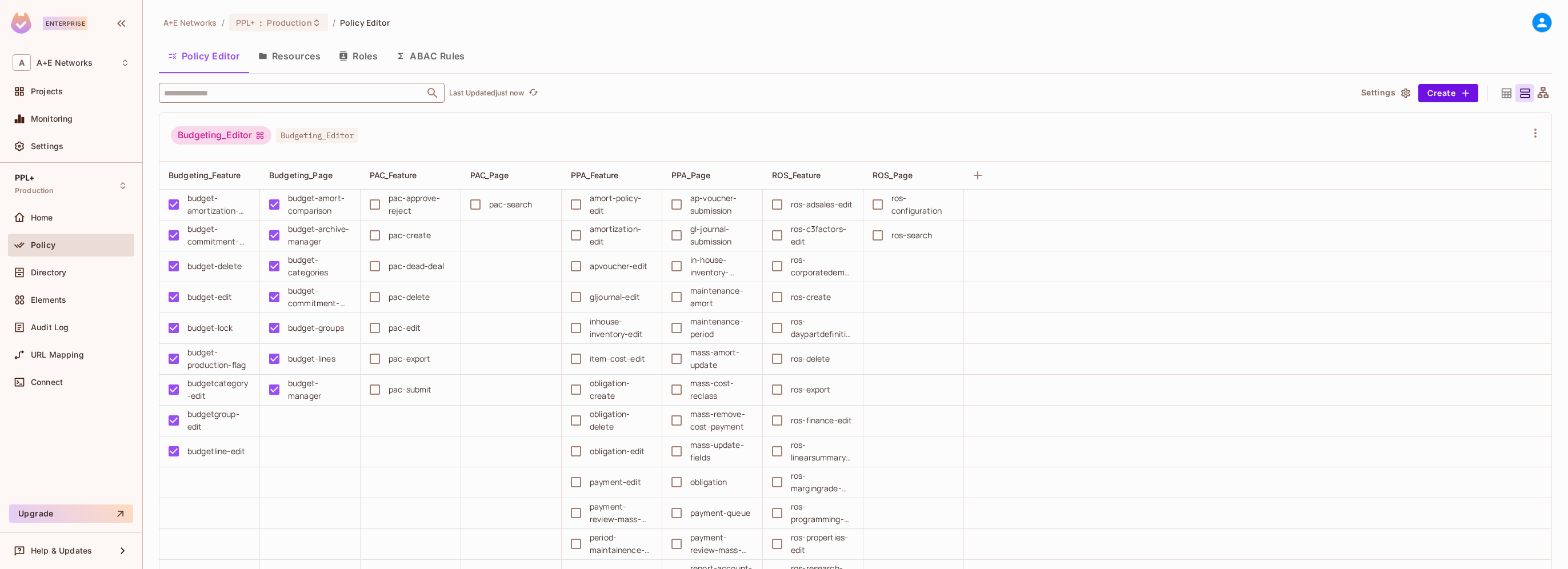
click at [211, 91] on input "text" at bounding box center [292, 93] width 261 height 20
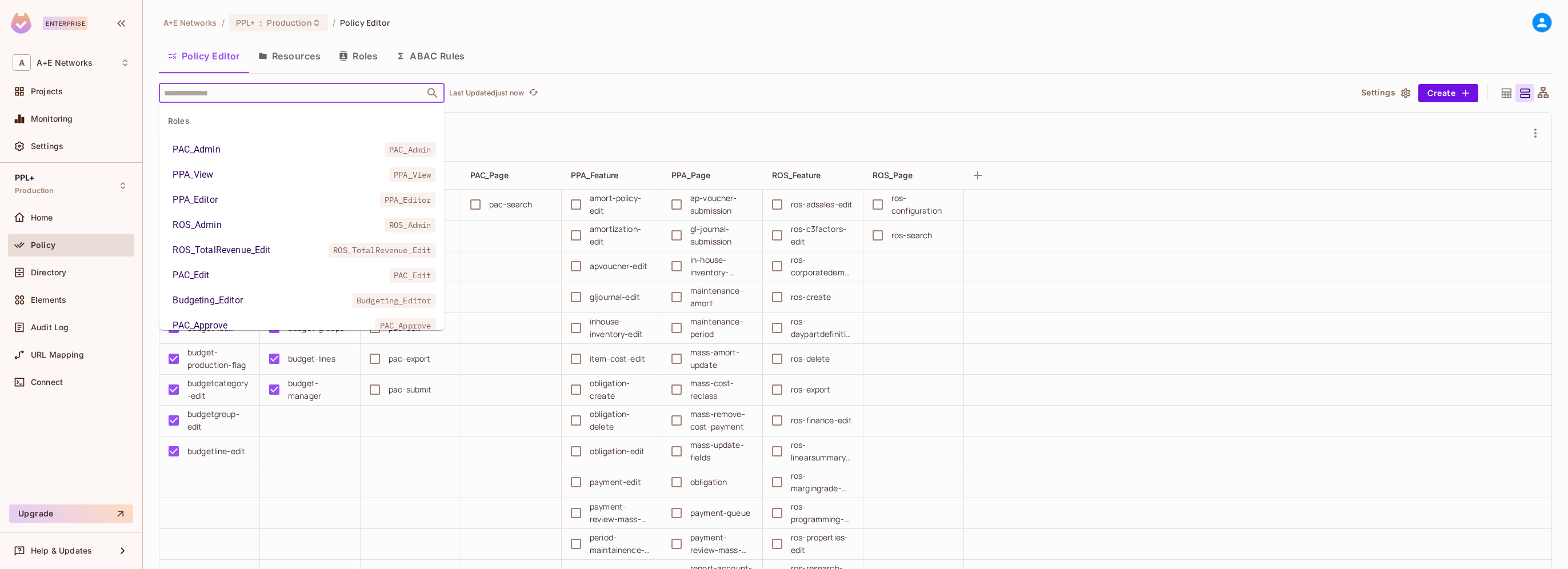
click at [210, 150] on div "PAC_Admin" at bounding box center [196, 149] width 47 height 14
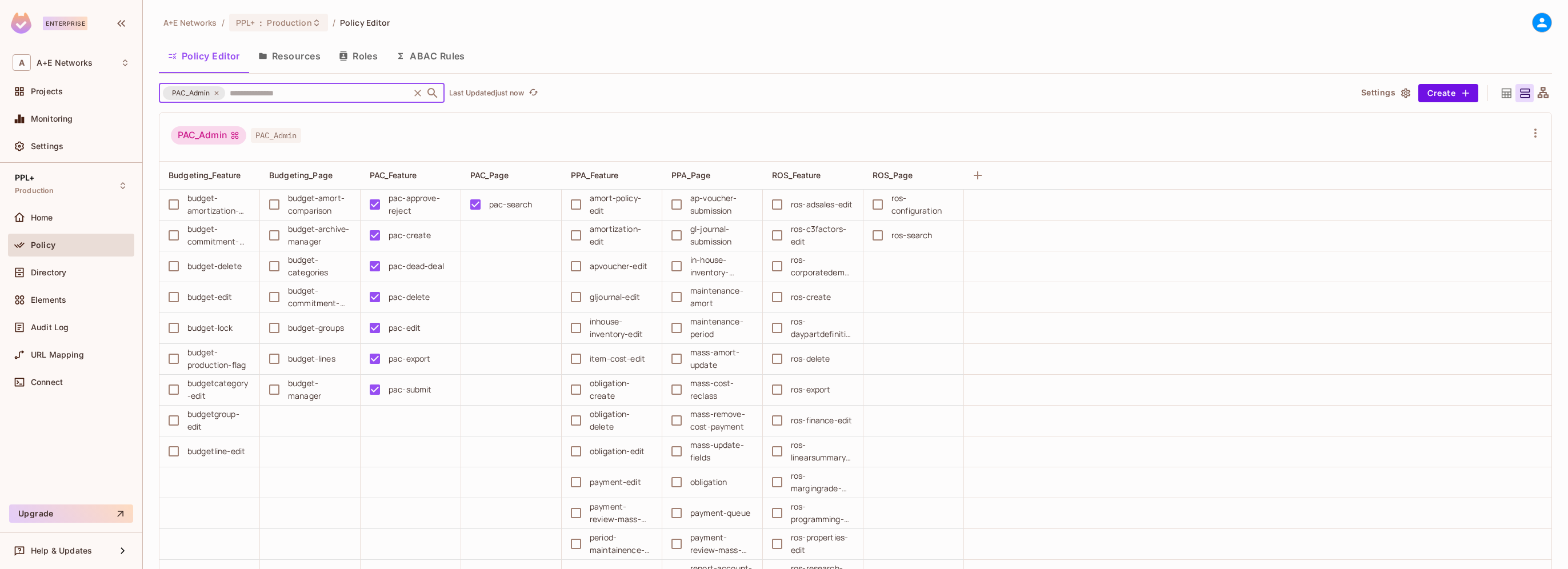
click at [415, 91] on icon "Clear" at bounding box center [418, 93] width 11 height 11
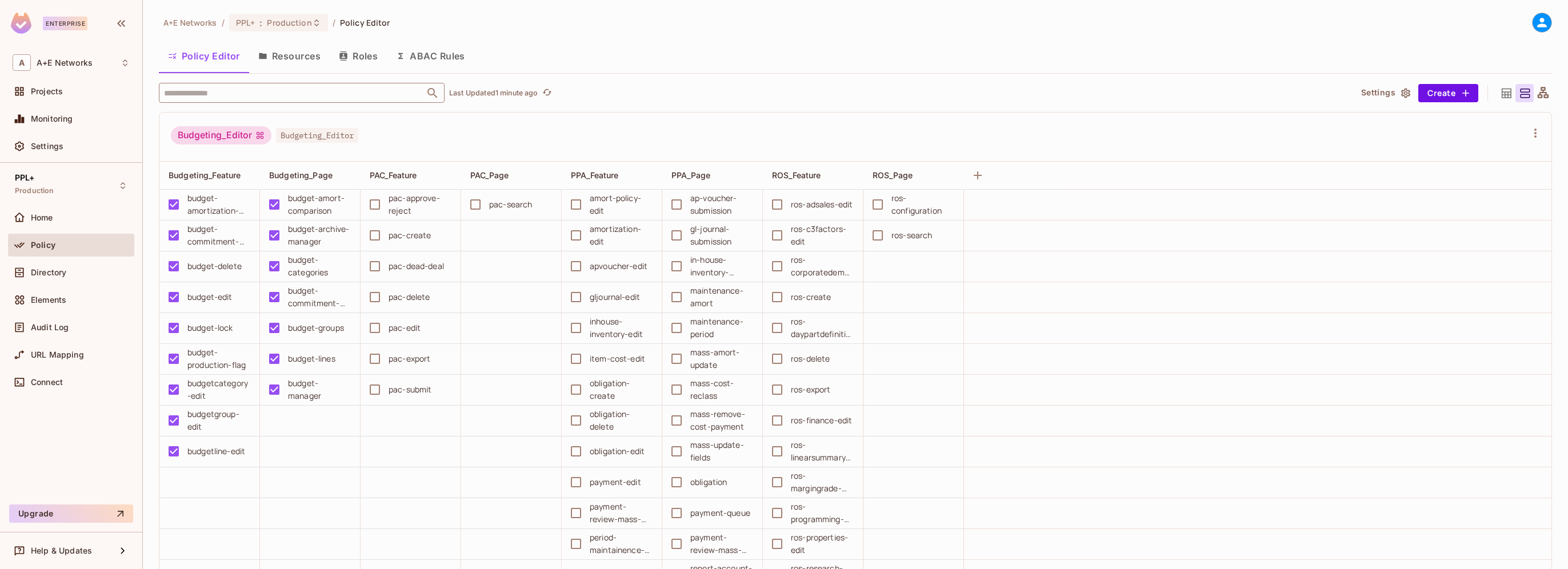
click at [1335, 204] on td at bounding box center [1257, 205] width 587 height 31
click at [75, 178] on div "PPL+ Production" at bounding box center [71, 185] width 126 height 31
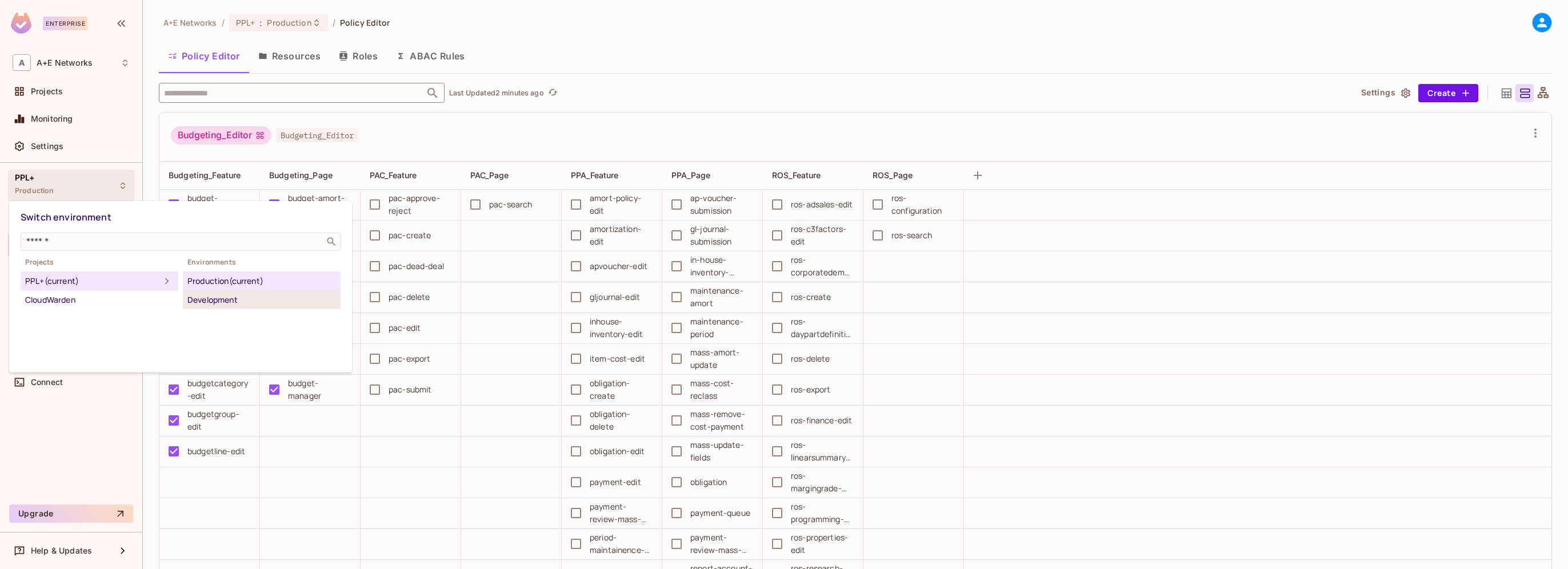
click at [203, 294] on div "Development" at bounding box center [262, 299] width 148 height 14
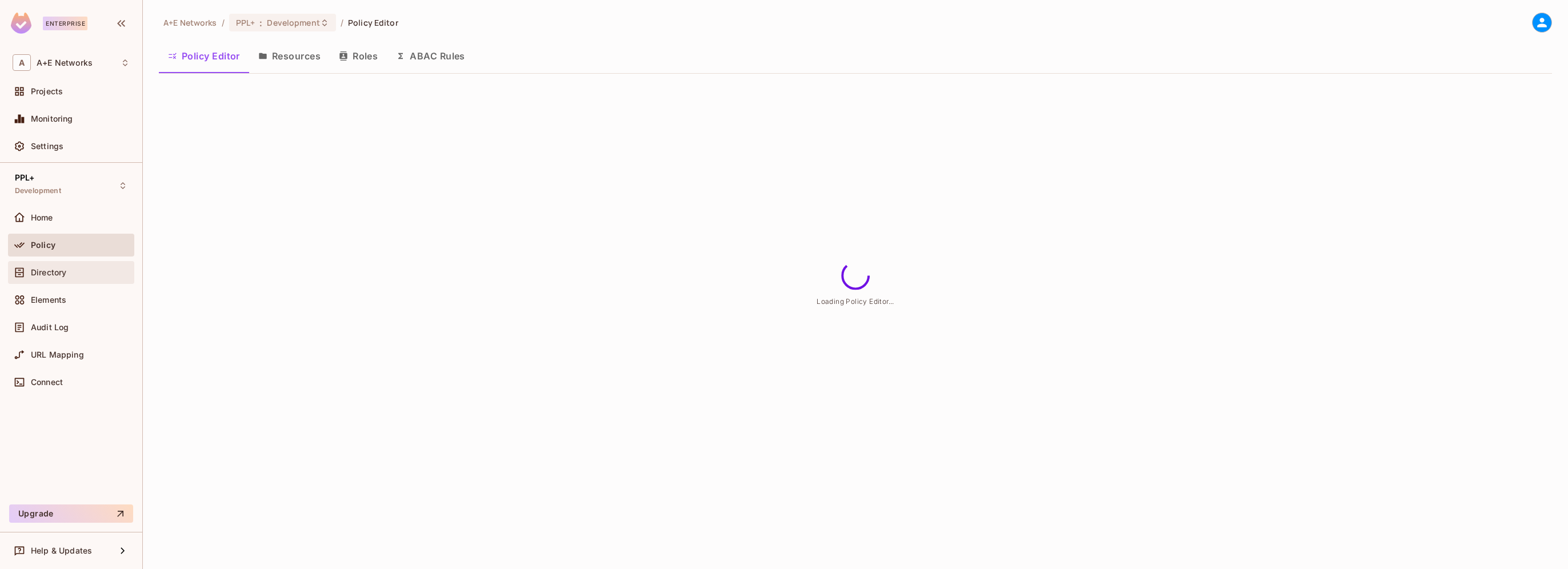
click at [50, 270] on span "Directory" at bounding box center [49, 272] width 36 height 9
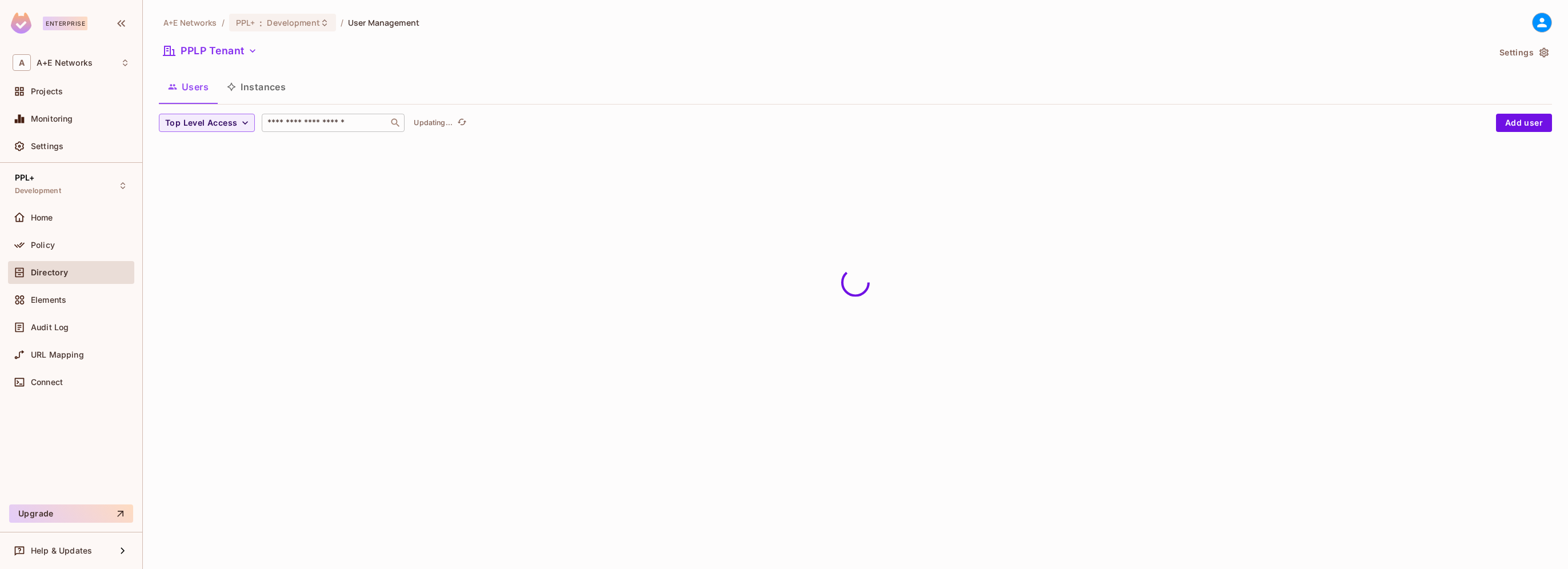
click at [306, 119] on input "text" at bounding box center [325, 123] width 120 height 11
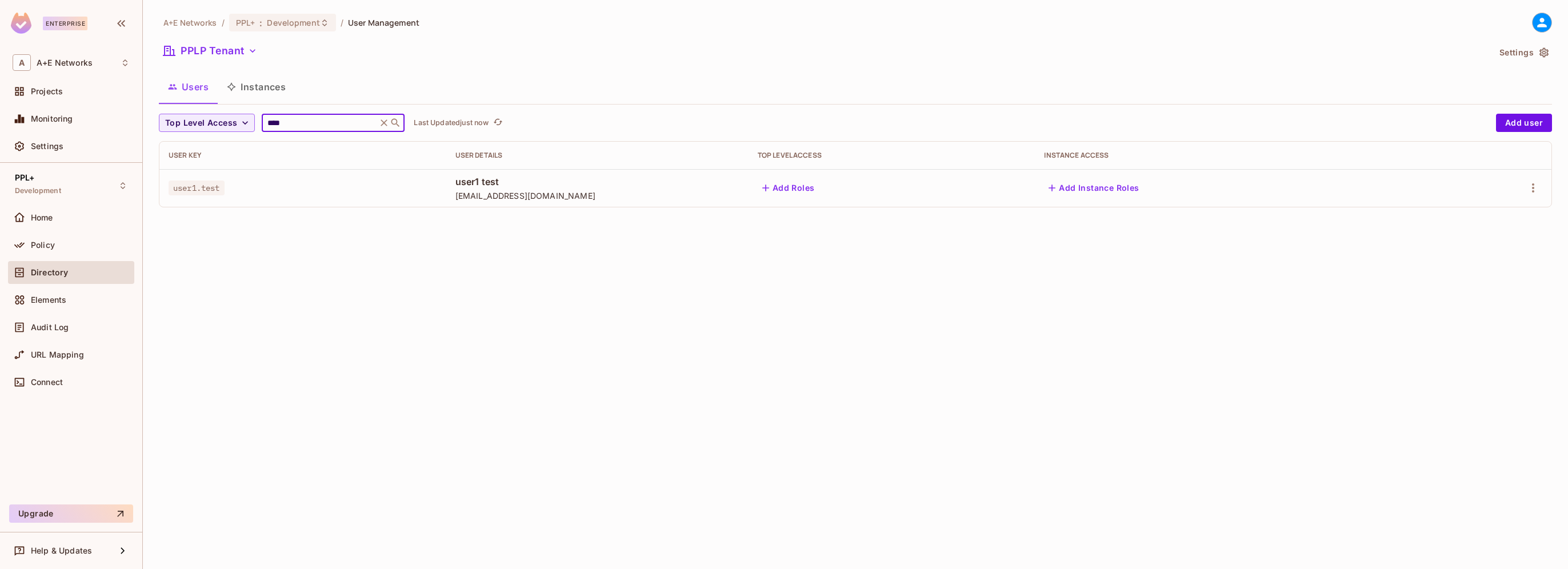
type input "****"
click at [188, 188] on span "user1.test" at bounding box center [196, 188] width 56 height 15
click at [474, 190] on span "[EMAIL_ADDRESS][DOMAIN_NAME]" at bounding box center [597, 195] width 284 height 11
click at [816, 188] on button "Add Roles" at bounding box center [788, 188] width 62 height 19
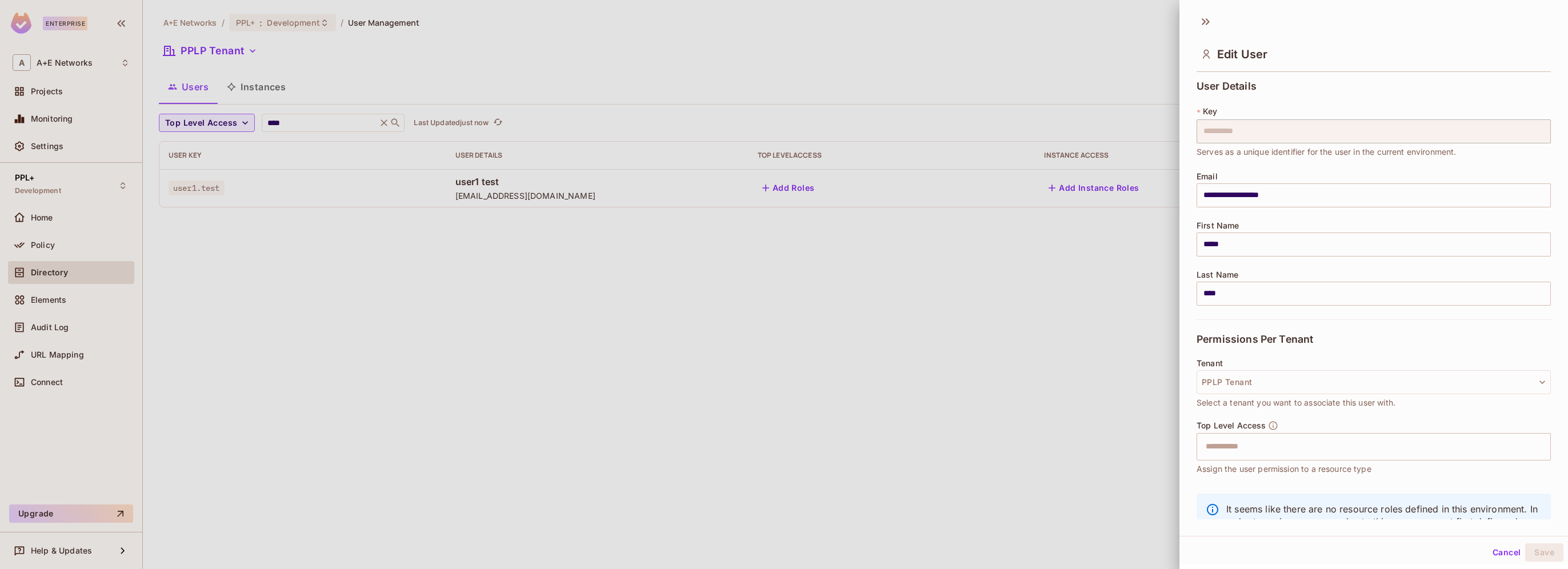
click at [629, 281] on div at bounding box center [784, 284] width 1568 height 569
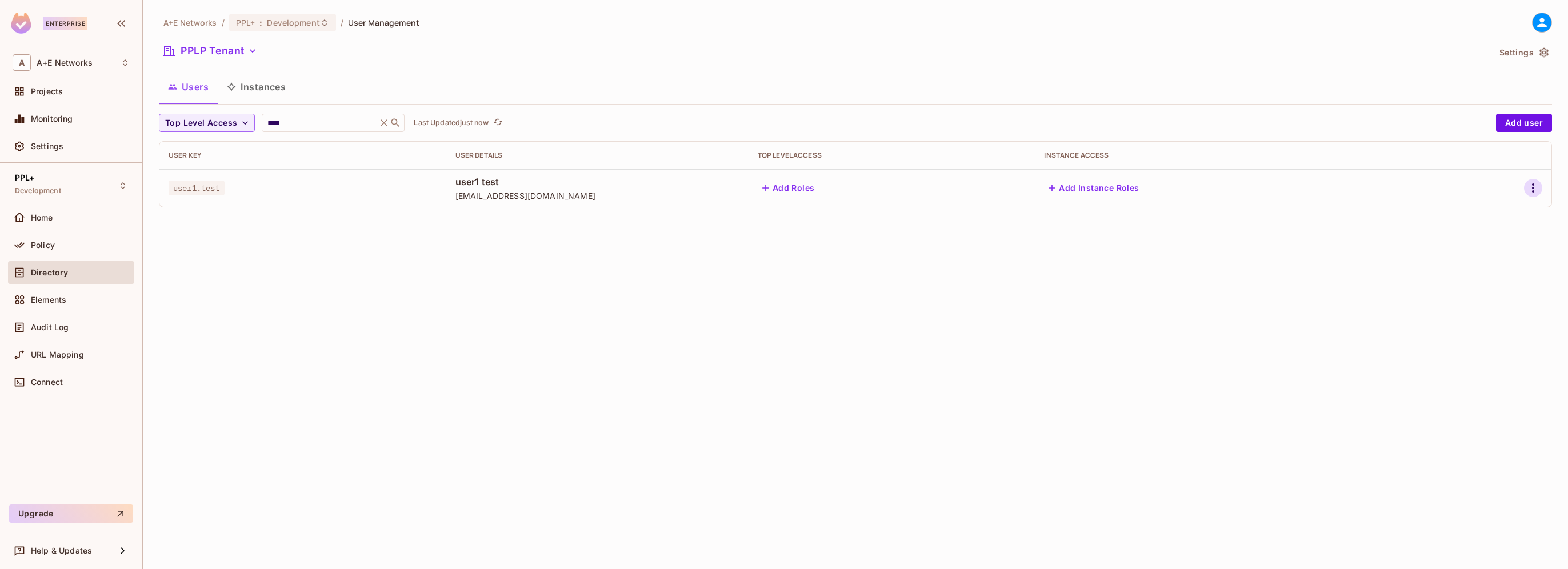
click at [1537, 191] on icon "button" at bounding box center [1533, 188] width 14 height 14
click at [1499, 238] on div "Edit Attributes" at bounding box center [1493, 240] width 56 height 11
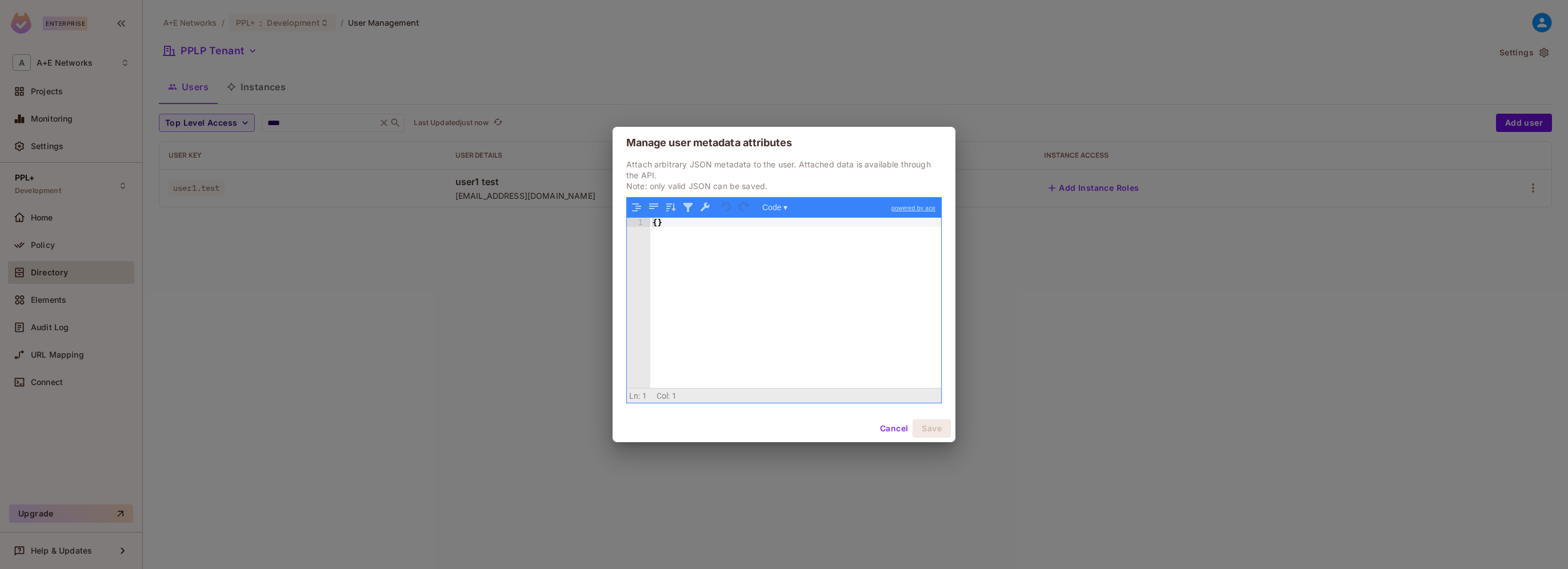
click at [887, 430] on button "Cancel" at bounding box center [894, 429] width 37 height 19
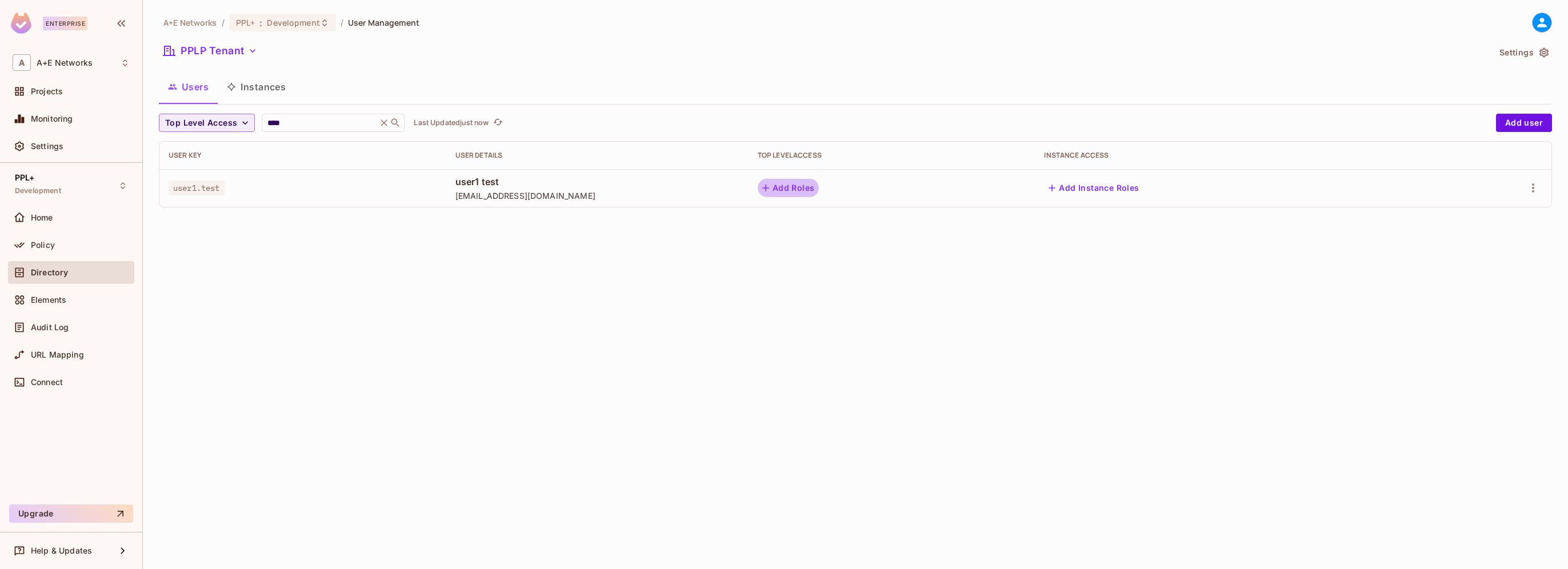
click at [814, 185] on button "Add Roles" at bounding box center [788, 188] width 62 height 19
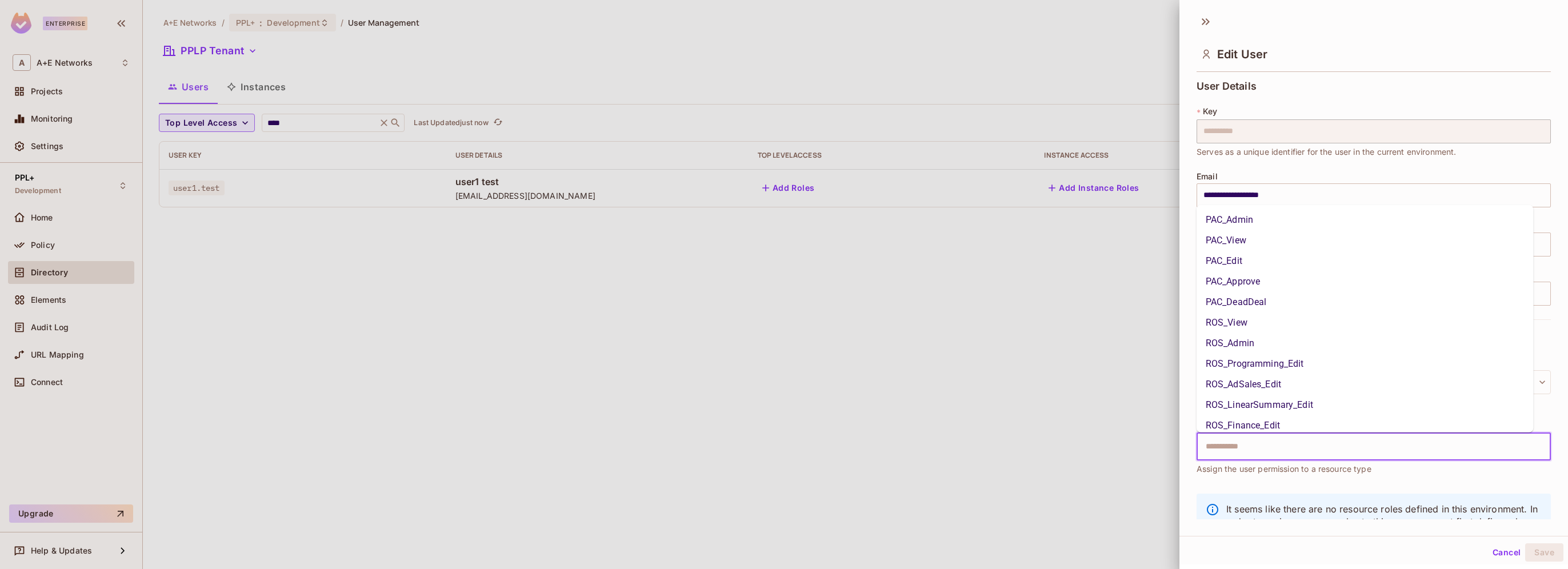
click at [1210, 446] on input "text" at bounding box center [1364, 446] width 330 height 23
click at [747, 370] on div at bounding box center [784, 284] width 1568 height 569
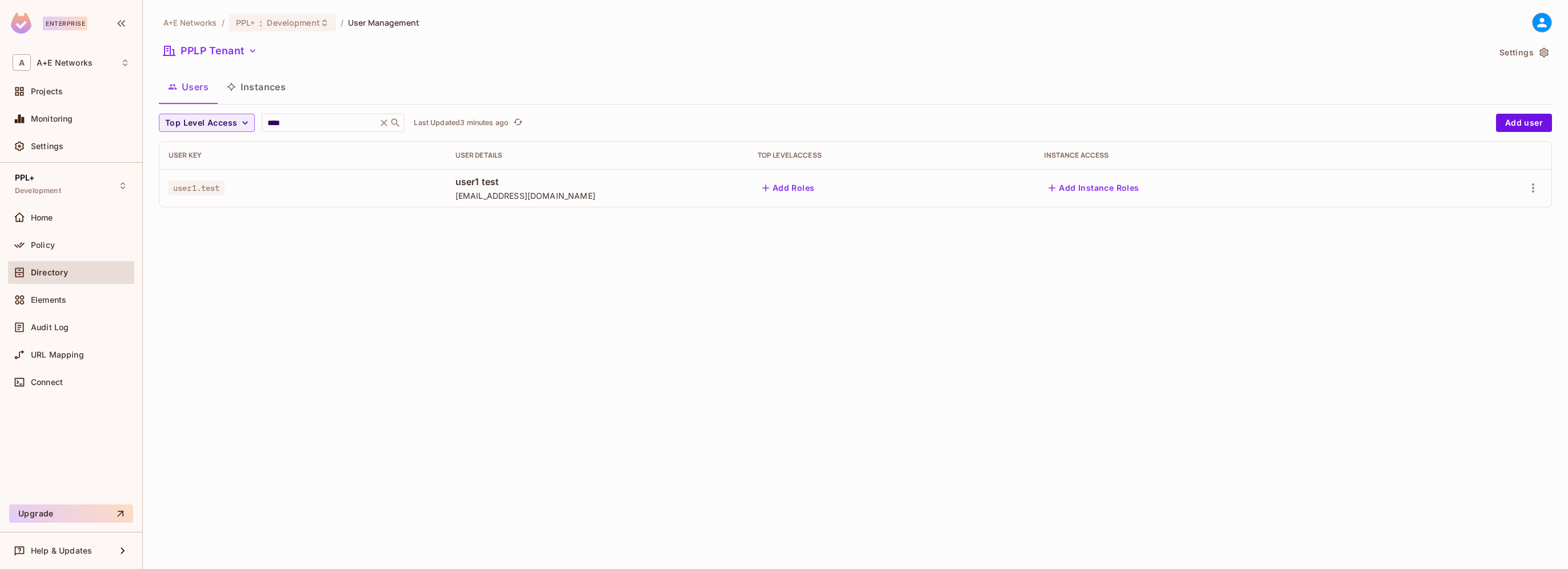
click at [1397, 381] on div "A+E Networks / PPL+ : Development / User Management PPLP Tenant Settings Users …" at bounding box center [855, 284] width 1425 height 569
click at [1529, 188] on icon "button" at bounding box center [1533, 188] width 14 height 14
click at [1495, 263] on div "Delete User" at bounding box center [1487, 265] width 45 height 11
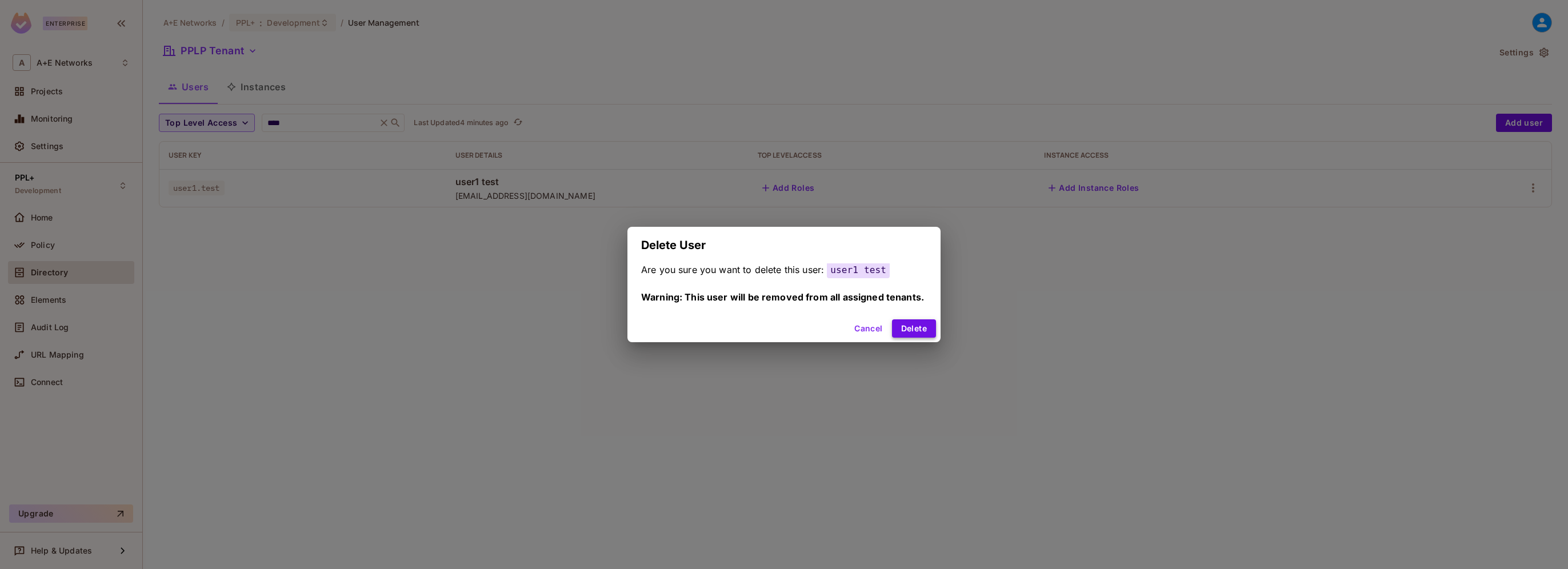
click at [922, 332] on button "Delete" at bounding box center [914, 329] width 44 height 19
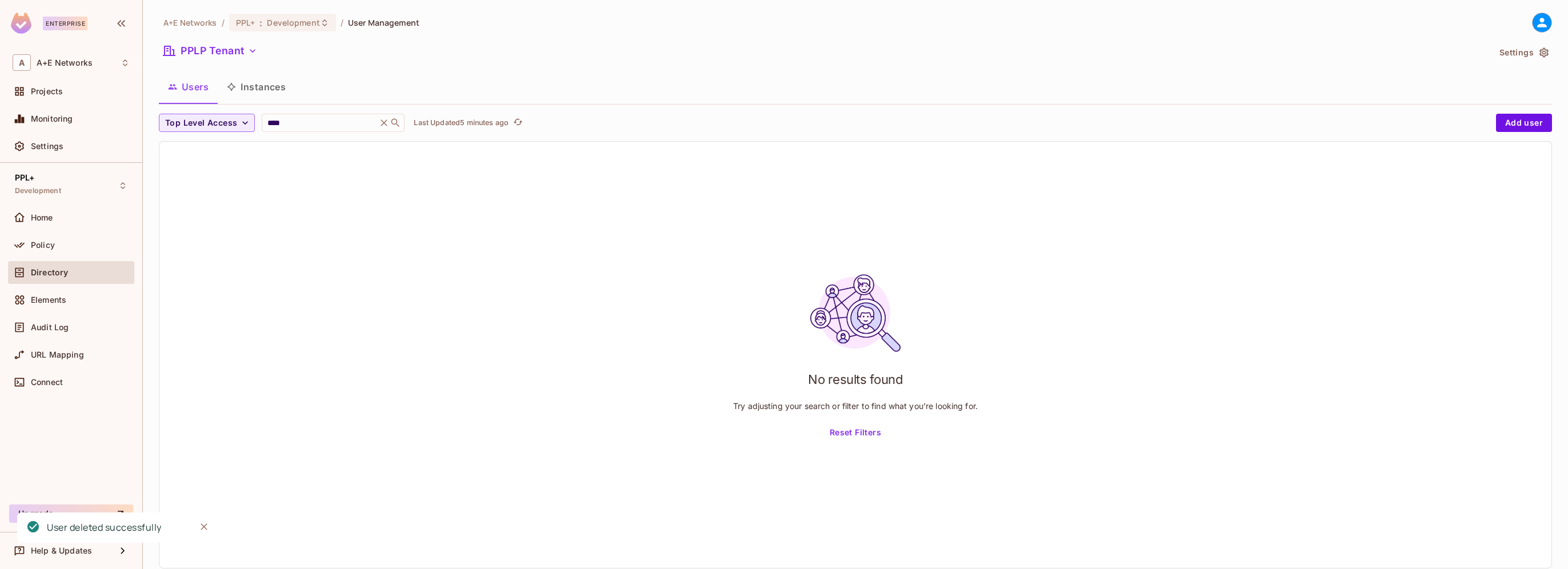
click at [1301, 237] on div "No results found Try adjusting your search or filter to find what you’re lookin…" at bounding box center [855, 355] width 1392 height 426
click at [316, 127] on input "****" at bounding box center [320, 123] width 108 height 11
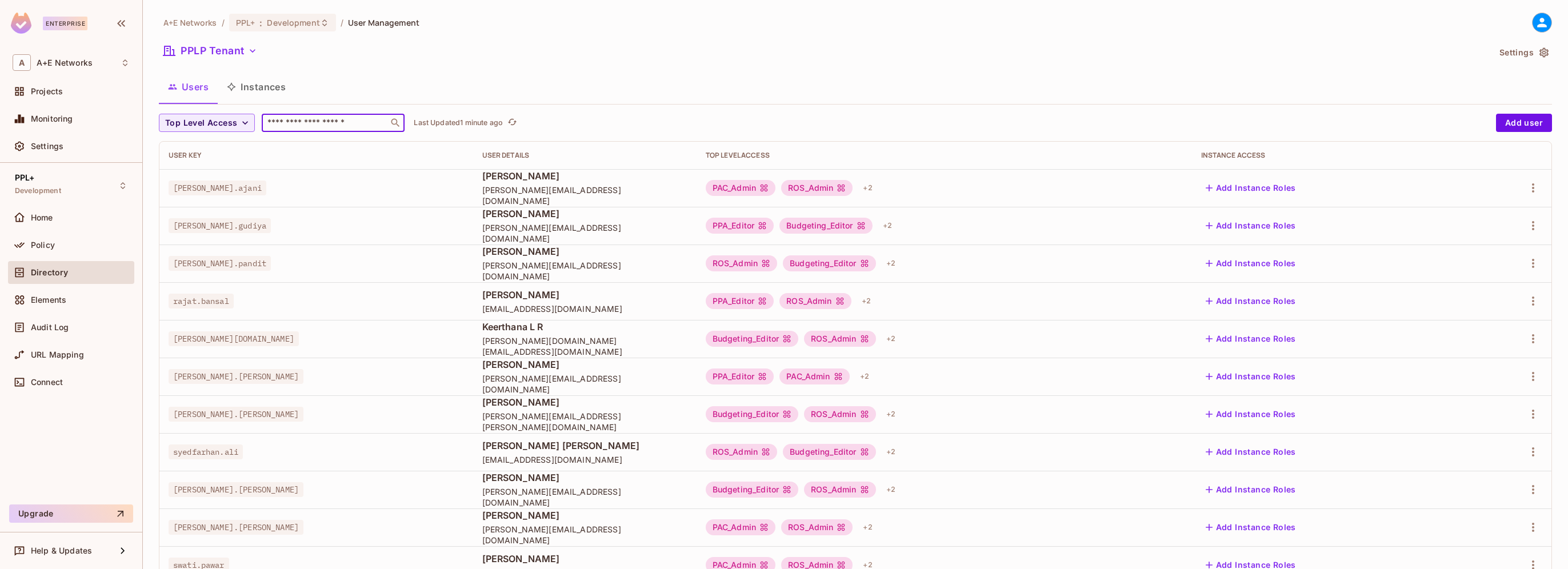
click at [316, 127] on input "text" at bounding box center [325, 123] width 120 height 11
type input "****"
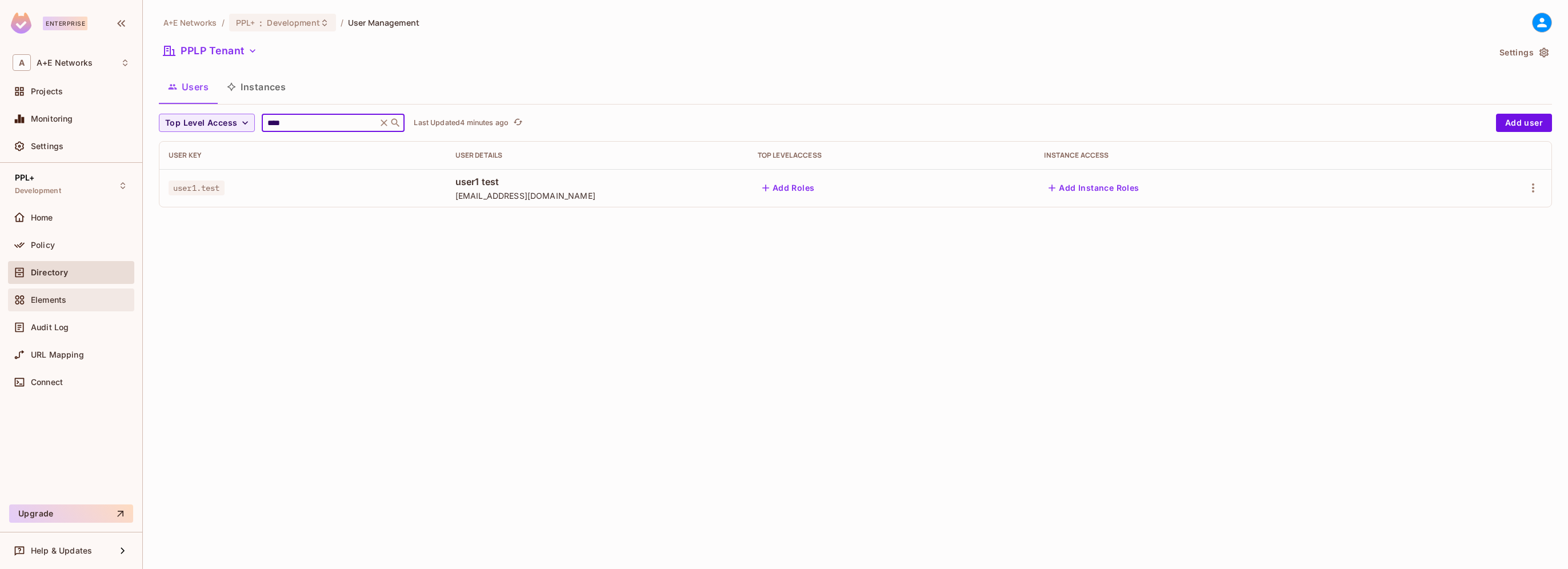
click at [47, 299] on span "Elements" at bounding box center [49, 299] width 36 height 9
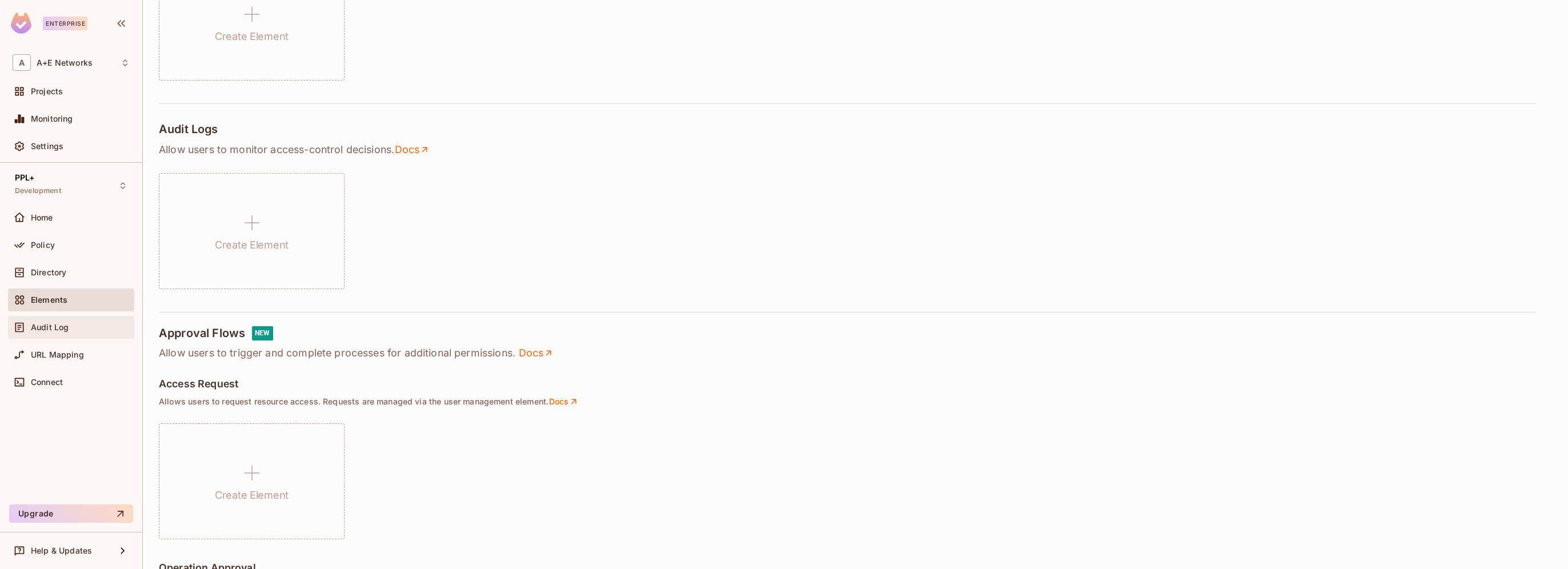
scroll to position [343, 0]
click at [36, 324] on span "Audit Log" at bounding box center [49, 327] width 38 height 9
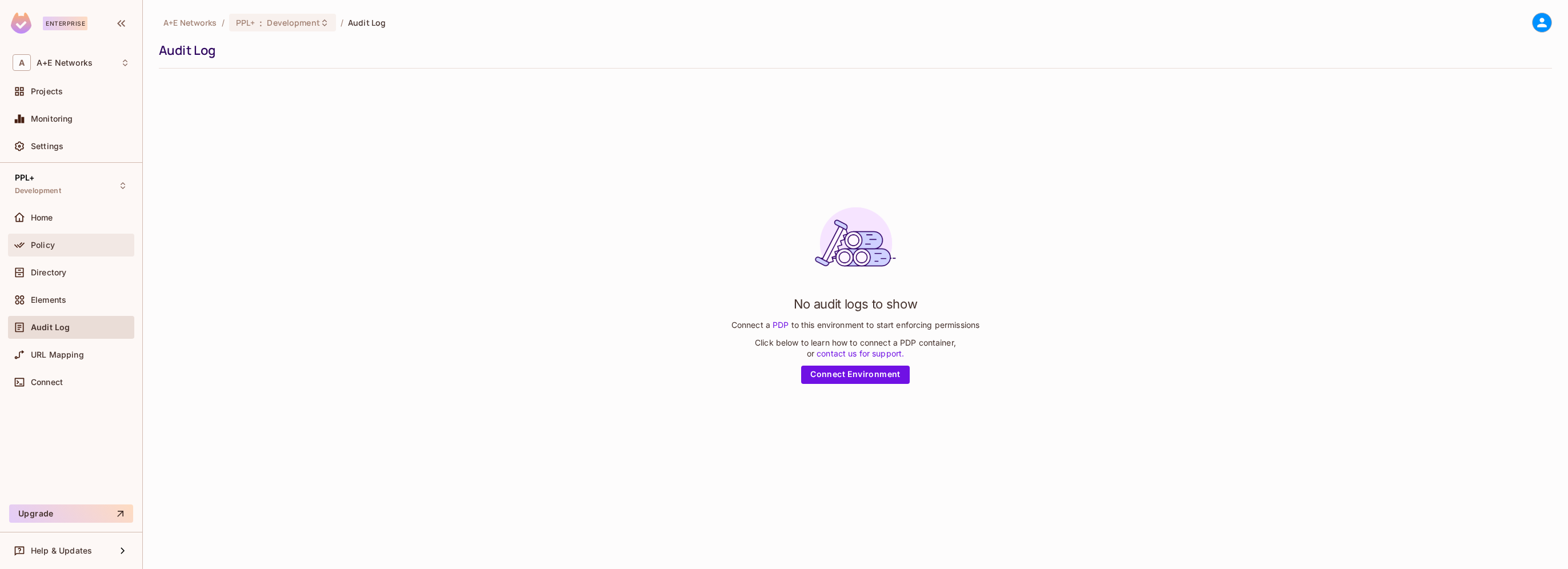
click at [37, 238] on div "Policy" at bounding box center [71, 245] width 117 height 14
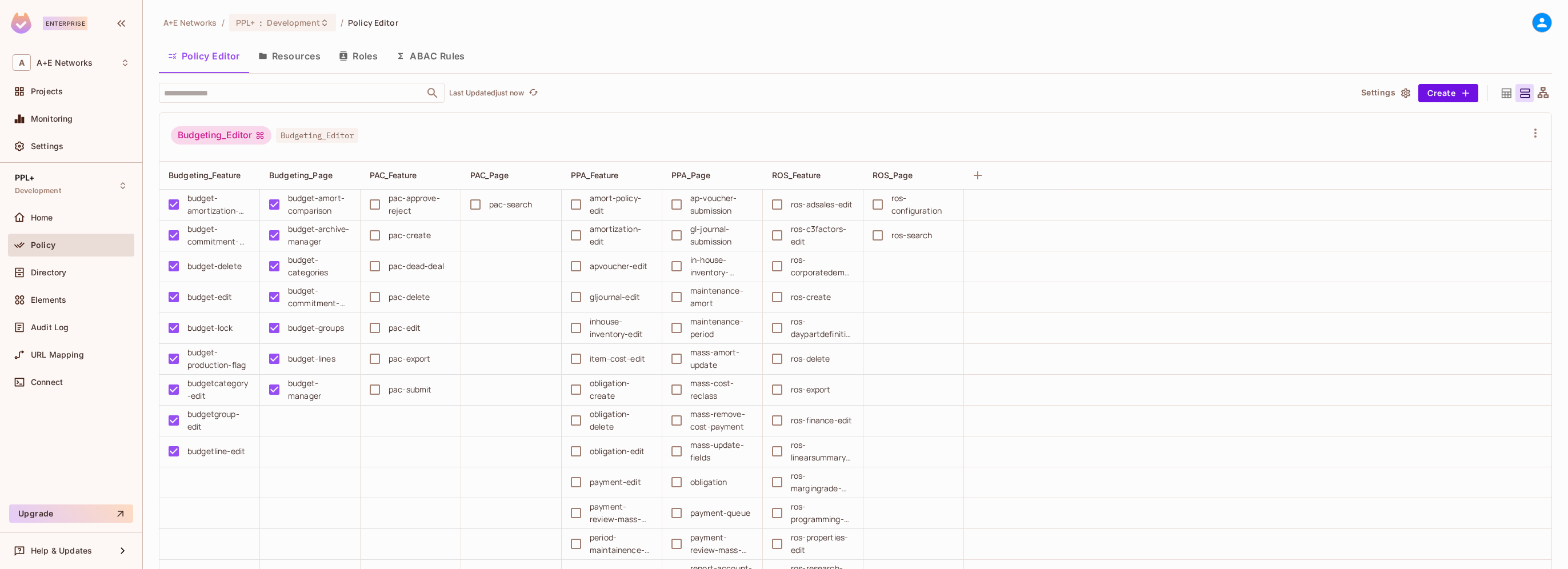
click at [370, 59] on button "Roles" at bounding box center [358, 56] width 57 height 29
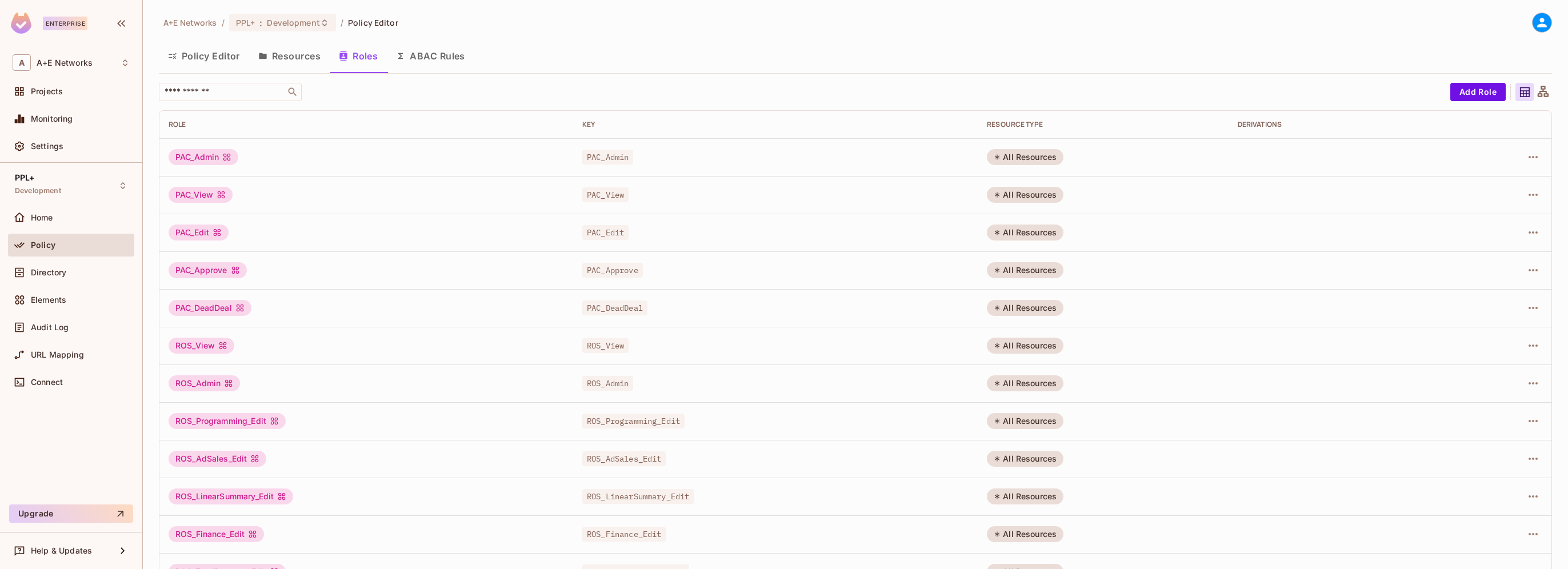
click at [233, 158] on div "PAC_Admin" at bounding box center [203, 157] width 70 height 16
click at [1527, 160] on icon "button" at bounding box center [1533, 157] width 14 height 14
click at [1493, 211] on div "Edit Attributes" at bounding box center [1485, 208] width 56 height 11
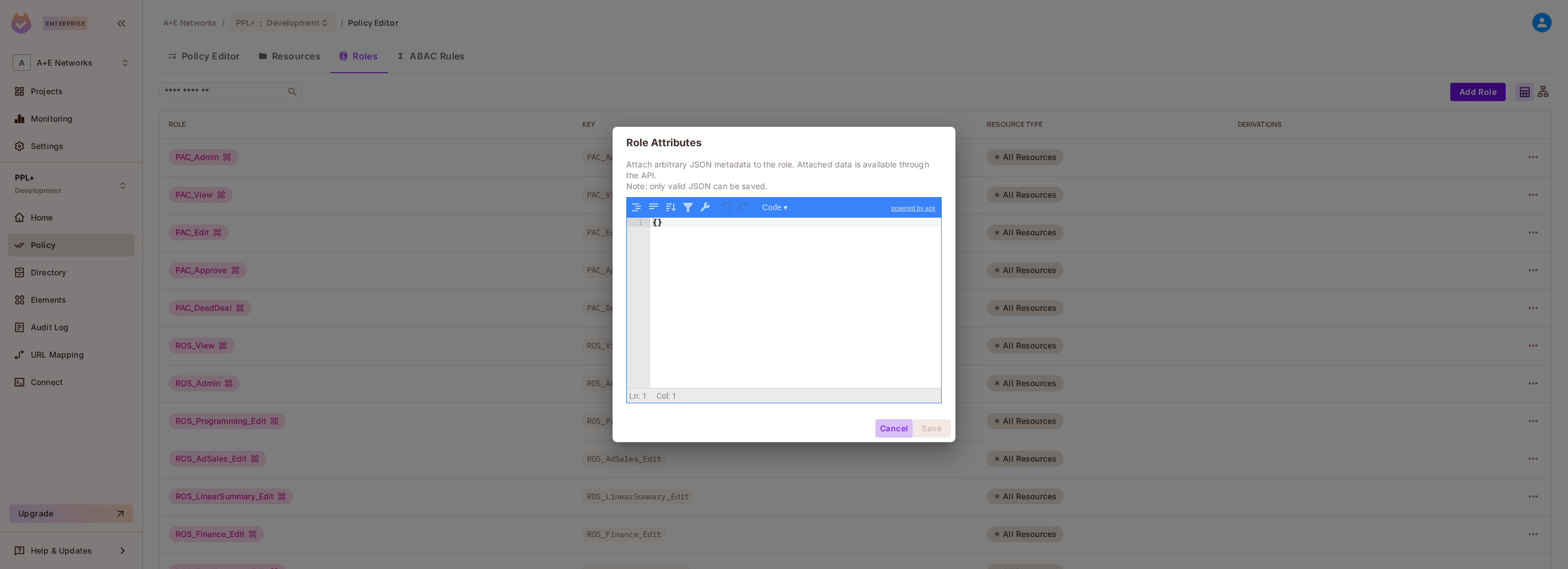
click at [895, 429] on button "Cancel" at bounding box center [894, 429] width 37 height 19
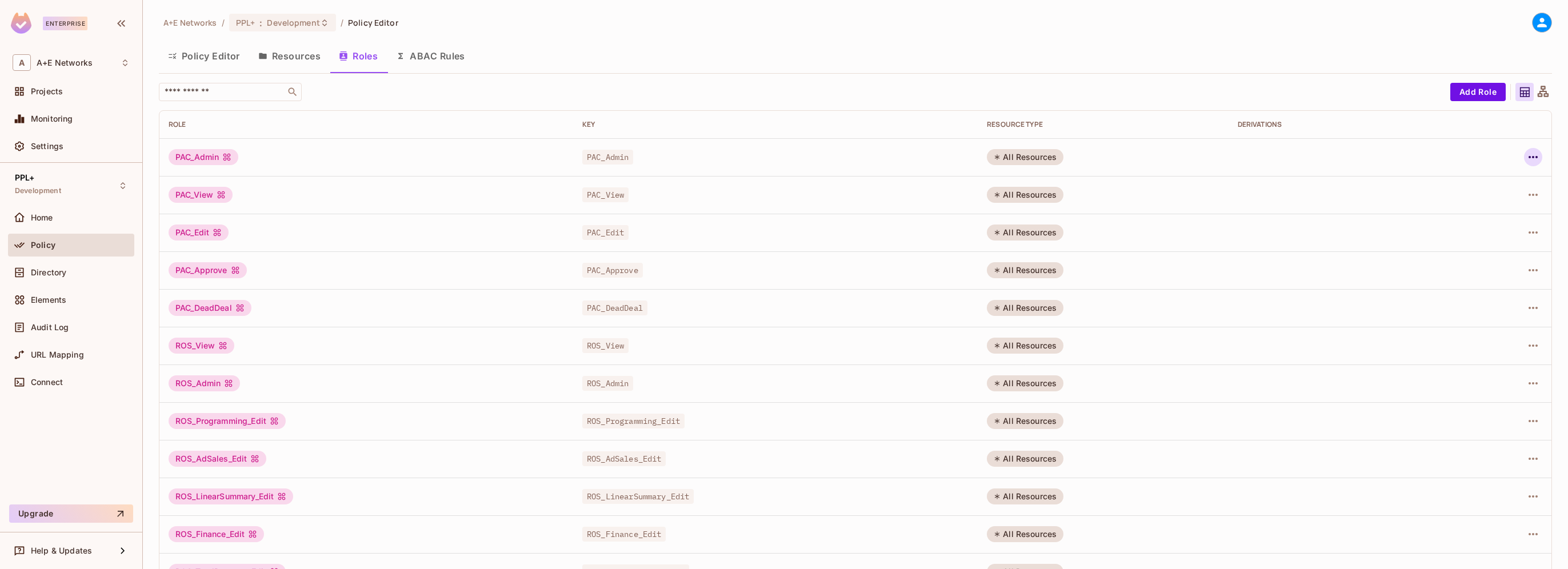
click at [1527, 151] on icon "button" at bounding box center [1533, 157] width 14 height 14
click at [1477, 178] on div "Edit Role" at bounding box center [1474, 183] width 34 height 11
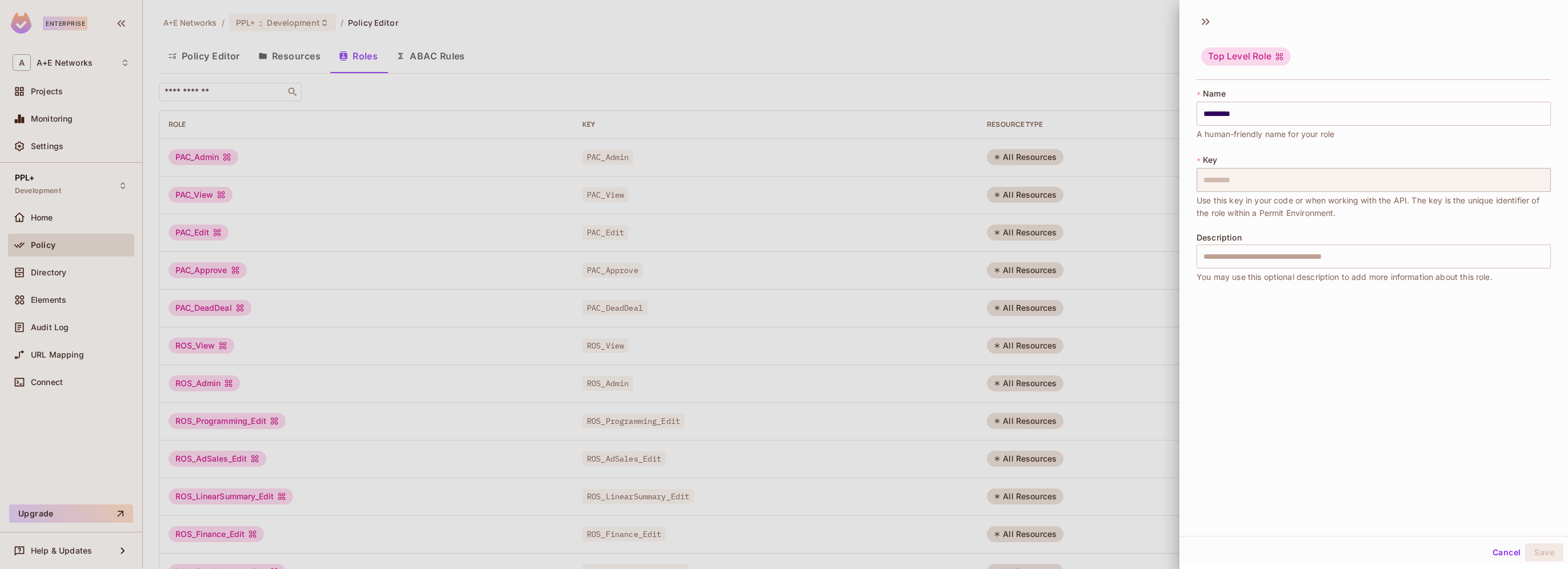
click at [395, 101] on div at bounding box center [784, 284] width 1568 height 569
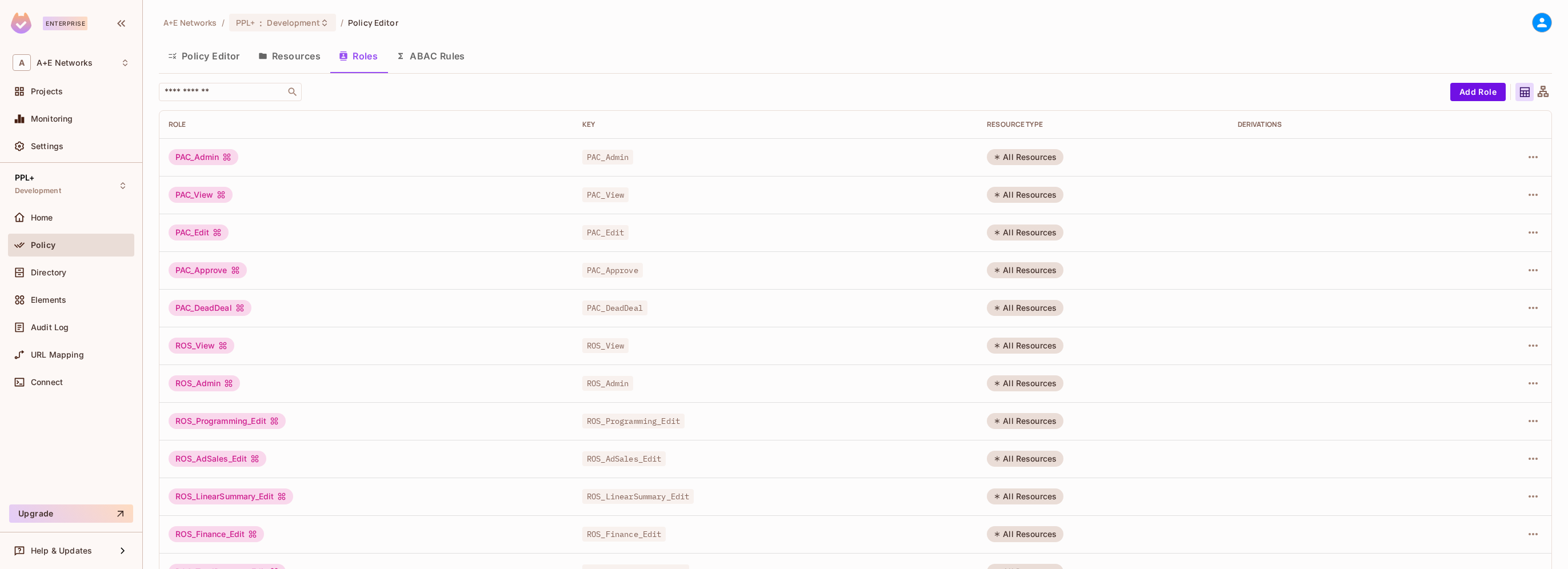
click at [211, 53] on button "Policy Editor" at bounding box center [204, 56] width 91 height 29
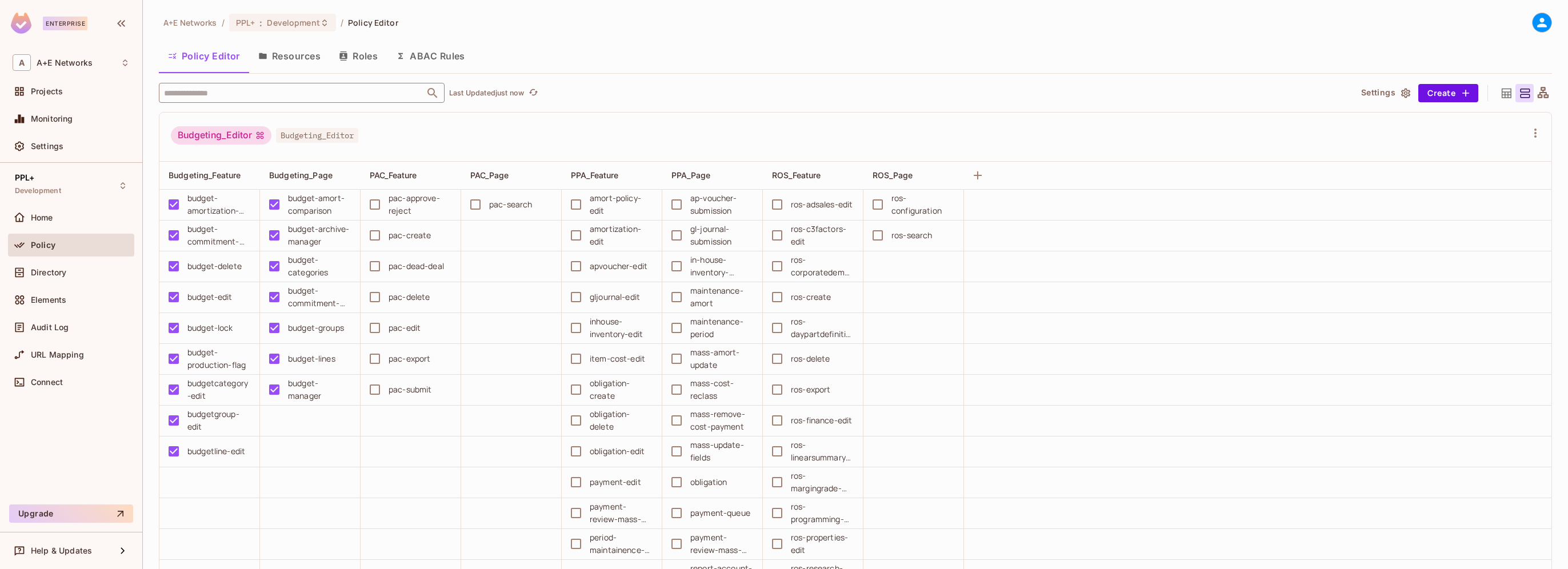
click at [248, 93] on input "text" at bounding box center [292, 93] width 261 height 20
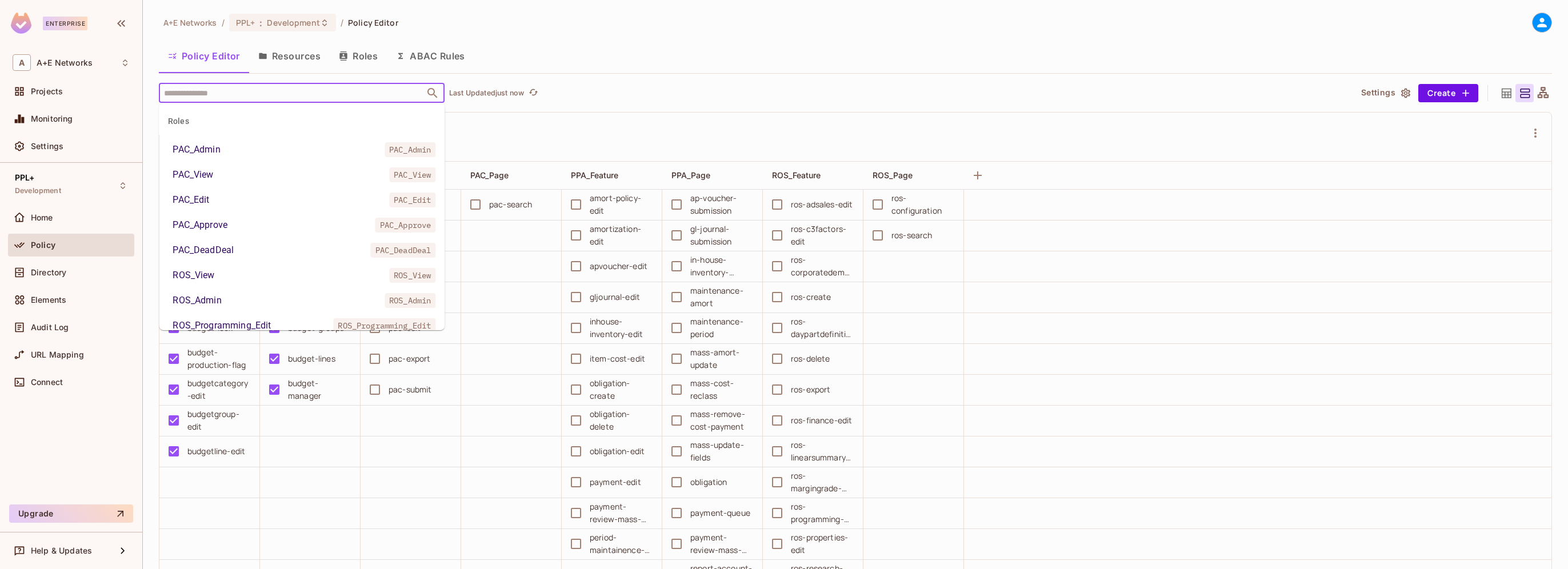
click at [200, 150] on div "PAC_Admin" at bounding box center [196, 149] width 47 height 14
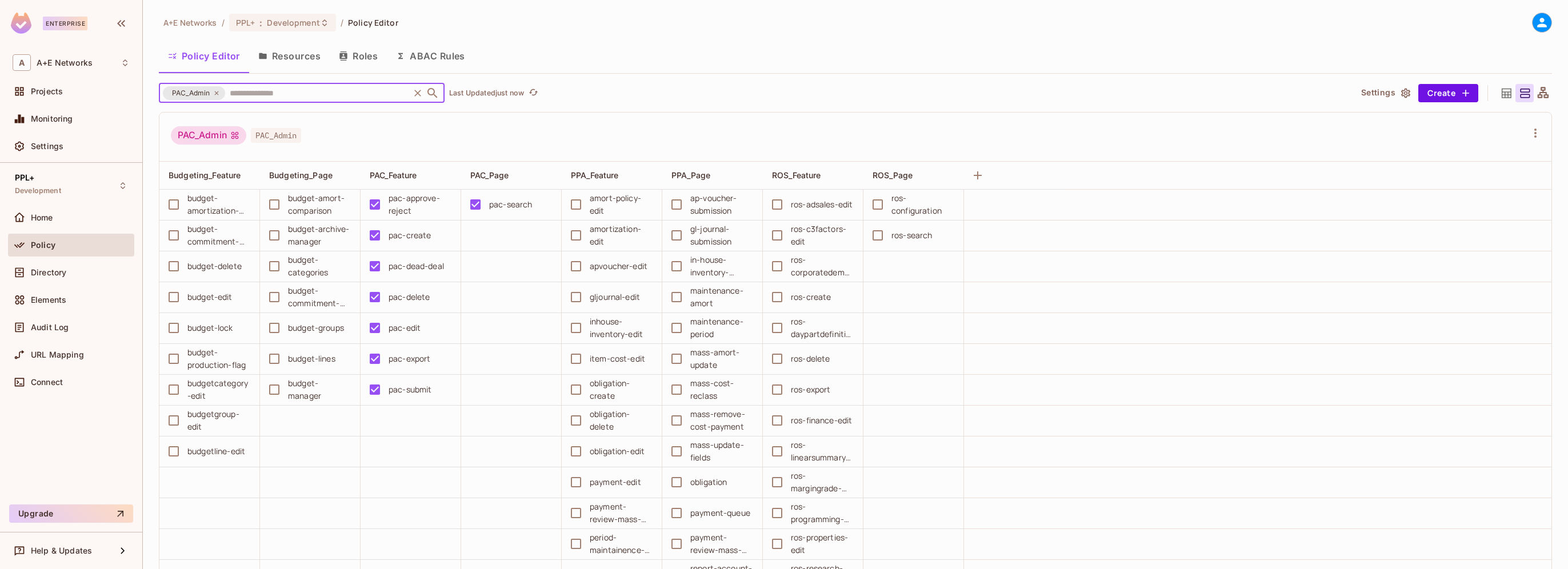
click at [217, 92] on icon at bounding box center [217, 93] width 4 height 4
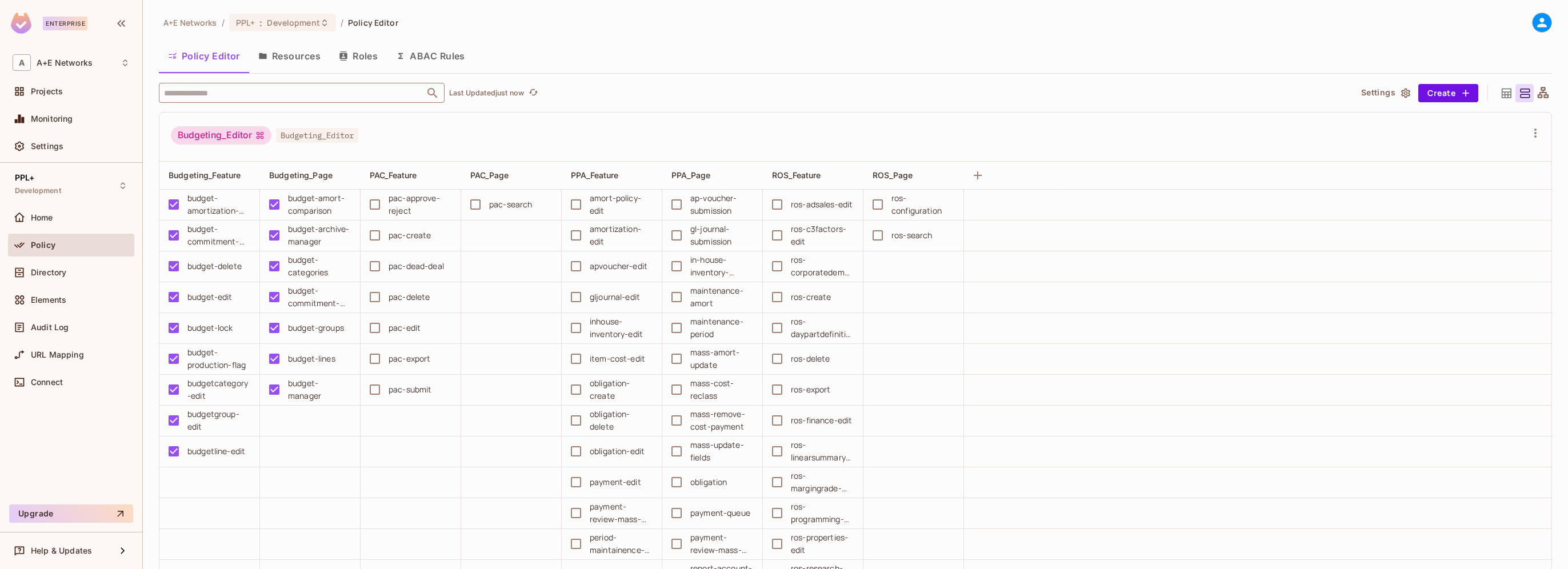
click at [289, 59] on button "Resources" at bounding box center [289, 56] width 81 height 29
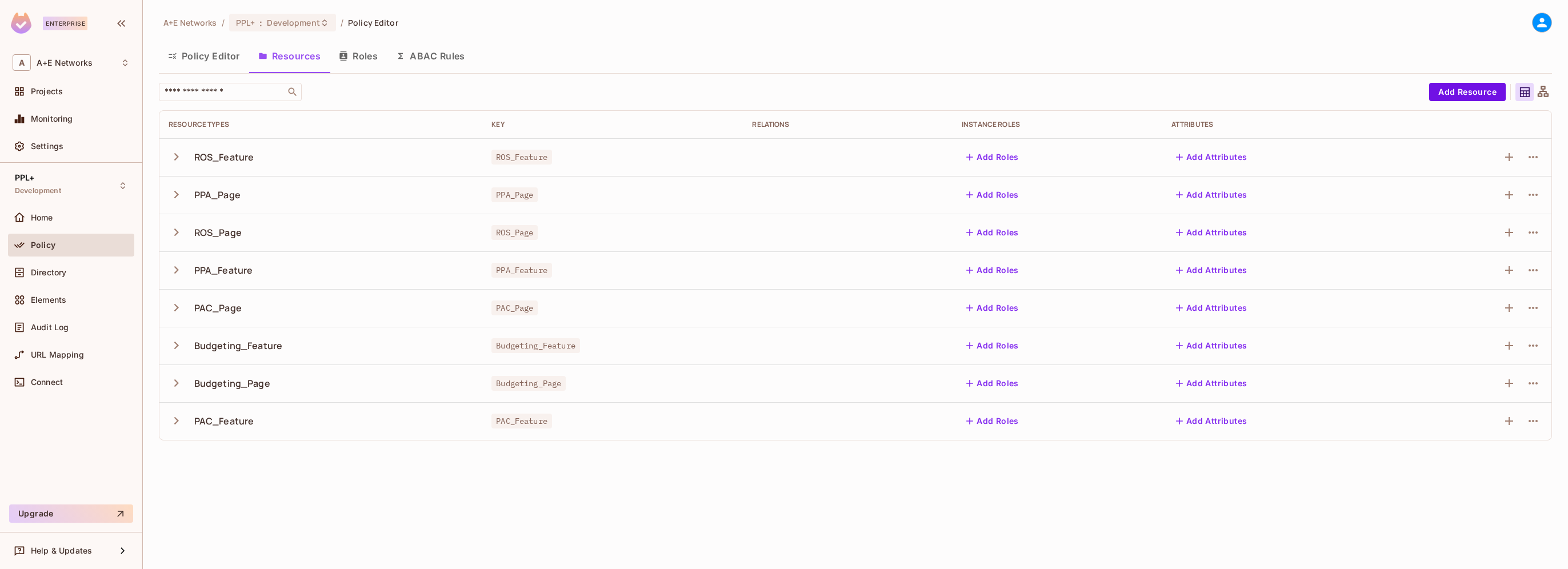
click at [174, 306] on icon "button" at bounding box center [176, 308] width 16 height 16
click at [220, 345] on div "pac-search" at bounding box center [203, 345] width 71 height 11
click at [174, 455] on icon "button" at bounding box center [176, 458] width 4 height 7
click at [173, 306] on icon "button" at bounding box center [176, 308] width 7 height 4
click at [176, 416] on icon "button" at bounding box center [176, 421] width 16 height 16
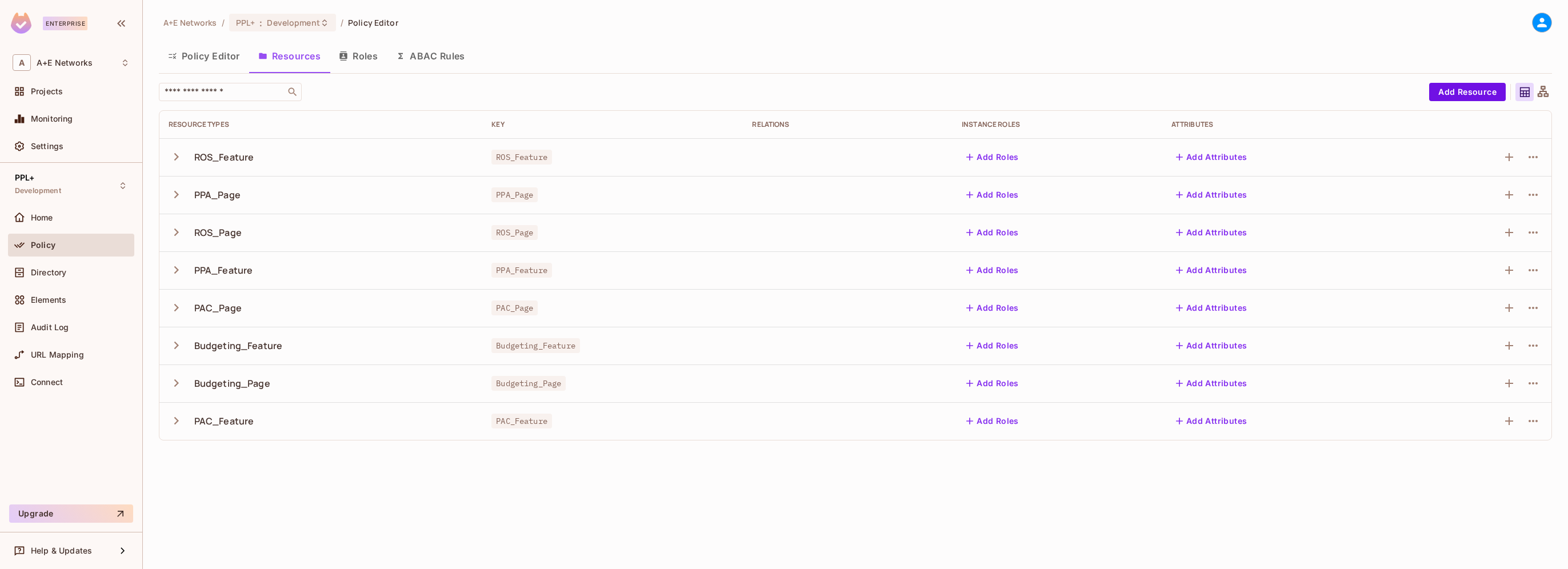
click at [363, 53] on button "Roles" at bounding box center [358, 56] width 57 height 29
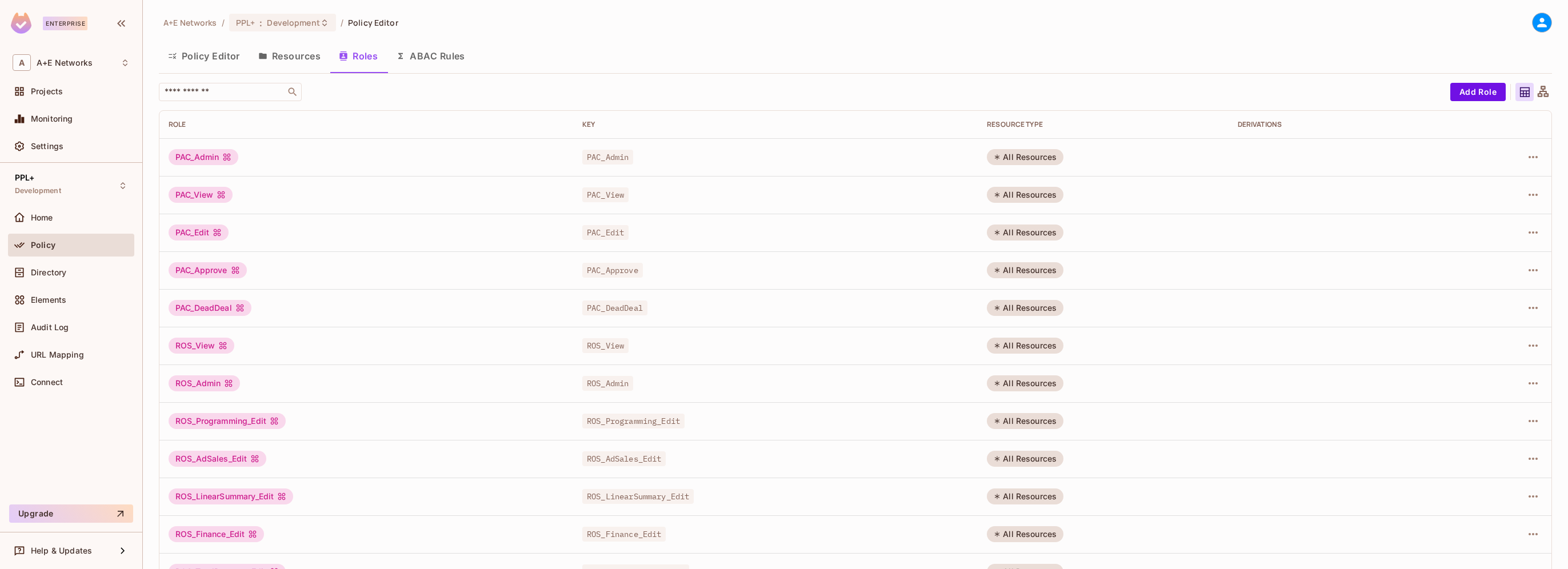
click at [1520, 93] on icon at bounding box center [1525, 93] width 10 height 10
click at [1538, 95] on icon at bounding box center [1543, 91] width 11 height 11
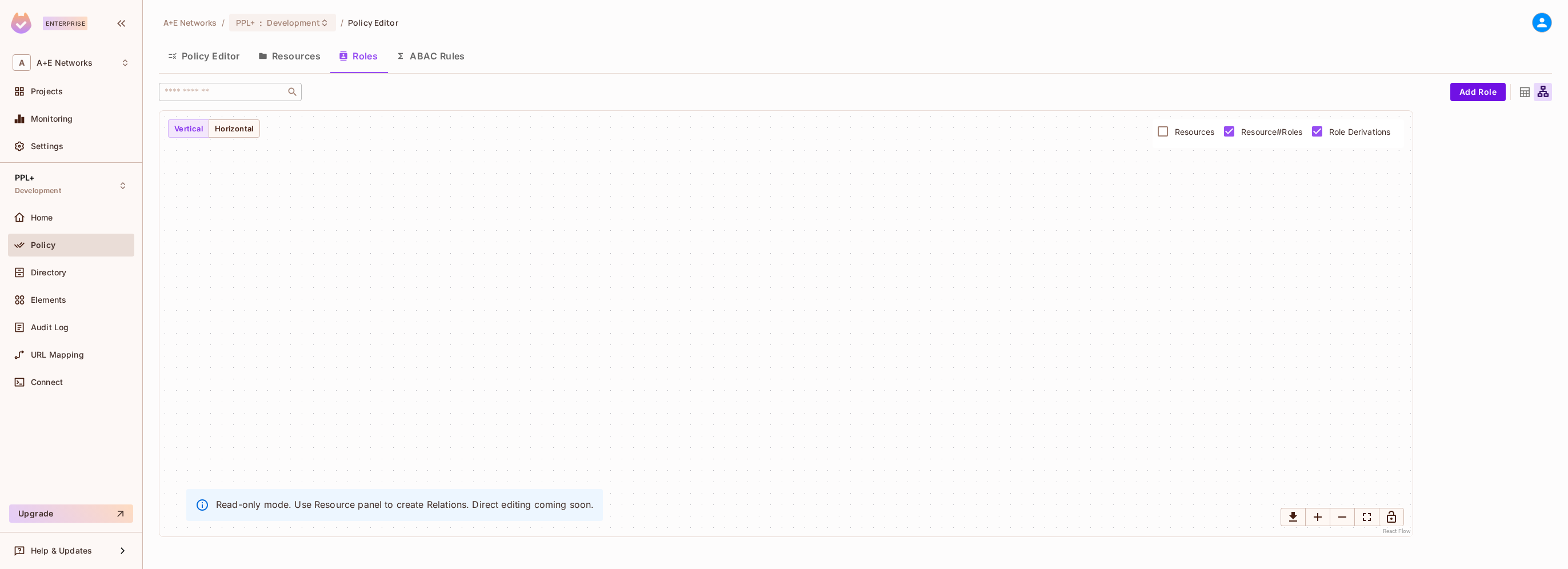
click at [1524, 90] on icon at bounding box center [1525, 92] width 14 height 14
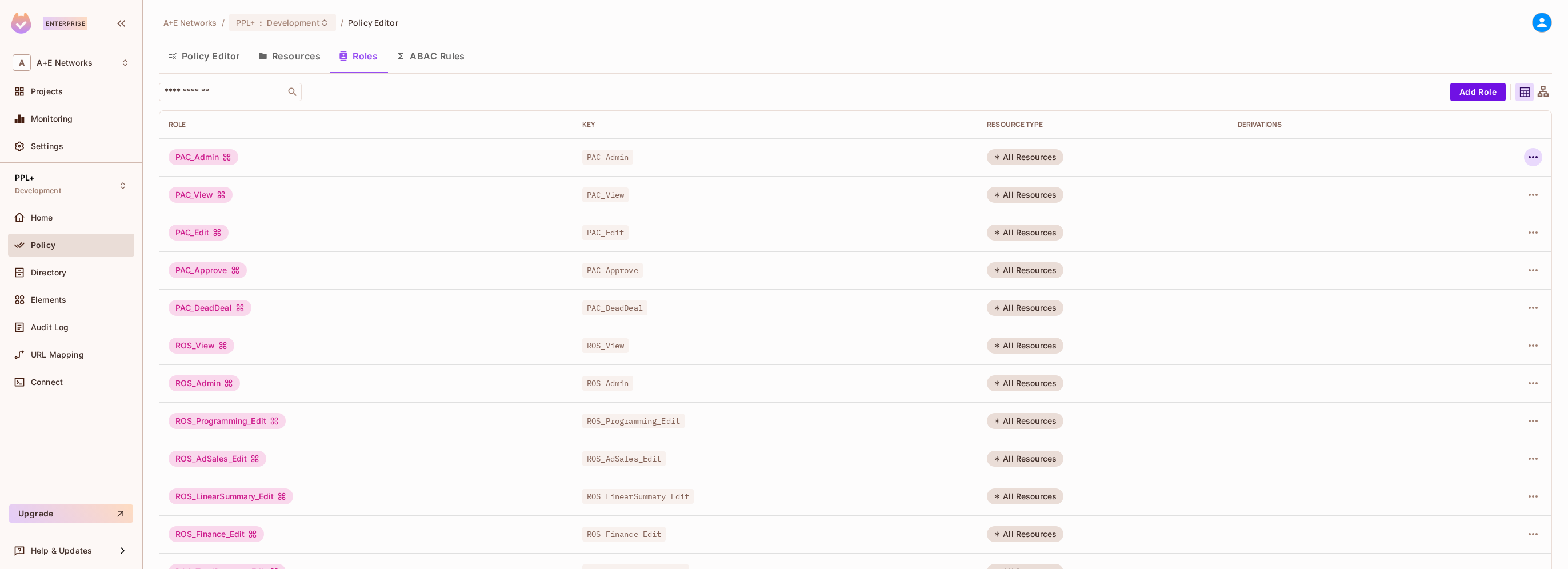
click at [1527, 154] on icon "button" at bounding box center [1533, 157] width 14 height 14
click at [1481, 185] on div "Edit Role" at bounding box center [1474, 183] width 34 height 11
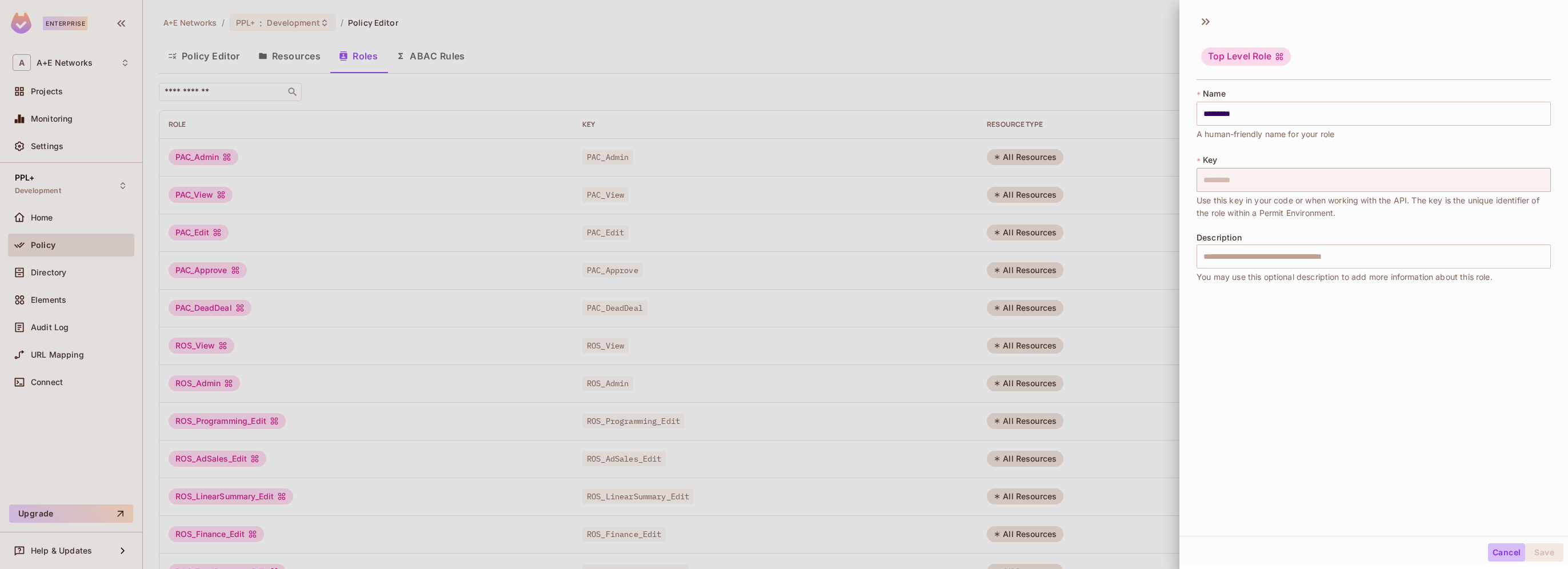
click at [1493, 553] on button "Cancel" at bounding box center [1507, 553] width 37 height 19
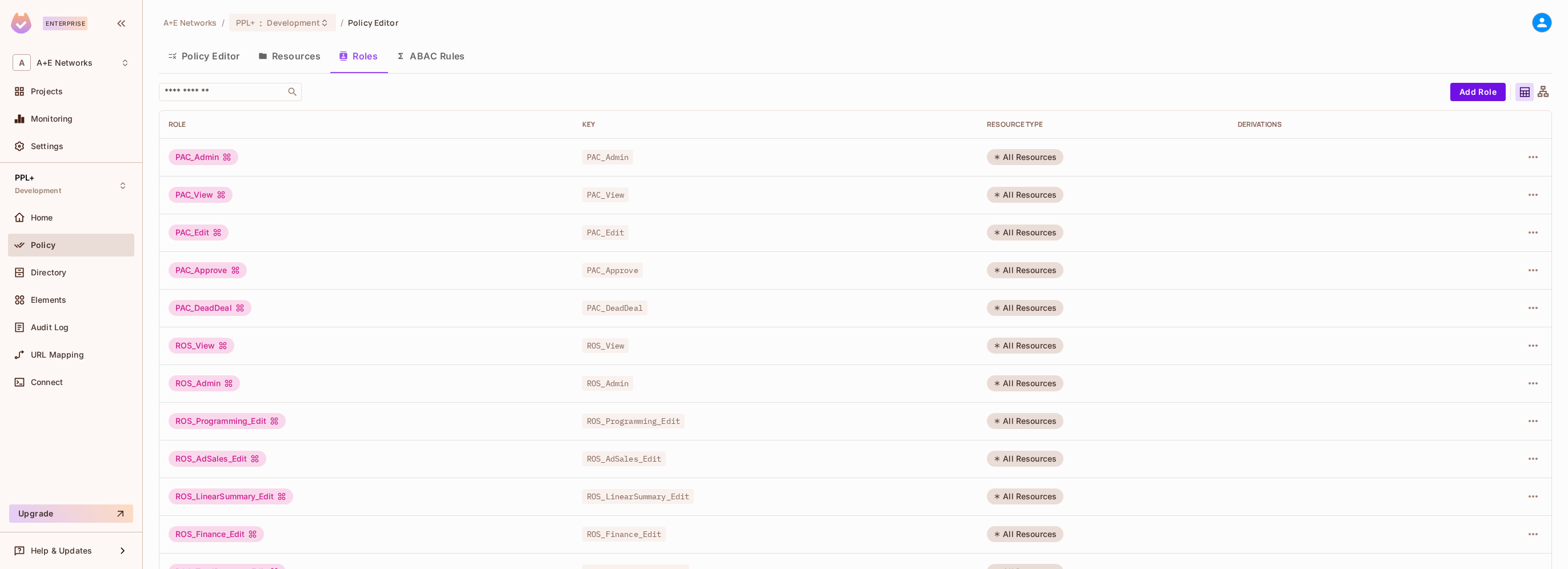
click at [274, 53] on button "Resources" at bounding box center [289, 56] width 81 height 29
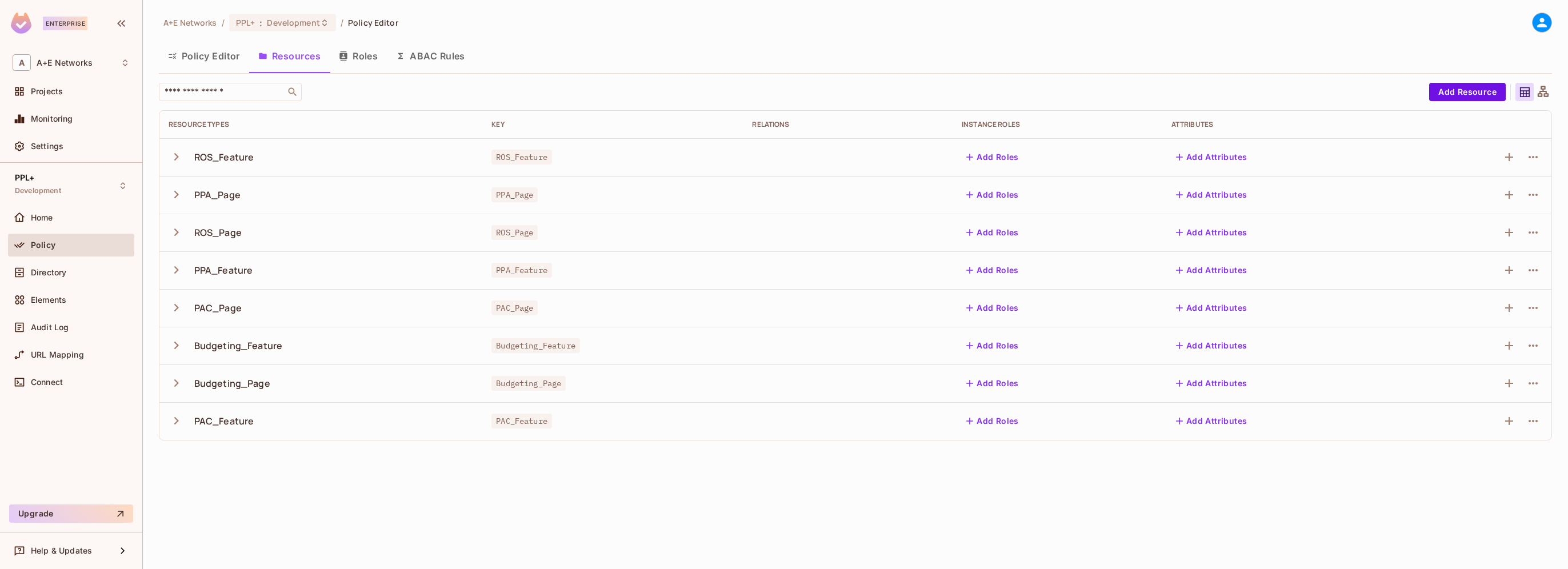
click at [195, 48] on button "Policy Editor" at bounding box center [204, 56] width 91 height 29
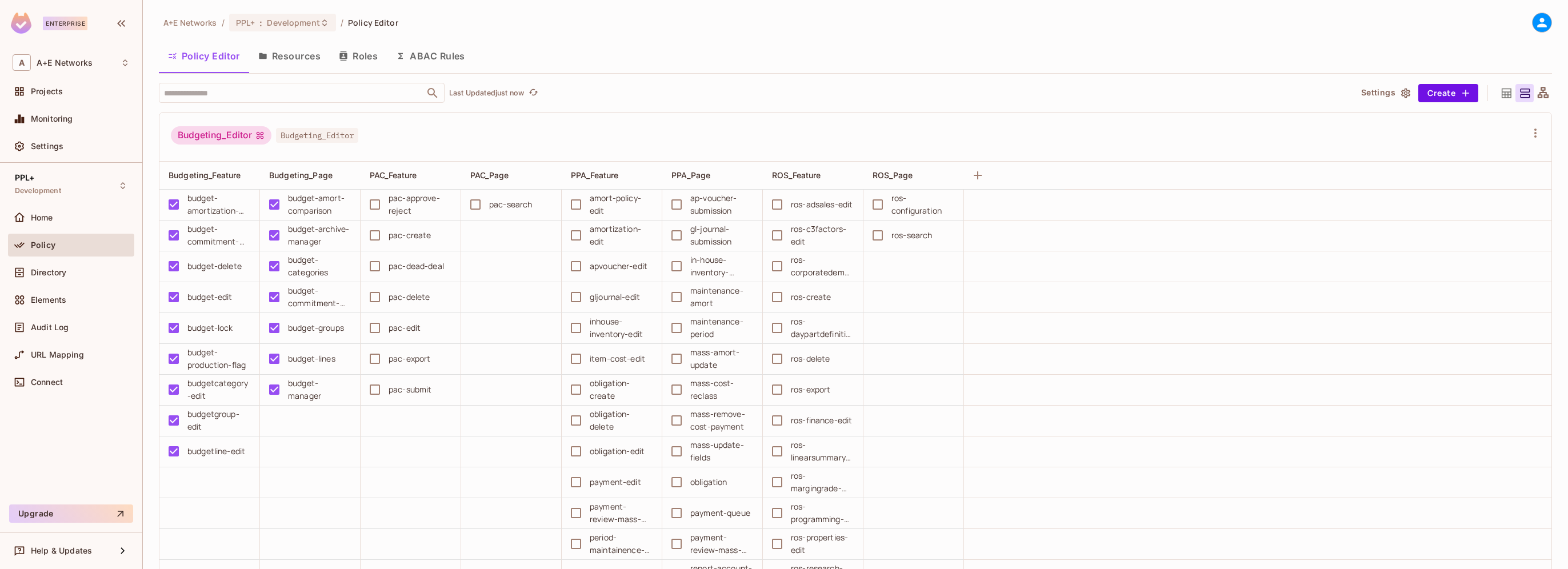
click at [1256, 36] on div "A+E Networks / PPL+ : Development / Policy Editor Policy Editor Resources Roles…" at bounding box center [855, 291] width 1393 height 557
click at [42, 272] on span "Directory" at bounding box center [49, 272] width 36 height 9
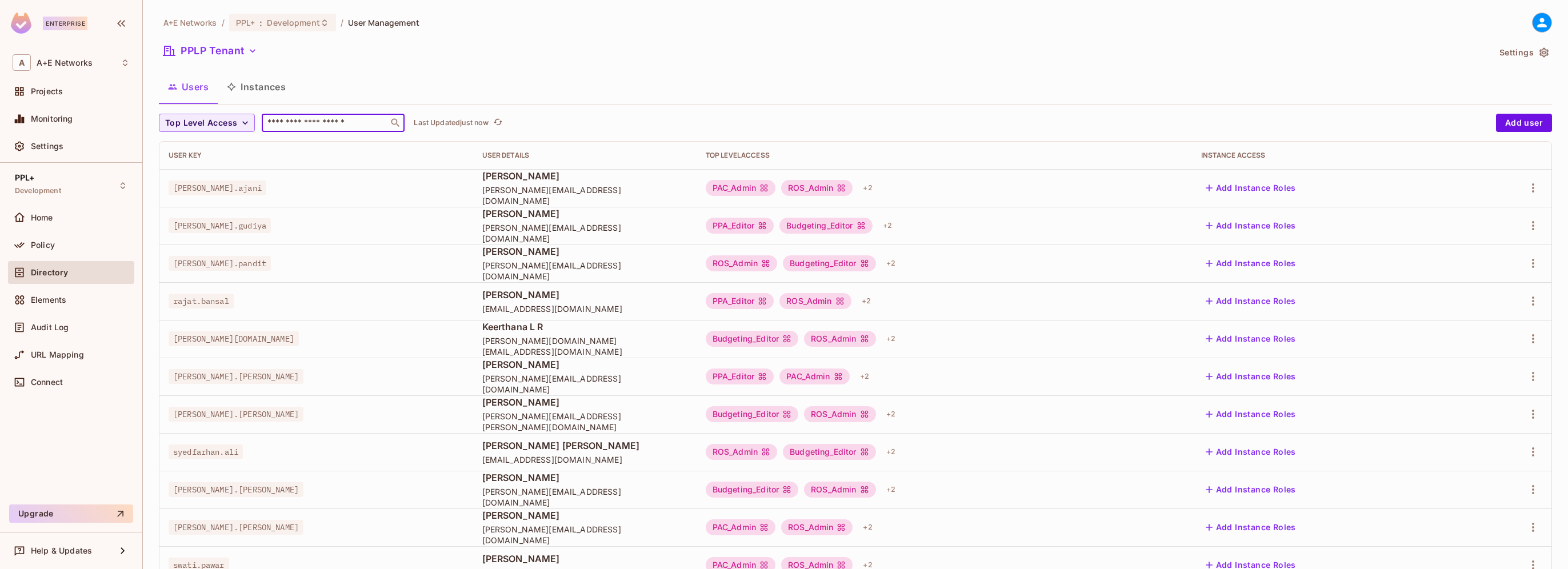
click at [283, 123] on input "text" at bounding box center [325, 123] width 120 height 11
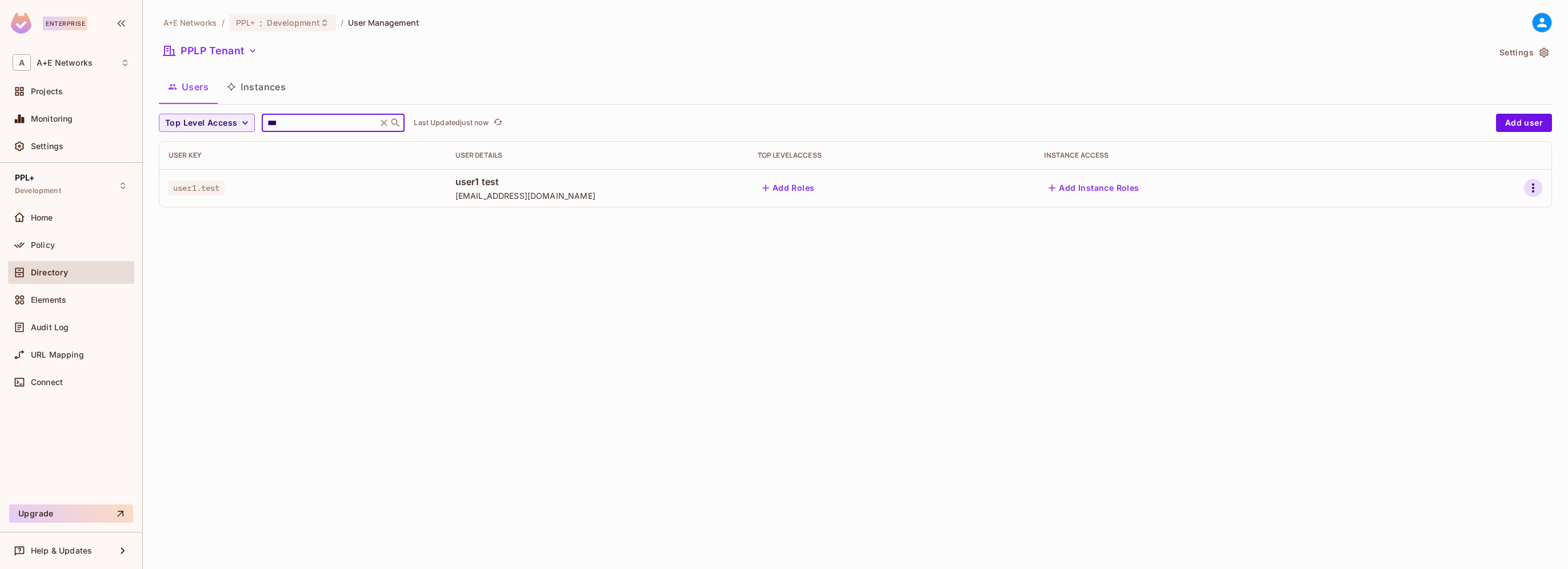
type input "***"
click at [1529, 190] on icon "button" at bounding box center [1533, 188] width 14 height 14
click at [1470, 265] on div "Delete User" at bounding box center [1487, 265] width 45 height 11
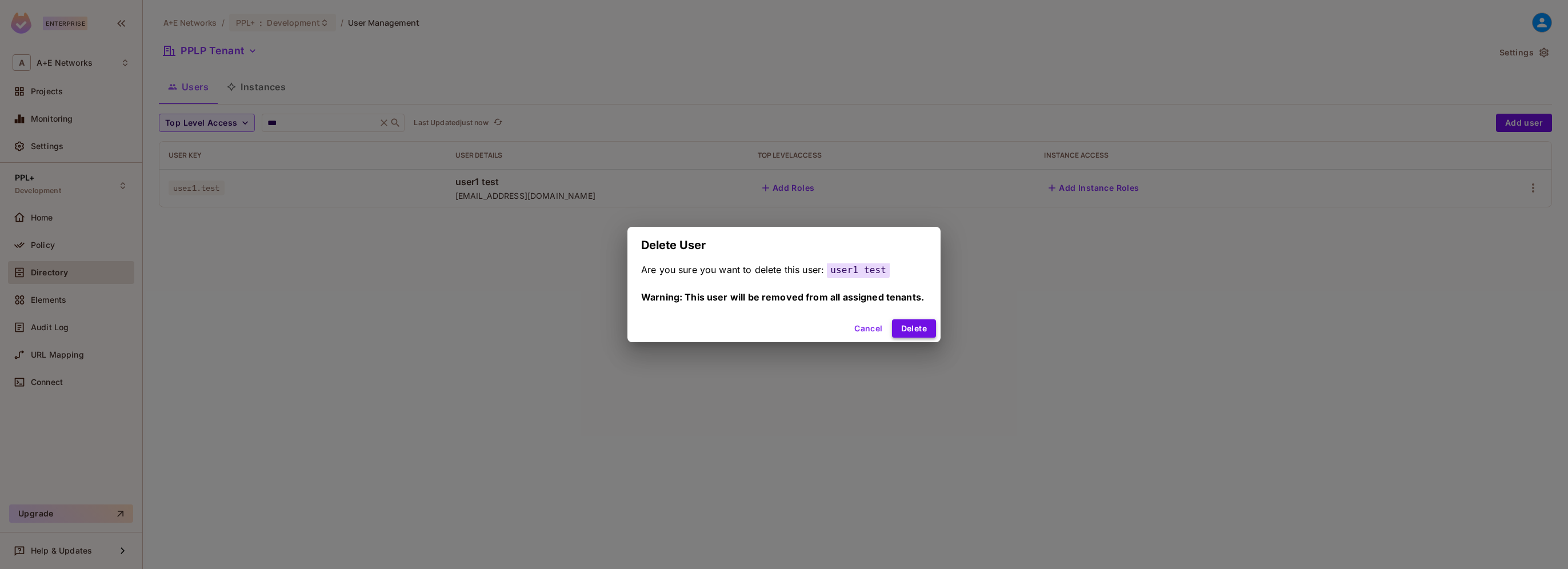
click at [915, 327] on button "Delete" at bounding box center [914, 329] width 44 height 19
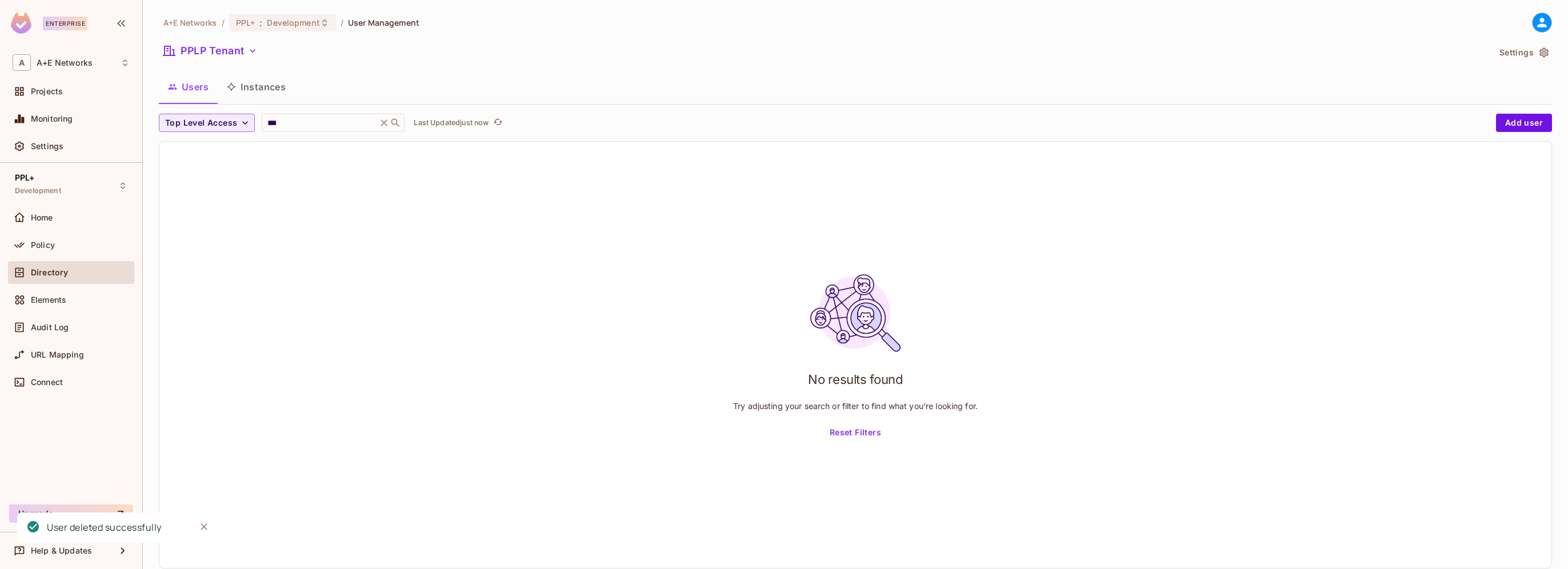
click at [1340, 190] on div "No results found Try adjusting your search or filter to find what you’re lookin…" at bounding box center [855, 355] width 1392 height 426
click at [286, 122] on input "***" at bounding box center [320, 123] width 108 height 11
click at [387, 123] on icon at bounding box center [385, 123] width 7 height 7
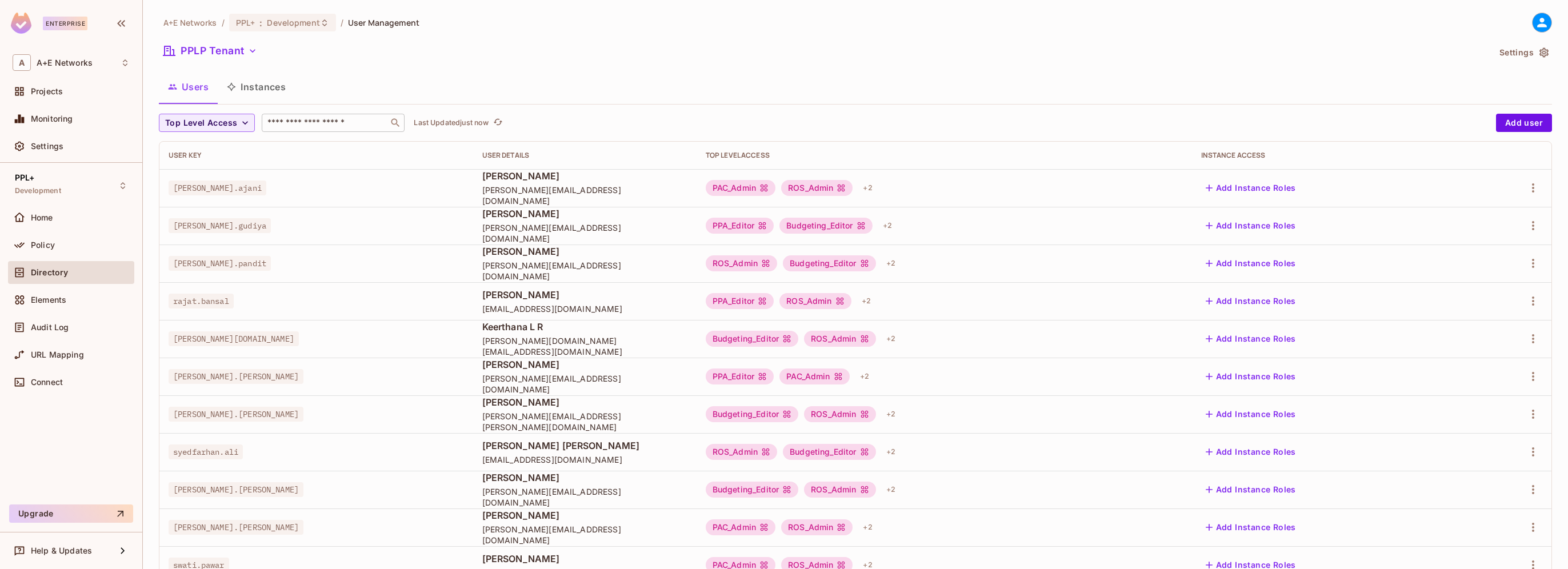
click at [317, 125] on input "text" at bounding box center [325, 123] width 120 height 11
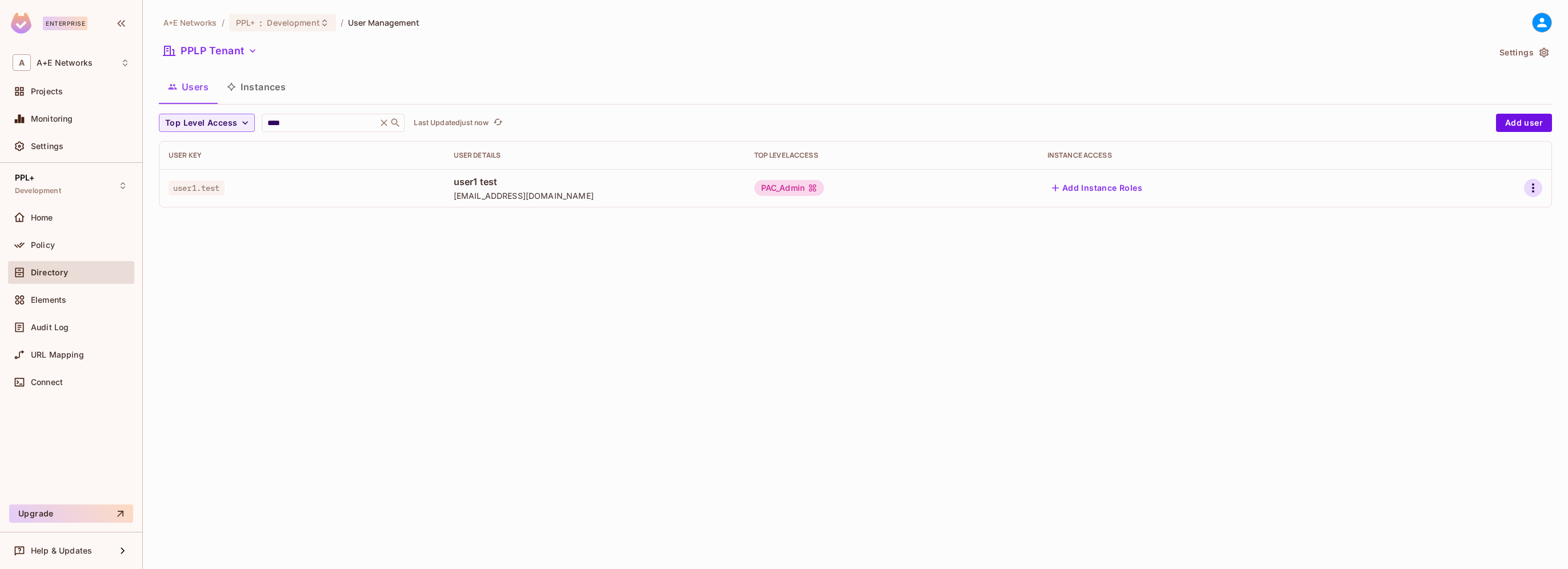
click at [1532, 188] on icon "button" at bounding box center [1533, 188] width 2 height 9
click at [1479, 267] on div "Delete User" at bounding box center [1487, 265] width 45 height 11
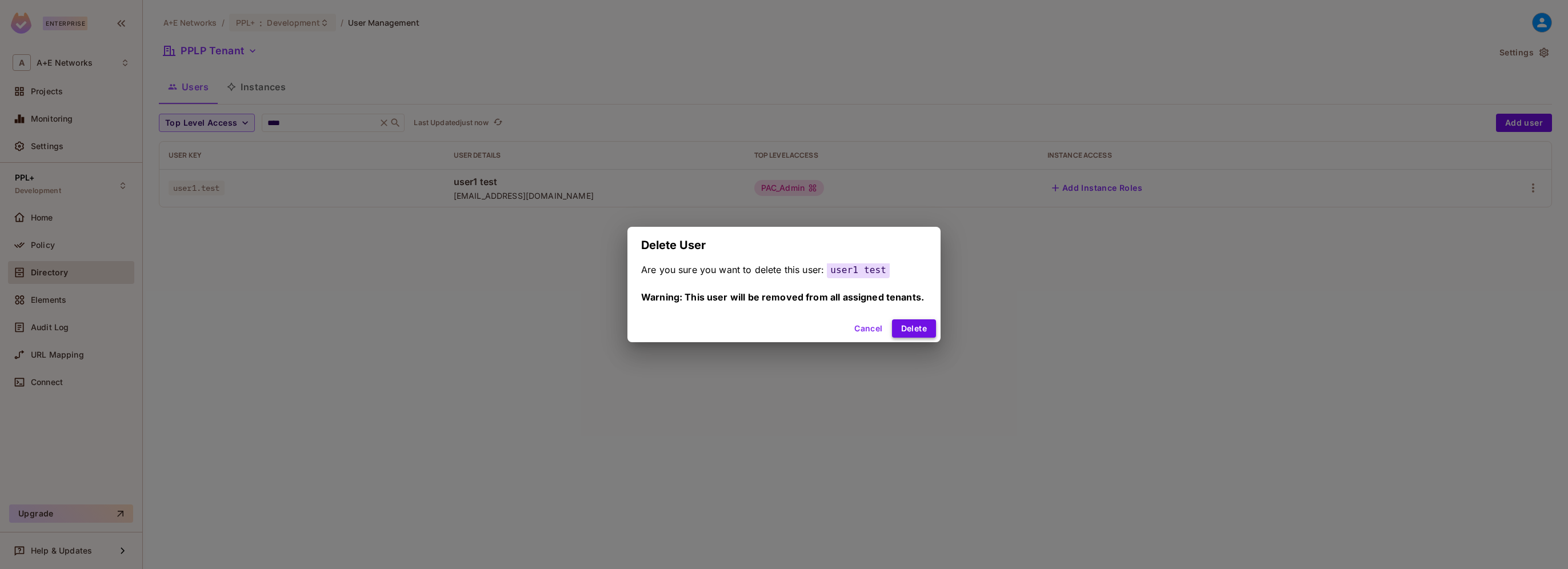
click at [909, 329] on button "Delete" at bounding box center [914, 329] width 44 height 19
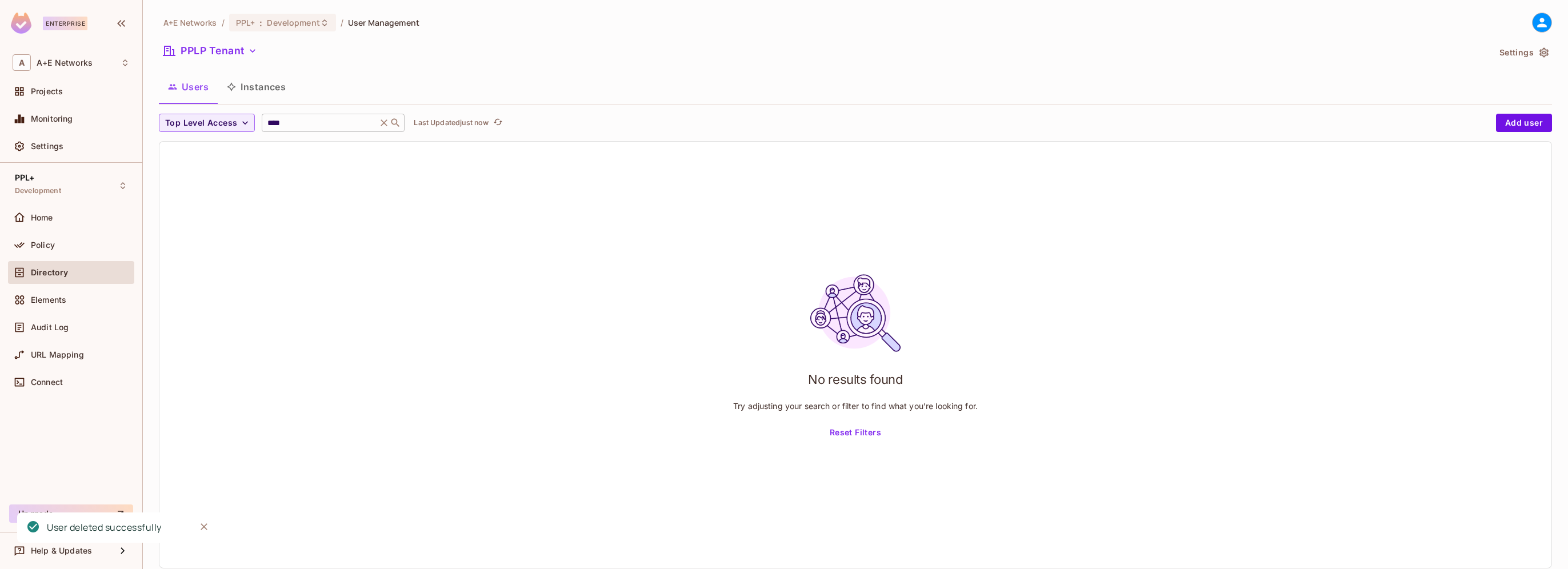
click at [292, 125] on input "****" at bounding box center [320, 123] width 108 height 11
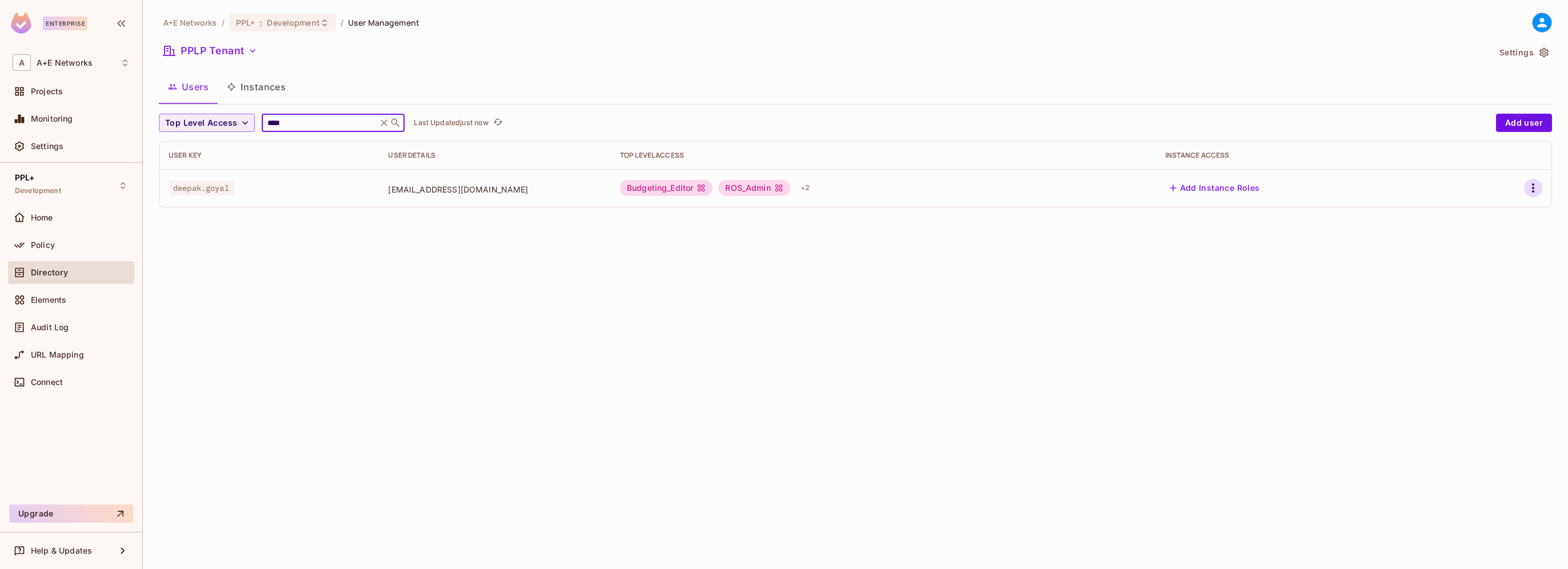
type input "****"
click at [1532, 190] on icon "button" at bounding box center [1533, 188] width 14 height 14
click at [1483, 220] on li "Edit" at bounding box center [1484, 214] width 101 height 25
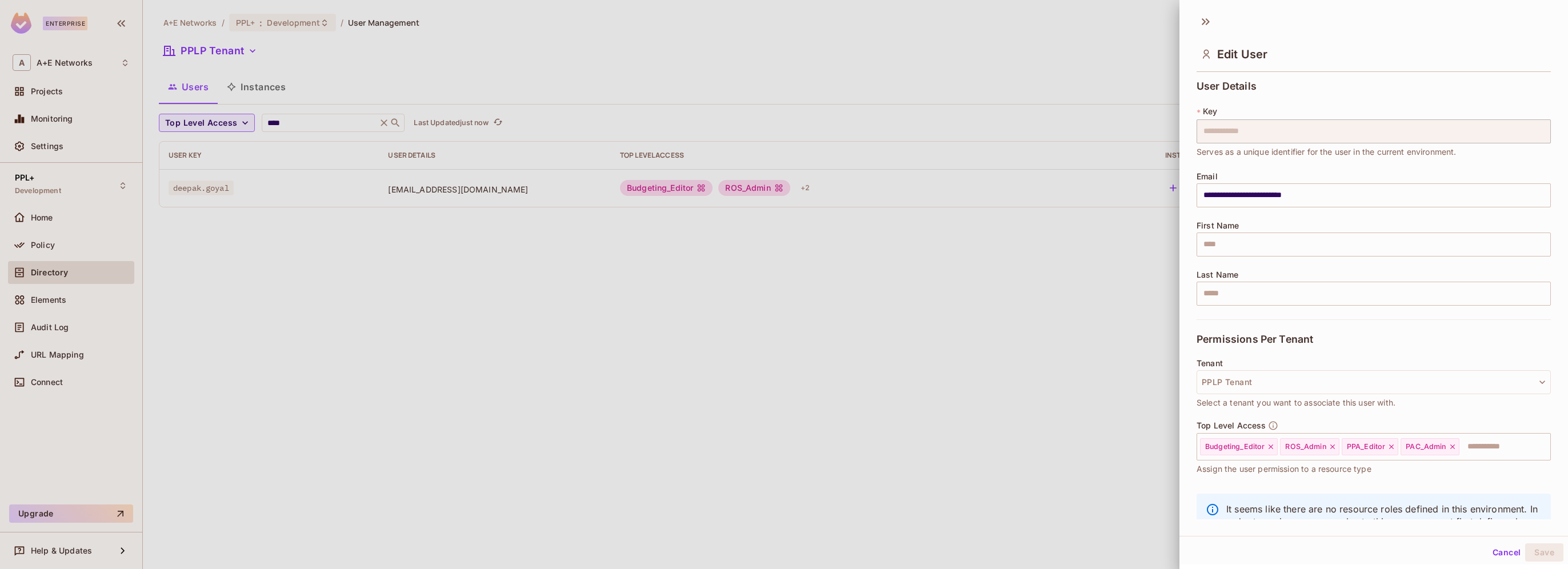
click at [1490, 555] on button "Cancel" at bounding box center [1507, 553] width 37 height 19
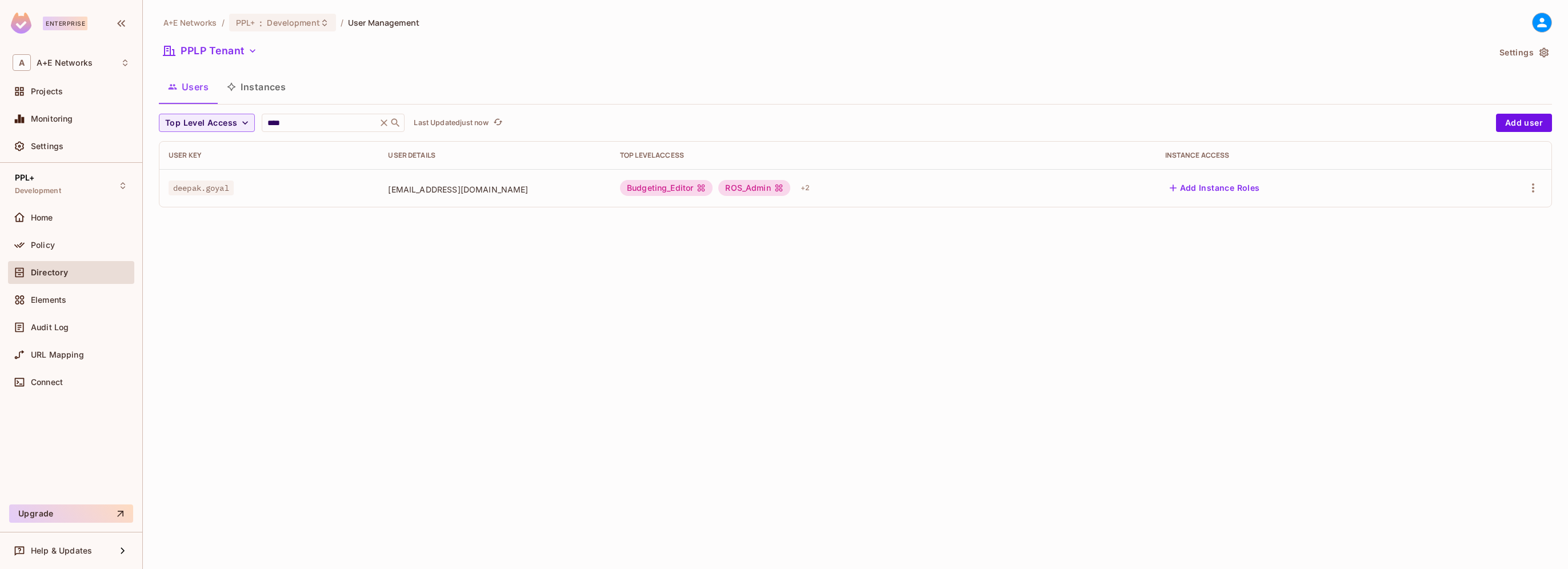
click at [1291, 381] on div "A+E Networks / PPL+ : Development / User Management PPLP Tenant Settings Users …" at bounding box center [855, 284] width 1425 height 569
click at [387, 125] on icon at bounding box center [384, 123] width 11 height 11
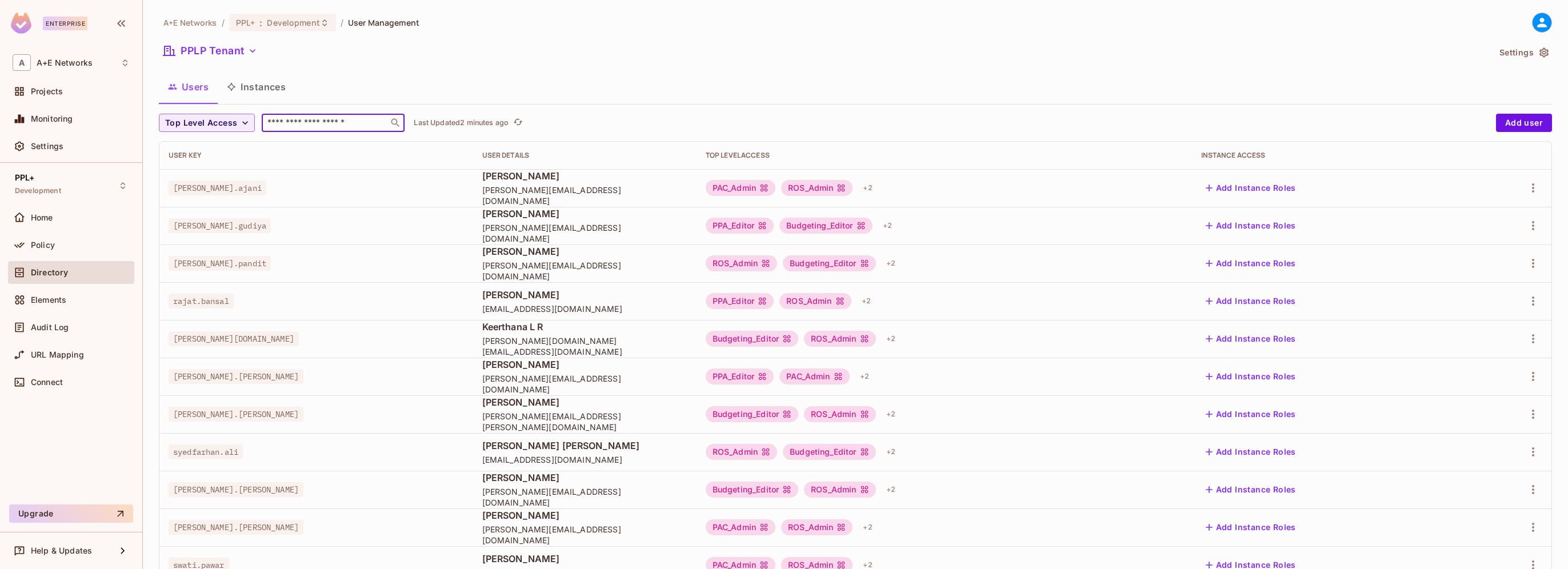
click at [336, 128] on input "text" at bounding box center [325, 123] width 120 height 11
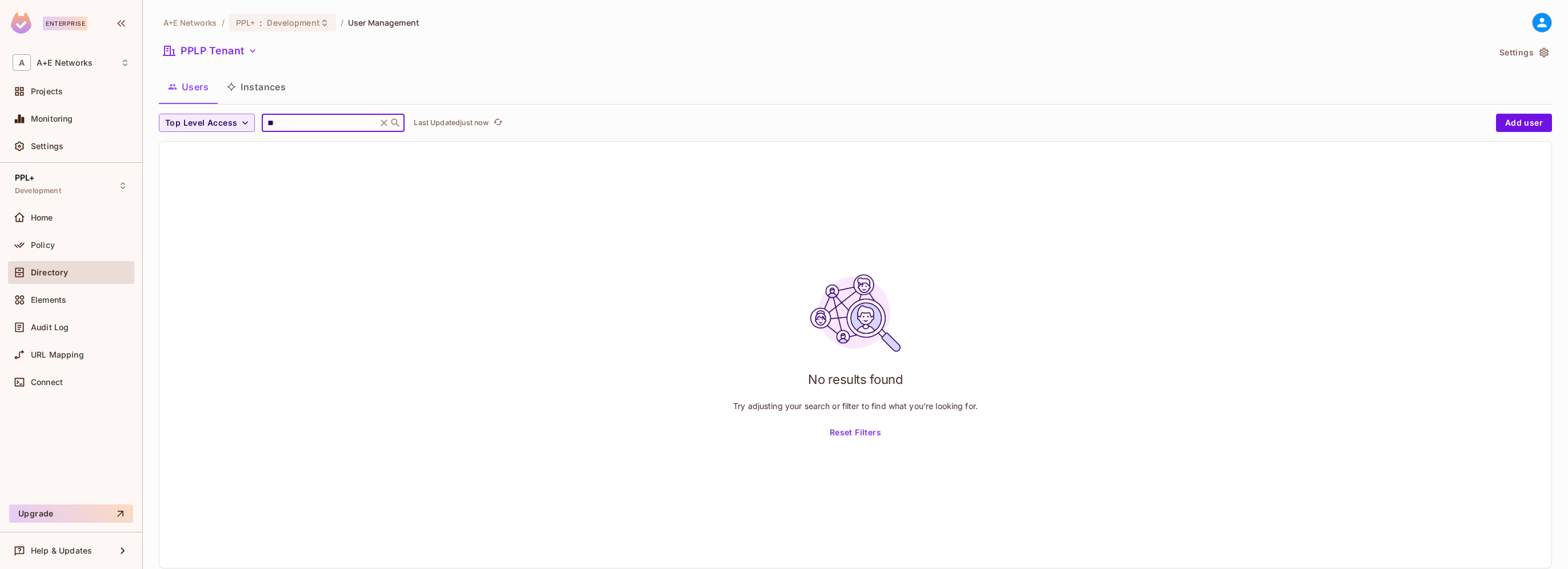
type input "*"
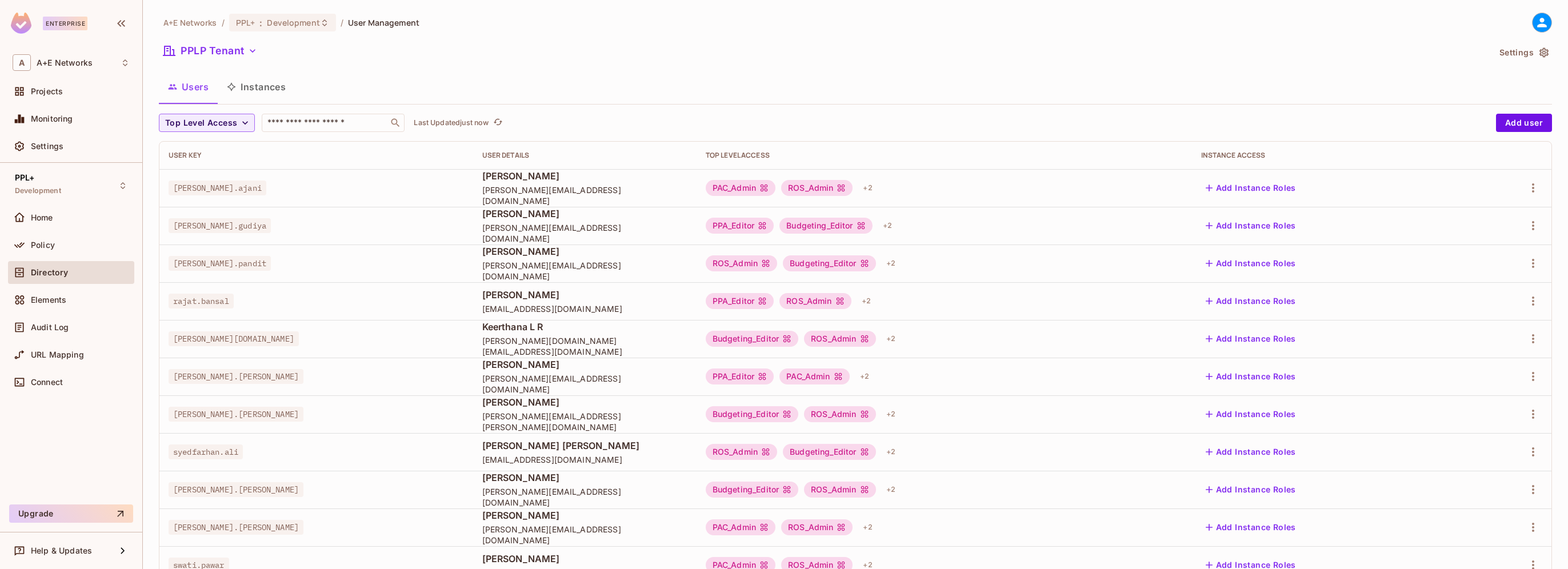
click at [1277, 71] on div "A+E Networks / PPL+ : Development / User Management PPLP Tenant Settings Users …" at bounding box center [855, 397] width 1393 height 769
click at [280, 123] on input "text" at bounding box center [325, 123] width 120 height 11
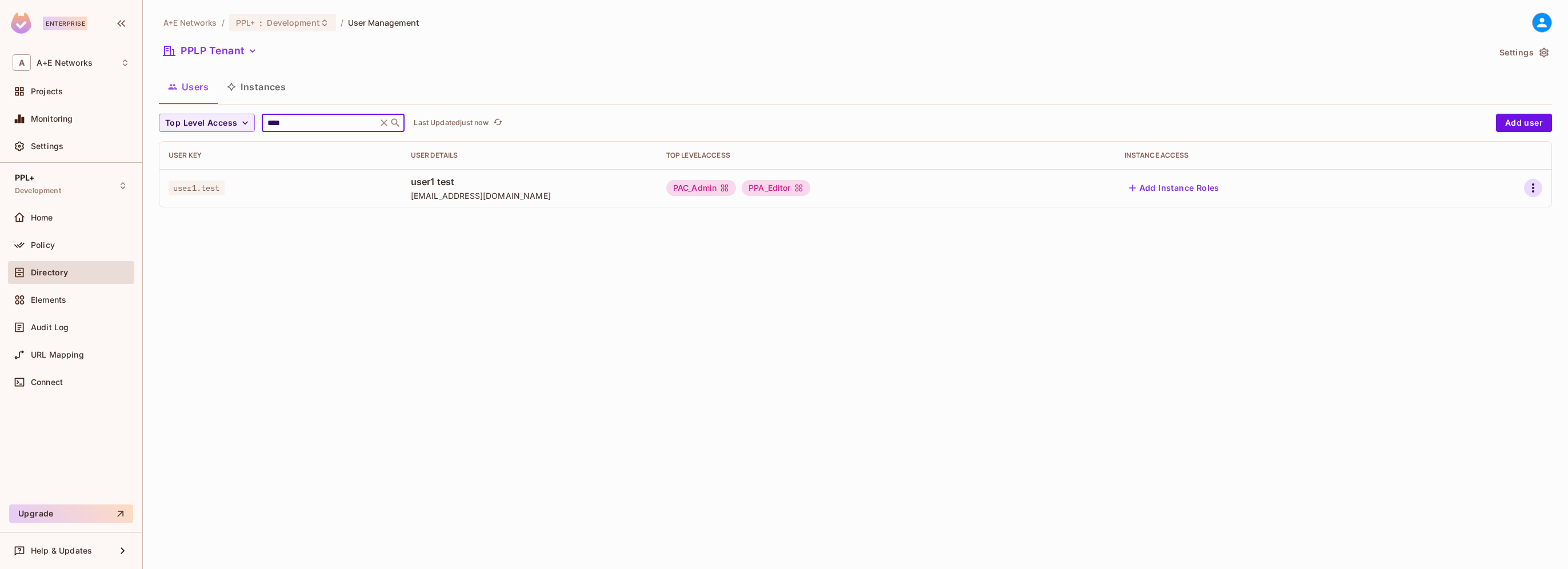
type input "****"
click at [1529, 188] on icon "button" at bounding box center [1533, 188] width 14 height 14
click at [1479, 265] on div "Delete User" at bounding box center [1487, 265] width 45 height 11
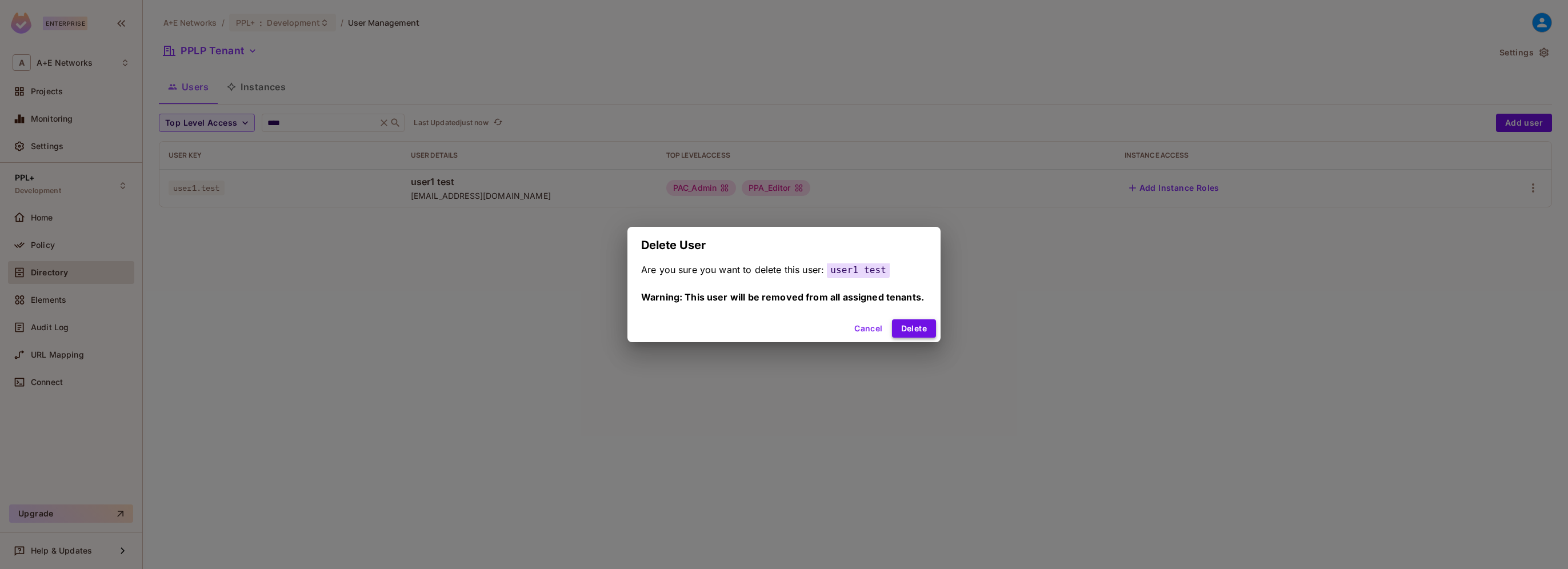
click at [908, 322] on button "Delete" at bounding box center [914, 329] width 44 height 19
